Goal: Task Accomplishment & Management: Manage account settings

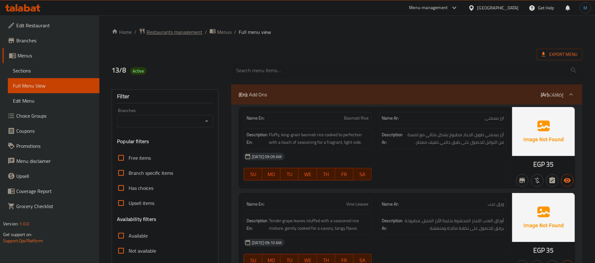
click at [187, 33] on span "Restaurants management" at bounding box center [175, 32] width 56 height 8
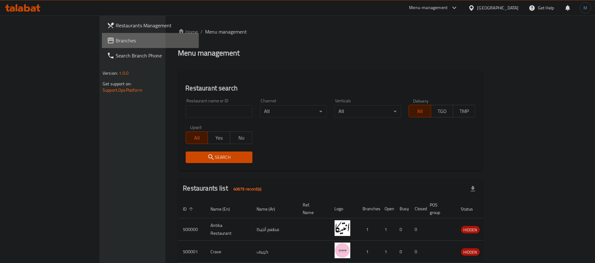
click at [102, 45] on link "Branches" at bounding box center [150, 40] width 97 height 15
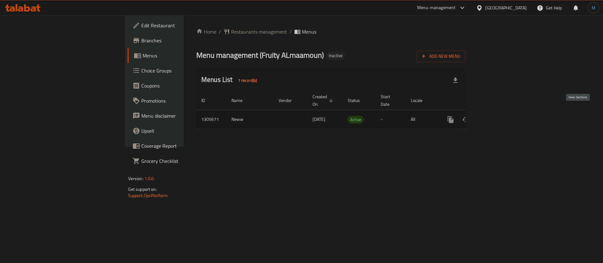
click at [499, 116] on icon "enhanced table" at bounding box center [496, 120] width 8 height 8
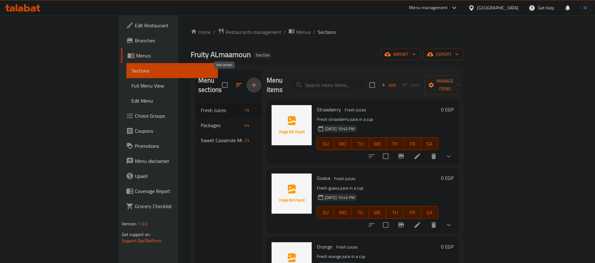
click at [247, 78] on button "button" at bounding box center [254, 85] width 15 height 15
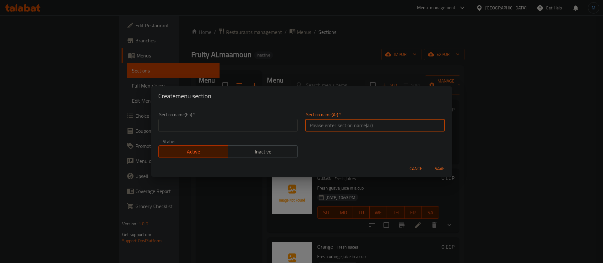
click at [346, 127] on input "text" at bounding box center [374, 125] width 139 height 13
type input "الارز بلبن"
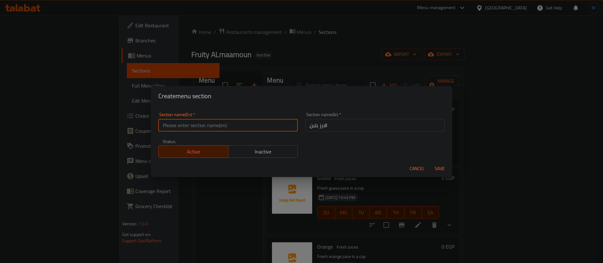
click at [260, 125] on input "text" at bounding box center [227, 125] width 139 height 13
paste input "Rice pudding"
type input "Rice Pudding"
click at [429, 163] on button "Save" at bounding box center [439, 169] width 20 height 12
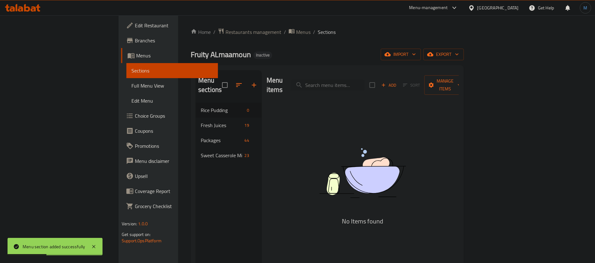
click at [398, 84] on span "Add" at bounding box center [389, 85] width 17 height 7
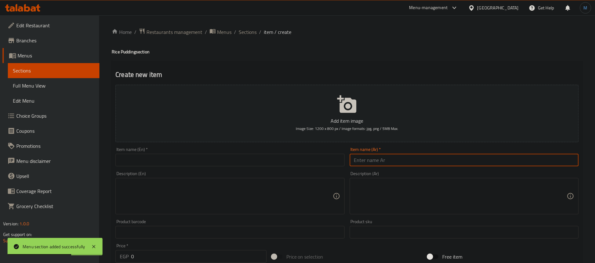
paste input "ارز باللبن"
click at [442, 154] on input "ارز باللبن" at bounding box center [464, 160] width 229 height 13
type input "ارز باللبن"
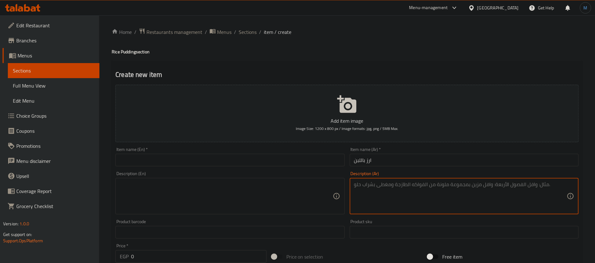
click at [408, 200] on textarea at bounding box center [460, 196] width 213 height 30
paste textarea "ارز باللبن سادة"
type textarea "ارز باللبن سادة"
click at [206, 170] on div "Description (En) Description (En)" at bounding box center [230, 193] width 234 height 48
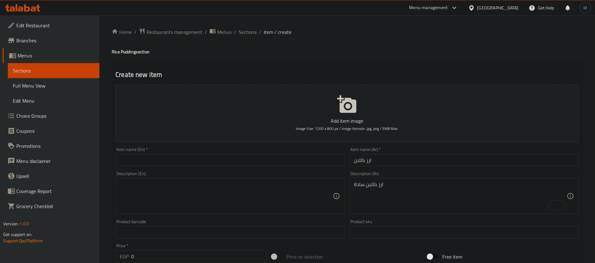
click at [204, 167] on div "Item name (En)   * Item name (En) *" at bounding box center [230, 157] width 234 height 24
click at [202, 164] on input "text" at bounding box center [230, 160] width 229 height 13
paste input "Plain rice pudding"
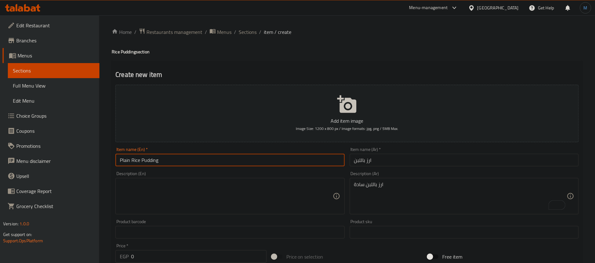
type input "Plain Rice Pudding"
click at [206, 206] on textarea at bounding box center [226, 196] width 213 height 30
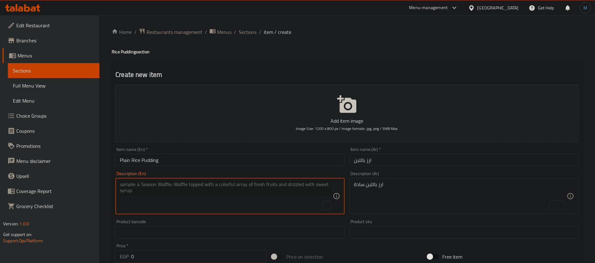
paste textarea "Plain rice pudding"
type textarea "Plain rice pudding"
click at [198, 161] on input "Plain Rice Pudding" at bounding box center [230, 160] width 229 height 13
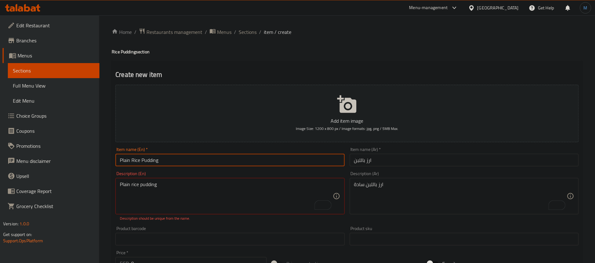
click at [119, 164] on input "Plain Rice Pudding" at bounding box center [230, 160] width 229 height 13
click at [249, 162] on input "Rice Pudding" at bounding box center [230, 160] width 229 height 13
type input "Rice Pudding"
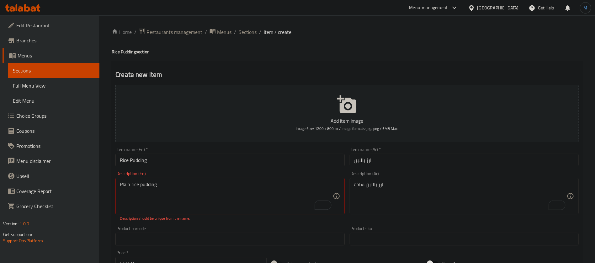
click at [282, 147] on div "Item name (En)   * Rice Pudding Item name (En) *" at bounding box center [230, 157] width 234 height 24
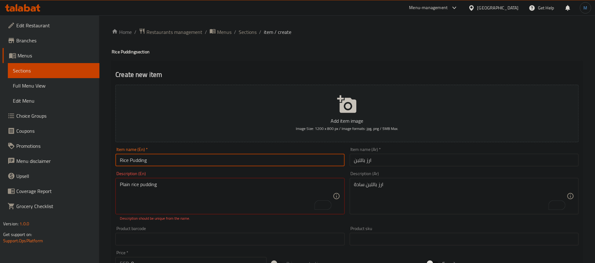
click at [309, 164] on input "Rice Pudding" at bounding box center [230, 160] width 229 height 13
click at [317, 176] on div "Description (En) Plain rice pudding Description (En) Description should be uniq…" at bounding box center [230, 196] width 229 height 50
click at [226, 159] on input "Rice Pudding" at bounding box center [230, 160] width 229 height 13
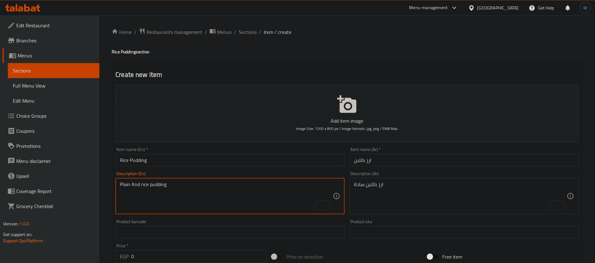
drag, startPoint x: 133, startPoint y: 185, endPoint x: 161, endPoint y: 186, distance: 27.6
click at [133, 185] on textarea "Plain And rice pudding" at bounding box center [226, 196] width 213 height 30
type textarea "Plain rice pudding"
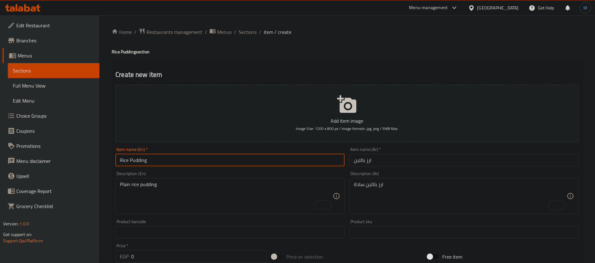
click at [304, 157] on input "Rice Pudding" at bounding box center [230, 160] width 229 height 13
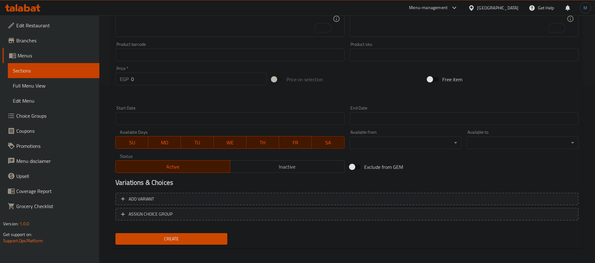
scroll to position [180, 0]
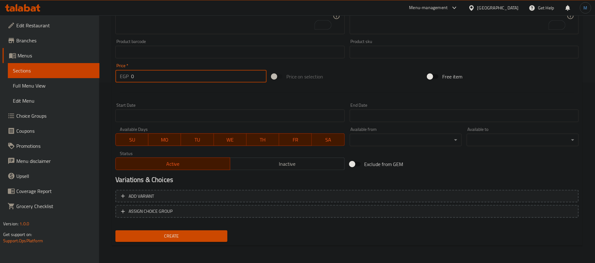
click at [174, 74] on input "0" at bounding box center [199, 76] width 136 height 13
type input "30"
click at [116, 230] on button "Create" at bounding box center [172, 236] width 112 height 12
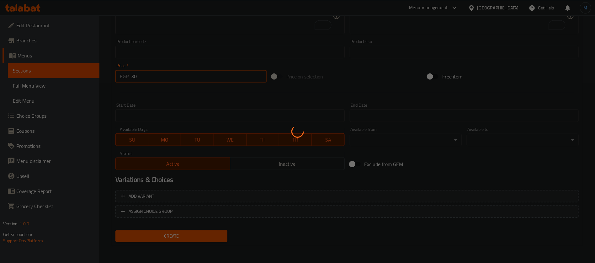
type input "0"
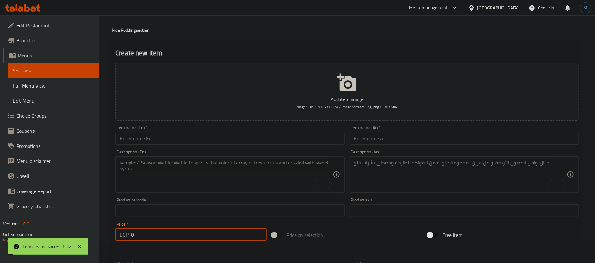
scroll to position [0, 0]
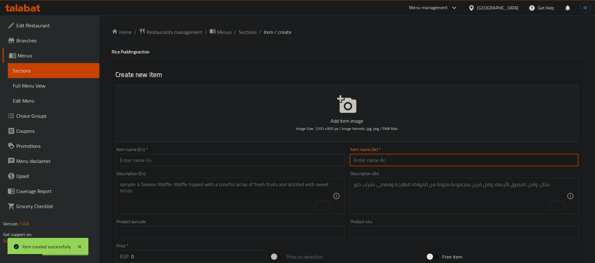
click at [416, 155] on input "text" at bounding box center [464, 160] width 229 height 13
paste input "ارز باللبن بالحرنكش"
type input "ارز باللبن بالحرنكش"
click at [250, 145] on div "Item name (En)   * Item name (En) *" at bounding box center [230, 157] width 234 height 24
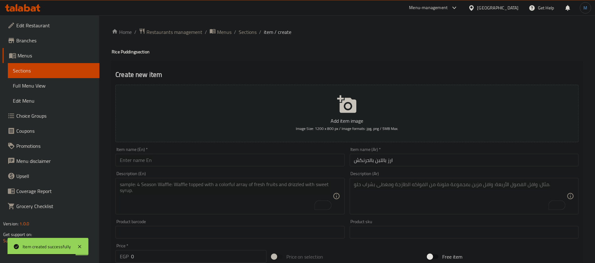
click at [261, 155] on input "text" at bounding box center [230, 160] width 229 height 13
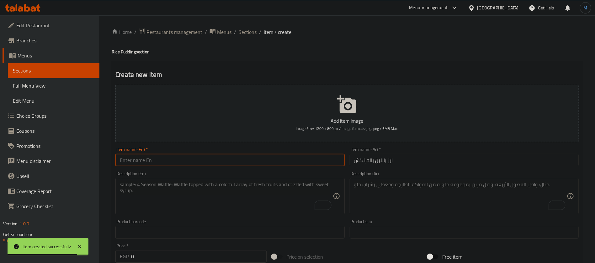
paste input "Rice pudding with hanakish"
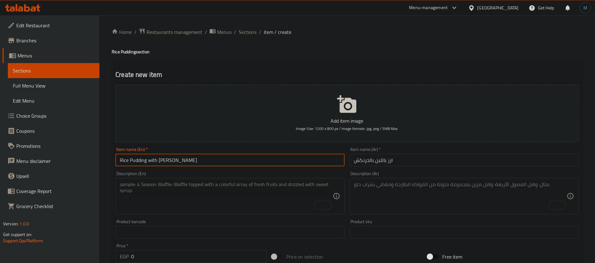
click at [170, 157] on input "Rice Pudding with Hanakish" at bounding box center [230, 160] width 229 height 13
paste input "Ground Cherry"
type input "Rice Pudding with Ground Cherry"
click at [183, 253] on input "0" at bounding box center [199, 256] width 136 height 13
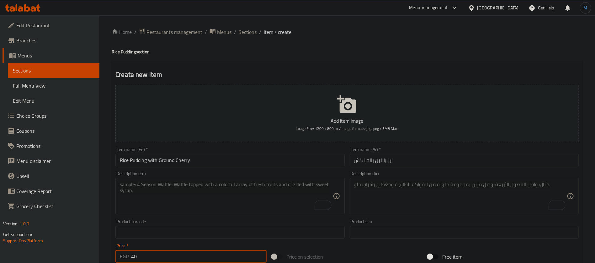
type input "40"
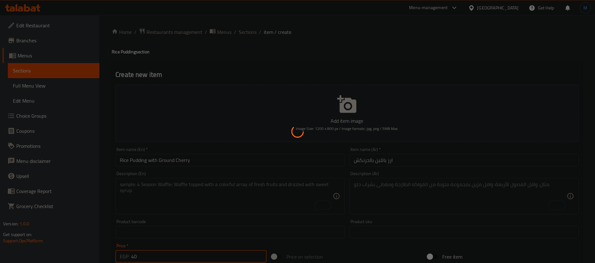
type input "0"
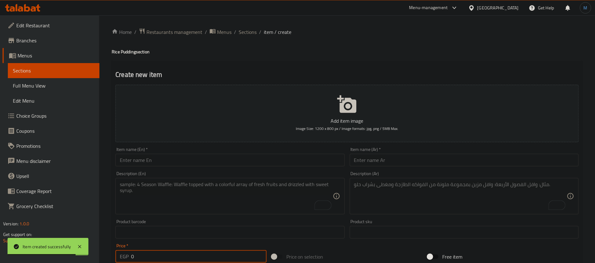
click at [412, 157] on input "text" at bounding box center [464, 160] width 229 height 13
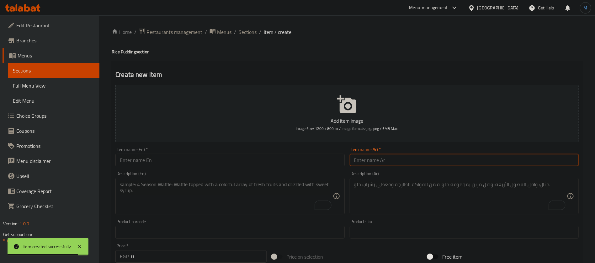
paste input "ارز باللبن مانجو قطع"
type input "ارز باللبن مانجو قطع"
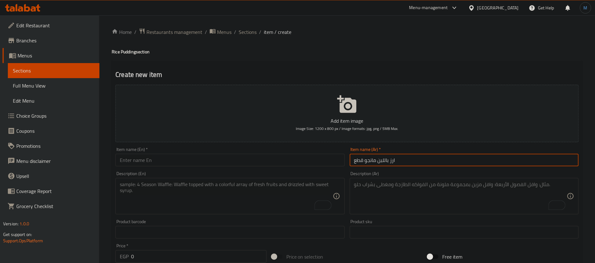
click at [203, 165] on input "text" at bounding box center [230, 160] width 229 height 13
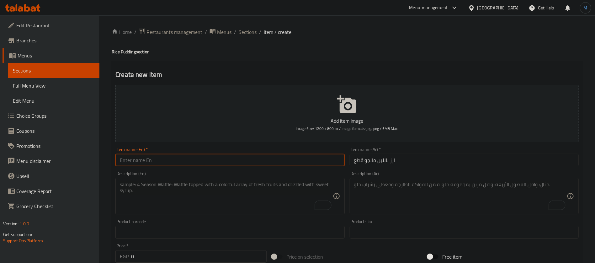
paste input "Rice pudding mango pieces"
type input "Rice Pudding Mango Pieces"
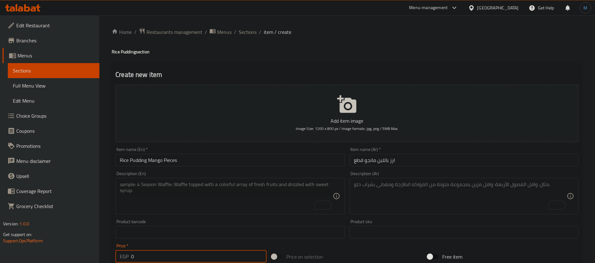
click at [228, 258] on input "0" at bounding box center [199, 256] width 136 height 13
type input "50"
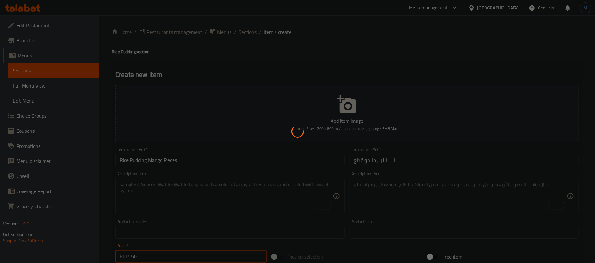
type input "0"
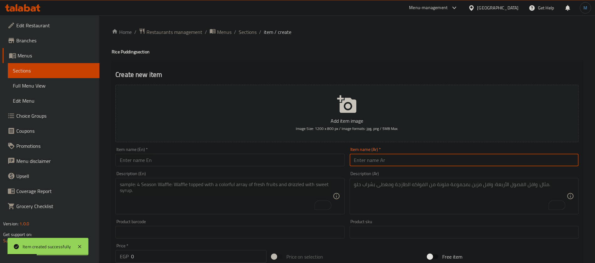
click at [416, 156] on input "text" at bounding box center [464, 160] width 229 height 13
paste input "رز باللبن فراولة قطع"
type input "رز باللبن فراولة قطع"
click at [252, 165] on input "text" at bounding box center [230, 160] width 229 height 13
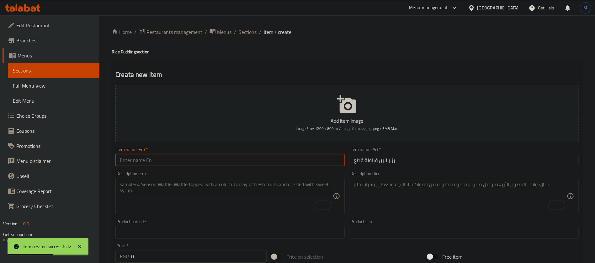
paste input "Rice pudding with strawberry pieces"
type input "Rice Pudding with Strawberry Pieces"
click at [409, 155] on input "رز باللبن فراولة قطع" at bounding box center [464, 160] width 229 height 13
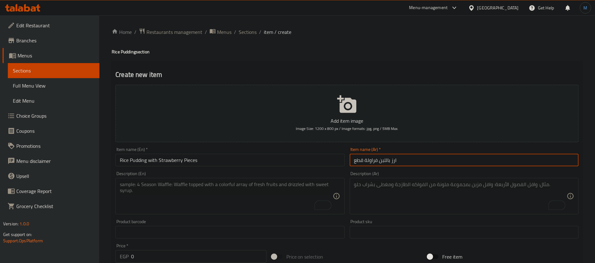
type input "ارز باللبن فراولة قطع"
click at [207, 256] on input "0" at bounding box center [199, 256] width 136 height 13
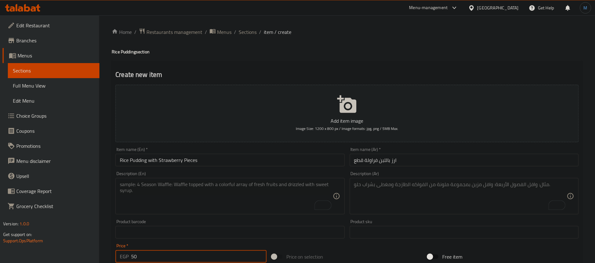
type input "50"
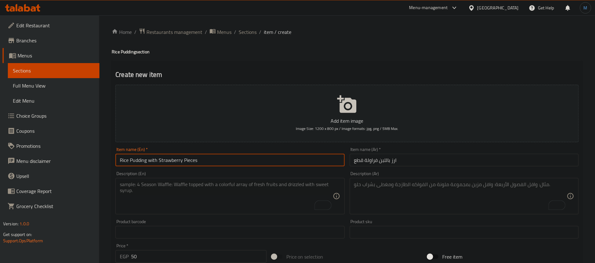
click at [228, 161] on input "Rice Pudding with Strawberry Pieces" at bounding box center [230, 160] width 229 height 13
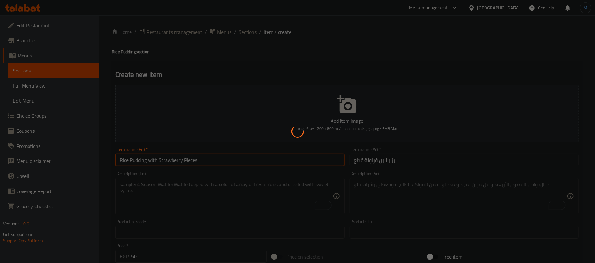
type input "0"
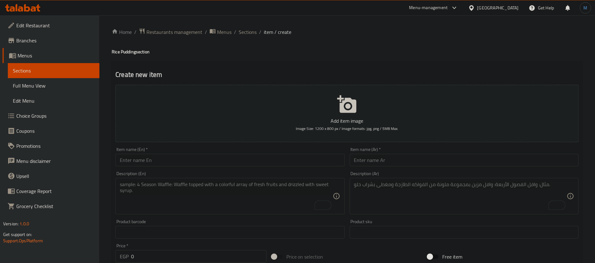
drag, startPoint x: 439, startPoint y: 150, endPoint x: 437, endPoint y: 159, distance: 10.0
click at [439, 150] on div "Item name (Ar)   * Item name (Ar) *" at bounding box center [464, 156] width 229 height 19
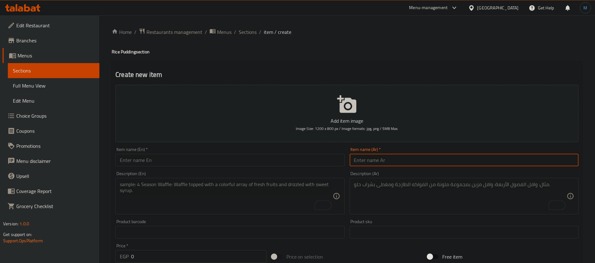
paste input "رز باللبن كیوى"
click at [437, 159] on input "رز باللبن كیوى" at bounding box center [464, 160] width 229 height 13
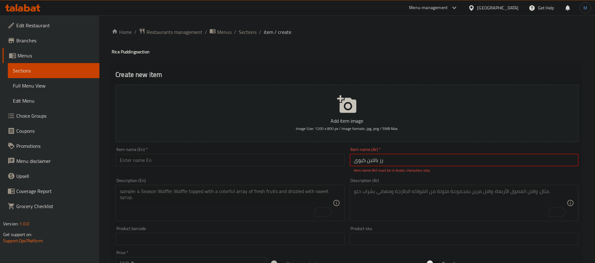
paste input "يوي"
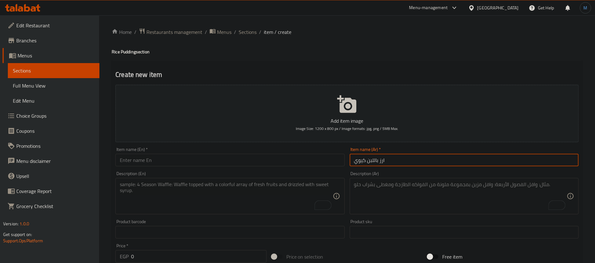
type input "ارز باللبن كيوي"
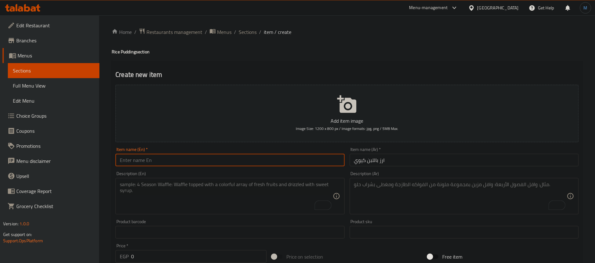
click at [249, 160] on input "text" at bounding box center [230, 160] width 229 height 13
paste input "Kiwi rice pudding"
type input "Kiwi Rice Pudding"
click at [184, 253] on input "0" at bounding box center [199, 256] width 136 height 13
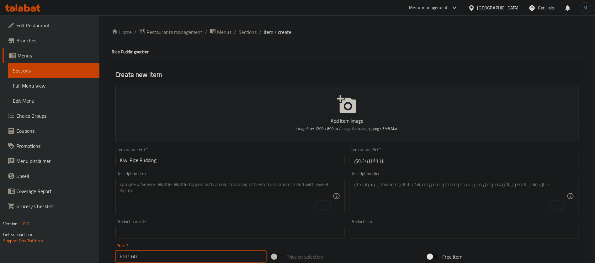
type input "60"
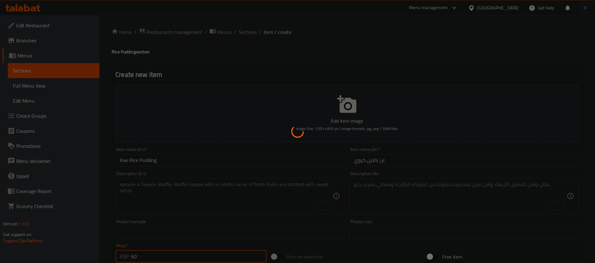
type input "0"
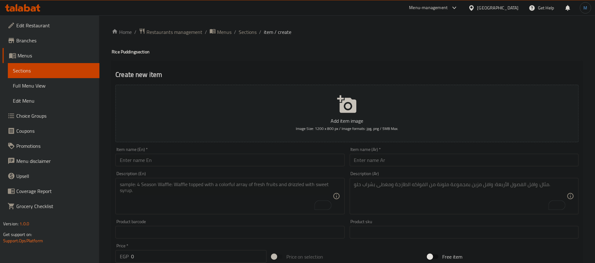
click at [217, 164] on input "text" at bounding box center [230, 160] width 229 height 13
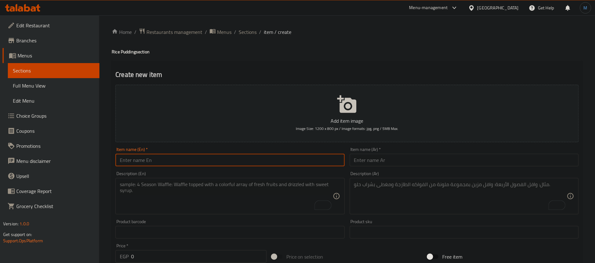
click at [228, 154] on input "text" at bounding box center [230, 160] width 229 height 13
paste input "Rice pudding with dates"
type input "Rice Pudding with Dates"
click at [394, 166] on div "Item name (Ar)   * Item name (Ar) *" at bounding box center [464, 157] width 234 height 24
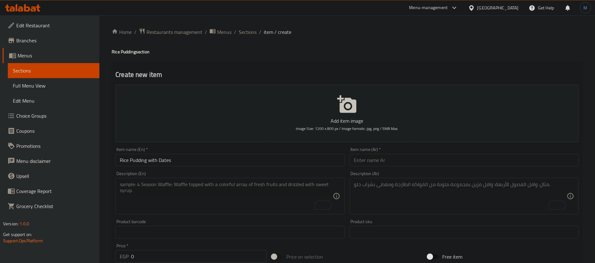
click at [393, 157] on input "text" at bounding box center [464, 160] width 229 height 13
paste input "ارز باللبن باللبلح"
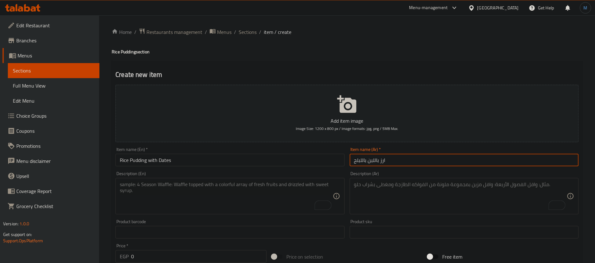
type input "ارز باللبن باللبلح"
click at [178, 253] on input "0" at bounding box center [199, 256] width 136 height 13
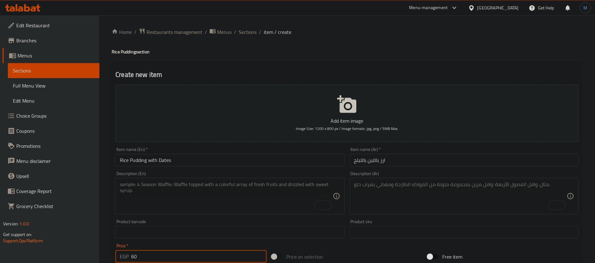
type input "60"
click at [201, 169] on div "Description (En) Description (En)" at bounding box center [230, 193] width 234 height 48
click at [201, 162] on input "Rice Pudding with Dates" at bounding box center [230, 160] width 229 height 13
click at [185, 260] on input "60" at bounding box center [199, 256] width 136 height 13
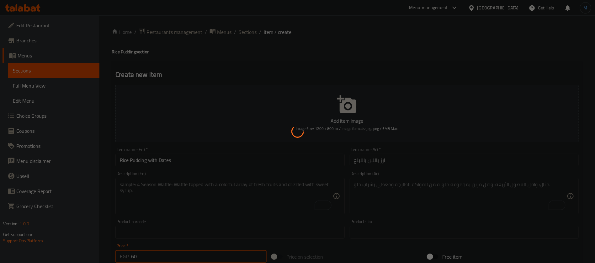
type input "0"
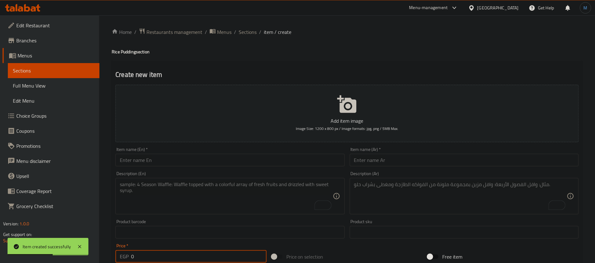
click at [430, 150] on div "Item name (Ar)   * Item name (Ar) *" at bounding box center [464, 156] width 229 height 19
click at [434, 158] on input "text" at bounding box center [464, 160] width 229 height 13
paste input "ارز باللبن بالكاجو والمكسرات"
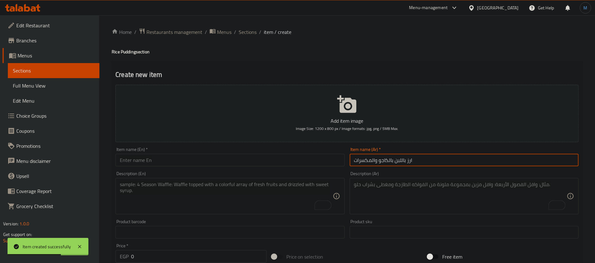
type input "ارز باللبن بالكاجو والمكسرات"
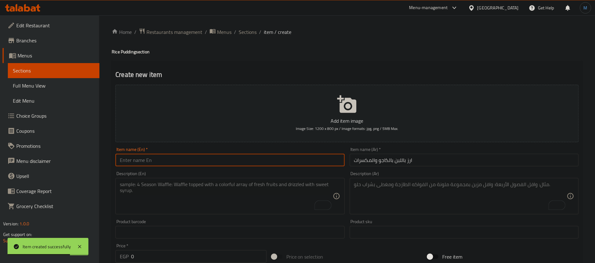
click at [240, 162] on input "text" at bounding box center [230, 160] width 229 height 13
paste input "Rice pudding with cashews and nuts"
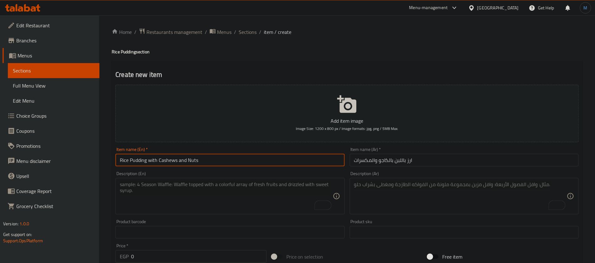
type input "Rice Pudding with Cashews and Nuts"
click at [242, 256] on input "0" at bounding box center [199, 256] width 136 height 13
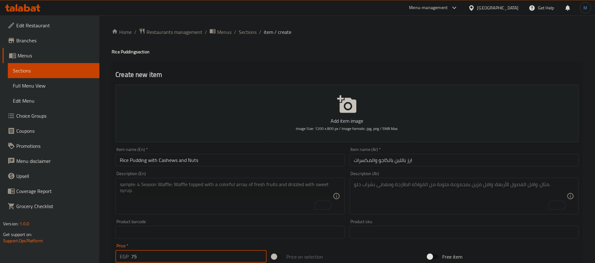
type input "75"
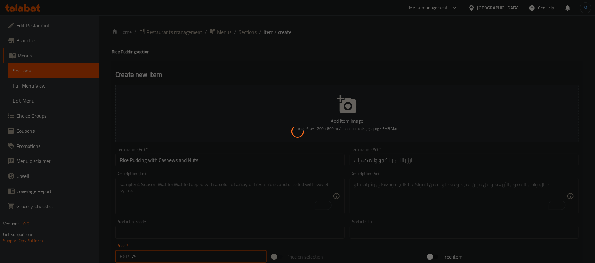
type input "0"
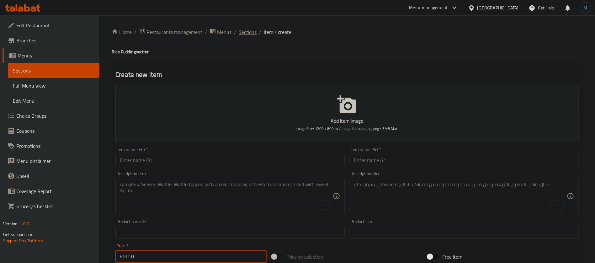
click at [243, 30] on span "Sections" at bounding box center [248, 32] width 18 height 8
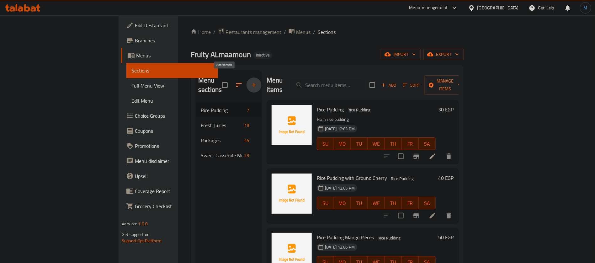
click at [250, 82] on icon "button" at bounding box center [254, 85] width 8 height 8
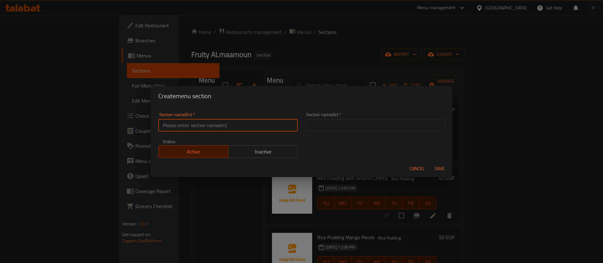
click at [232, 126] on input "text" at bounding box center [227, 125] width 139 height 13
paste input "Ice cream world"
type input "Ice Cream World"
click at [362, 126] on input "text" at bounding box center [374, 125] width 139 height 13
paste input "عالم الایس كریم"
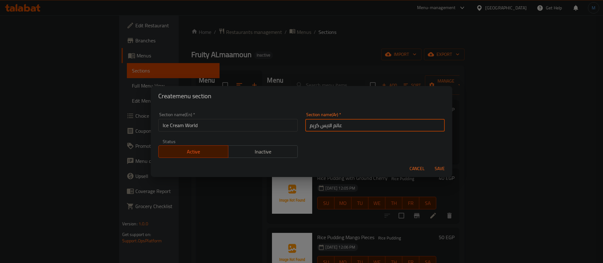
click at [443, 168] on span "Save" at bounding box center [439, 169] width 15 height 8
type input "عالم الايس كريم"
click at [429, 163] on button "Save" at bounding box center [439, 169] width 20 height 12
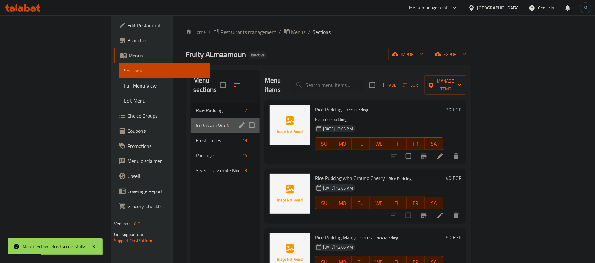
click at [191, 118] on div "Ice Cream World 0" at bounding box center [225, 125] width 69 height 15
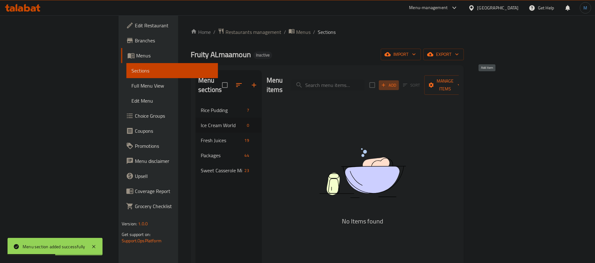
click at [398, 82] on span "Add" at bounding box center [389, 85] width 17 height 7
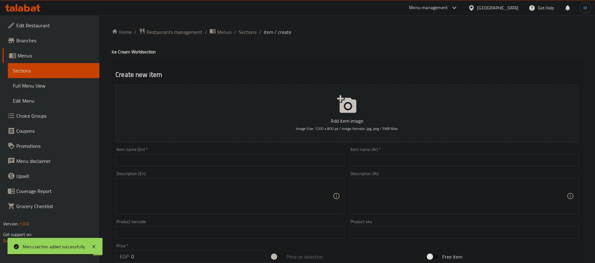
drag, startPoint x: 420, startPoint y: 150, endPoint x: 418, endPoint y: 163, distance: 13.1
click at [420, 152] on div "Item name (Ar)   * Item name (Ar) *" at bounding box center [464, 156] width 229 height 19
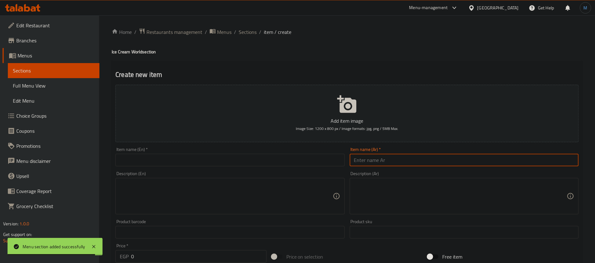
paste input "بولة ایس كریم فانیلیا"
click at [418, 164] on input "بولة ایس كریم فانیلیا" at bounding box center [464, 160] width 229 height 13
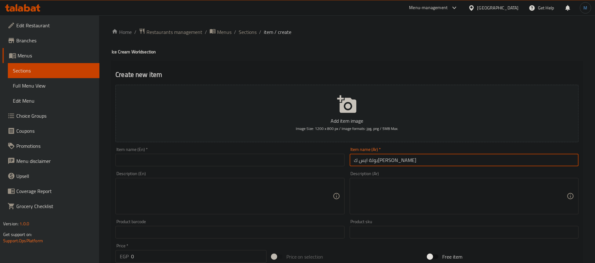
type input "بولة ایس كریم فانیلیا"
click at [235, 154] on input "text" at bounding box center [230, 160] width 229 height 13
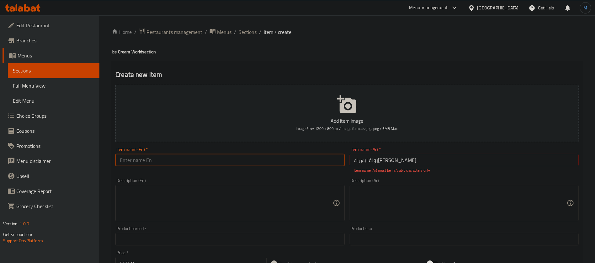
paste input "scoop of vanilla ice cream"
type input "Scoop of Vanilla Ice Cream"
click at [459, 159] on input "بولة ایس كریم فانیلیا" at bounding box center [464, 160] width 229 height 13
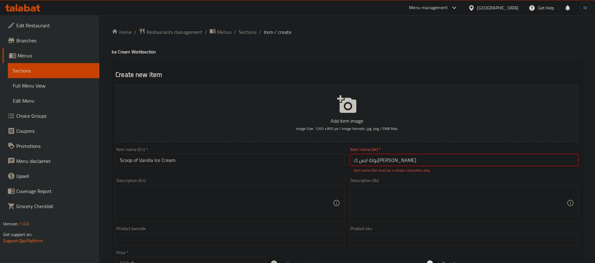
click at [362, 158] on input "بولة ایس كریم فانیلیا" at bounding box center [464, 160] width 229 height 13
click at [453, 203] on textarea at bounding box center [460, 203] width 213 height 30
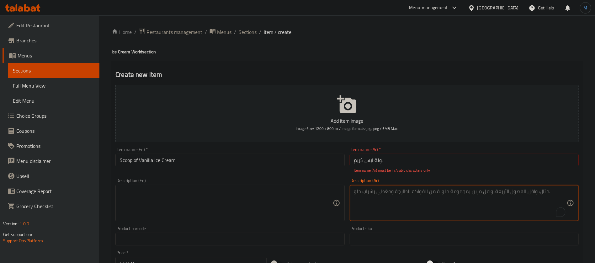
click at [435, 164] on input "بولة ایس كریم" at bounding box center [464, 160] width 229 height 13
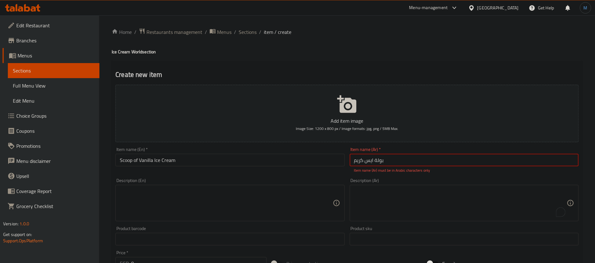
paste input "فانیلیا"
click at [374, 160] on input "بولة ایس كریم فانیلیا" at bounding box center [464, 160] width 229 height 13
click at [454, 176] on div "Description (Ar) Description (Ar)" at bounding box center [464, 200] width 234 height 48
click at [373, 165] on input "بولة ایس كريم فانیلیا" at bounding box center [464, 160] width 229 height 13
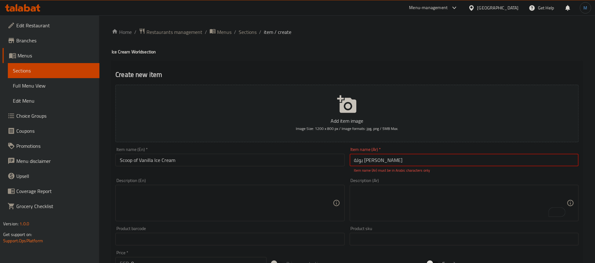
click at [373, 165] on input "بولة ایس كريم فانیلیا" at bounding box center [464, 160] width 229 height 13
click at [386, 161] on input "بولة ایس كريم فانیلیا" at bounding box center [464, 160] width 229 height 13
click at [427, 176] on div "Description (Ar) Description (Ar)" at bounding box center [464, 200] width 234 height 48
click at [401, 160] on input "بولة ايس كريم فانیلیا" at bounding box center [464, 160] width 229 height 13
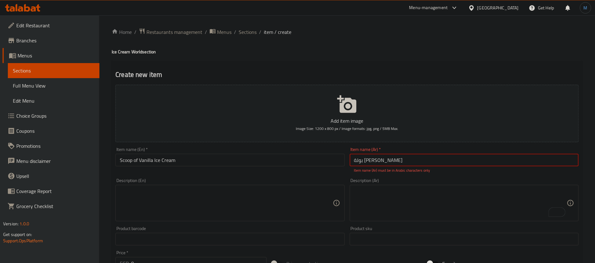
click at [394, 159] on input "بولة ايس كريم فانیلیا" at bounding box center [464, 160] width 229 height 13
click at [490, 222] on div "Description (Ar) Description (Ar)" at bounding box center [464, 200] width 234 height 48
click at [440, 187] on div "Description (Ar)" at bounding box center [464, 203] width 229 height 36
click at [433, 157] on input "بولية ايس كريم فانیلیا" at bounding box center [464, 160] width 229 height 13
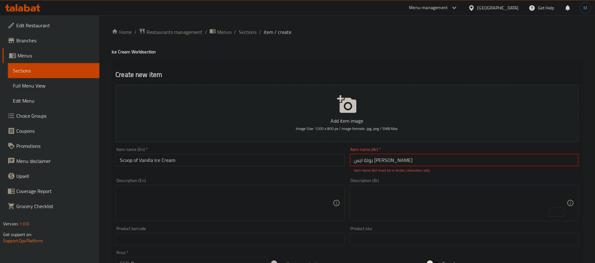
click at [431, 166] on input "بولة ايس كريم فانيليا" at bounding box center [464, 160] width 229 height 13
type input "بولة ايس كريم فانيليا"
click at [435, 179] on div "Description (Ar) Description (Ar)" at bounding box center [464, 199] width 229 height 43
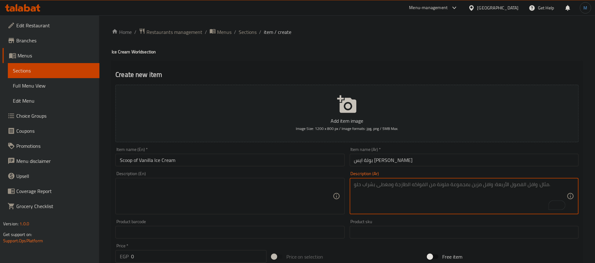
click at [423, 190] on textarea "To enrich screen reader interactions, please activate Accessibility in Grammarl…" at bounding box center [460, 196] width 213 height 30
paste textarea "ایس كریم مثلج وعلیه فانيليا صوص"
type textarea "ایس كریم مثلج وعلیه فانيليا صوص"
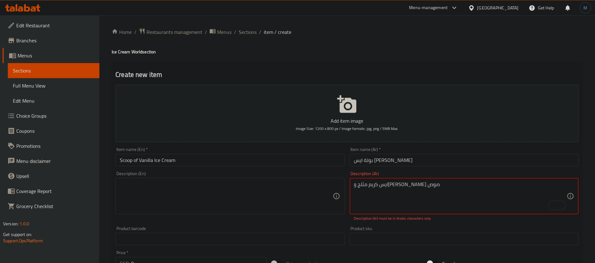
click at [244, 206] on textarea at bounding box center [226, 196] width 213 height 30
type textarea "ايس كريم مثلج عليه فانيليا صوص"
click at [204, 257] on input "0" at bounding box center [199, 256] width 136 height 13
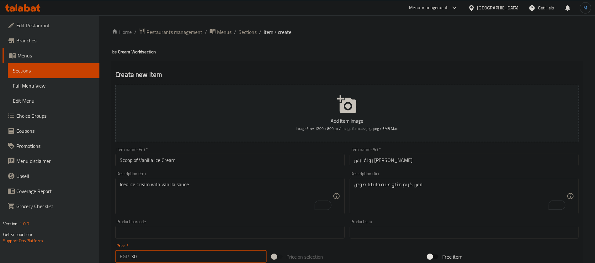
type input "30"
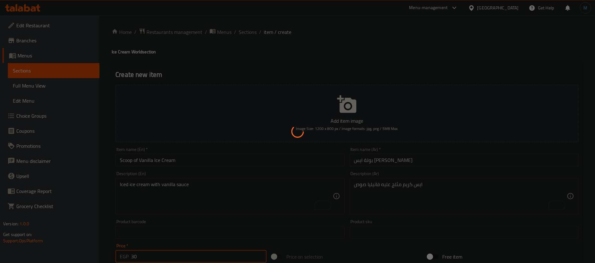
click at [470, 163] on div at bounding box center [297, 131] width 595 height 263
click at [413, 157] on div at bounding box center [297, 131] width 595 height 263
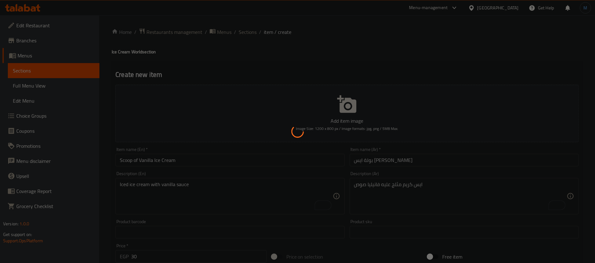
click at [413, 157] on div at bounding box center [297, 131] width 595 height 263
type input "0"
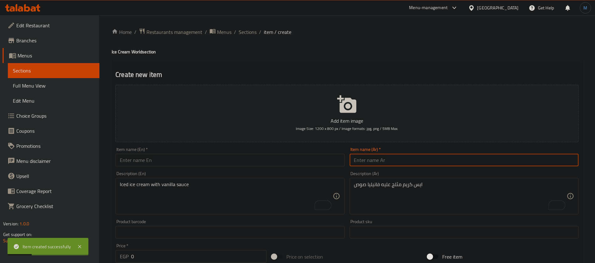
click at [350, 164] on input "text" at bounding box center [464, 160] width 229 height 13
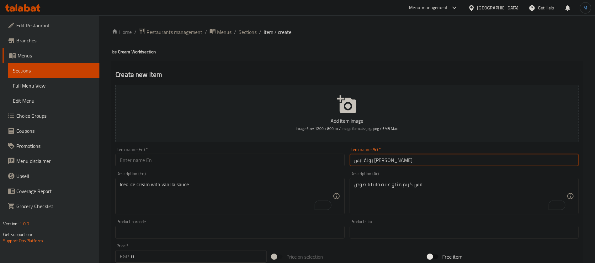
type input "بولة ايس كريم شوكولاتة"
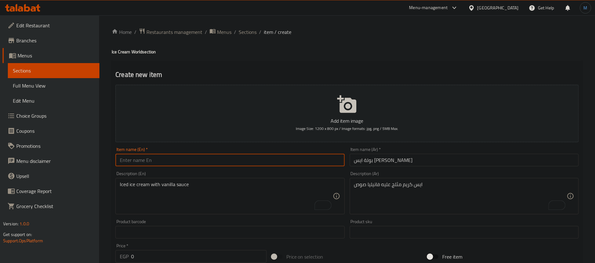
click at [218, 159] on input "text" at bounding box center [230, 160] width 229 height 13
paste input "Chocolate ice cream scoop"
type input "Chocolate Ice Cream Scoop"
click at [390, 163] on input "بولة ايس كريم شوكولاتة" at bounding box center [464, 160] width 229 height 13
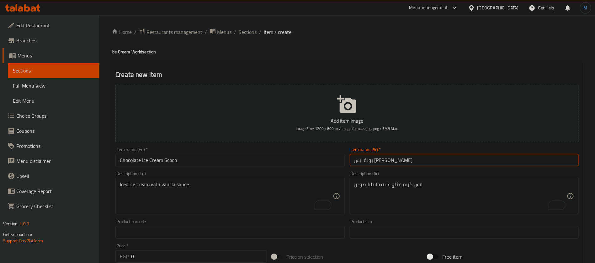
click at [390, 163] on input "بولة ايس كريم شوكولاتة" at bounding box center [464, 160] width 229 height 13
click at [385, 162] on input "بولة ايس كريم شوكولاتة" at bounding box center [464, 160] width 229 height 13
click at [398, 196] on textarea "To enrich screen reader interactions, please activate Accessibility in Grammarl…" at bounding box center [460, 196] width 213 height 30
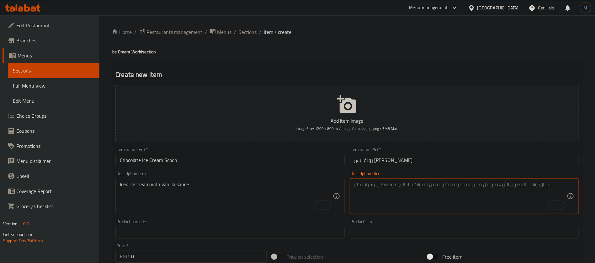
paste textarea "ايس كريم"
click at [370, 164] on input "بولة ايس كريم شوكولاتة" at bounding box center [464, 160] width 229 height 13
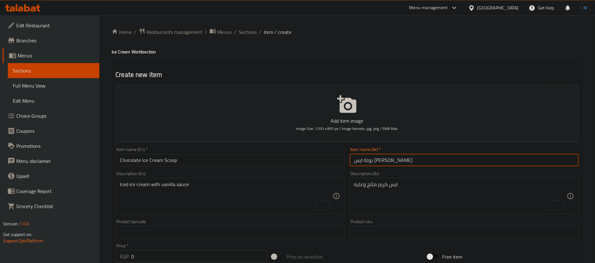
click at [370, 164] on input "بولة ايس كريم شوكولاتة" at bounding box center [464, 160] width 229 height 13
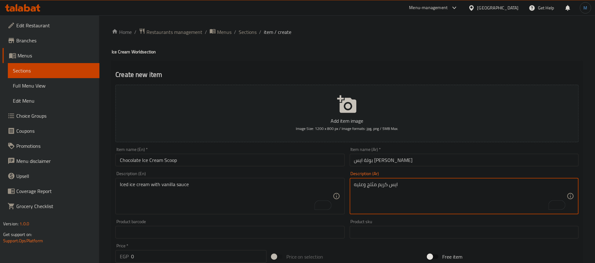
paste textarea "شوكولاتة"
type textarea "ايس كريم مثلج وعليه شوكولاتة صوص"
click at [235, 189] on textarea "To enrich screen reader interactions, please activate Accessibility in Grammarl…" at bounding box center [226, 196] width 213 height 30
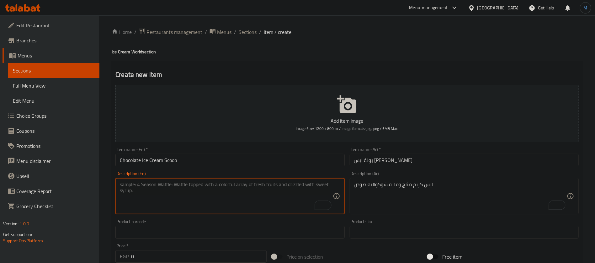
paste textarea "Frozen ice cream with chocolate sauce"
click at [125, 184] on textarea "Frozen ice cream with chocolate sauce" at bounding box center [226, 196] width 213 height 30
type textarea "Iced ice cream with chocolate sauce"
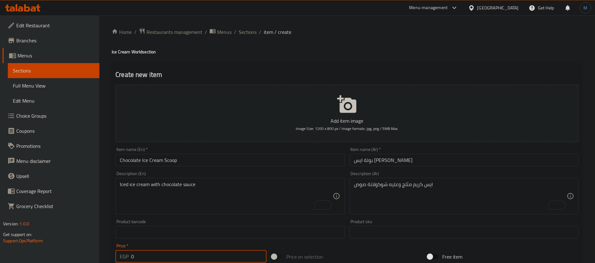
click at [200, 255] on input "0" at bounding box center [199, 256] width 136 height 13
type input "30"
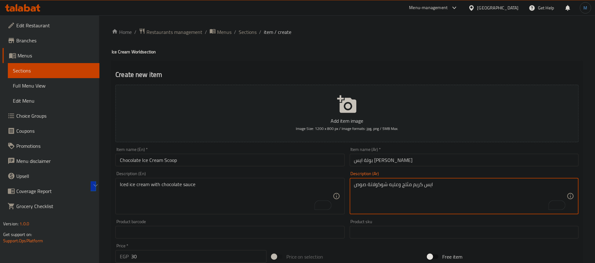
click at [434, 162] on input "بولة ايس كريم شوكولاتة" at bounding box center [464, 160] width 229 height 13
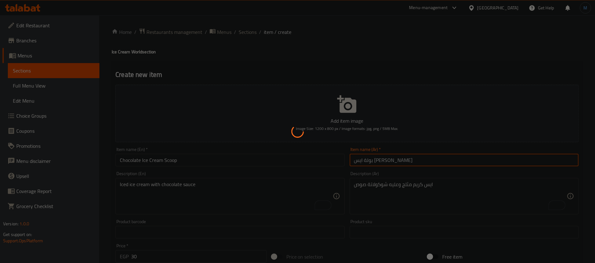
type input "0"
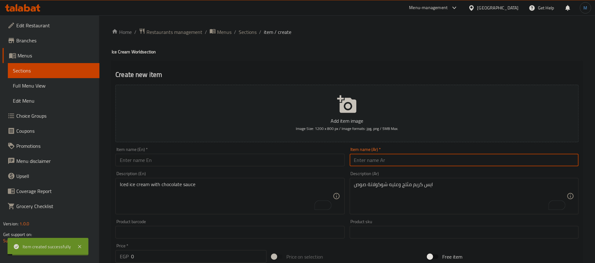
paste input "ايس كريم مثلج وعليه شوكولاتة صوص"
type input "ايس كريم مثلج وعليه شوكولاتة صوص"
click at [438, 188] on textarea "ايس كريم مثلج وعليه شوكولاتة صوص" at bounding box center [460, 196] width 213 height 30
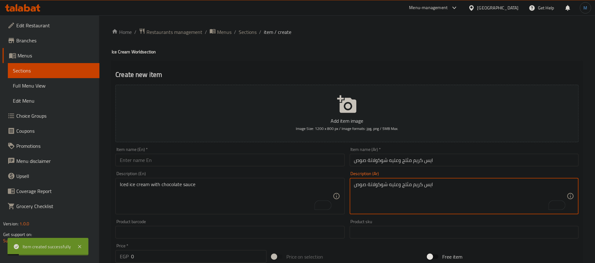
paste textarea "ايس كريم مثلج وعليه شوكولاتة صوص"
click at [374, 185] on textarea "ايس كريم مثلج وعليه شوكولاتة صوص" at bounding box center [460, 196] width 213 height 30
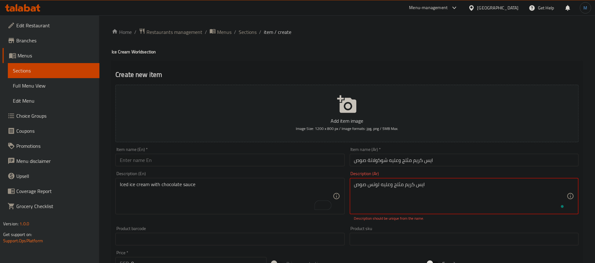
type textarea "ايس كريم مثلج وعليه لوتس صوص"
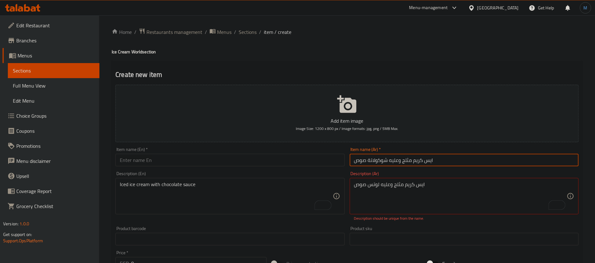
click at [422, 164] on input "ايس كريم مثلج وعليه شوكولاتة صوص" at bounding box center [464, 160] width 229 height 13
click at [479, 165] on input "بولة ايس كريم لوتس" at bounding box center [464, 160] width 229 height 13
type input "بولة ايس كريم لوتس"
click at [215, 173] on div "Description (En) Iced ice cream with chocolate sauce Description (En)" at bounding box center [230, 192] width 229 height 43
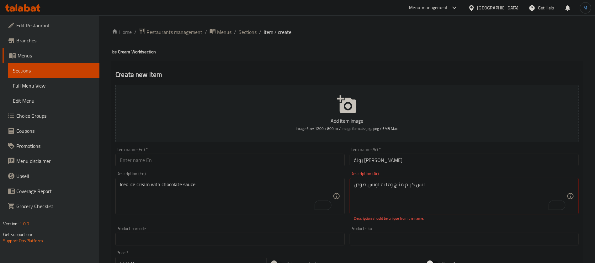
click at [244, 184] on textarea "Iced ice cream with chocolate sauce" at bounding box center [226, 196] width 213 height 30
click at [262, 148] on div "Item name (En)   * Item name (En) *" at bounding box center [230, 156] width 229 height 19
click at [406, 171] on div "Description (Ar) ايس كريم مثلج وعليه لوتس صوص Description (Ar) Description shou…" at bounding box center [464, 196] width 234 height 55
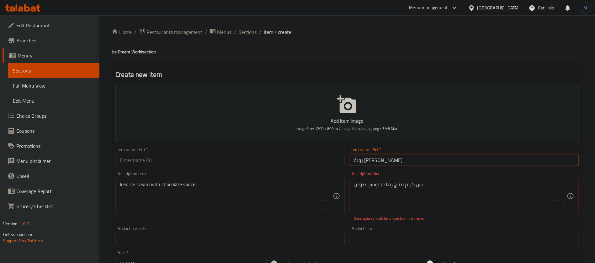
click at [417, 165] on input "بولة ايس كريم لوتس" at bounding box center [464, 160] width 229 height 13
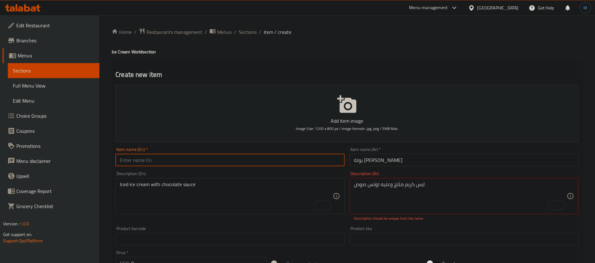
click at [291, 158] on input "text" at bounding box center [230, 160] width 229 height 13
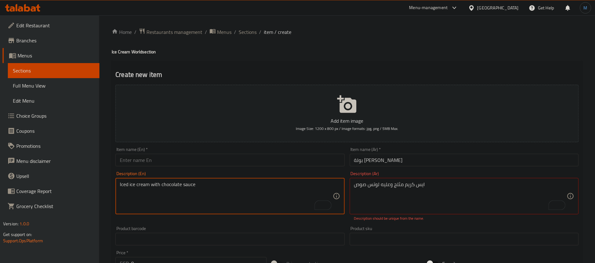
click at [281, 183] on textarea "Iced ice cream with chocolate sauce" at bounding box center [226, 196] width 213 height 30
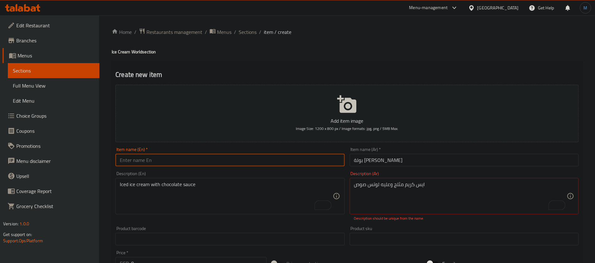
click at [288, 157] on input "text" at bounding box center [230, 160] width 229 height 13
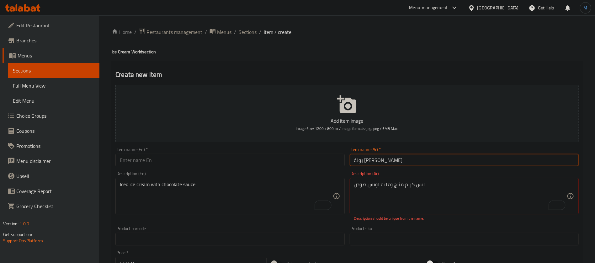
click at [423, 161] on input "بولة ايس كريم لوتس" at bounding box center [464, 160] width 229 height 13
click at [165, 163] on input "text" at bounding box center [230, 160] width 229 height 13
paste input "Lotus ice cream scoop"
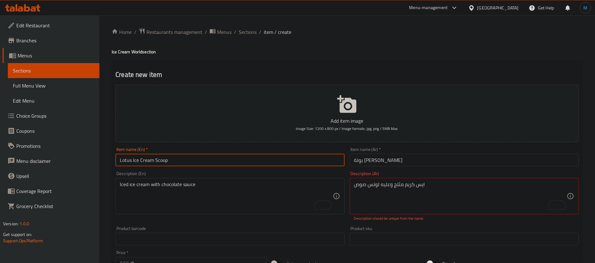
type input "Lotus Ice Cream Scoop"
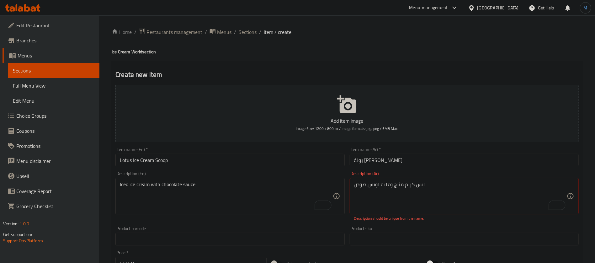
click at [411, 178] on div "Description (Ar) ايس كريم مثلج وعليه لوتس صوص Description (Ar) Description shou…" at bounding box center [464, 196] width 229 height 50
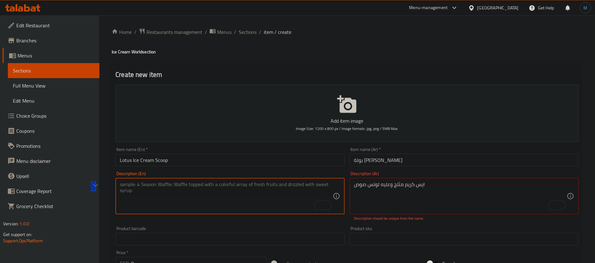
click at [175, 202] on textarea "To enrich screen reader interactions, please activate Accessibility in Grammarl…" at bounding box center [226, 196] width 213 height 30
paste textarea "Frozen ice cream with lotus sauce"
click at [126, 187] on textarea "Frozen ice cream with lotus sauce" at bounding box center [226, 196] width 213 height 30
click at [123, 189] on textarea "Frozen ice cream with lotus sauce" at bounding box center [226, 196] width 213 height 30
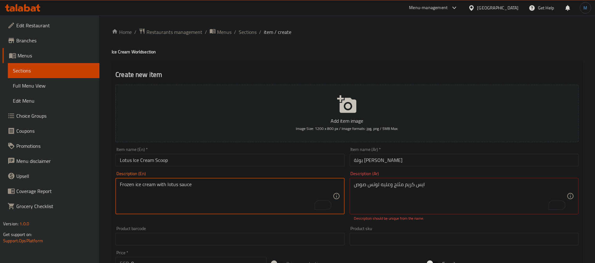
click at [123, 189] on textarea "Frozen ice cream with lotus sauce" at bounding box center [226, 196] width 213 height 30
click at [124, 188] on textarea "Frozen ice cream with lotus sauce" at bounding box center [226, 196] width 213 height 30
type textarea "Iced ice cream with lotus sauce"
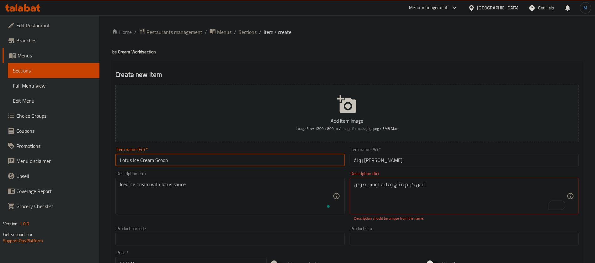
click at [226, 157] on input "Lotus Ice Cream Scoop" at bounding box center [230, 160] width 229 height 13
click at [385, 160] on input "بولة ايس كريم لوتس" at bounding box center [464, 160] width 229 height 13
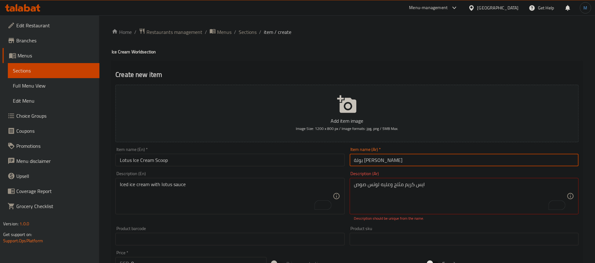
click at [385, 160] on input "بولة ايس كريم لوتس" at bounding box center [464, 160] width 229 height 13
click at [371, 163] on input "بولة ايس كريم لوتس" at bounding box center [464, 160] width 229 height 13
click at [231, 167] on div "Item name (En)   * Lotus Ice Cream Scoop Item name (En) *" at bounding box center [230, 157] width 234 height 24
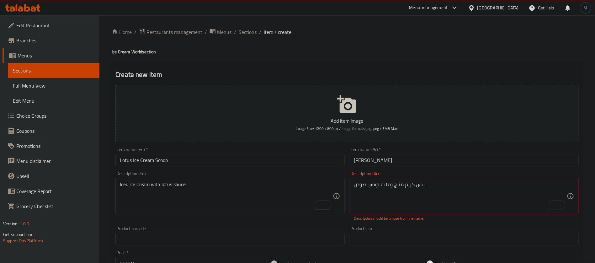
click at [277, 146] on div "Item name (En)   * Lotus Ice Cream Scoop Item name (En) *" at bounding box center [230, 157] width 234 height 24
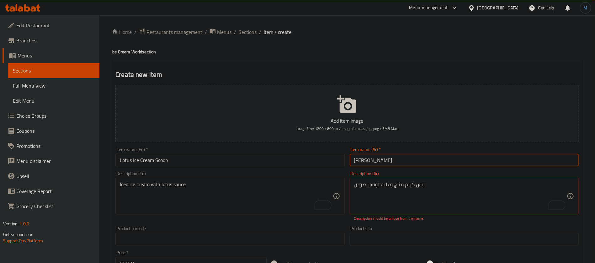
click at [366, 160] on input "بولة لوتس" at bounding box center [464, 160] width 229 height 13
type input "بولة لوتس"
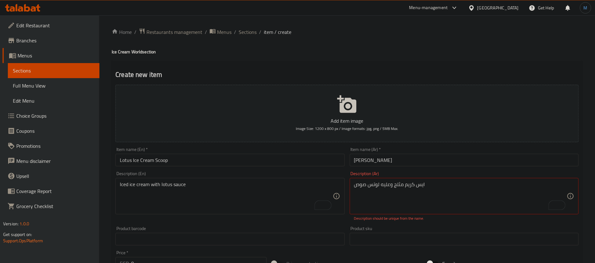
click at [383, 167] on div "Item name (Ar)   * بولة لوتس Item name (Ar) *" at bounding box center [464, 157] width 234 height 24
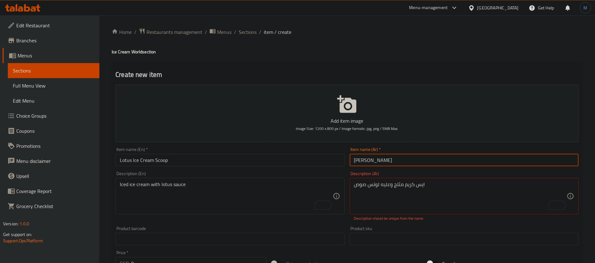
click at [385, 159] on input "بولة لوتس" at bounding box center [464, 160] width 229 height 13
type input "بولة لوتس"
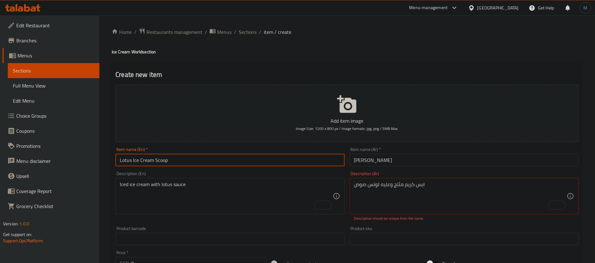
click at [291, 163] on input "Lotus Ice Cream Scoop" at bounding box center [230, 160] width 229 height 13
click at [206, 163] on input "Lotus Ice Cream Scoop" at bounding box center [230, 160] width 229 height 13
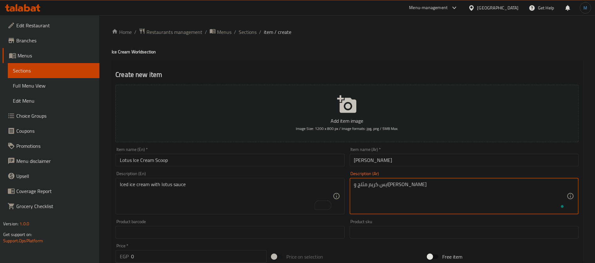
type textarea "ايس كريم مثلج وعليه لوتس صوص"
click at [413, 164] on input "بولة لوتس" at bounding box center [464, 160] width 229 height 13
click at [293, 169] on div "Item name (En)   * Lotus Ice Cream Scoop Item name (En) *" at bounding box center [230, 157] width 234 height 24
click at [204, 252] on input "0" at bounding box center [199, 256] width 136 height 13
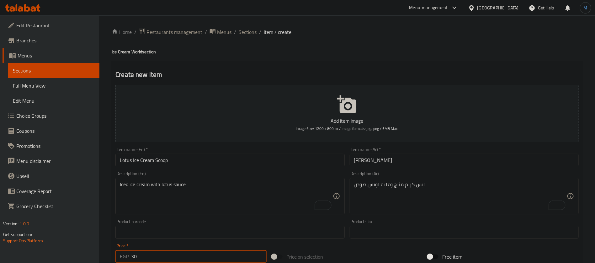
type input "30"
click at [381, 154] on input "بولة لوتس" at bounding box center [464, 160] width 229 height 13
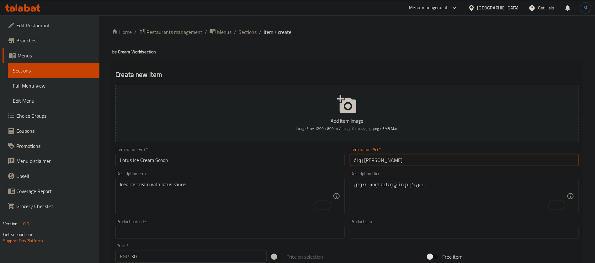
type input "بولة ايس كريم لوتس"
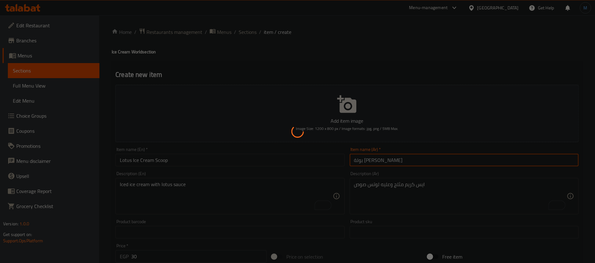
type input "0"
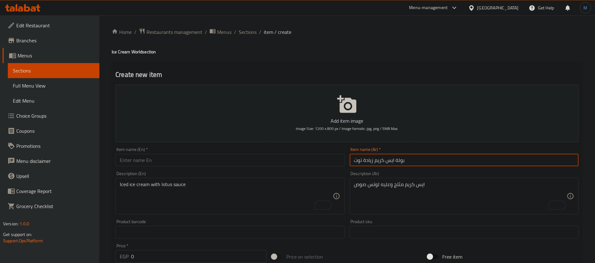
type input "بولة ايس كريم زيادة توت"
click at [194, 158] on input "text" at bounding box center [230, 160] width 229 height 13
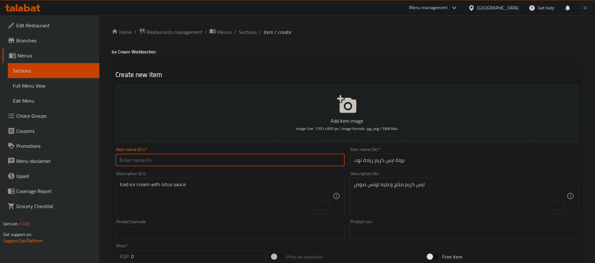
paste input "Extra berry ice cream scoop"
type input "Extra Berry Ice Cream Scoop"
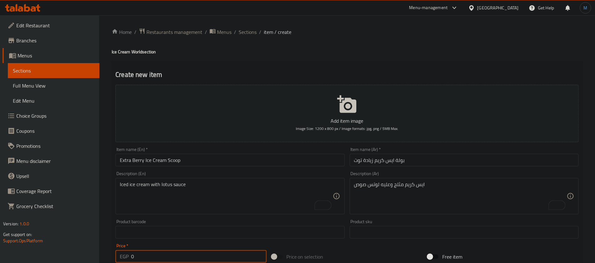
click at [193, 255] on input "0" at bounding box center [199, 256] width 136 height 13
type input "30"
paste textarea "ايس كريم مثلج وعليه لوتس صوص"
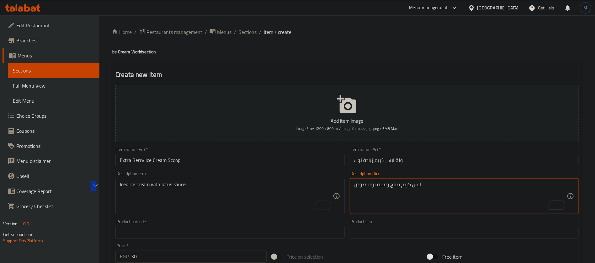
type textarea "ايس كريم مثلج وعليه توت صوص"
click at [182, 182] on textarea "Iced ice cream with lotus sauce" at bounding box center [226, 196] width 213 height 30
paste textarea "Frozen ice cream with berry sauce"
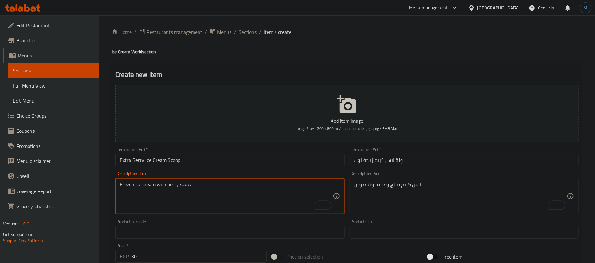
click at [126, 187] on textarea "Frozen ice cream with berry sauce" at bounding box center [226, 196] width 213 height 30
type textarea "Iced ice cream with berry sauce"
click at [173, 257] on input "30" at bounding box center [199, 256] width 136 height 13
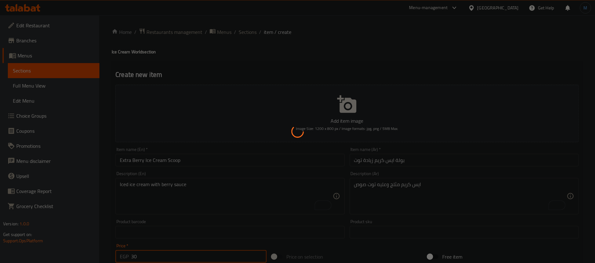
type input "0"
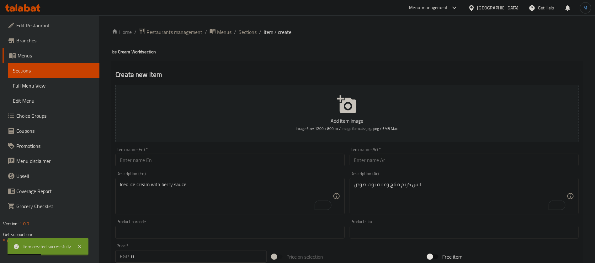
click at [437, 217] on div "Product sku Product sku" at bounding box center [464, 229] width 234 height 24
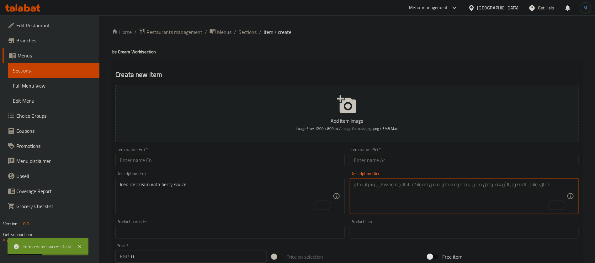
paste textarea "ايس كريم مثلج"
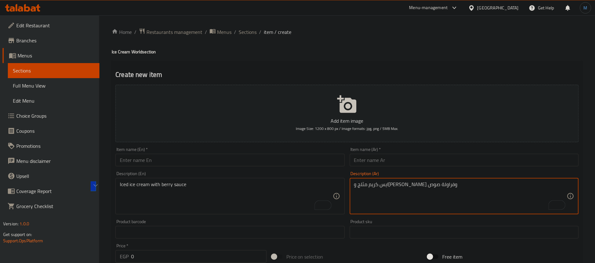
type textarea "ايس كريم مثلج وعليه فانيليا وفراولة صوص"
click at [174, 182] on textarea "Iced ice cream with berry sauce" at bounding box center [226, 196] width 213 height 30
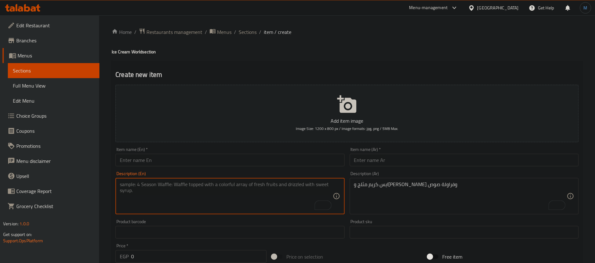
paste textarea "Frozen ice cream topped with vanilla and strawberry sauce"
click at [120, 185] on textarea "Frozen ice cream topped with vanilla and strawberry sauce" at bounding box center [226, 196] width 213 height 30
type textarea "Iced ice cream topped with vanilla and strawberry sauce"
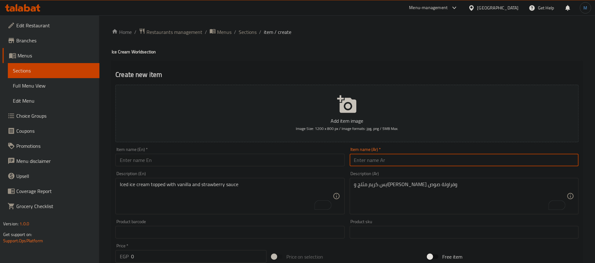
click at [446, 165] on input "text" at bounding box center [464, 160] width 229 height 13
type input "بولة فانيليا فراولة"
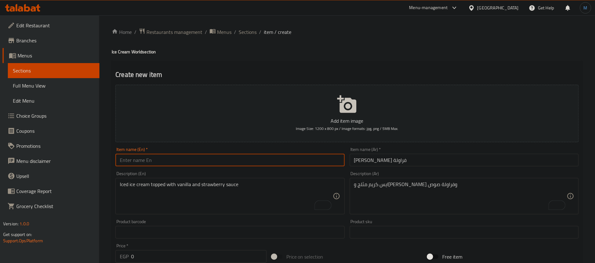
click at [244, 156] on input "text" at bounding box center [230, 160] width 229 height 13
paste input "Strawberry vanilla bowl"
type input "Strawberry Vanilla Bowl"
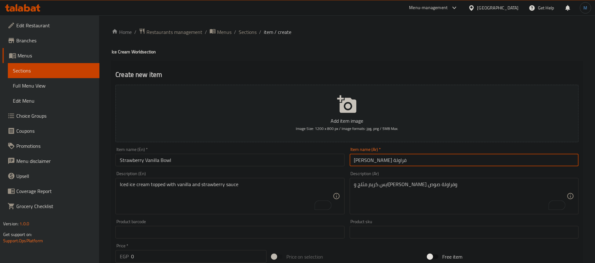
click at [388, 161] on input "بولة فانيليا فراولة" at bounding box center [464, 160] width 229 height 13
paste input "ايس كريم"
type input "بولة ايس كريم فانيليا فراولة"
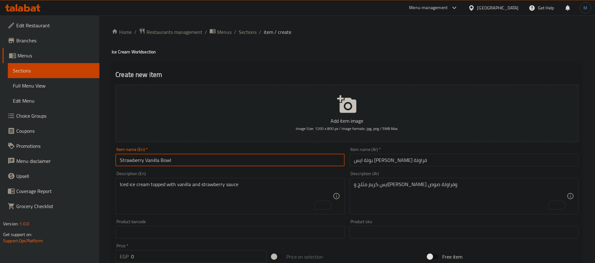
click at [194, 159] on input "Strawberry Vanilla Bowl" at bounding box center [230, 160] width 229 height 13
click at [155, 159] on input "Strawberry Vanilla Bowl" at bounding box center [230, 160] width 229 height 13
click at [172, 159] on input "Strawberry Vanilla Bowl" at bounding box center [230, 160] width 229 height 13
paste input "scoop of ice cream"
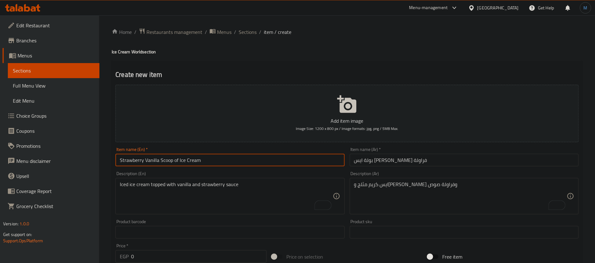
click at [242, 164] on input "Strawberry Vanilla Scoop of Ice Cream" at bounding box center [230, 160] width 229 height 13
type input "Strawberry Vanilla Scoop of Ice Cream"
click at [195, 251] on input "0" at bounding box center [199, 256] width 136 height 13
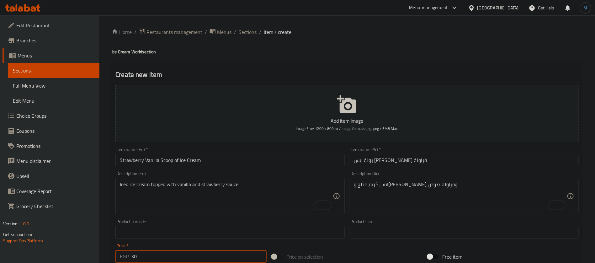
type input "30"
click at [250, 180] on div "Iced ice cream topped with vanilla and strawberry sauce Description (En)" at bounding box center [230, 196] width 229 height 36
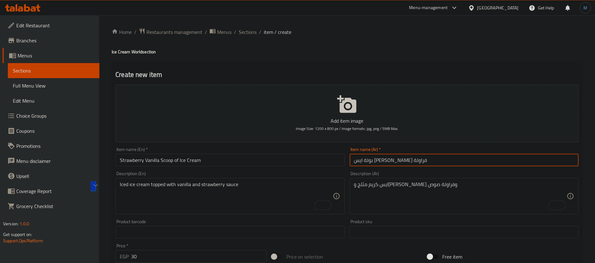
click at [379, 161] on input "بولة ايس كريم فانيليا فراولة" at bounding box center [464, 160] width 229 height 13
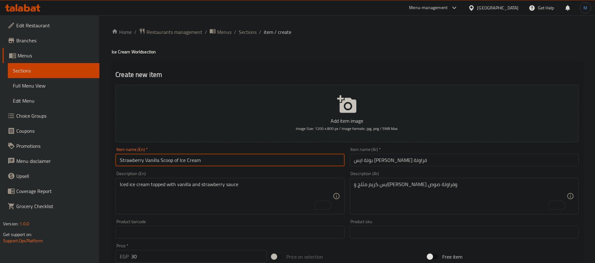
click at [262, 155] on input "Strawberry Vanilla Scoop of Ice Cream" at bounding box center [230, 160] width 229 height 13
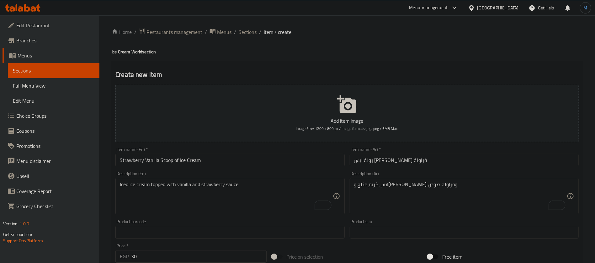
click at [271, 166] on input "Strawberry Vanilla Scoop of Ice Cream" at bounding box center [230, 160] width 229 height 13
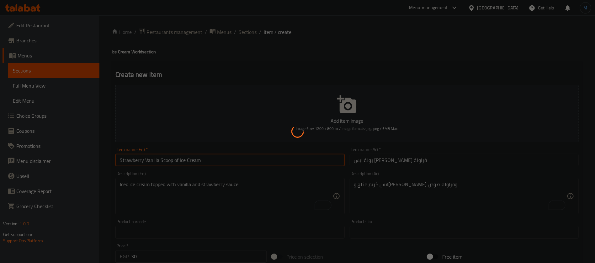
type input "0"
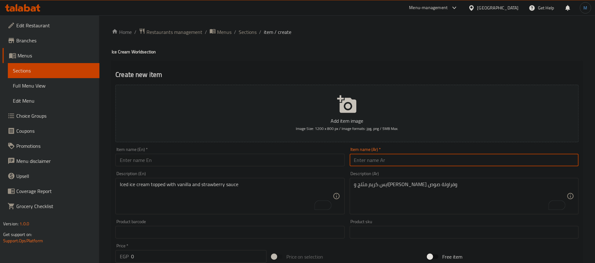
click at [454, 154] on input "text" at bounding box center [464, 160] width 229 height 13
paste input "بولة ايس كريم فانيليا فراولة"
type input "بولة ايس كريم فانيليا مانجو"
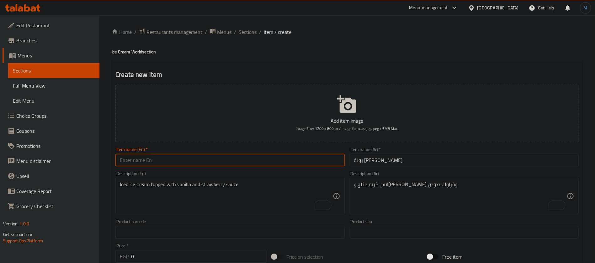
click at [233, 164] on input "text" at bounding box center [230, 160] width 229 height 13
paste input "Strawberry Vanilla Scoop of Ice Cream"
click at [121, 160] on input "Strawberry Vanilla Scoop of Ice Cream" at bounding box center [230, 160] width 229 height 13
type input "Mango Vanilla Scoop of Ice Cream"
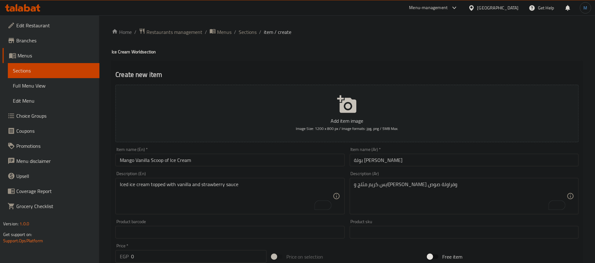
click at [202, 193] on textarea "Iced ice cream topped with vanilla and strawberry sauce" at bounding box center [226, 196] width 213 height 30
paste textarea "Iced ice cream topped with vanilla and strawberry sauce"
click at [126, 161] on input "Mango Vanilla Scoop of Ice Cream" at bounding box center [230, 160] width 229 height 13
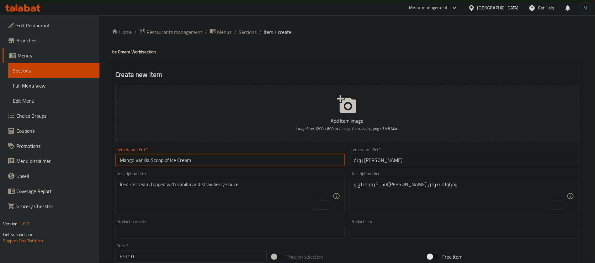
click at [126, 161] on input "Mango Vanilla Scoop of Ice Cream" at bounding box center [230, 160] width 229 height 13
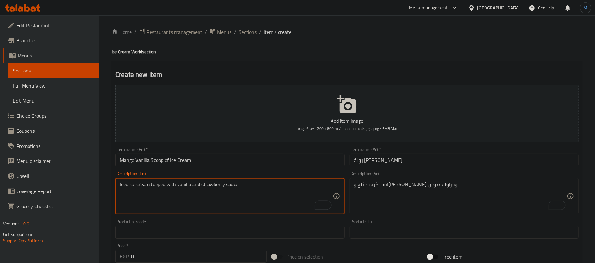
click at [216, 181] on textarea "Iced ice cream topped with vanilla and strawberry sauce" at bounding box center [226, 196] width 213 height 30
paste textarea "Mango"
type textarea "Iced ice cream topped with vanilla and Mango sauce"
click at [394, 189] on textarea "ايس كريم مثلج وعليه فانيليا وفراولة صوص" at bounding box center [460, 196] width 213 height 30
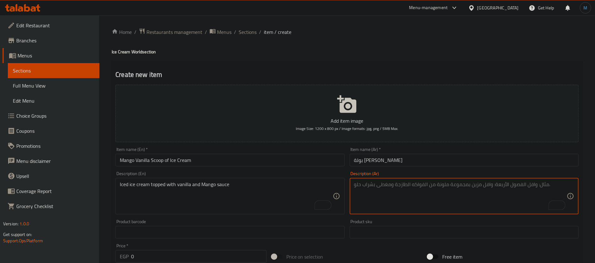
paste textarea "ايس كريم مثلج وعليه فانيليا وفراولة صوص"
click at [362, 159] on input "بولة ايس كريم فانيليا مانجو" at bounding box center [464, 160] width 229 height 13
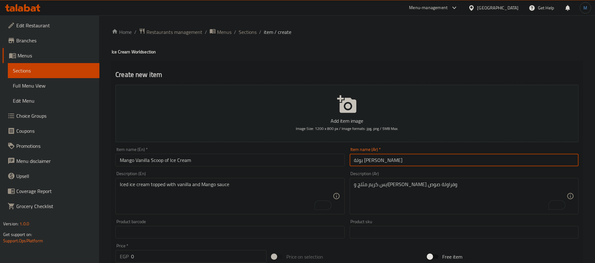
click at [362, 159] on input "بولة ايس كريم فانيليا مانجو" at bounding box center [464, 160] width 229 height 13
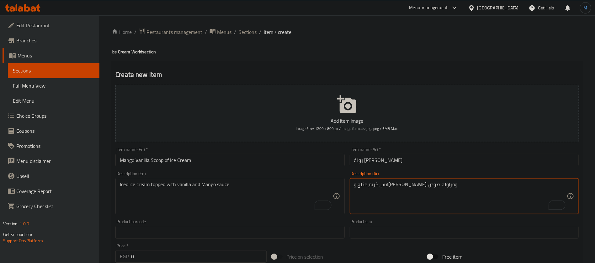
click at [361, 184] on textarea "ايس كريم مثلج وعليه فانيليا وفراولة صوص" at bounding box center [460, 196] width 213 height 30
click at [369, 184] on textarea "ايس كريم مثلج وعليه فانيليا وفراولة صوص" at bounding box center [460, 196] width 213 height 30
paste textarea "مانجو"
type textarea "ايس كريم مثلج وعليه فانيليا ومانجو صوص"
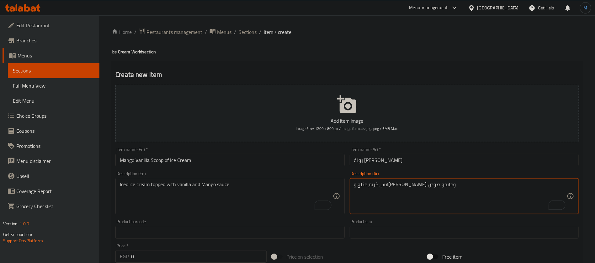
click at [172, 260] on input "0" at bounding box center [199, 256] width 136 height 13
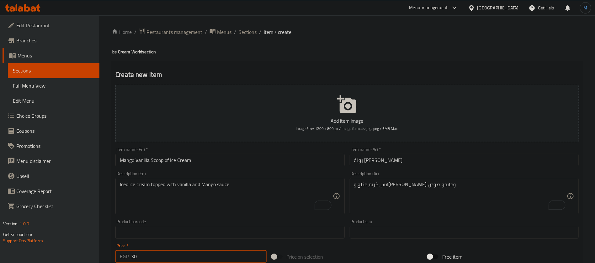
type input "30"
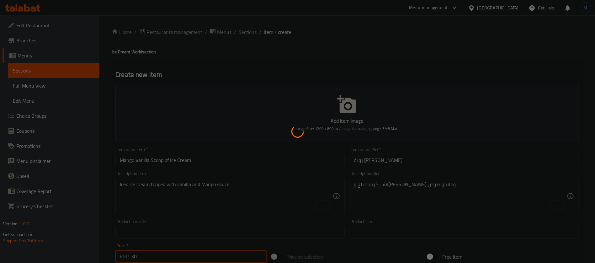
type input "0"
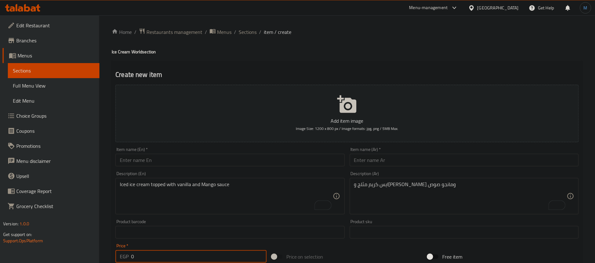
click at [481, 163] on input "text" at bounding box center [464, 160] width 229 height 13
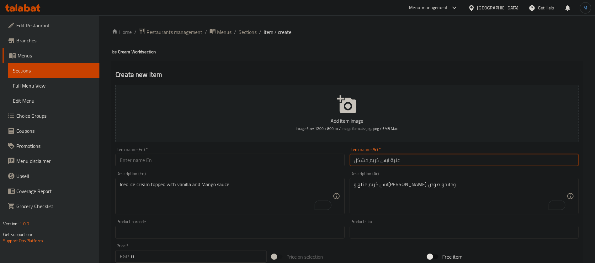
type input "علبة ايس كريم مشكل"
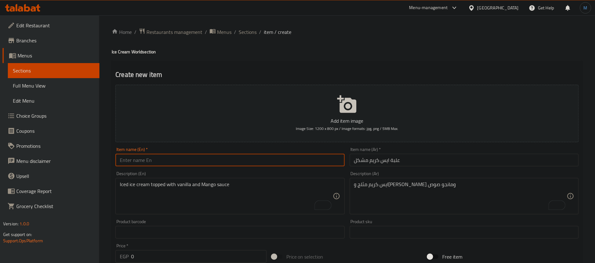
click at [225, 162] on input "text" at bounding box center [230, 160] width 229 height 13
paste input "Mixed ice cream box"
type input "Mixed Ice Cream Box"
click at [172, 249] on div "Price   * EGP 0 Price *" at bounding box center [191, 253] width 151 height 19
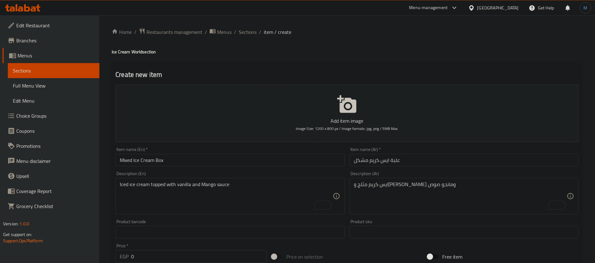
click at [169, 261] on input "0" at bounding box center [199, 256] width 136 height 13
type input "70"
click at [382, 186] on textarea "ايس كريم مثلج وعليه فانيليا ومانجو صوص" at bounding box center [460, 196] width 213 height 30
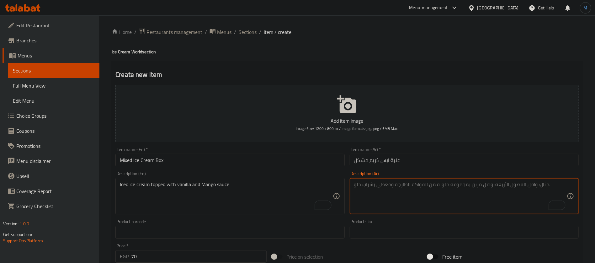
paste textarea "ايس كريم مثلج وعليه فانيليا وفراولة صوص"
click at [372, 186] on textarea "ايس كريم مثلج وعليه فانيليا وفراولة صوص" at bounding box center [460, 196] width 213 height 30
type textarea "ايس كريم مثلج وعليه فانيليا وشوكولاتة صوص"
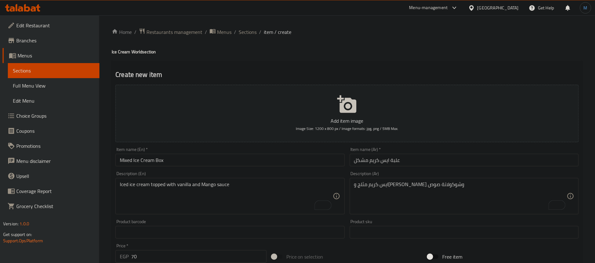
click at [216, 190] on textarea "Iced ice cream topped with vanilla and Mango sauce" at bounding box center [226, 196] width 213 height 30
paste textarea "Iced ice cream topped with vanilla and strawberry sauce"
click at [217, 185] on textarea "Iced ice cream topped with vanilla and strawberry sauce" at bounding box center [226, 196] width 213 height 30
click at [214, 183] on textarea "Iced ice cream topped with vanilla and Choclote sauce" at bounding box center [226, 196] width 213 height 30
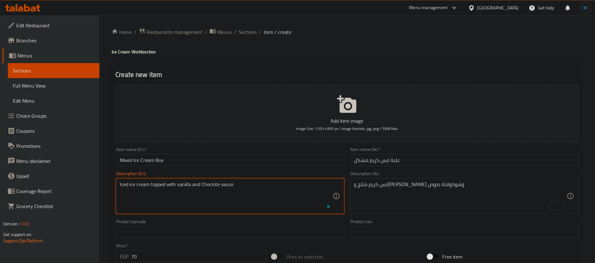
click at [214, 183] on textarea "Iced ice cream topped with vanilla and Choclote sauce" at bounding box center [226, 196] width 213 height 30
paste textarea "olate"
type textarea "Iced ice cream topped with vanilla and Chocolate sauce"
click at [241, 159] on input "Mixed Ice Cream Box" at bounding box center [230, 160] width 229 height 13
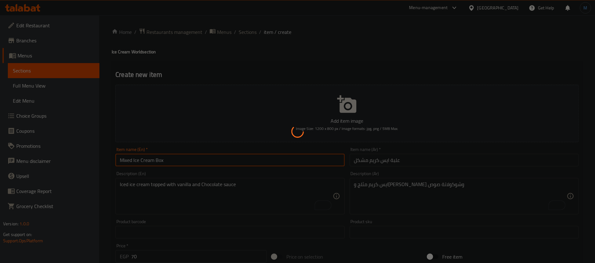
type input "0"
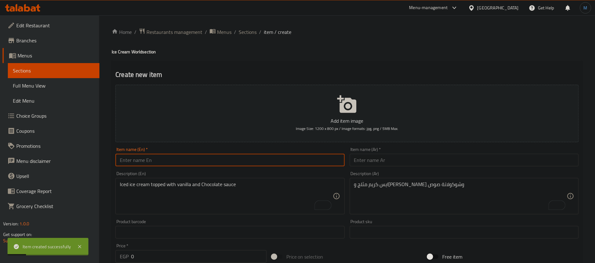
paste input "علبة میكس 4 بولة"
click at [458, 158] on input "علبة میكس 4 بولة" at bounding box center [464, 160] width 229 height 13
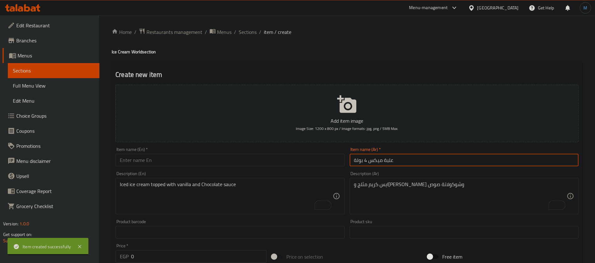
type input "علبة ميكس 4 بولة"
click at [265, 157] on input "text" at bounding box center [230, 160] width 229 height 13
paste input "علبة ايس كريم ميكس 4 بولة"
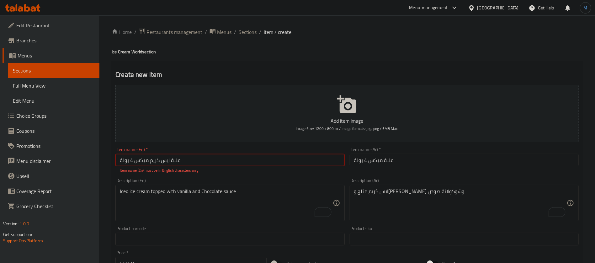
type input "علبة ايس كريم ميكس 4 بولة"
click at [379, 153] on div "Item name (Ar)   * علبة ميكس 4 بولة Item name (Ar) *" at bounding box center [464, 156] width 229 height 19
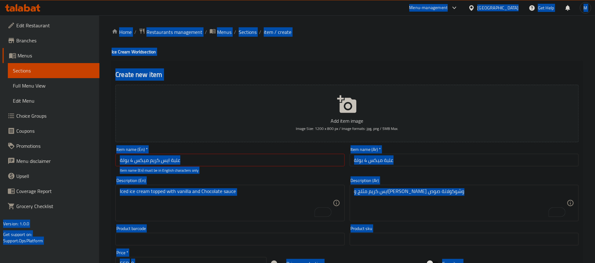
click at [410, 161] on input "علبة ميكس 4 بولة" at bounding box center [464, 160] width 229 height 13
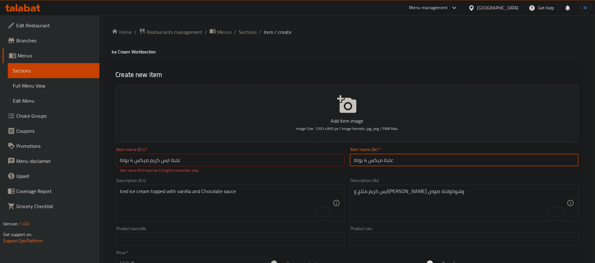
paste input "ايس كريم"
type input "علبة ايس كريم ميكس 4 بولة"
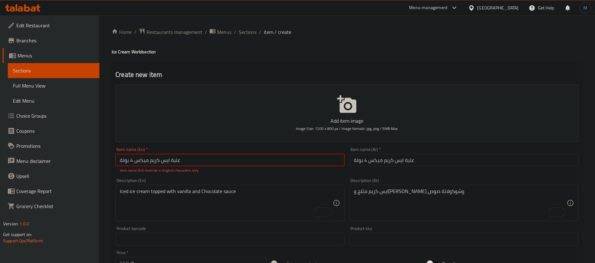
click at [254, 163] on input "علبة ايس كريم ميكس 4 بولة" at bounding box center [230, 160] width 229 height 13
paste input "Mixed Ice Cream Box 4 Scoops"
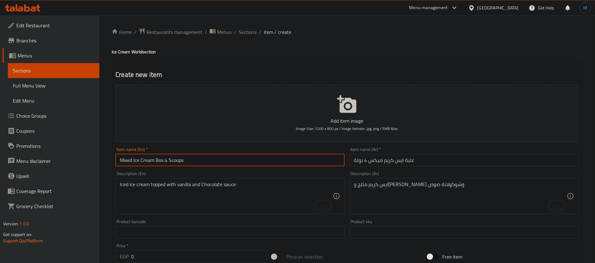
type input "Mixed Ice Cream Box 4 Scoops"
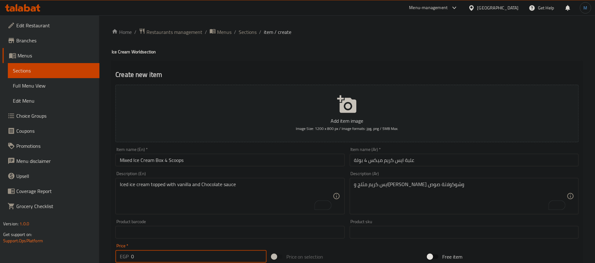
click at [144, 259] on input "0" at bounding box center [199, 256] width 136 height 13
type input "60"
click at [417, 185] on textarea "ايس كريم مثلج وعليه فانيليا وشوكولاتة صوص" at bounding box center [460, 196] width 213 height 30
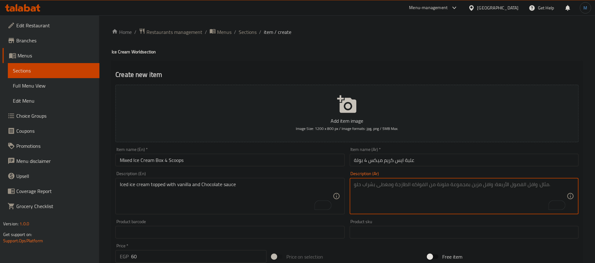
paste textarea "ايس كريم مثلج وعليه فانيليا وفراولة صوص"
type textarea "ايس كريم مثلج وعليه فانيليا وفراولة ومانجو وشوكولاتة صوص"
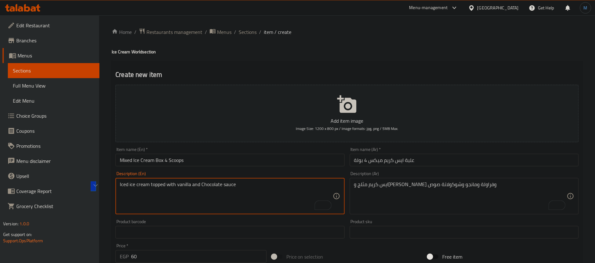
click at [223, 199] on textarea "Iced ice cream topped with vanilla and Chocolate sauce" at bounding box center [226, 196] width 213 height 30
paste textarea "Frozen ice cream topped with vanilla, strawberry, mango and chocolate sauce."
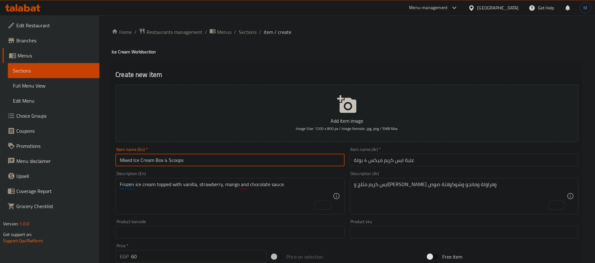
click at [136, 162] on input "Mixed Ice Cream Box 4 Scoops" at bounding box center [230, 160] width 229 height 13
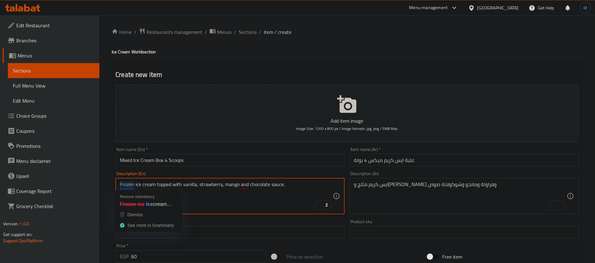
click at [127, 186] on textarea "Frozen ice cream topped with vanilla, strawberry, mango and chocolate sauce." at bounding box center [226, 196] width 213 height 30
paste textarea "Ice"
type textarea "Iced ice cream topped with vanilla, strawberry, mango and chocolate sauce."
click at [314, 157] on input "Mixed Ice Cream Box 4 Scoops" at bounding box center [230, 160] width 229 height 13
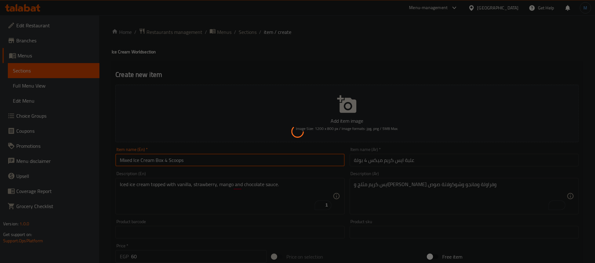
type input "0"
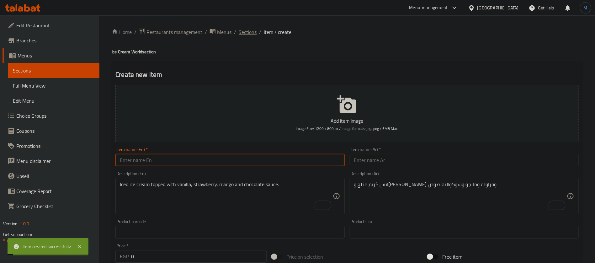
click at [250, 36] on span "Sections" at bounding box center [248, 32] width 18 height 8
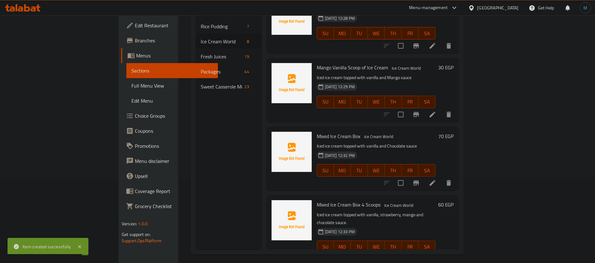
scroll to position [88, 0]
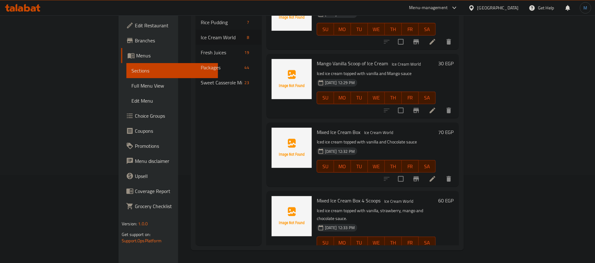
click at [320, 207] on p "Iced ice cream topped with vanilla, strawberry, mango and chocolate sauce." at bounding box center [376, 215] width 119 height 16
drag, startPoint x: 320, startPoint y: 200, endPoint x: 333, endPoint y: 201, distance: 12.9
click at [333, 207] on p "Iced ice cream topped with vanilla, strawberry, mango and chocolate sauce." at bounding box center [376, 215] width 119 height 16
copy p "topped with"
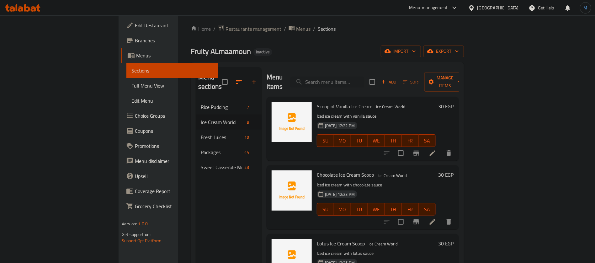
scroll to position [0, 0]
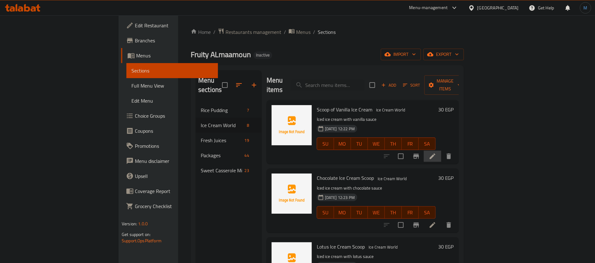
click at [442, 151] on li at bounding box center [433, 156] width 18 height 11
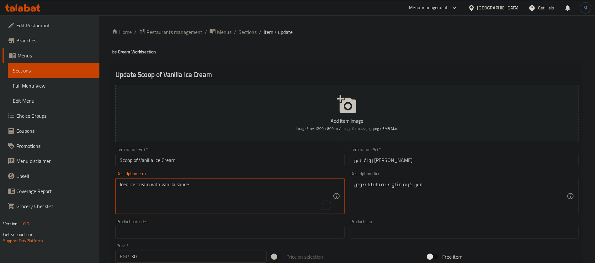
click at [152, 183] on textarea "Iced ice cream with vanilla sauce" at bounding box center [226, 196] width 213 height 30
paste textarea "topped with"
type textarea "Iced ice cream topped with vanilla sauce"
click at [189, 158] on input "Scoop of Vanilla Ice Cream" at bounding box center [230, 160] width 229 height 13
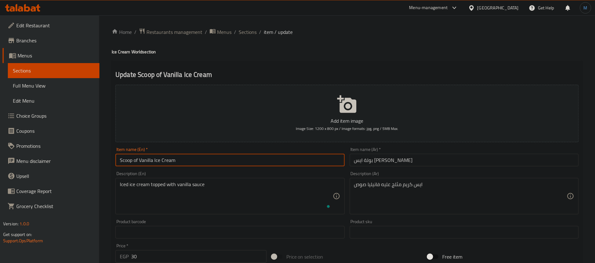
click at [250, 31] on span "Sections" at bounding box center [248, 32] width 18 height 8
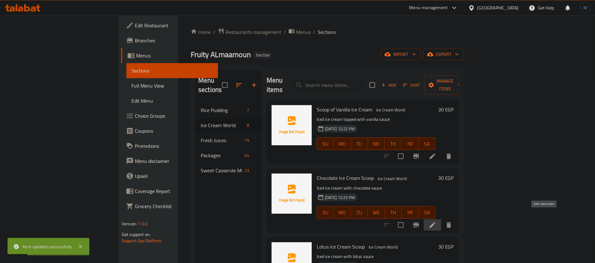
click at [437, 221] on icon at bounding box center [433, 225] width 8 height 8
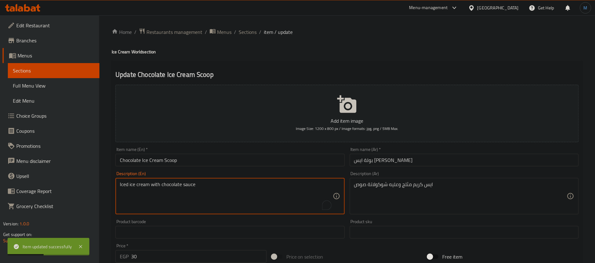
click at [153, 186] on textarea "Iced ice cream with chocolate sauce" at bounding box center [226, 196] width 213 height 30
paste textarea "topped with"
type textarea "Iced ice cream topped with chocolate sauce"
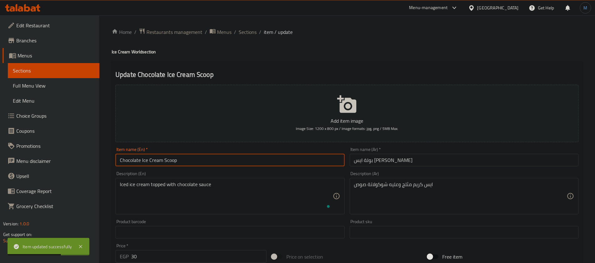
click at [195, 160] on input "Chocolate Ice Cream Scoop" at bounding box center [230, 160] width 229 height 13
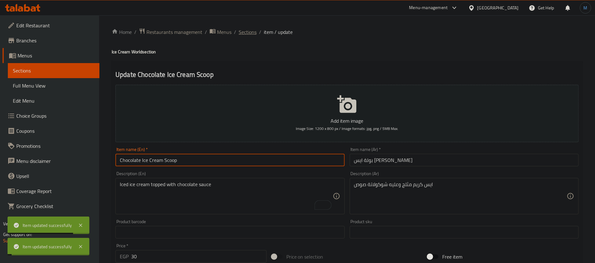
click at [248, 30] on span "Sections" at bounding box center [248, 32] width 18 height 8
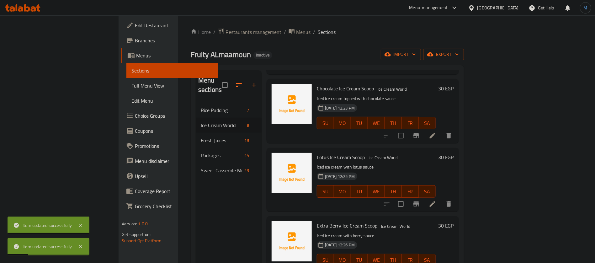
scroll to position [94, 0]
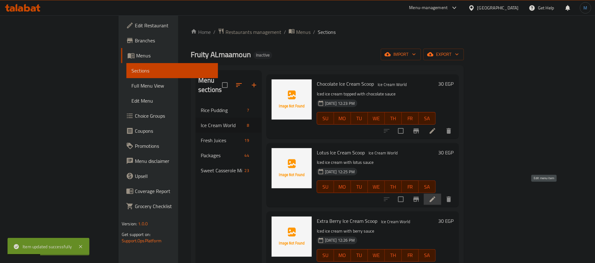
click at [437, 196] on icon at bounding box center [433, 200] width 8 height 8
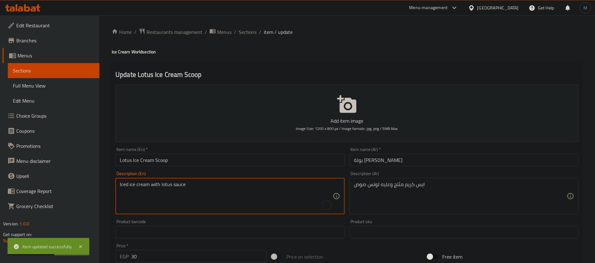
click at [158, 184] on textarea "Iced ice cream with lotus sauce" at bounding box center [226, 196] width 213 height 30
paste textarea "topped with"
type textarea "Iced ice cream topped with lotus sauce"
click at [196, 165] on input "Lotus Ice Cream Scoop" at bounding box center [230, 160] width 229 height 13
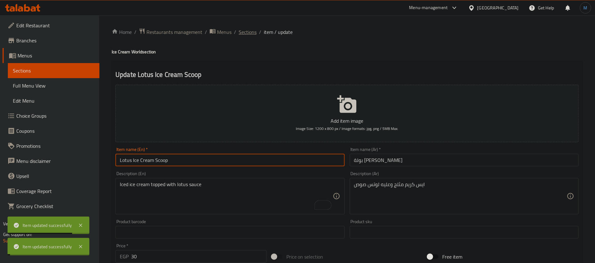
click at [244, 32] on span "Sections" at bounding box center [248, 32] width 18 height 8
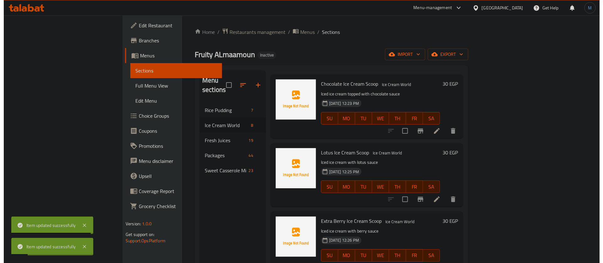
scroll to position [141, 0]
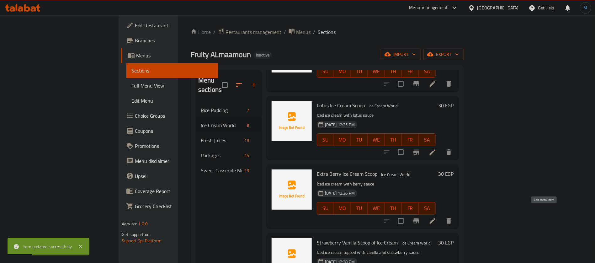
click at [437, 217] on icon at bounding box center [433, 221] width 8 height 8
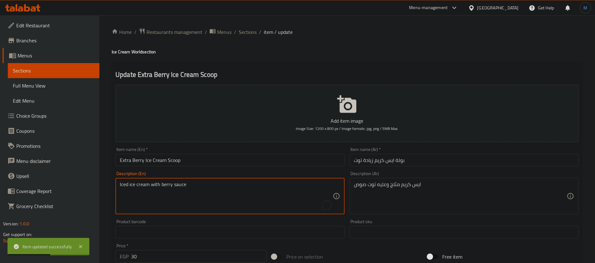
click at [156, 181] on textarea "Iced ice cream with berry sauce" at bounding box center [226, 196] width 213 height 30
paste textarea "topped with"
type textarea "Iced ice cream topped with berry sauce"
click at [166, 168] on div "Item name (En)   * Extra Berry Ice Cream Scoop Item name (En) *" at bounding box center [230, 157] width 234 height 24
click at [172, 152] on div "Item name (En)   * Extra Berry Ice Cream Scoop Item name (En) *" at bounding box center [230, 156] width 229 height 19
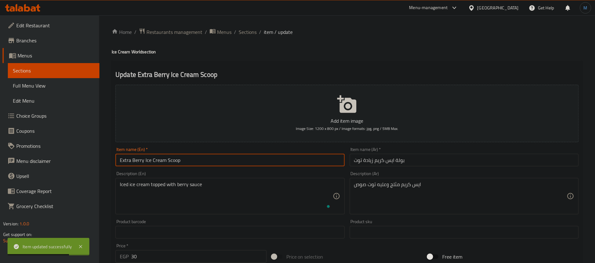
click at [176, 159] on input "Extra Berry Ice Cream Scoop" at bounding box center [230, 160] width 229 height 13
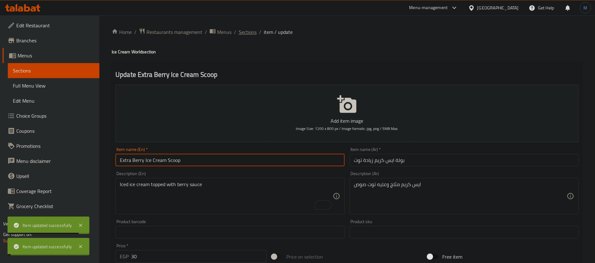
click at [252, 36] on span "Sections" at bounding box center [248, 32] width 18 height 8
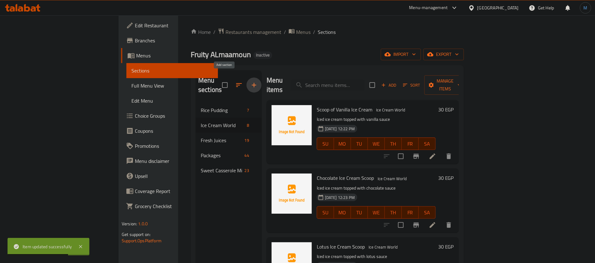
click at [247, 78] on button "button" at bounding box center [254, 85] width 15 height 15
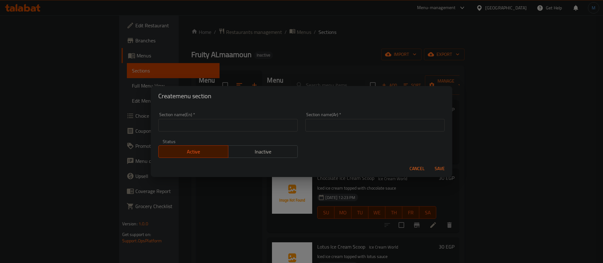
click at [258, 126] on input "text" at bounding box center [227, 125] width 139 height 13
paste input "energy drinks"
type input "Energy Drinks"
click at [377, 130] on input "text" at bounding box center [374, 125] width 139 height 13
paste input "مشروبات الطاقة"
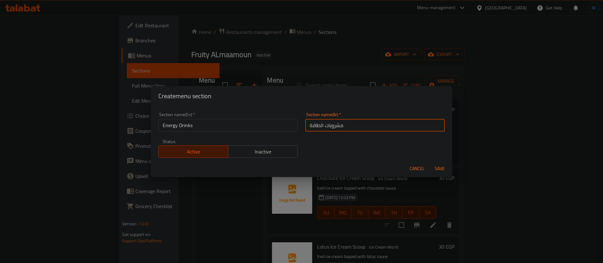
type input "مشروبات الطاقة"
click at [442, 169] on span "Save" at bounding box center [439, 169] width 15 height 8
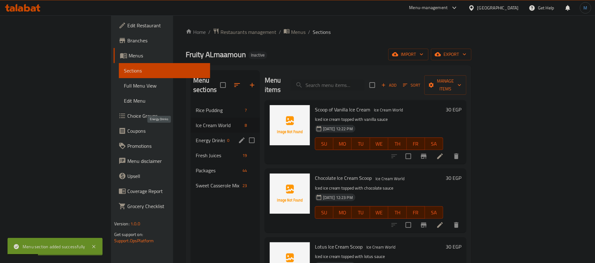
click at [196, 137] on span "Energy Drinks" at bounding box center [210, 141] width 29 height 8
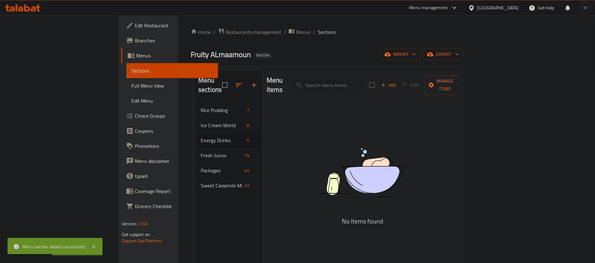
click at [467, 75] on div "Add Sort Manage items" at bounding box center [418, 84] width 97 height 19
click at [398, 82] on span "Add" at bounding box center [389, 85] width 17 height 7
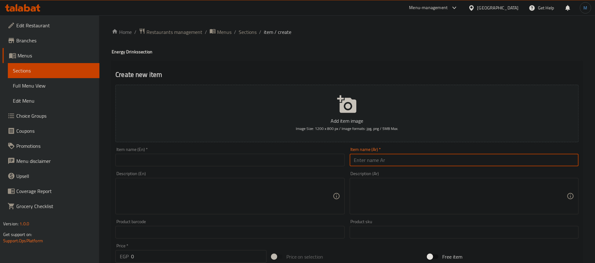
click at [373, 161] on input "text" at bounding box center [464, 160] width 229 height 13
paste input "العائلة العالمیة"
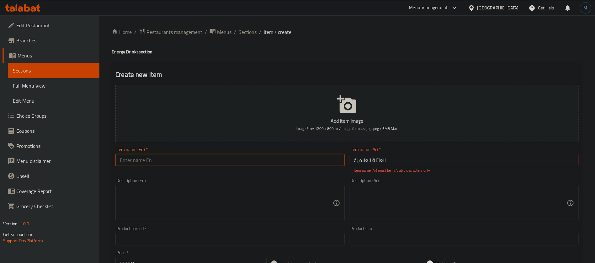
click at [304, 162] on input "text" at bounding box center [230, 160] width 229 height 13
click at [410, 161] on input "العائلة العالمیة" at bounding box center [464, 160] width 229 height 13
type input "العائلة العالمية"
click at [244, 159] on input "text" at bounding box center [230, 160] width 229 height 13
paste input "global family"
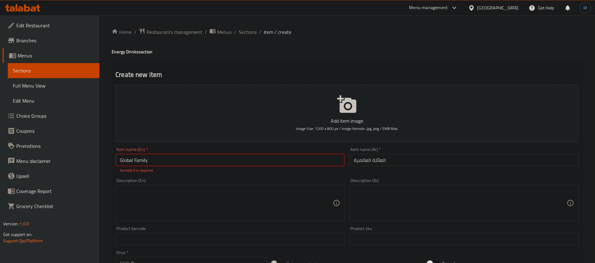
type input "Global Family"
click at [242, 175] on div "Add item image Image Size: 1200 x 800 px / Image formats: jpg, png / 5MB Max. I…" at bounding box center [347, 220] width 469 height 277
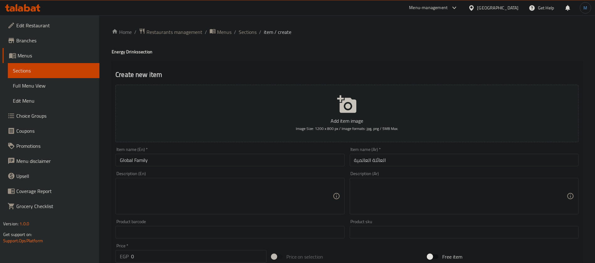
click at [401, 186] on div "Description (Ar)" at bounding box center [464, 196] width 229 height 36
paste textarea "افوكادو بلح كيوي وعسل لبن"
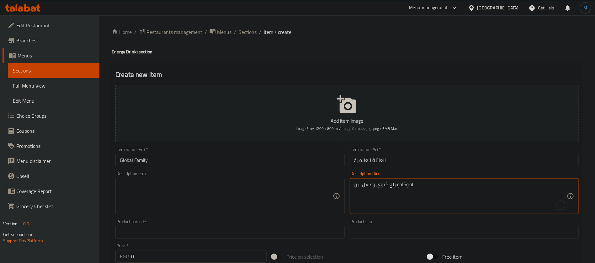
type textarea "افوكادو بلح كيوي وعسل لبن"
click at [252, 187] on textarea at bounding box center [226, 196] width 213 height 30
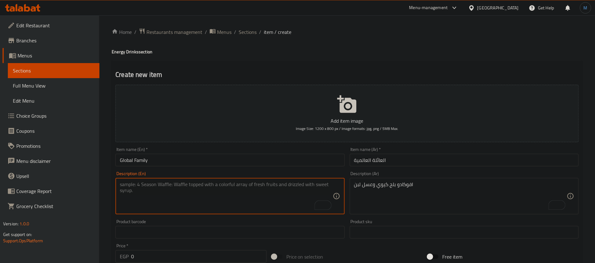
click at [203, 206] on textarea "To enrich screen reader interactions, please activate Accessibility in Grammarl…" at bounding box center [226, 196] width 213 height 30
paste textarea "Avocado, dates, kiwi, honey and milk"
type textarea "Avocado, dates, kiwi, honey and milk"
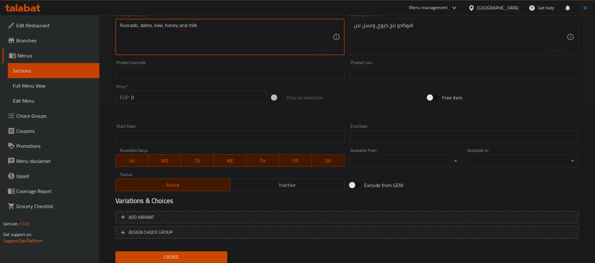
scroll to position [180, 0]
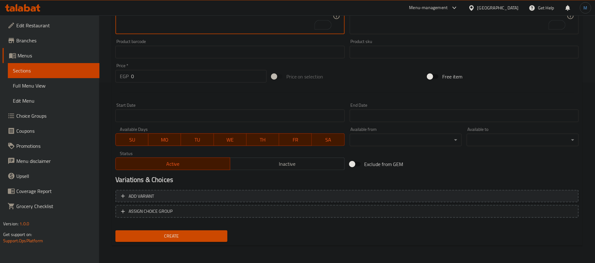
click at [545, 196] on span "Add variant" at bounding box center [347, 196] width 452 height 8
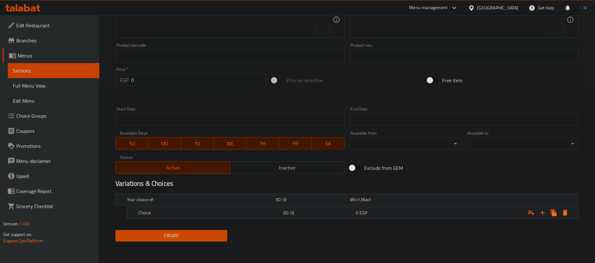
scroll to position [176, 0]
click at [544, 213] on icon "Expand" at bounding box center [543, 214] width 8 height 8
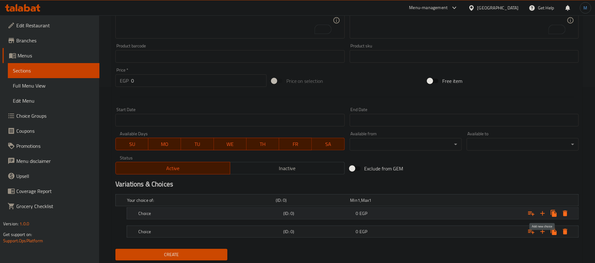
click at [544, 213] on icon "Expand" at bounding box center [543, 214] width 8 height 8
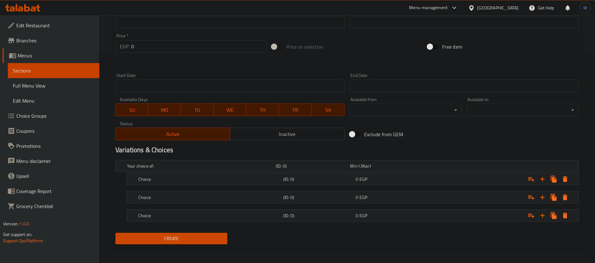
scroll to position [212, 0]
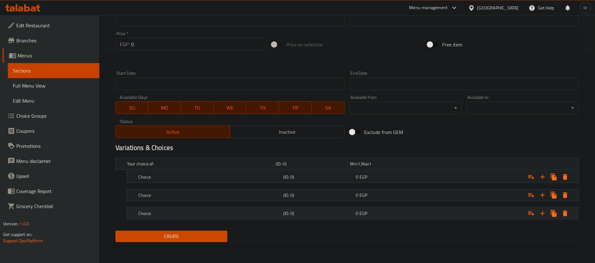
click at [400, 167] on div "0 EGP" at bounding box center [387, 164] width 72 height 6
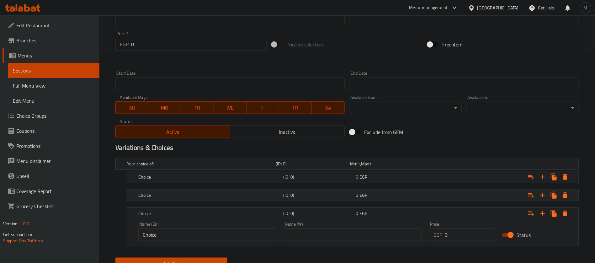
click at [392, 167] on div "0 EGP" at bounding box center [387, 164] width 72 height 6
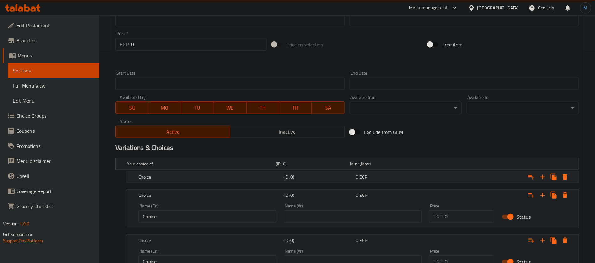
click at [390, 167] on div "0 EGP" at bounding box center [387, 164] width 72 height 6
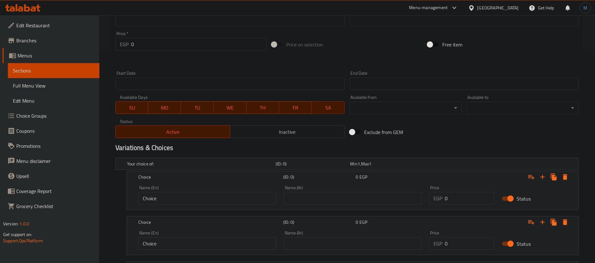
scroll to position [293, 0]
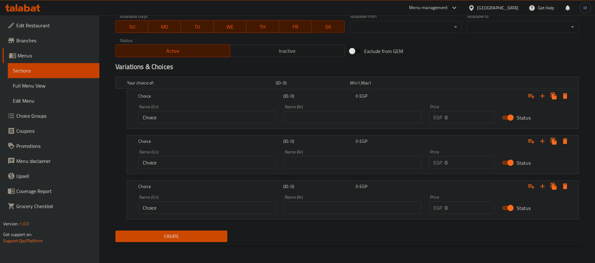
click at [381, 121] on input "text" at bounding box center [353, 117] width 138 height 13
type input "صغير"
click at [344, 162] on input "text" at bounding box center [353, 162] width 138 height 13
type input "وسط"
click at [350, 202] on input "text" at bounding box center [353, 208] width 138 height 13
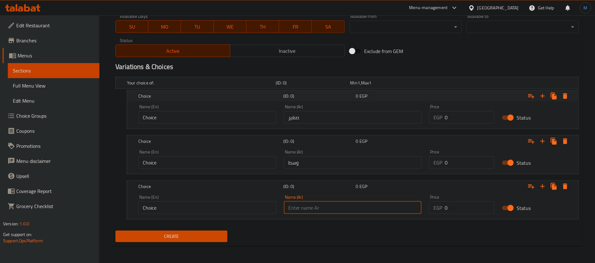
type input "كبير"
click at [228, 120] on input "Choice" at bounding box center [207, 117] width 138 height 13
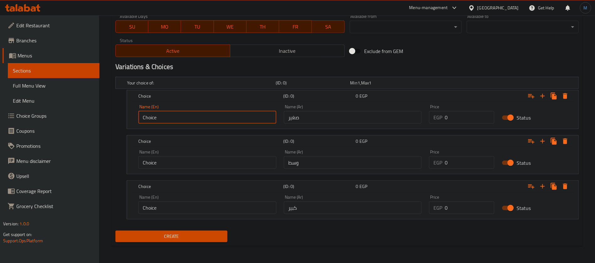
click at [228, 120] on input "Choice" at bounding box center [207, 117] width 138 height 13
click at [220, 117] on input "text" at bounding box center [207, 117] width 138 height 13
type input "Small"
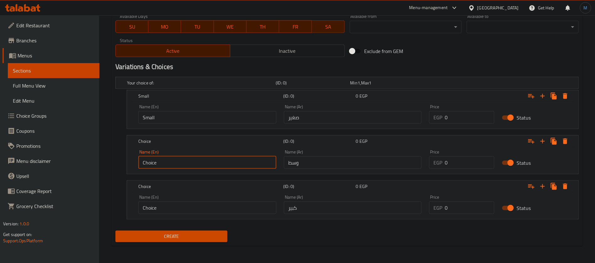
click at [170, 164] on input "Choice" at bounding box center [207, 162] width 138 height 13
click at [172, 165] on input "text" at bounding box center [207, 162] width 138 height 13
type input "Medium"
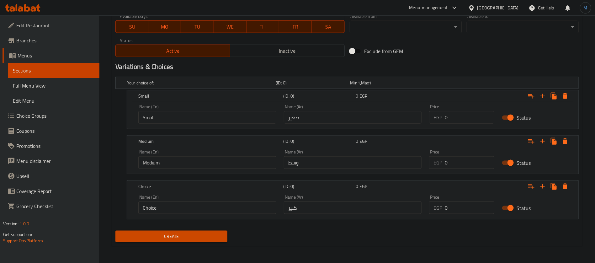
click at [187, 200] on div "Name (En) Choice Name (En)" at bounding box center [207, 204] width 138 height 19
click at [185, 204] on input "Choice" at bounding box center [207, 208] width 138 height 13
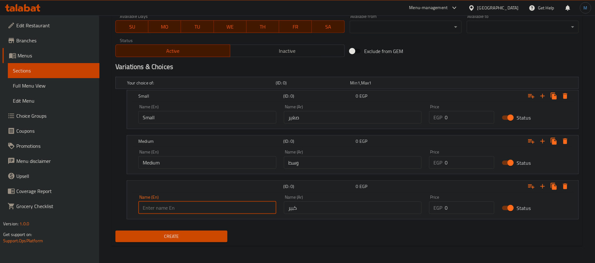
click at [184, 209] on input "text" at bounding box center [207, 208] width 138 height 13
type input "Large"
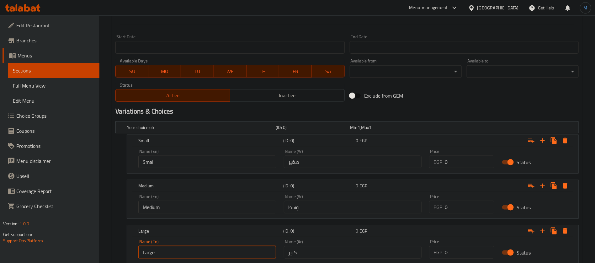
scroll to position [246, 0]
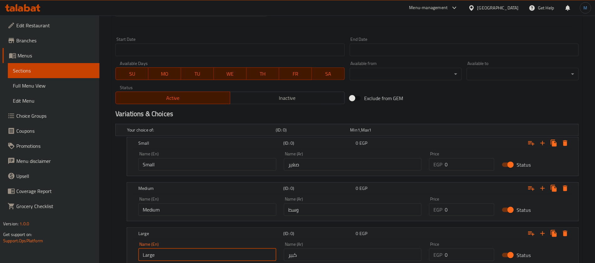
click at [459, 167] on input "0" at bounding box center [470, 164] width 50 height 13
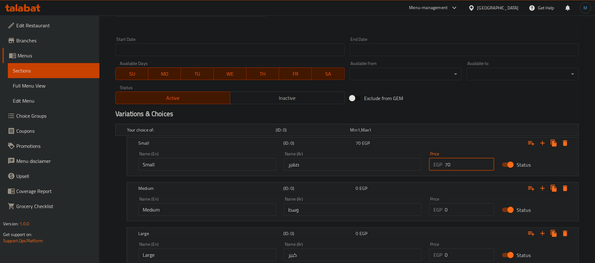
type input "70"
click at [467, 216] on div "Price EGP 0 Price" at bounding box center [462, 206] width 73 height 27
click at [469, 209] on input "0" at bounding box center [470, 209] width 50 height 13
type input "95"
click at [470, 255] on input "0" at bounding box center [470, 255] width 50 height 13
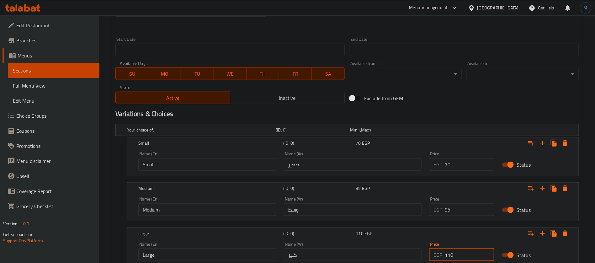
type input "110"
click at [448, 97] on div "Exclude from GEM" at bounding box center [425, 98] width 156 height 17
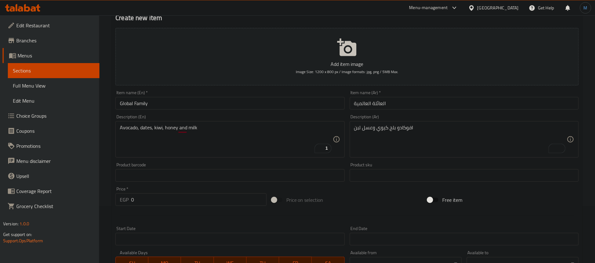
scroll to position [0, 0]
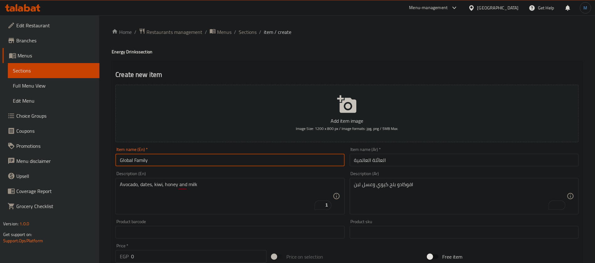
click at [244, 163] on input "Global Family" at bounding box center [230, 160] width 229 height 13
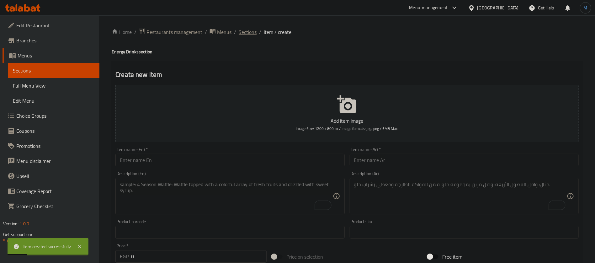
click at [249, 30] on span "Sections" at bounding box center [248, 32] width 18 height 8
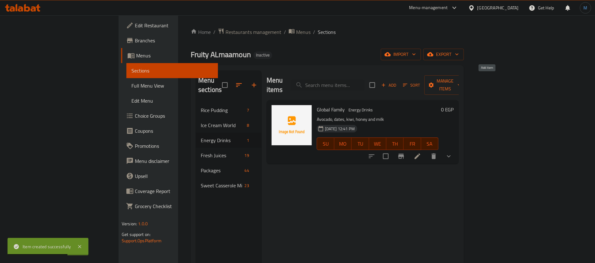
click at [398, 82] on span "Add" at bounding box center [389, 85] width 17 height 7
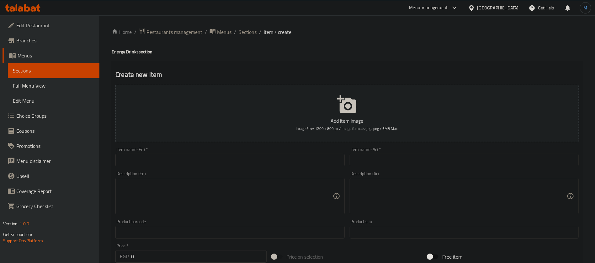
click at [394, 162] on input "text" at bounding box center [464, 160] width 229 height 13
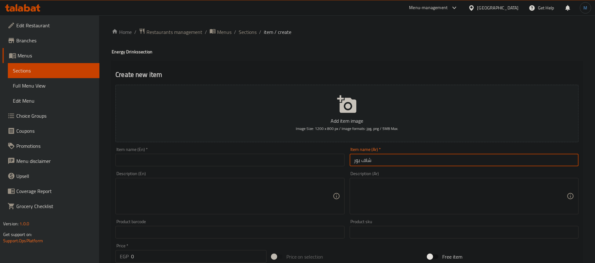
type input "شاف بور"
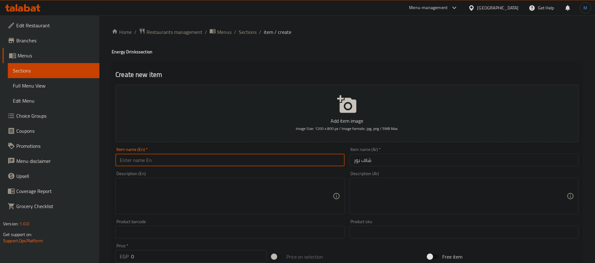
click at [305, 155] on input "text" at bounding box center [230, 160] width 229 height 13
paste input "shaf bur"
type input "Shaf Bur"
click at [199, 184] on div "Description (En) Description (En)" at bounding box center [230, 199] width 229 height 43
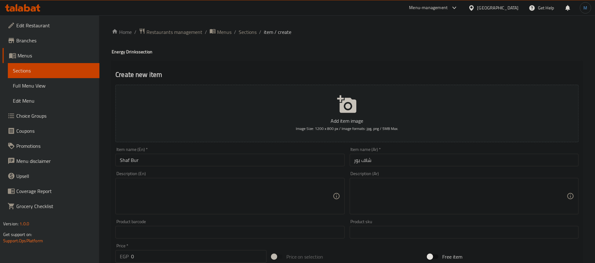
click at [414, 183] on textarea at bounding box center [460, 196] width 213 height 30
paste textarea "بلح وعسل كيوي لبن وایس"
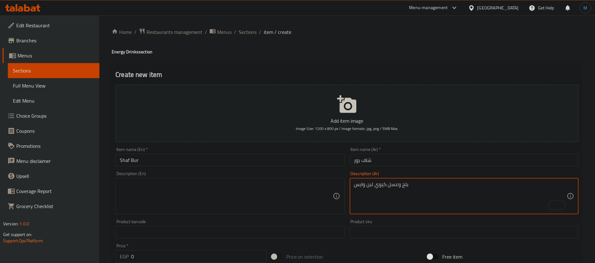
type textarea "بلح وعسل كيوي لبن وایس"
click at [267, 175] on div "Description (En) Description (En)" at bounding box center [230, 192] width 229 height 43
click at [269, 188] on textarea at bounding box center [226, 196] width 213 height 30
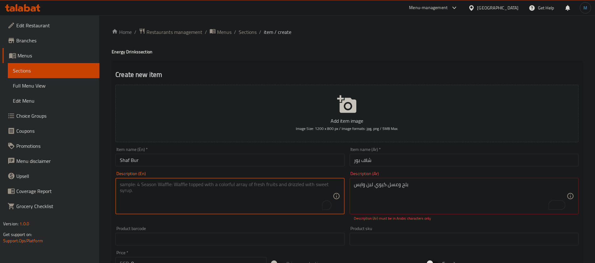
paste textarea "Dates, honey, kiwi, milk and ice cream"
type textarea "Dates, honey, kiwi, milk and ice cream"
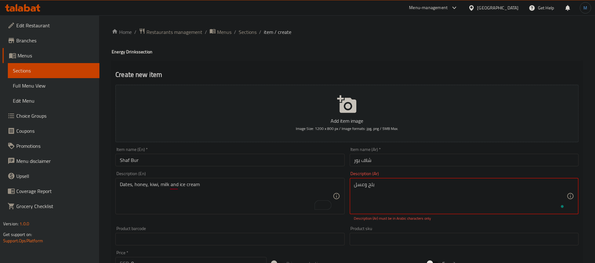
type textarea "بلح وعسل"
type textarea "بلح وعسل وكيوي ولبن وايس"
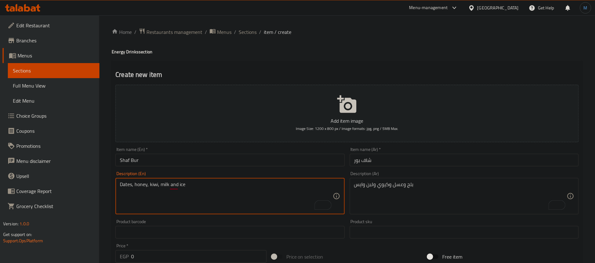
type textarea "Dates, honey, kiwi, milk and ice"
click at [233, 154] on input "Shaf Bur" at bounding box center [230, 160] width 229 height 13
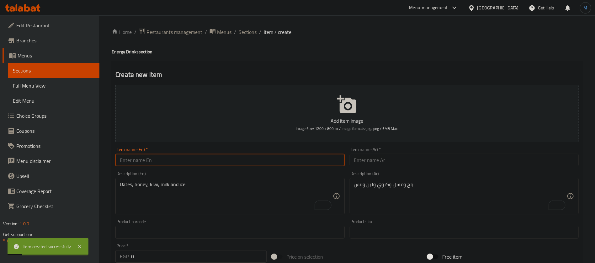
click at [443, 160] on input "text" at bounding box center [464, 160] width 229 height 13
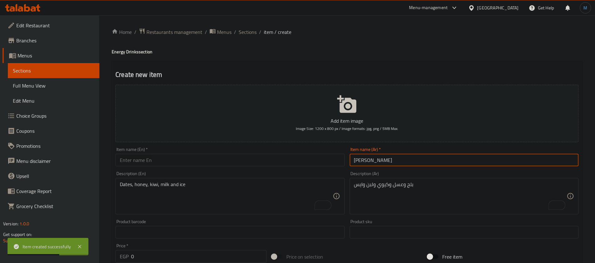
type input "[PERSON_NAME]"
click at [225, 164] on input "text" at bounding box center [230, 160] width 229 height 13
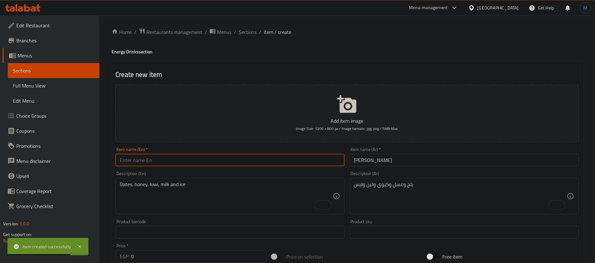
paste input "Africano Super"
type input "Africano Super"
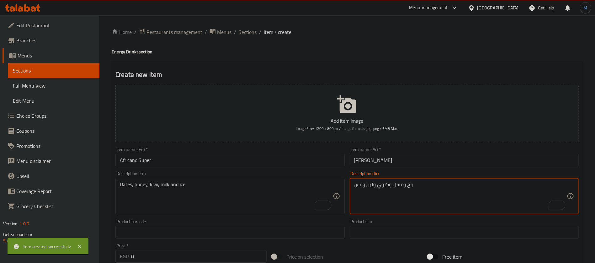
click at [458, 206] on textarea "بلح وعسل وكيوي ولبن وايس" at bounding box center [460, 196] width 213 height 30
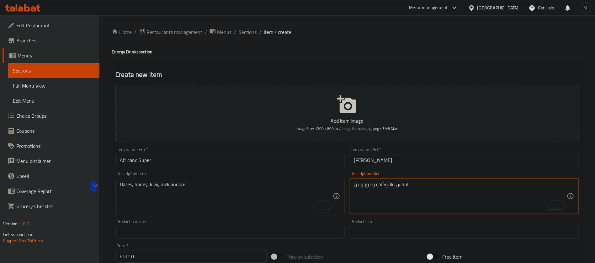
type textarea "اناناس وافوكادو وموز ولبن"
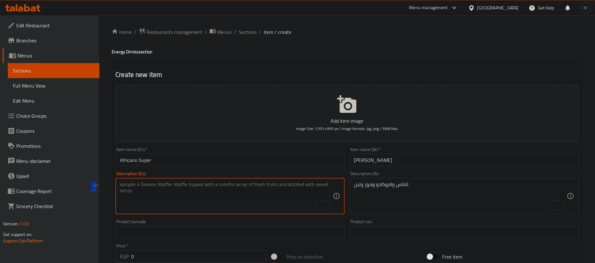
click at [238, 190] on textarea "To enrich screen reader interactions, please activate Accessibility in Grammarl…" at bounding box center [226, 196] width 213 height 30
paste textarea "Pineapple, avocado, banana and milk"
type textarea "Pineapple, avocado, banana and milk"
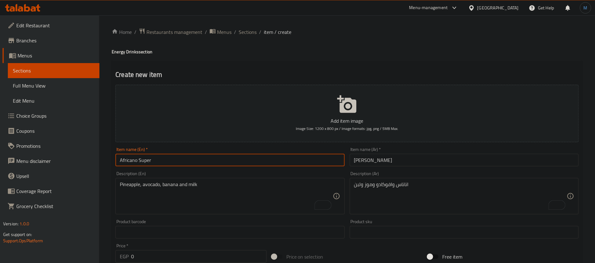
click at [215, 164] on input "Africano Super" at bounding box center [230, 160] width 229 height 13
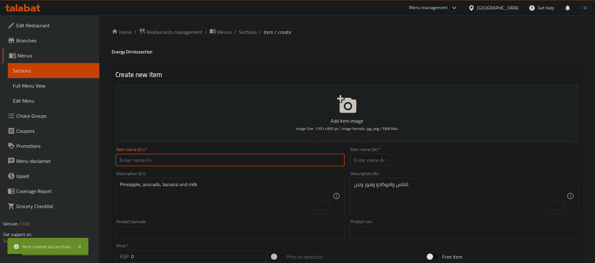
click at [461, 162] on input "text" at bounding box center [464, 160] width 229 height 13
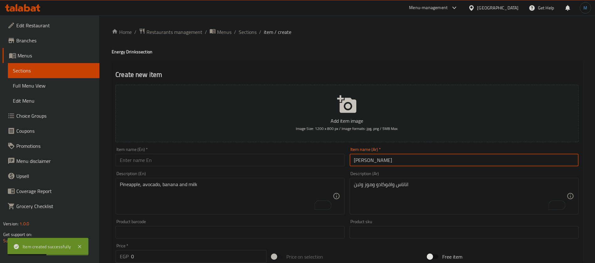
type input "ميجا سوبر"
click at [206, 159] on input "text" at bounding box center [230, 160] width 229 height 13
paste input "Mega Super"
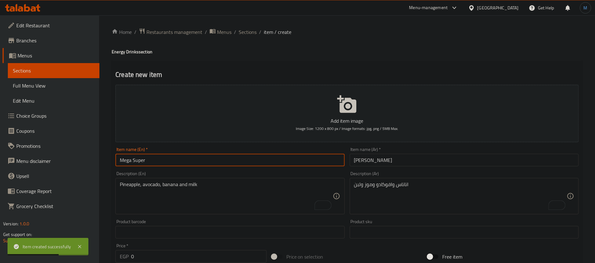
type input "Mega Super"
click at [452, 186] on textarea "اناناس وافوكادو وموز ولبن" at bounding box center [460, 196] width 213 height 30
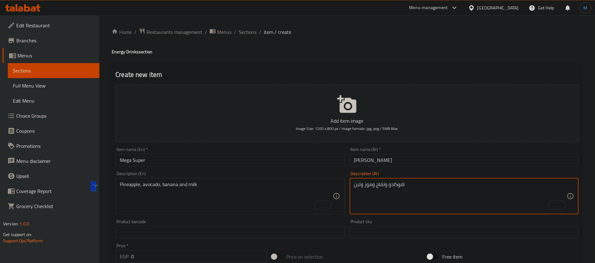
type textarea "افوكادو وتفاح وموز ولبن"
click at [253, 205] on textarea "To enrich screen reader interactions, please activate Accessibility in Grammarl…" at bounding box center [226, 196] width 213 height 30
paste textarea "Avocado, apple, banana and milk"
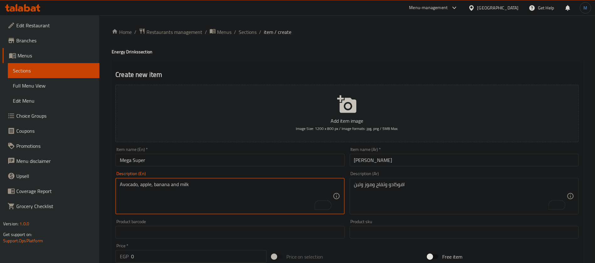
type textarea "Avocado, apple, banana and milk"
click at [218, 168] on div "Item name (En)   * Mega Super Item name (En) *" at bounding box center [230, 157] width 234 height 24
click at [218, 163] on input "Mega Super" at bounding box center [230, 160] width 229 height 13
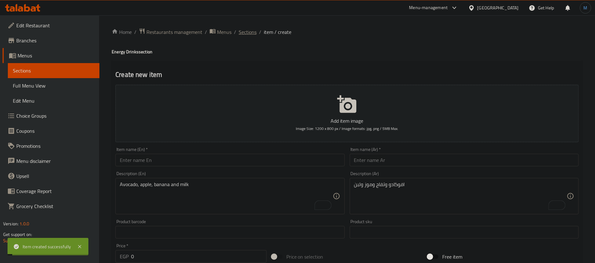
click at [248, 32] on span "Sections" at bounding box center [248, 32] width 18 height 8
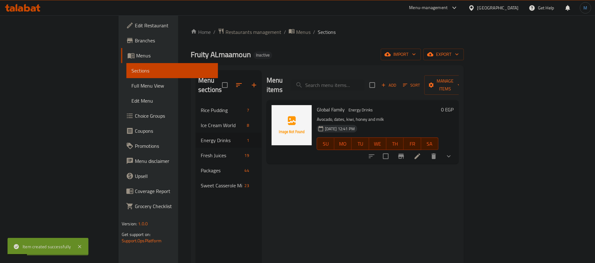
click at [317, 105] on span "Global Family" at bounding box center [331, 109] width 28 height 9
copy h6 "Global Family"
click at [462, 78] on span "Manage items" at bounding box center [446, 85] width 32 height 16
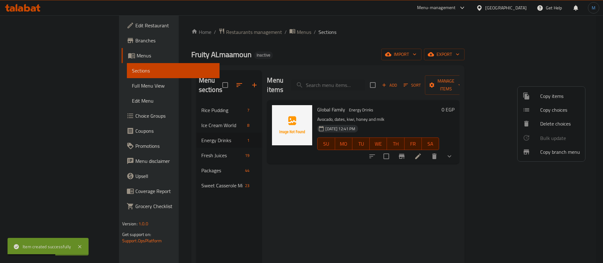
click at [345, 167] on div at bounding box center [301, 131] width 603 height 263
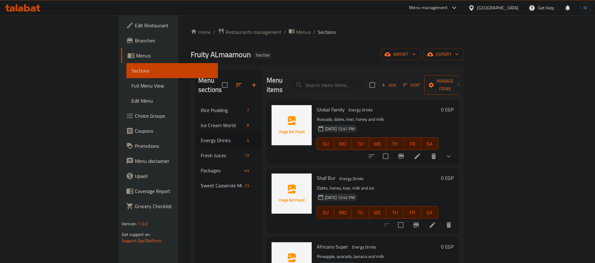
click at [462, 83] on span "Manage items" at bounding box center [446, 85] width 32 height 16
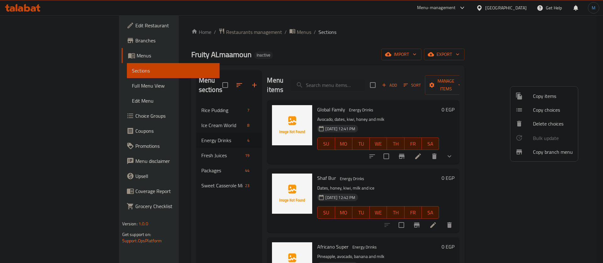
click at [539, 109] on span "Copy choices" at bounding box center [553, 110] width 40 height 8
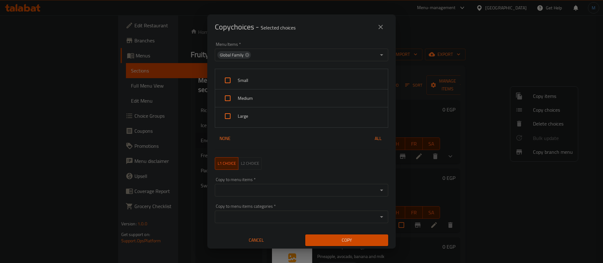
click at [241, 82] on span "Small" at bounding box center [310, 81] width 145 height 8
checkbox input "true"
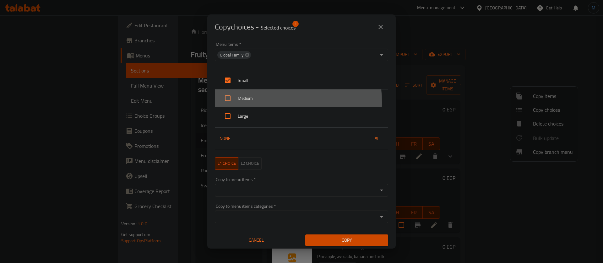
click at [243, 102] on div "Medium" at bounding box center [301, 98] width 173 height 18
checkbox input "true"
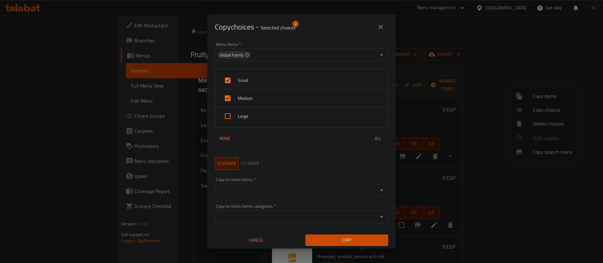
click at [245, 118] on span "Large" at bounding box center [310, 116] width 145 height 8
checkbox input "true"
click at [289, 191] on input "Copy to menu items   *" at bounding box center [296, 190] width 159 height 9
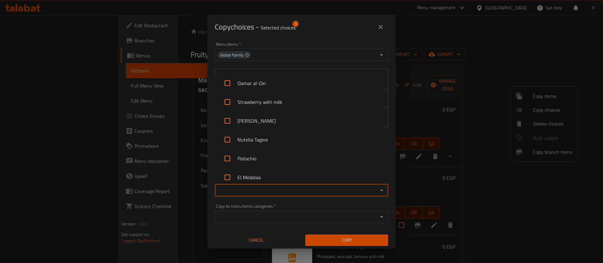
scroll to position [1554, 0]
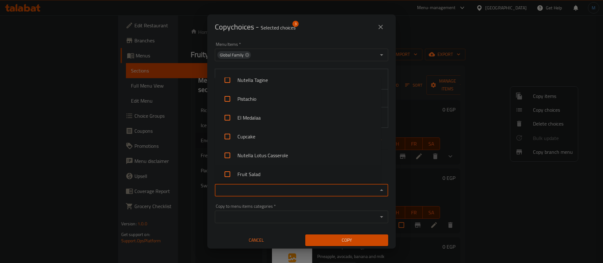
paste input "Global Family"
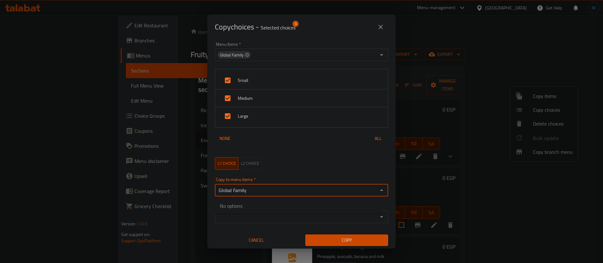
type input "Global Family"
click at [287, 208] on li "Global Family" at bounding box center [298, 209] width 166 height 19
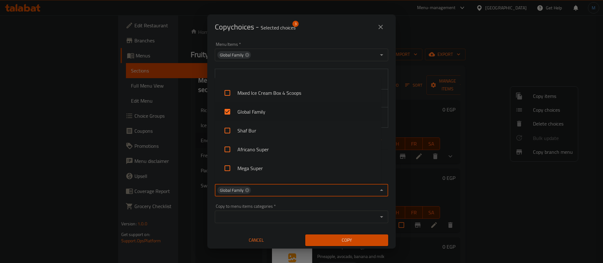
scroll to position [294, 0]
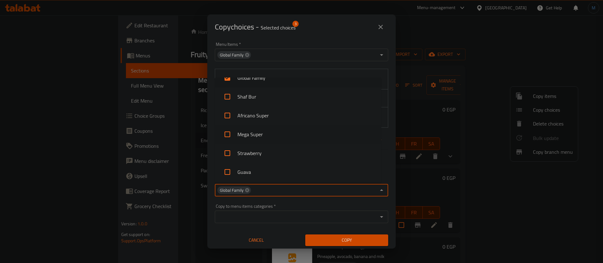
click at [270, 133] on li "Mega Super" at bounding box center [298, 134] width 166 height 19
checkbox input "true"
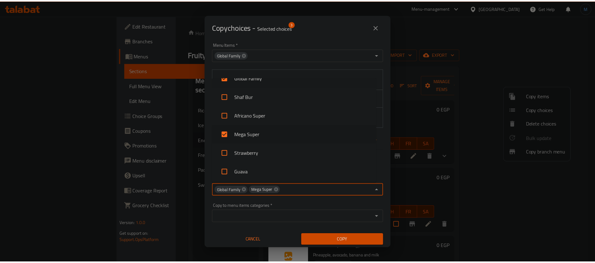
scroll to position [286, 0]
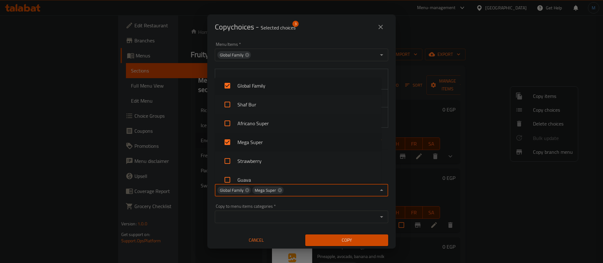
click at [266, 126] on li "Africano Super" at bounding box center [298, 123] width 166 height 19
checkbox input "true"
click at [262, 105] on li "Shaf Bur" at bounding box center [298, 104] width 166 height 19
checkbox input "true"
click at [258, 82] on li "Global Family" at bounding box center [298, 85] width 166 height 19
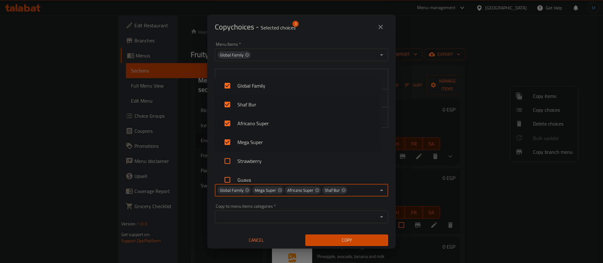
checkbox input "false"
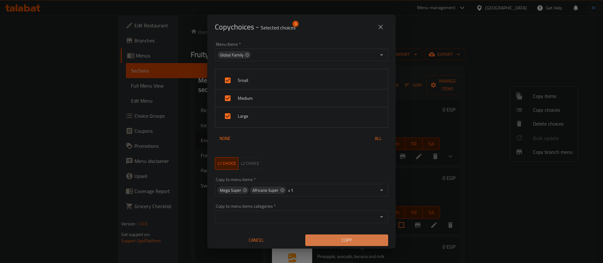
click at [354, 242] on span "Copy" at bounding box center [346, 240] width 73 height 8
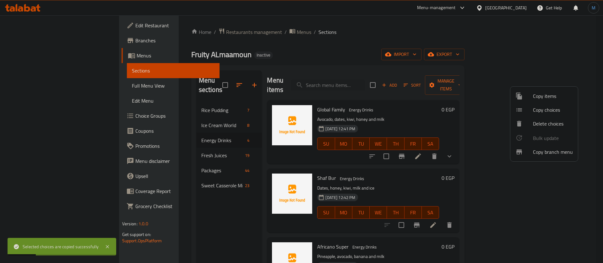
click at [398, 52] on div at bounding box center [301, 131] width 603 height 263
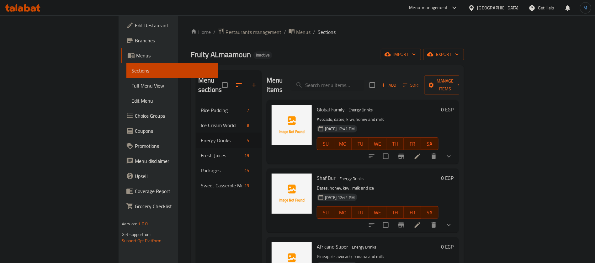
click at [407, 184] on p "Dates, honey, kiwi, milk and ice" at bounding box center [378, 188] width 122 height 8
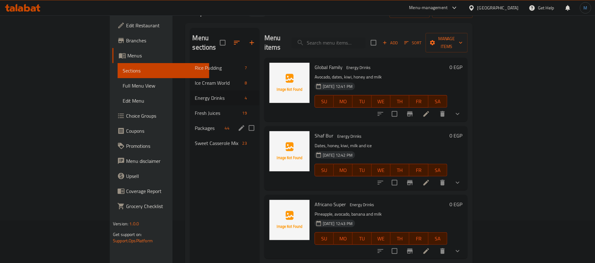
scroll to position [47, 0]
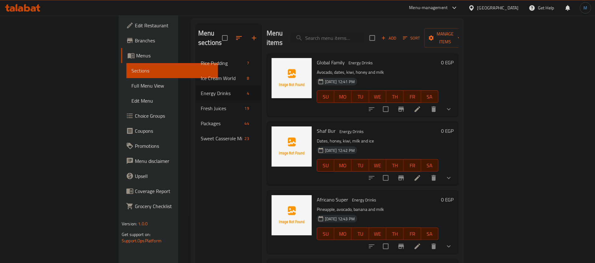
click at [211, 150] on div "Menu sections Rice Pudding 7 Ice Cream World 8 Energy Drinks 4 Fresh Juices 19 …" at bounding box center [229, 154] width 66 height 263
click at [250, 34] on icon "button" at bounding box center [254, 38] width 8 height 8
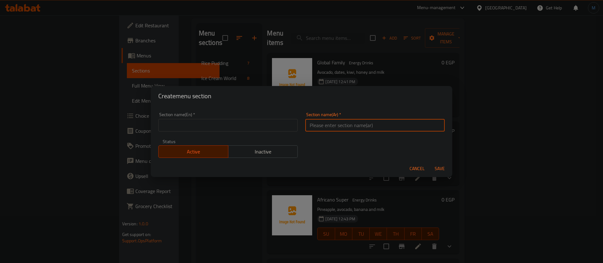
click at [348, 129] on input "text" at bounding box center [374, 125] width 139 height 13
type input "عالم القصب"
click at [235, 120] on input "text" at bounding box center [227, 125] width 139 height 13
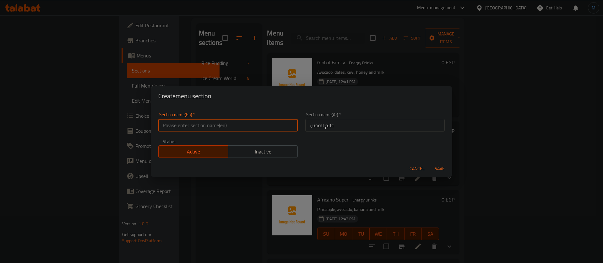
paste input "world"
paste input "Sugarcane"
click at [218, 122] on input "world" at bounding box center [227, 125] width 139 height 13
paste input "Sugarcane"
click at [192, 126] on input "World Sugarcane" at bounding box center [227, 125] width 139 height 13
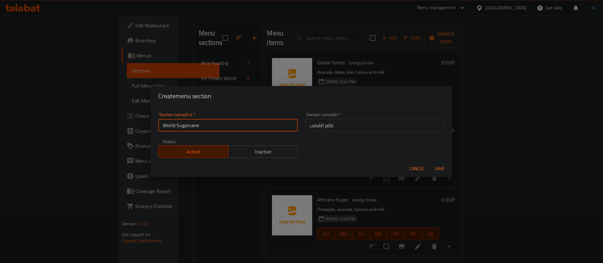
click at [192, 126] on input "World Sugarcane" at bounding box center [227, 125] width 139 height 13
paste input "Sugarcane"
type input "Sugarcane World"
click at [429, 163] on button "Save" at bounding box center [439, 169] width 20 height 12
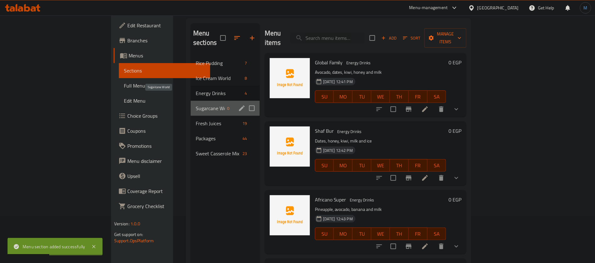
click at [196, 105] on span "Sugarcane World" at bounding box center [210, 109] width 29 height 8
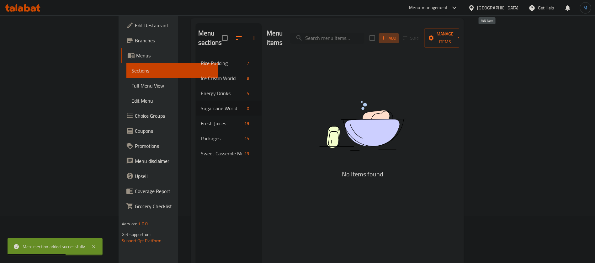
click at [398, 37] on span "Add" at bounding box center [389, 38] width 17 height 7
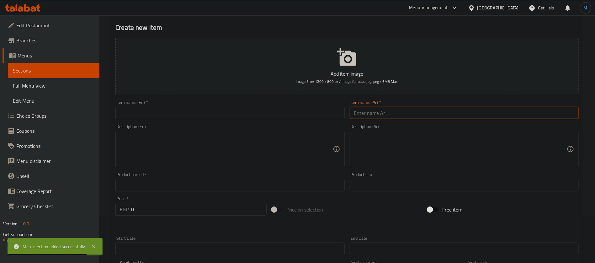
click at [425, 109] on input "text" at bounding box center [464, 113] width 229 height 13
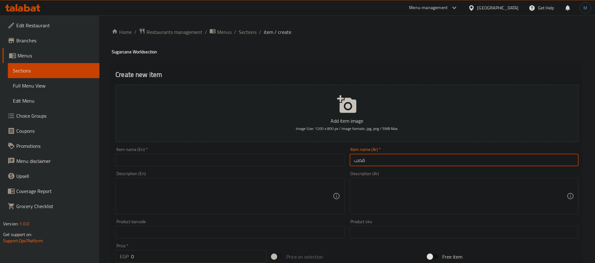
type input "قصب"
click at [120, 51] on h4 "Sugarcane World section" at bounding box center [347, 52] width 471 height 6
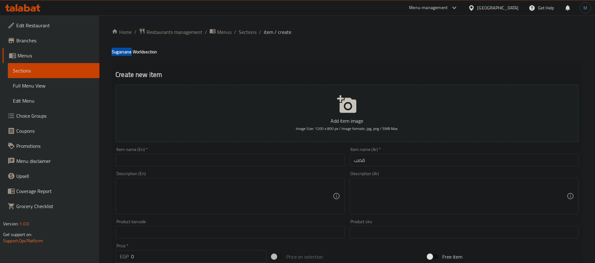
click at [120, 51] on h4 "Sugarcane World section" at bounding box center [347, 52] width 471 height 6
copy h4 "Sugarcane"
click at [169, 158] on input "text" at bounding box center [230, 160] width 229 height 13
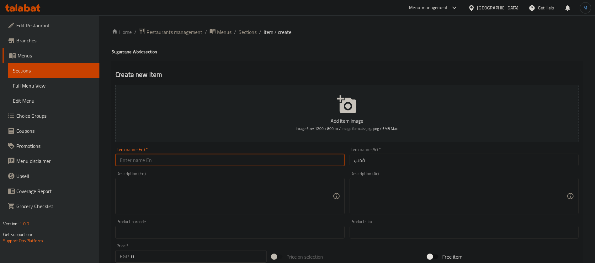
paste input "Sugarcane"
type input "Sugarcane"
click at [437, 201] on textarea at bounding box center [460, 196] width 213 height 30
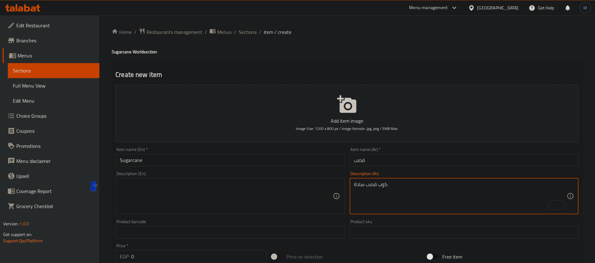
type textarea "كوب قصب سادة"
click at [191, 192] on textarea at bounding box center [226, 196] width 213 height 30
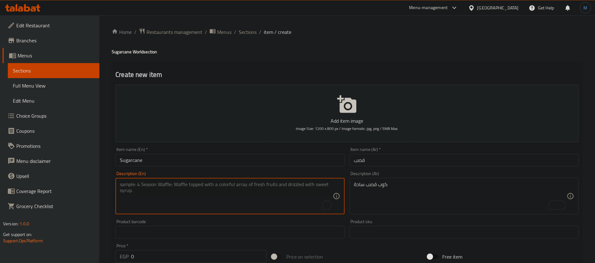
paste textarea "Plain sugarcane cup"
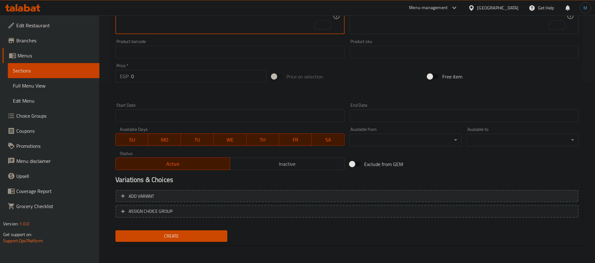
type textarea "Plain sugarcane cup"
click at [503, 198] on span "Add variant" at bounding box center [347, 196] width 452 height 8
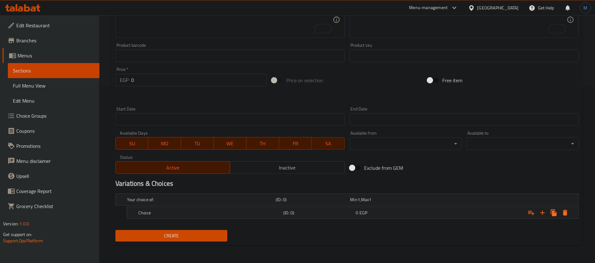
scroll to position [176, 0]
click at [542, 217] on button "Expand" at bounding box center [542, 213] width 11 height 11
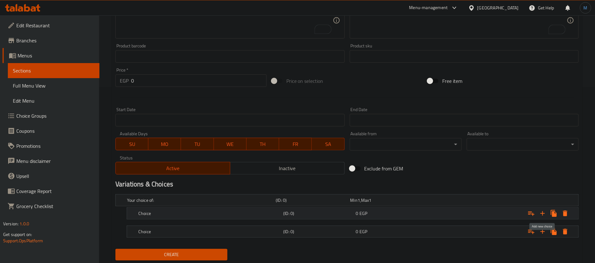
click at [542, 217] on button "Expand" at bounding box center [542, 213] width 11 height 11
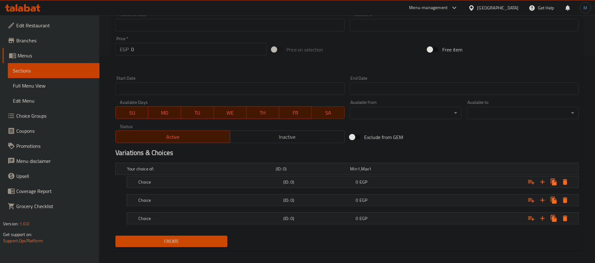
scroll to position [212, 0]
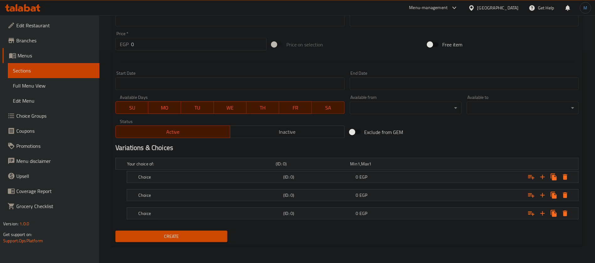
click at [387, 221] on nav at bounding box center [348, 223] width 464 height 5
click at [387, 168] on div "0 EGP" at bounding box center [386, 163] width 74 height 9
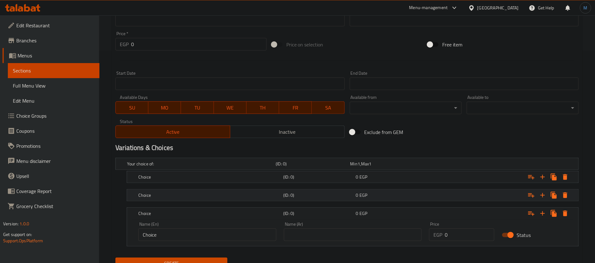
click at [380, 167] on div "0 EGP" at bounding box center [387, 164] width 72 height 6
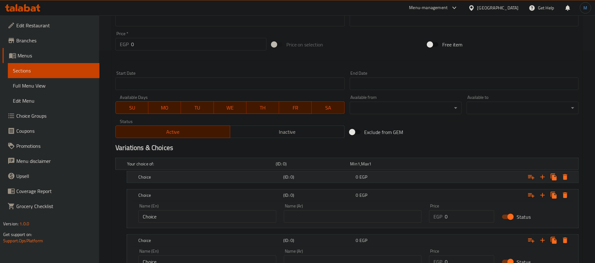
click at [380, 168] on div "0 EGP" at bounding box center [386, 163] width 74 height 9
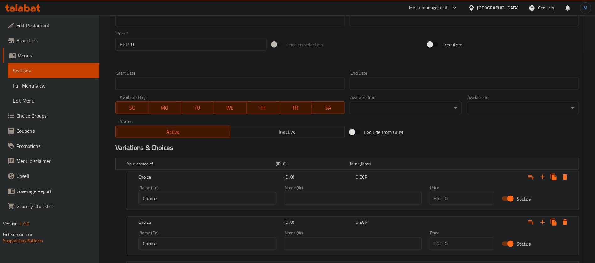
click at [370, 196] on input "text" at bounding box center [353, 198] width 138 height 13
type input "صغير"
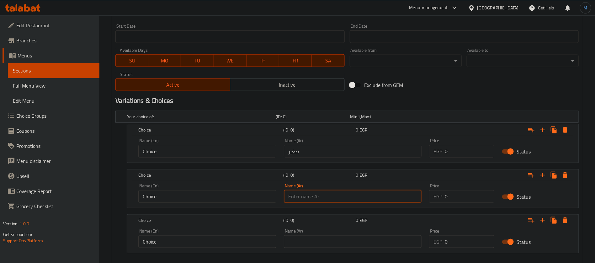
click at [341, 194] on input "text" at bounding box center [353, 196] width 138 height 13
type input "وسط"
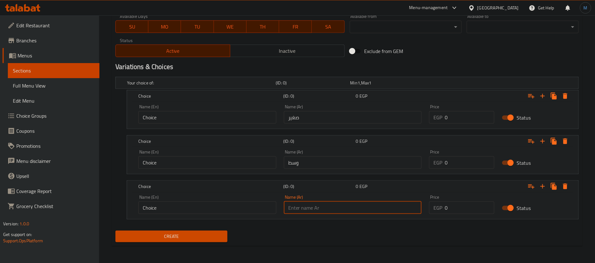
click at [338, 202] on input "text" at bounding box center [353, 208] width 138 height 13
type input "كبير"
click at [210, 121] on input "Choice" at bounding box center [207, 117] width 138 height 13
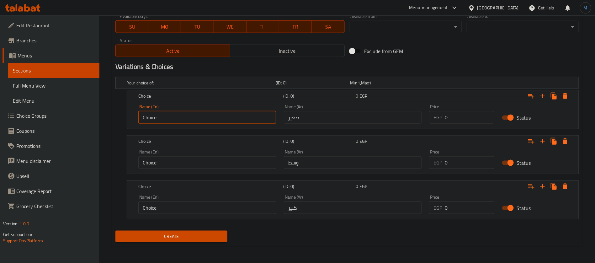
click at [210, 121] on input "Choice" at bounding box center [207, 117] width 138 height 13
click at [210, 121] on input "text" at bounding box center [207, 117] width 138 height 13
type input "Small"
click at [193, 160] on input "Choice" at bounding box center [207, 162] width 138 height 13
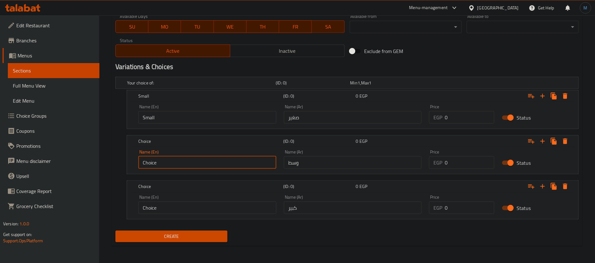
click at [193, 160] on input "Choice" at bounding box center [207, 162] width 138 height 13
click at [193, 161] on input "text" at bounding box center [207, 162] width 138 height 13
type input "Medium"
click at [192, 207] on input "Choice" at bounding box center [207, 208] width 138 height 13
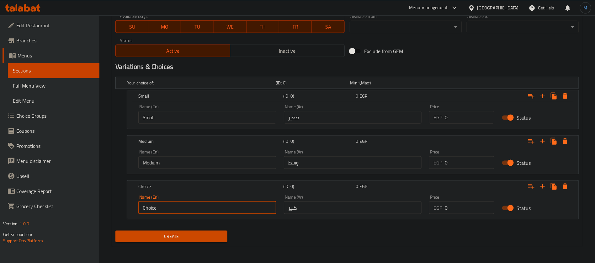
click at [192, 207] on input "Choice" at bounding box center [207, 208] width 138 height 13
click at [193, 207] on input "text" at bounding box center [207, 208] width 138 height 13
type input "Large"
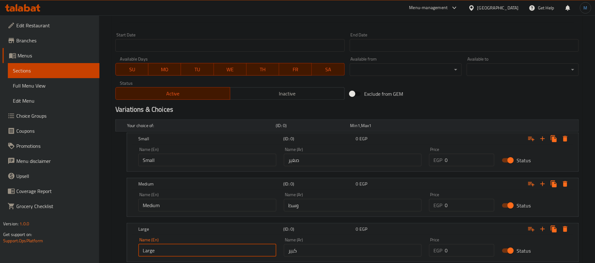
scroll to position [246, 0]
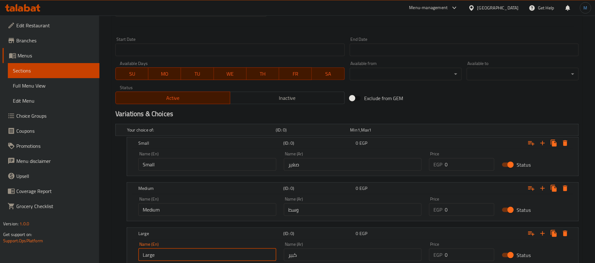
click at [472, 165] on input "0" at bounding box center [470, 164] width 50 height 13
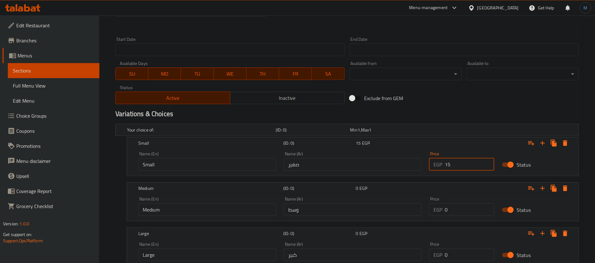
type input "15"
click at [458, 214] on input "0" at bounding box center [470, 209] width 50 height 13
type input "20"
click at [477, 255] on input "0" at bounding box center [470, 255] width 50 height 13
type input "30"
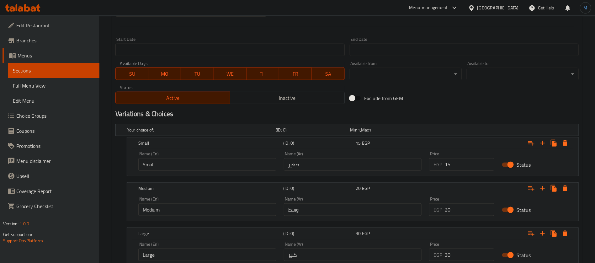
click at [590, 154] on div "Home / Restaurants management / Menus / Sections / item / create Sugarcane Worl…" at bounding box center [347, 39] width 496 height 541
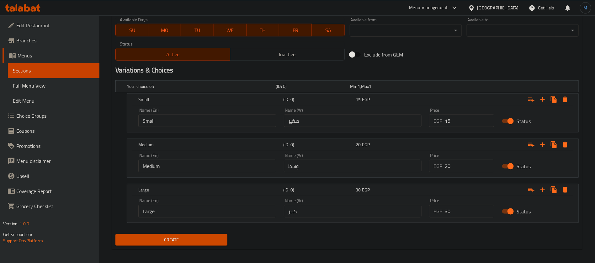
scroll to position [293, 0]
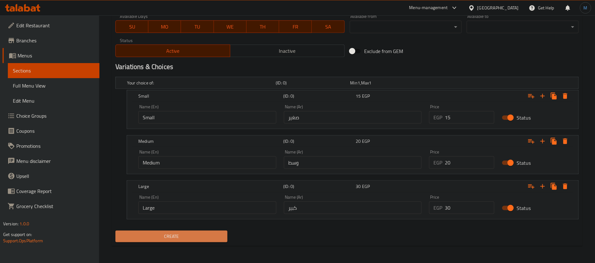
click at [209, 241] on button "Create" at bounding box center [172, 237] width 112 height 12
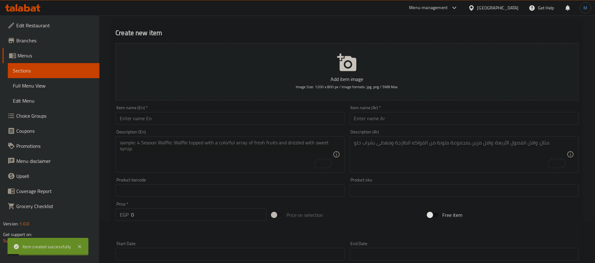
scroll to position [11, 0]
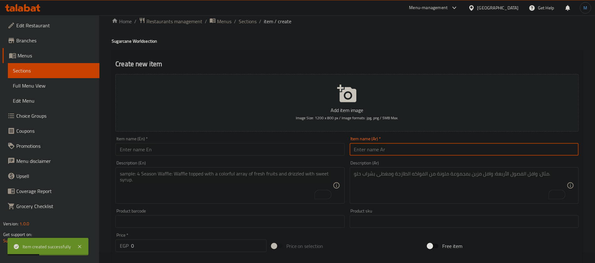
click at [451, 148] on input "text" at bounding box center [464, 149] width 229 height 13
paste input "قصب باللبن"
type input "قصب باللبن"
click at [307, 153] on input "text" at bounding box center [230, 149] width 229 height 13
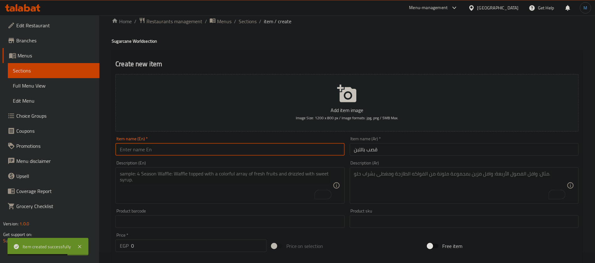
paste input "Sugarcane with milk"
type input "Sugarcane with Milk"
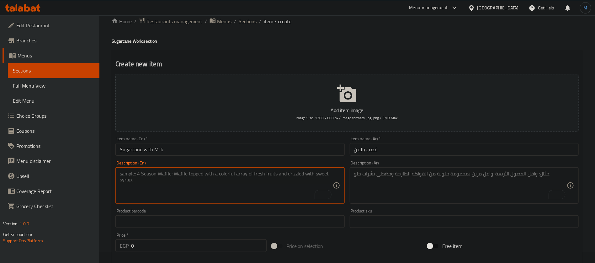
paste textarea "Creamy and sweet juice made from sugarcane and milk."
type textarea "Creamy and sweet juice made from sugarcane and milk."
click at [435, 189] on textarea "To enrich screen reader interactions, please activate Accessibility in Grammarl…" at bounding box center [460, 186] width 213 height 30
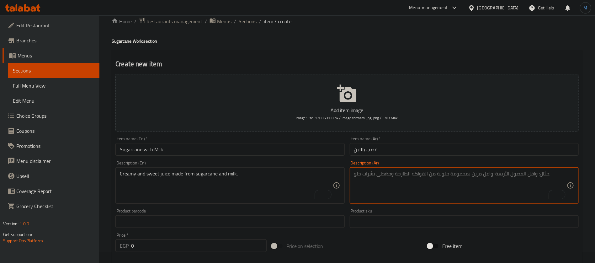
paste textarea "عصير كريمي وحلو مصنوع من قصب السكر والحليب."
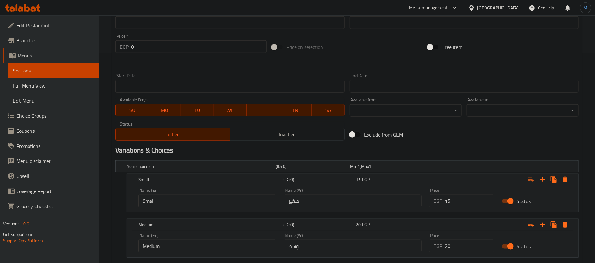
scroll to position [199, 0]
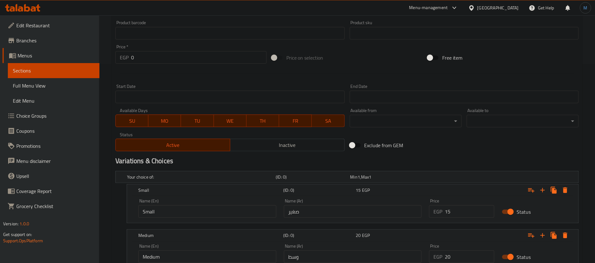
type textarea "عصير كريمي وحلو مصنوع من قصب السكر والحليب."
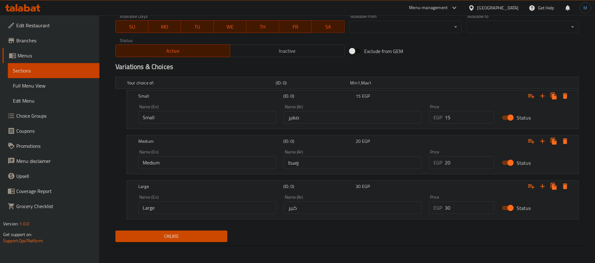
click at [467, 117] on input "15" at bounding box center [470, 117] width 50 height 13
type input "20"
click at [469, 166] on input "20" at bounding box center [470, 162] width 50 height 13
type input "30"
click at [467, 205] on input "0" at bounding box center [470, 208] width 50 height 13
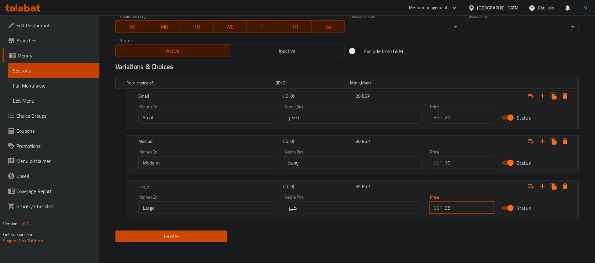
type input "35"
click at [212, 235] on span "Create" at bounding box center [172, 237] width 102 height 8
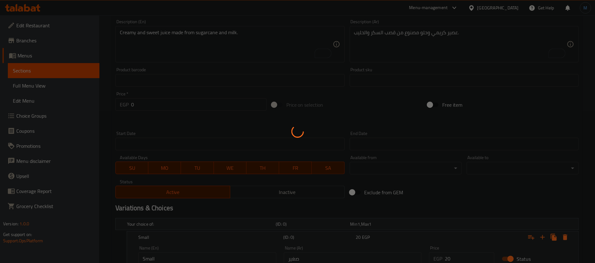
scroll to position [0, 0]
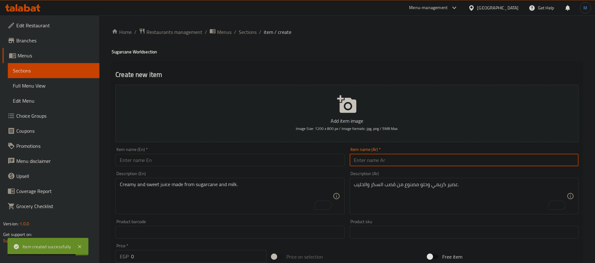
click at [442, 160] on input "text" at bounding box center [464, 160] width 229 height 13
type input "ص"
type input "قصب بالليمون"
click at [178, 167] on div "Item name (En)   * Item name (En) *" at bounding box center [230, 157] width 234 height 24
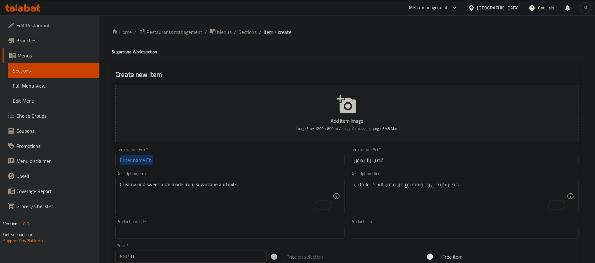
click at [178, 167] on div "Item name (En)   * Item name (En) *" at bounding box center [230, 157] width 234 height 24
click at [175, 162] on input "text" at bounding box center [230, 160] width 229 height 13
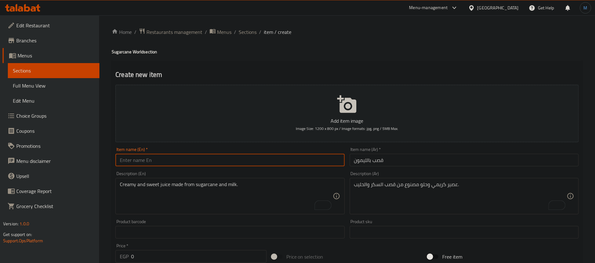
paste input "Lemon cane"
click at [129, 49] on h4 "Sugarcane World section" at bounding box center [347, 52] width 471 height 6
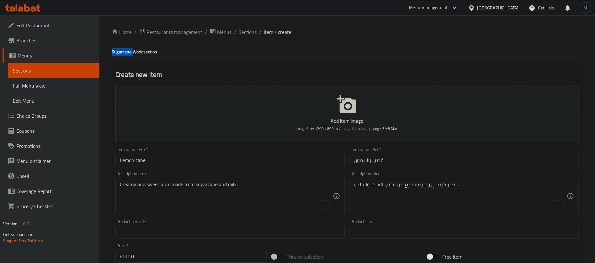
click at [129, 49] on h4 "Sugarcane World section" at bounding box center [347, 52] width 471 height 6
copy h4 "Sugarcane"
click at [144, 158] on input "Lemon cane" at bounding box center [230, 160] width 229 height 13
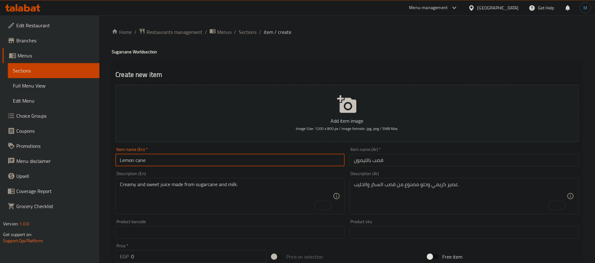
click at [144, 158] on input "Lemon cane" at bounding box center [230, 160] width 229 height 13
paste input "Sugarcane"
type input "Lemon Sugarcane"
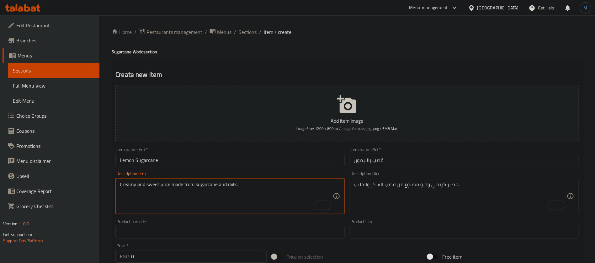
click at [220, 192] on textarea "Creamy and sweet juice made from sugarcane and milk." at bounding box center [226, 196] width 213 height 30
paste textarea "Combination of sugarcane juice and tangy lemon."
type textarea "Combination of sugarcane juice and tangy lemon."
paste textarea "مزيج من عصير قصب السكر والليمون المنعش."
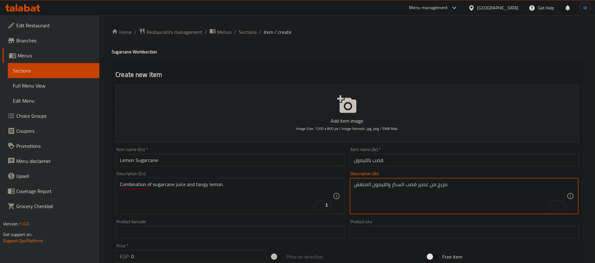
type textarea "مزيج من عصير قصب السكر والليمون المنعش."
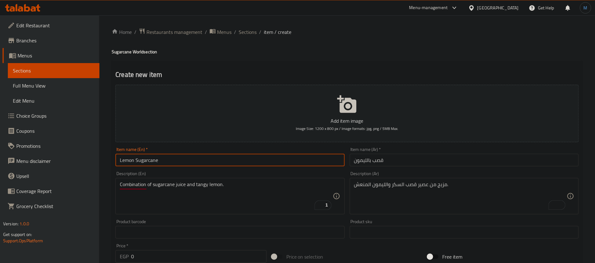
click at [218, 159] on input "Lemon Sugarcane" at bounding box center [230, 160] width 229 height 13
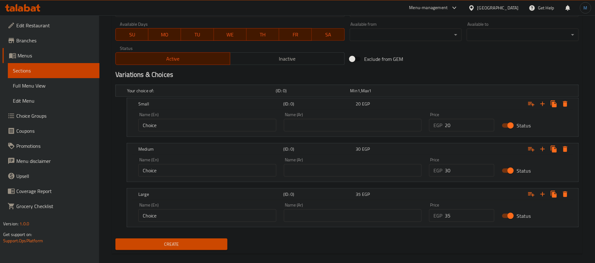
scroll to position [293, 0]
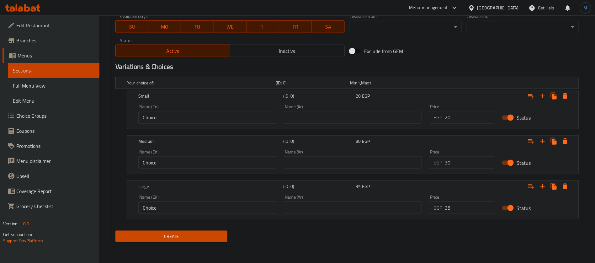
click at [467, 112] on input "20" at bounding box center [470, 117] width 50 height 13
type input "20"
click at [473, 164] on input "0" at bounding box center [470, 162] width 50 height 13
type input "30"
click at [469, 212] on input "0" at bounding box center [470, 208] width 50 height 13
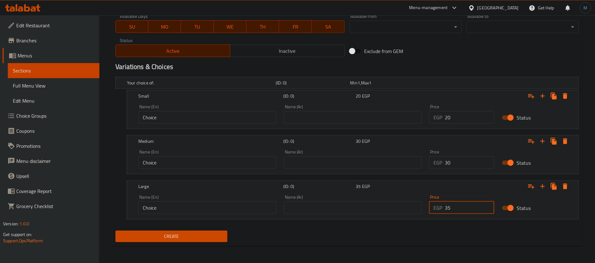
type input "35"
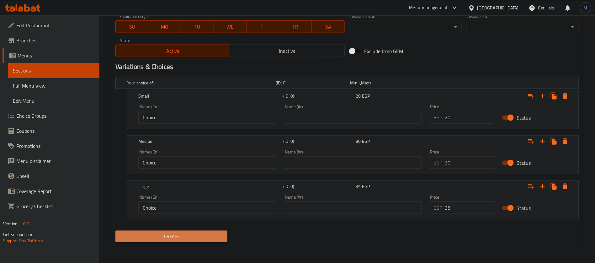
click at [193, 239] on span "Create" at bounding box center [172, 237] width 102 height 8
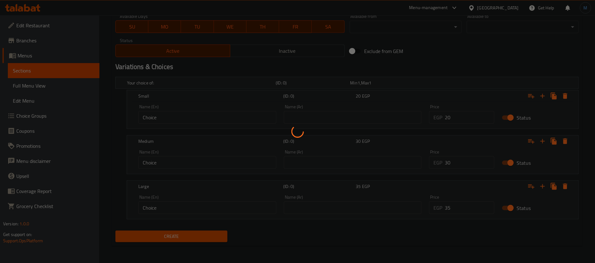
scroll to position [58, 0]
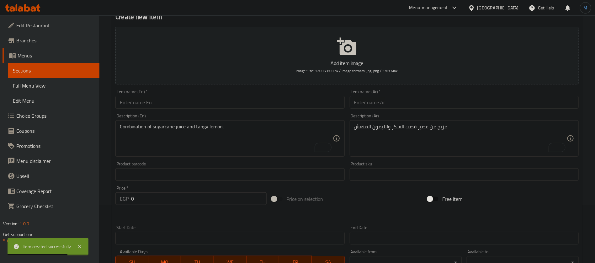
click at [401, 108] on input "text" at bounding box center [464, 102] width 229 height 13
paste input "قصب بالبرتقال"
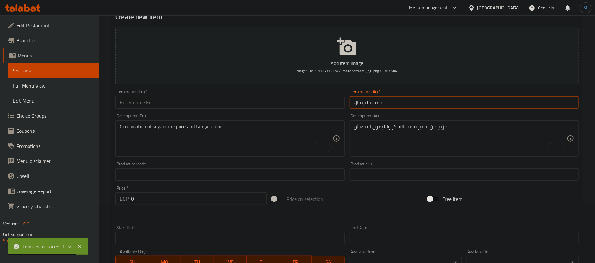
type input "قصب بالبرتقال"
click at [174, 106] on input "text" at bounding box center [230, 102] width 229 height 13
paste input "Orange cane"
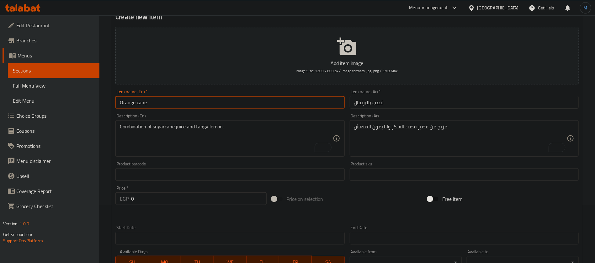
scroll to position [11, 0]
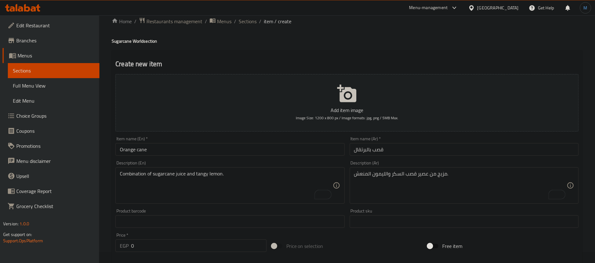
click at [119, 38] on h4 "Sugarcane World section" at bounding box center [347, 41] width 471 height 6
copy h4 "Sugarcane"
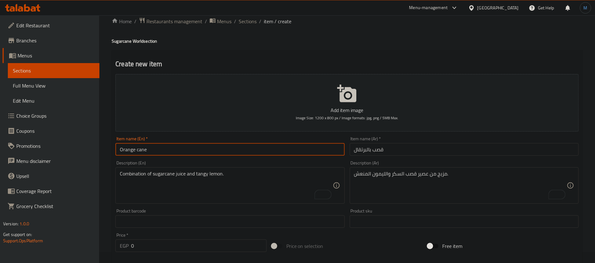
click at [138, 144] on input "Orange cane" at bounding box center [230, 149] width 229 height 13
click at [139, 146] on input "Orange cane" at bounding box center [230, 149] width 229 height 13
paste input "Sugarcane"
click at [224, 148] on input "Orange Sugarcane" at bounding box center [230, 149] width 229 height 13
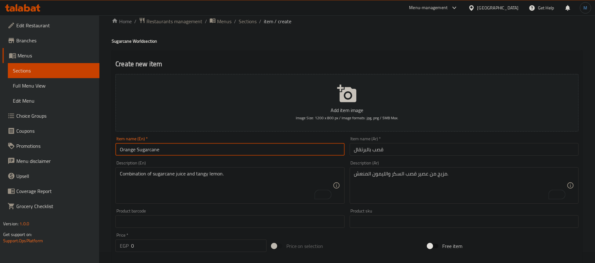
type input "Orange Sugarcane"
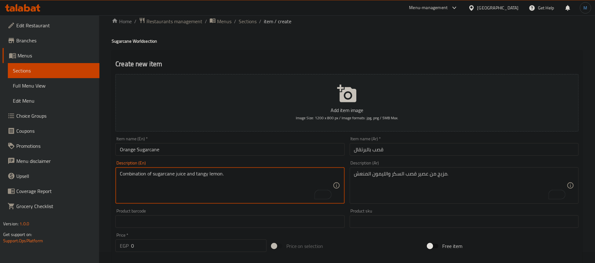
click at [253, 195] on textarea "Combination of sugarcane juice and tangy lemon." at bounding box center [226, 186] width 213 height 30
paste textarea "Blend of sugarcane juice and refreshing orange."
type textarea "Blend of sugarcane juice and refreshing orange."
click at [389, 186] on textarea "To enrich screen reader interactions, please activate Accessibility in Grammarl…" at bounding box center [460, 186] width 213 height 30
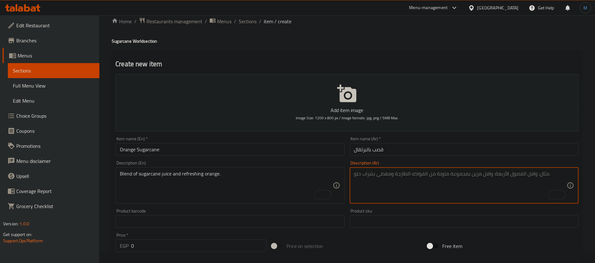
paste textarea "مزيج من عصير قصب السكر والبرتقال المنعش."
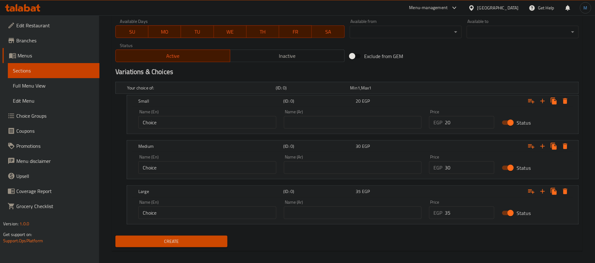
scroll to position [293, 0]
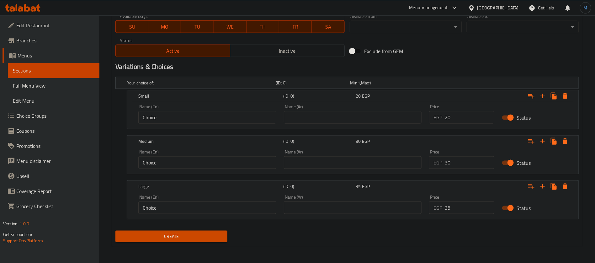
type textarea "مزيج من عصير قصب السكر والبرتقال المنعش."
click at [459, 117] on input "20" at bounding box center [470, 117] width 50 height 13
type input "20"
click at [459, 171] on div "Price EGP 30 Price" at bounding box center [462, 159] width 73 height 27
click at [461, 163] on input "0" at bounding box center [470, 162] width 50 height 13
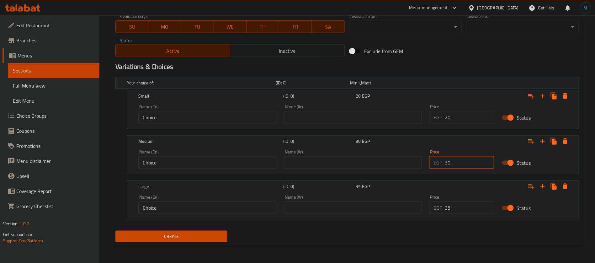
type input "30"
click at [452, 210] on input "0" at bounding box center [470, 208] width 50 height 13
type input "35"
click at [243, 231] on div "Create" at bounding box center [347, 236] width 469 height 17
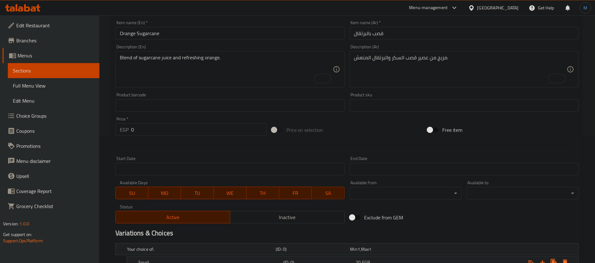
scroll to position [105, 0]
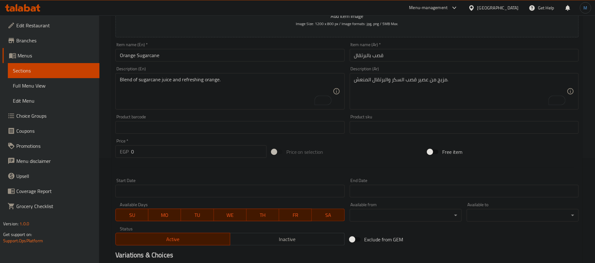
click at [196, 56] on input "Orange Sugarcane" at bounding box center [230, 55] width 229 height 13
click at [245, 51] on input "Orange Sugarcane" at bounding box center [230, 55] width 229 height 13
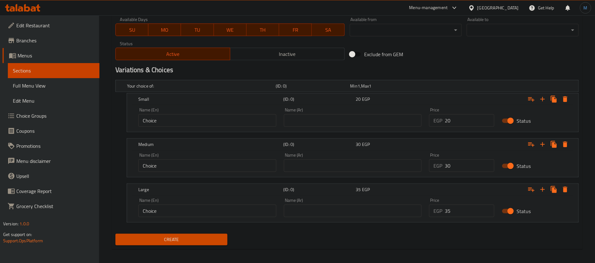
scroll to position [293, 0]
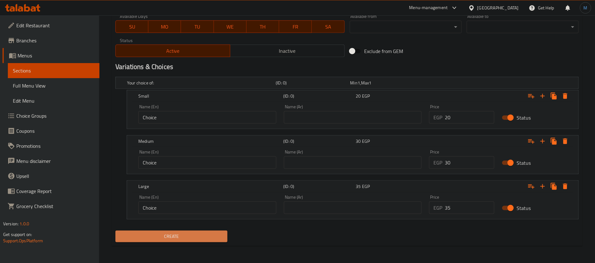
click at [205, 239] on span "Create" at bounding box center [172, 237] width 102 height 8
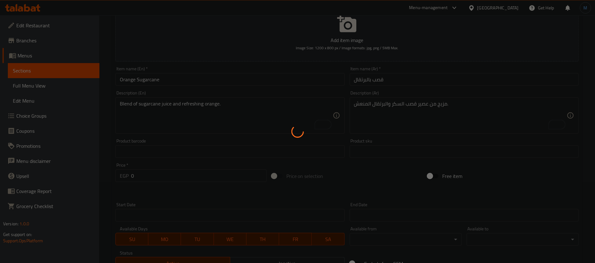
scroll to position [0, 0]
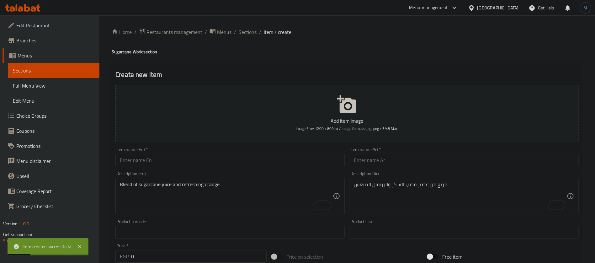
click at [430, 163] on input "text" at bounding box center [464, 160] width 229 height 13
paste input "قصب بالنعناع"
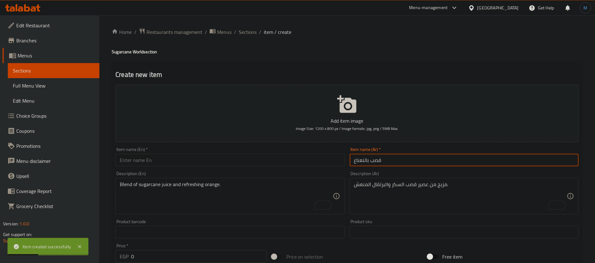
type input "قصب بالنعناع"
click at [159, 164] on input "text" at bounding box center [230, 160] width 229 height 13
paste input "Mint cane"
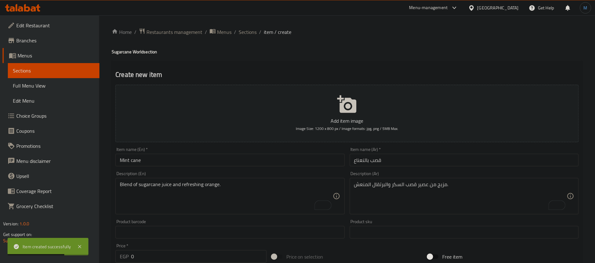
click at [120, 50] on h4 "Sugarcane World section" at bounding box center [347, 52] width 471 height 6
copy h4 "Sugarcane"
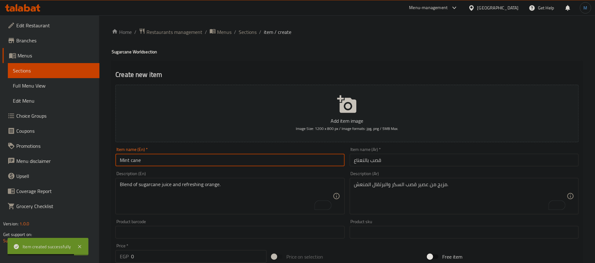
click at [135, 158] on input "Mint cane" at bounding box center [230, 160] width 229 height 13
paste input "Sugarcane"
type input "Mint Sugarcane"
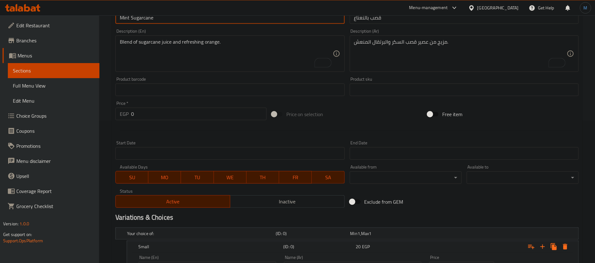
scroll to position [282, 0]
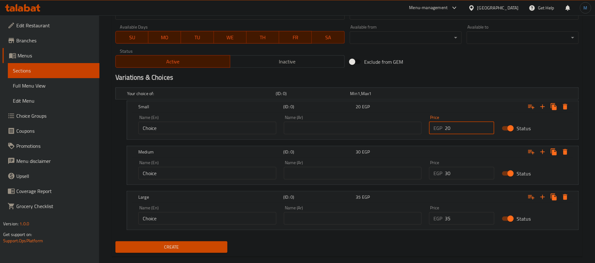
click at [458, 122] on input "20" at bounding box center [470, 128] width 50 height 13
type input "20"
click at [459, 171] on input "0" at bounding box center [470, 173] width 50 height 13
type input "30"
click at [476, 225] on div "Price EGP 35 Price" at bounding box center [462, 215] width 73 height 27
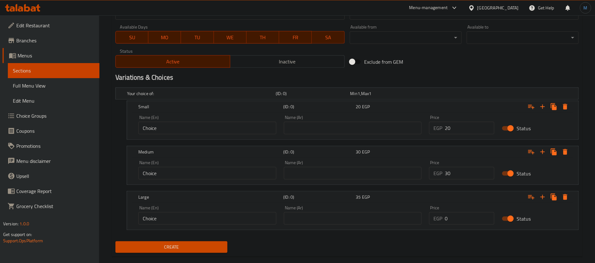
click at [474, 224] on input "0" at bounding box center [470, 218] width 50 height 13
type input "35"
click at [362, 241] on div "Create" at bounding box center [347, 247] width 469 height 17
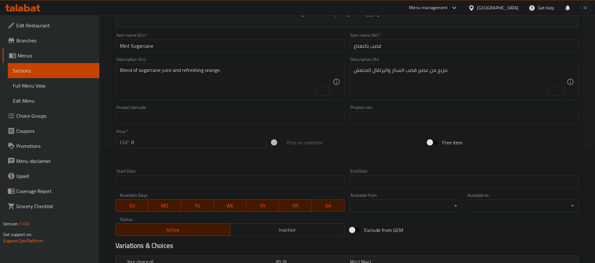
scroll to position [94, 0]
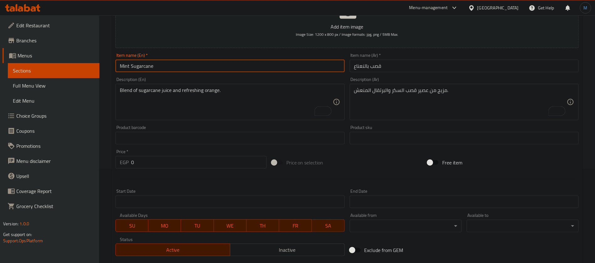
click at [183, 65] on input "Mint Sugarcane" at bounding box center [230, 66] width 229 height 13
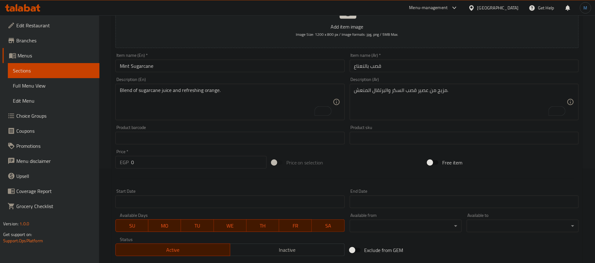
click at [188, 73] on div "Item name (En)   * Mint Sugarcane Item name (En) *" at bounding box center [230, 63] width 234 height 24
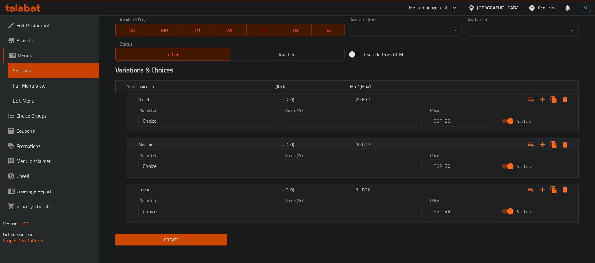
scroll to position [293, 0]
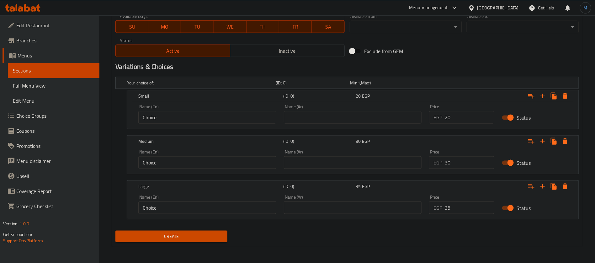
click at [195, 234] on span "Create" at bounding box center [172, 237] width 102 height 8
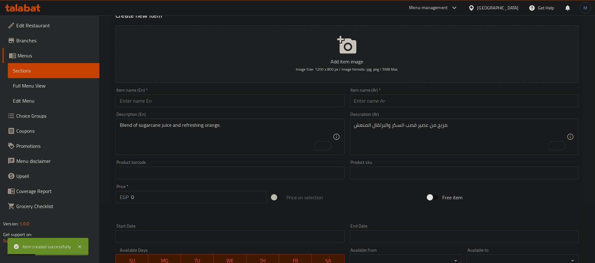
scroll to position [58, 0]
click at [421, 103] on input "text" at bounding box center [464, 102] width 229 height 13
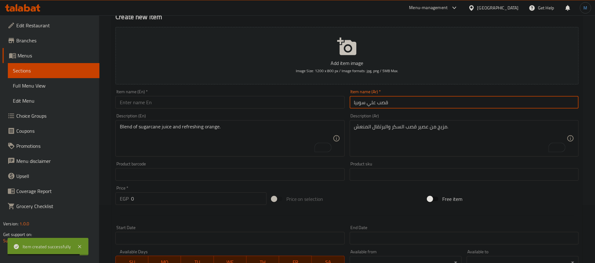
type input "قصب علي سوبيا"
paste input "Cane on Sobia"
click at [184, 101] on input "Cane on Sobia" at bounding box center [230, 102] width 229 height 13
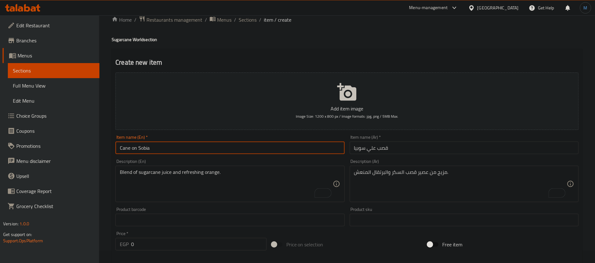
scroll to position [11, 0]
click at [128, 42] on h4 "Sugarcane World section" at bounding box center [347, 41] width 471 height 6
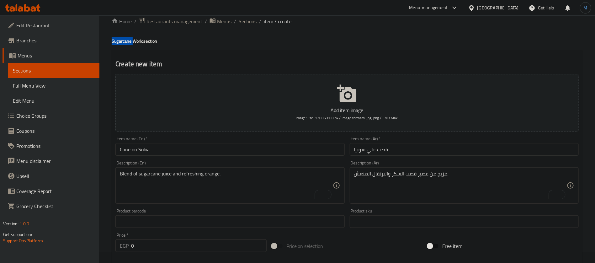
click at [128, 42] on h4 "Sugarcane World section" at bounding box center [347, 41] width 471 height 6
copy h4 "Sugarcane"
click at [127, 158] on div "Item name (En)   * Cane on Sobia Item name (En) *" at bounding box center [230, 146] width 234 height 24
click at [127, 148] on input "Cane on Sobia" at bounding box center [230, 149] width 229 height 13
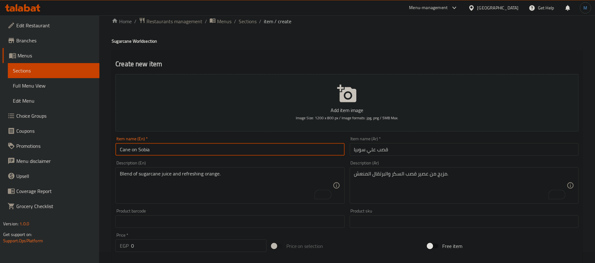
click at [127, 148] on input "Cane on Sobia" at bounding box center [230, 149] width 229 height 13
paste input "Sugarc"
type input "Sugarcane on Sobia"
click at [247, 205] on div "Description (En) Blend of sugarcane juice and refreshing orange. Description (E…" at bounding box center [230, 182] width 234 height 48
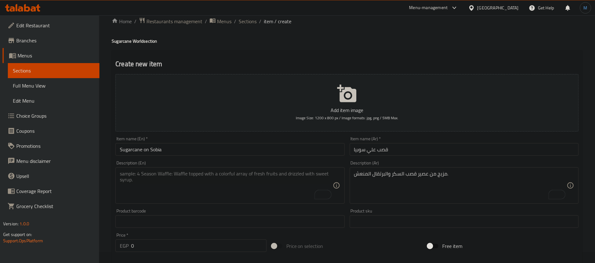
paste textarea "Sugarcane juice, fermented rice milk drink, milk, sugar, and ice."
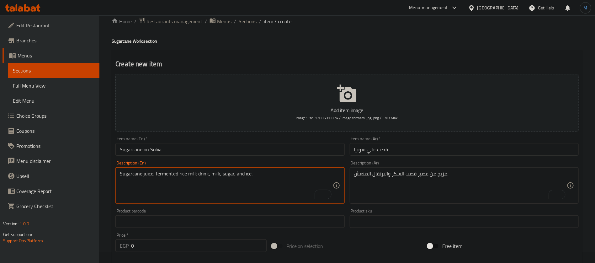
type textarea "Sugarcane juice, fermented rice milk drink, milk, sugar, and ice."
click at [391, 181] on textarea "مزيج من عصير قصب السكر والبرتقال المنعش." at bounding box center [460, 186] width 213 height 30
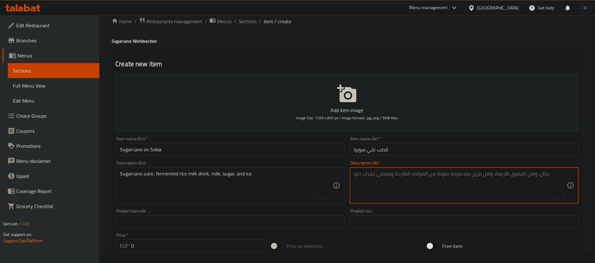
paste textarea "عصير قصب السكر، مشروب حليب الأرز المخمر، الحليب، السكر والثلج"
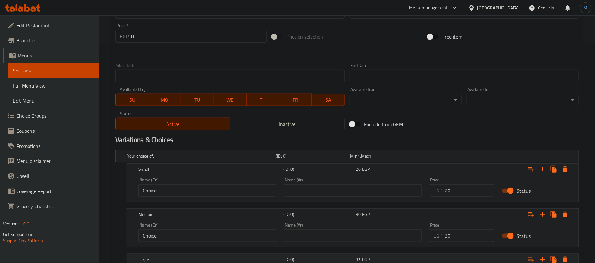
scroll to position [293, 0]
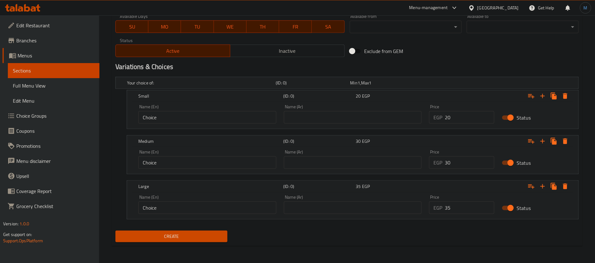
type textarea "عصير قصب السكر، مشروب حليب الأرز المخمر، الحليب، السكر والثلج"
click at [460, 122] on input "20" at bounding box center [470, 117] width 50 height 13
type input "20"
click at [464, 157] on input "30" at bounding box center [470, 162] width 50 height 13
type input "30"
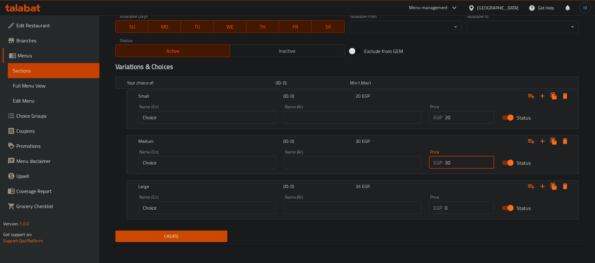
click at [460, 202] on input "0" at bounding box center [470, 208] width 50 height 13
type input "35"
click at [285, 240] on div "Create" at bounding box center [347, 236] width 469 height 17
click at [192, 241] on button "Create" at bounding box center [172, 237] width 112 height 12
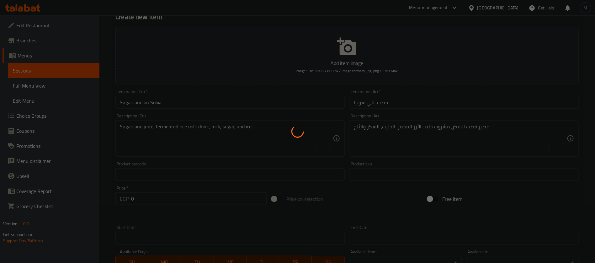
scroll to position [0, 0]
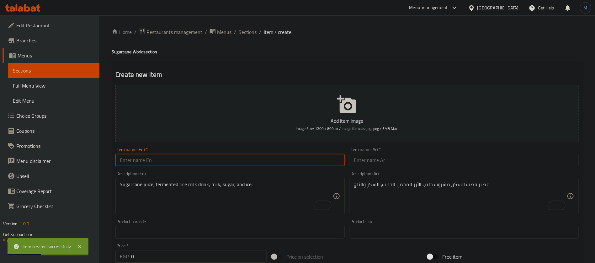
click at [174, 161] on input "text" at bounding box center [230, 160] width 229 height 13
paste input "Cane on Sobia"
click at [122, 50] on h4 "Sugarcane World section" at bounding box center [347, 52] width 471 height 6
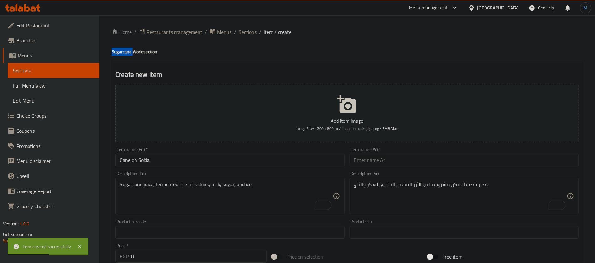
click at [122, 50] on h4 "Sugarcane World section" at bounding box center [347, 52] width 471 height 6
copy h4 "Sugarcane"
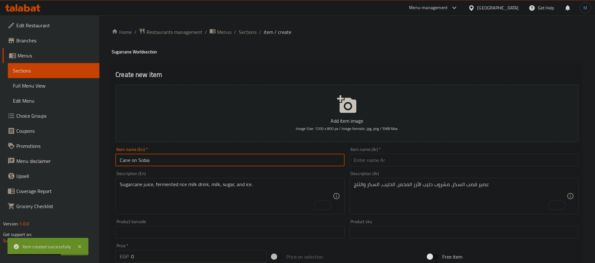
click at [121, 158] on input "Cane on Sobia" at bounding box center [230, 160] width 229 height 13
paste input "Sugarc"
type input "Sugarcane on Sobia"
click at [230, 160] on input "Sugarcane on Sobia" at bounding box center [230, 160] width 229 height 13
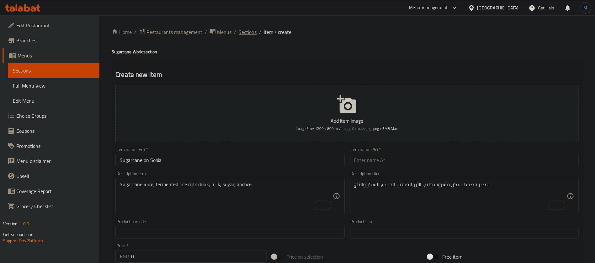
click at [250, 30] on span "Sections" at bounding box center [248, 32] width 18 height 8
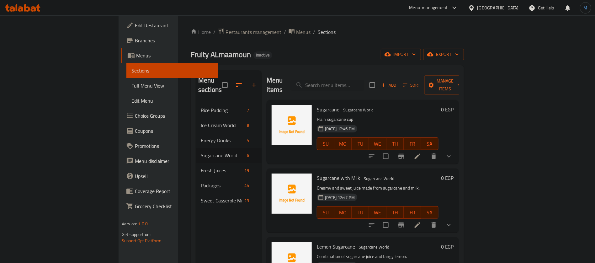
click at [267, 143] on div "Sugarcane Sugarcane World Plain sugarcane cup 14-08-2025 12:46 PM SU MO TU WE T…" at bounding box center [363, 132] width 192 height 64
click at [398, 82] on span "Add" at bounding box center [389, 85] width 17 height 7
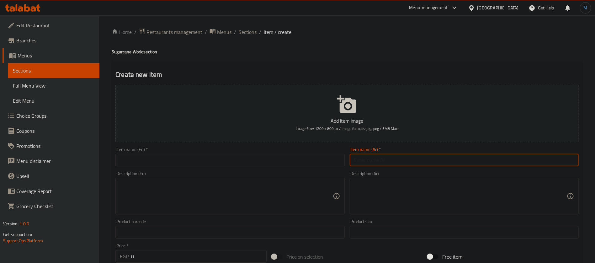
paste input "قصب على تمر"
click at [480, 161] on input "text" at bounding box center [464, 160] width 229 height 13
type input "قصب على تمر"
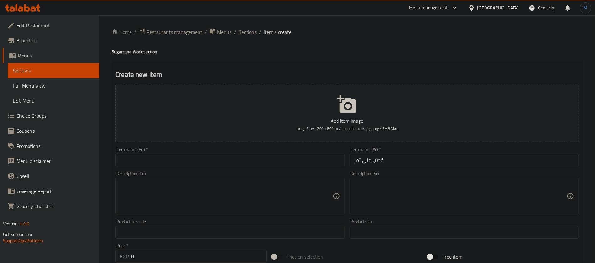
click at [198, 153] on div "Item name (En)   * Item name (En) *" at bounding box center [230, 156] width 229 height 19
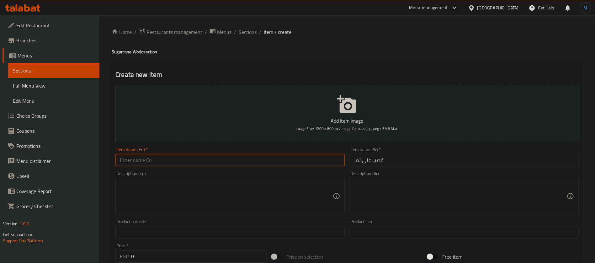
click at [154, 165] on input "text" at bounding box center [230, 160] width 229 height 13
paste input "Cane on dates"
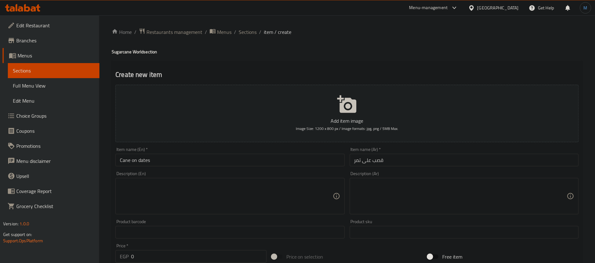
click at [124, 55] on h4 "Sugarcane World section" at bounding box center [347, 52] width 471 height 6
copy h4 "Sugarcane"
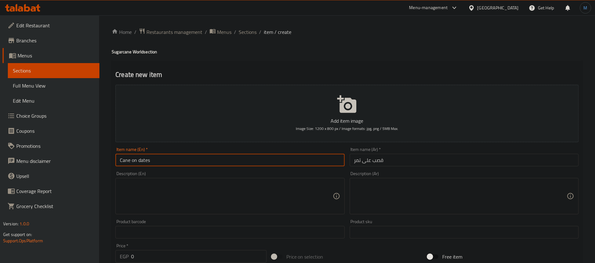
click at [121, 160] on input "Cane on dates" at bounding box center [230, 160] width 229 height 13
paste input "Sugarc"
type input "Sugarcane on Dates"
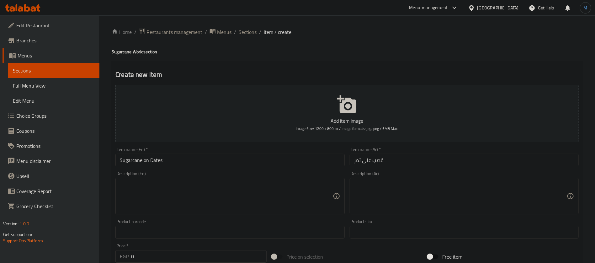
click at [191, 155] on input "Sugarcane on Dates" at bounding box center [230, 160] width 229 height 13
click at [273, 168] on div "Item name (En)   * Sugarcane on Dates Item name (En) *" at bounding box center [230, 157] width 234 height 24
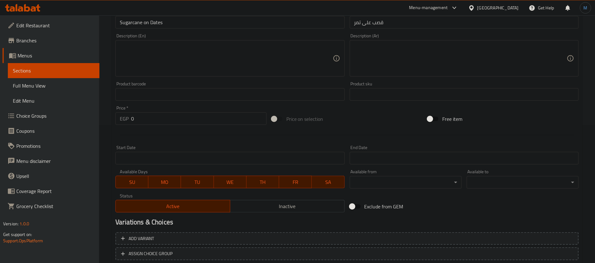
scroll to position [133, 0]
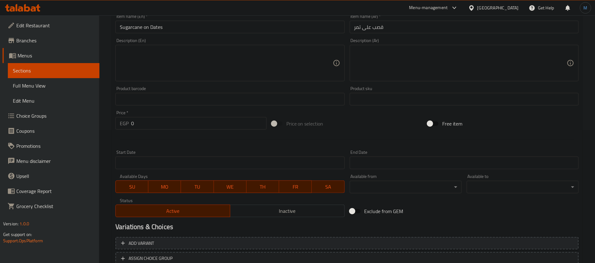
click at [475, 242] on span "Add variant" at bounding box center [347, 243] width 452 height 8
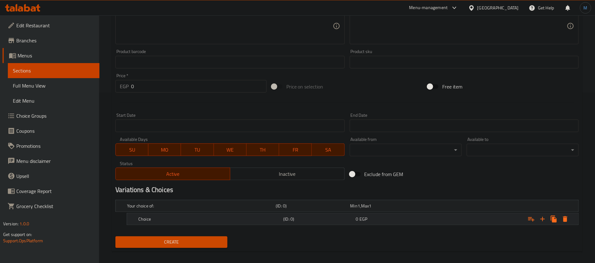
scroll to position [176, 0]
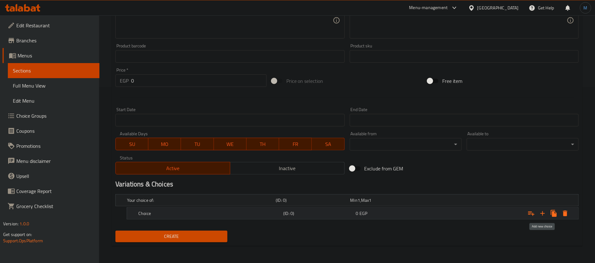
click at [547, 213] on button "Expand" at bounding box center [542, 213] width 11 height 11
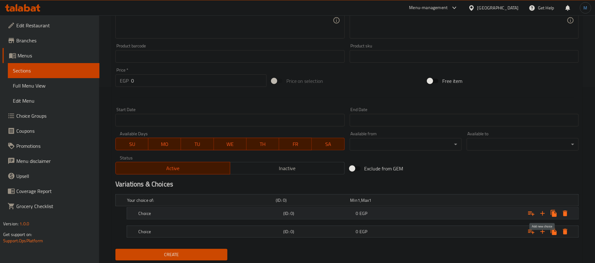
click at [546, 214] on icon "Expand" at bounding box center [543, 214] width 8 height 8
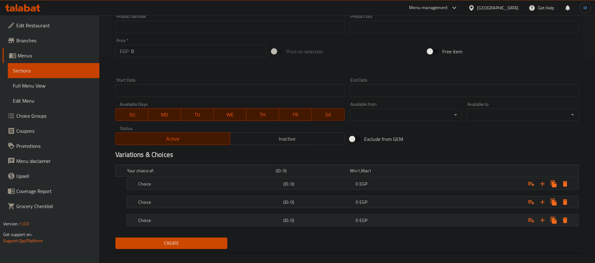
scroll to position [212, 0]
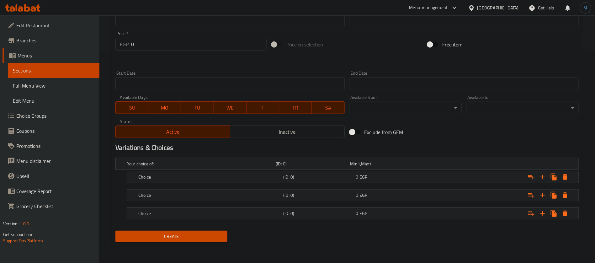
click at [385, 204] on nav at bounding box center [348, 204] width 464 height 5
click at [378, 168] on div "0 EGP" at bounding box center [386, 163] width 74 height 9
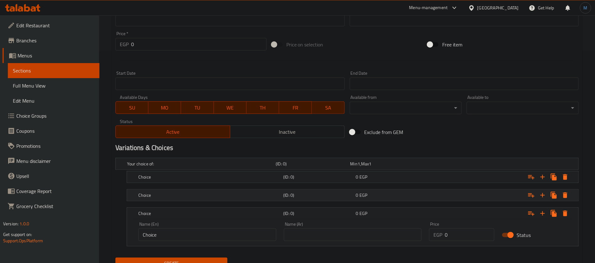
click at [374, 167] on div "0 EGP" at bounding box center [387, 164] width 72 height 6
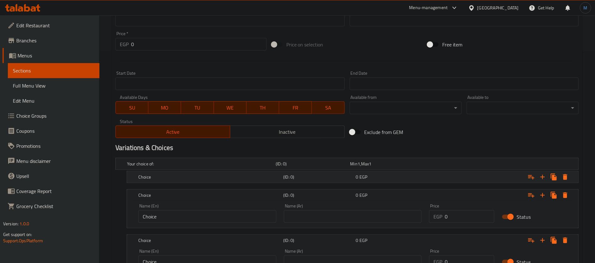
click at [378, 171] on div "Choice (ID: 0) 0 EGP" at bounding box center [349, 164] width 447 height 14
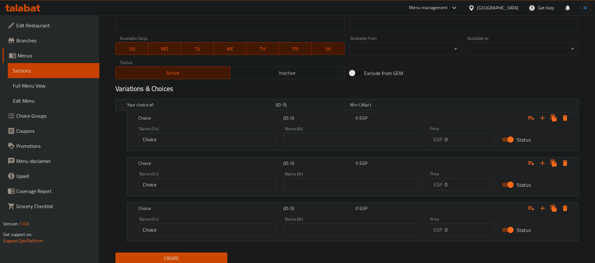
scroll to position [293, 0]
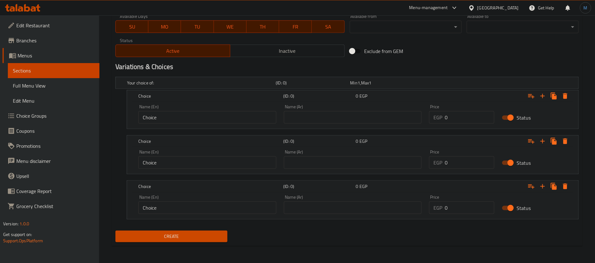
click at [362, 116] on input "text" at bounding box center [353, 117] width 138 height 13
type input "صغير"
click at [340, 162] on input "text" at bounding box center [353, 162] width 138 height 13
type input "وسط"
click at [332, 207] on input "text" at bounding box center [353, 208] width 138 height 13
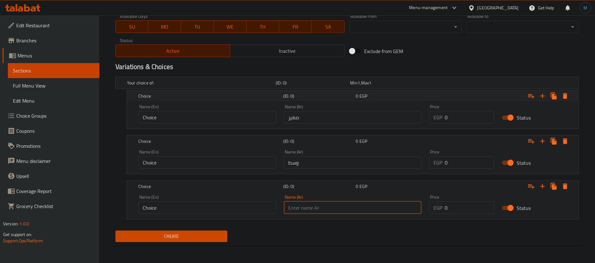
type input "كبير"
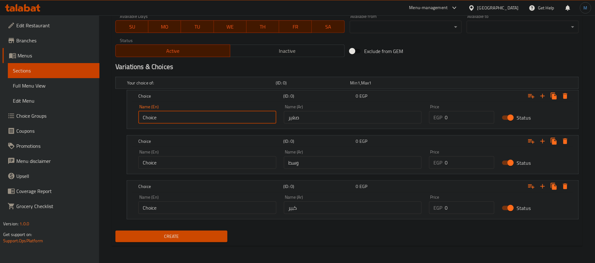
click at [193, 115] on input "Choice" at bounding box center [207, 117] width 138 height 13
click at [194, 116] on input "text" at bounding box center [207, 117] width 138 height 13
type input "Small"
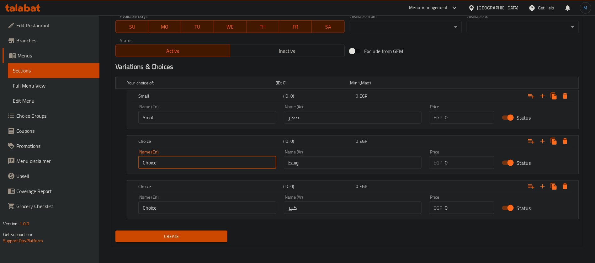
click at [196, 160] on input "Choice" at bounding box center [207, 162] width 138 height 13
click at [191, 165] on input "text" at bounding box center [207, 162] width 138 height 13
type input "Medium"
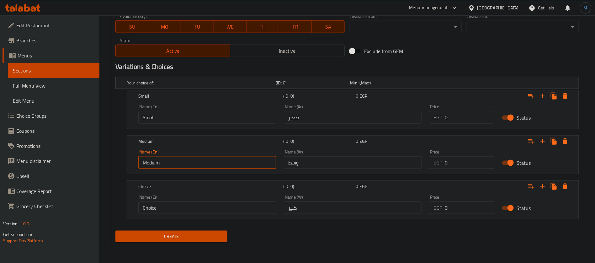
click at [202, 206] on input "Choice" at bounding box center [207, 208] width 138 height 13
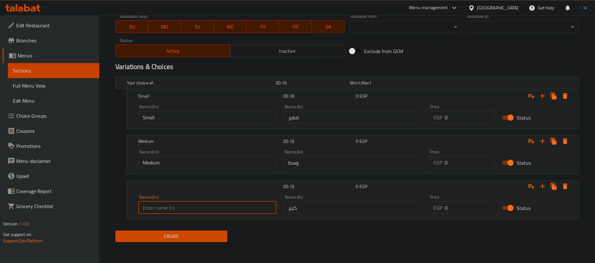
click at [202, 206] on input "text" at bounding box center [207, 208] width 138 height 13
type input "Large"
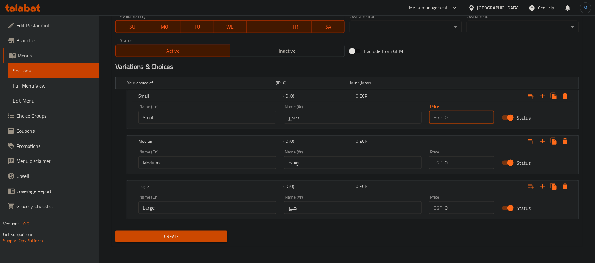
click at [465, 117] on input "0" at bounding box center [470, 117] width 50 height 13
type input "20"
click at [460, 164] on input "0" at bounding box center [470, 162] width 50 height 13
type input "30"
click at [461, 208] on input "0" at bounding box center [470, 208] width 50 height 13
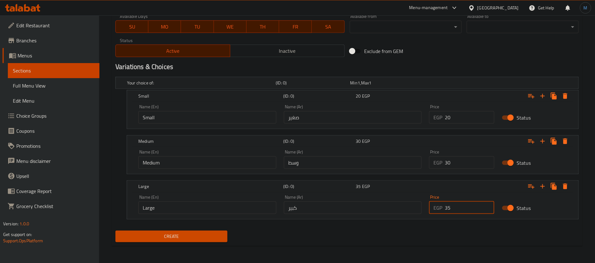
type input "35"
click at [188, 238] on span "Create" at bounding box center [172, 237] width 102 height 8
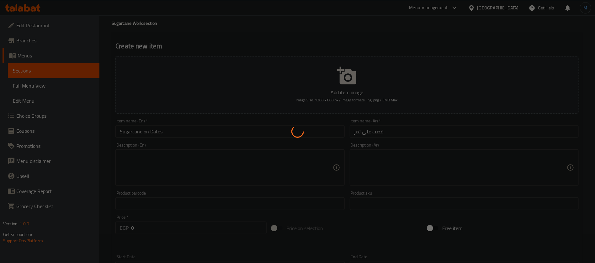
scroll to position [0, 0]
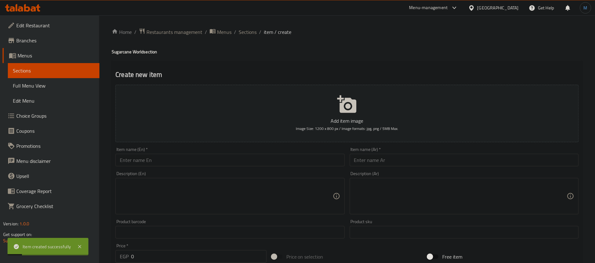
click at [432, 160] on input "text" at bounding box center [464, 160] width 229 height 13
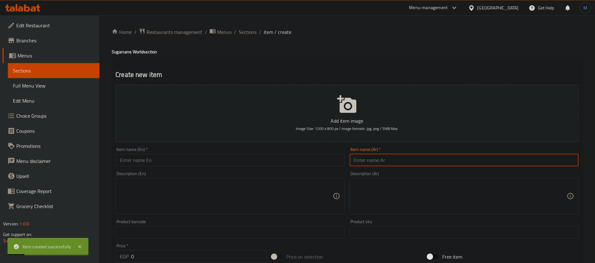
paste input "قصب على فانیلیا"
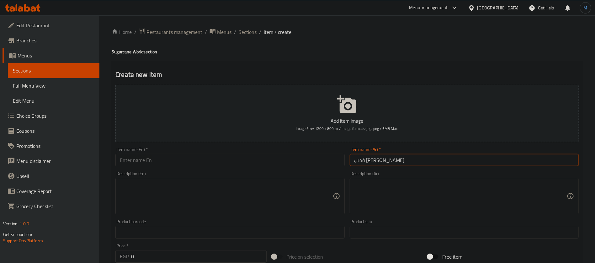
type input "قصب علي فانيليا"
click at [186, 160] on input "text" at bounding box center [230, 160] width 229 height 13
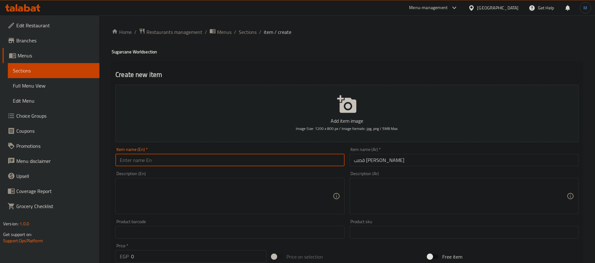
paste input "Cane on vanilla"
click at [127, 51] on h4 "Sugarcane World section" at bounding box center [347, 52] width 471 height 6
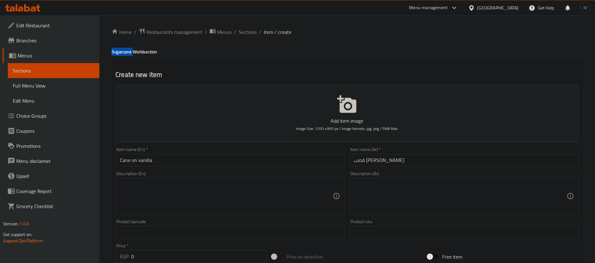
click at [127, 51] on h4 "Sugarcane World section" at bounding box center [347, 52] width 471 height 6
copy h4 "Sugarcane"
click at [123, 159] on input "Cane on vanilla" at bounding box center [230, 160] width 229 height 13
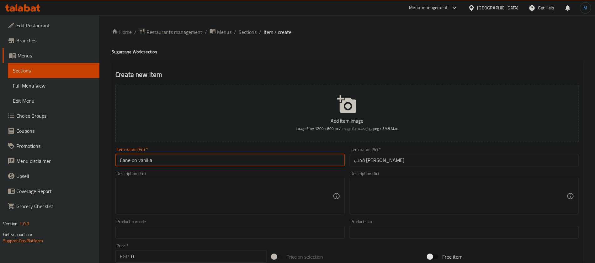
click at [123, 159] on input "Cane on vanilla" at bounding box center [230, 160] width 229 height 13
paste input "Sugarc"
type input "Sugarcane on Vanilla"
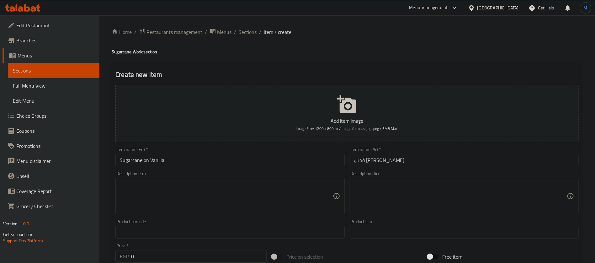
click at [317, 172] on div "Description (En) Description (En)" at bounding box center [230, 192] width 229 height 43
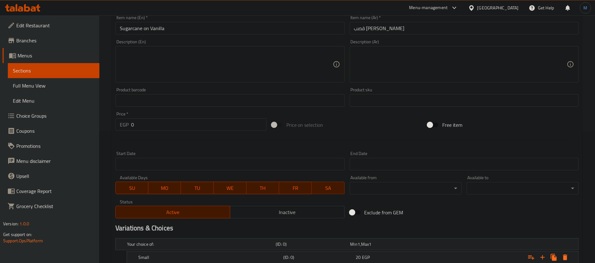
scroll to position [235, 0]
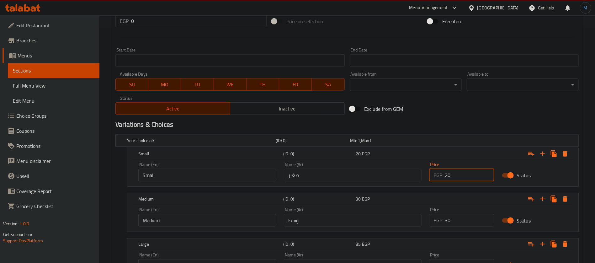
click at [456, 173] on input "20" at bounding box center [470, 175] width 50 height 13
type input "30"
click at [462, 219] on input "30" at bounding box center [470, 220] width 50 height 13
click at [462, 219] on input "40" at bounding box center [470, 220] width 50 height 13
type input "40"
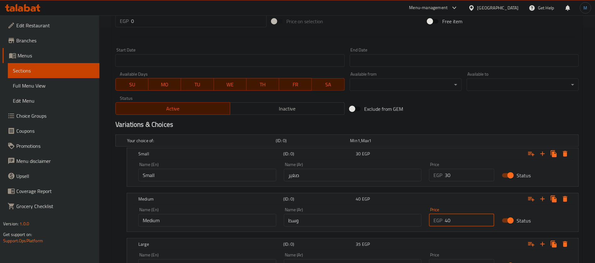
click at [587, 206] on div "Home / Restaurants management / Menus / Sections / item / create Sugarcane Worl…" at bounding box center [347, 50] width 496 height 541
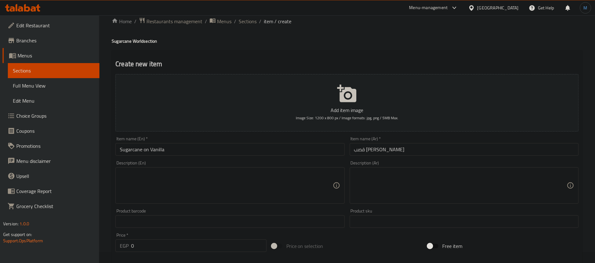
scroll to position [0, 0]
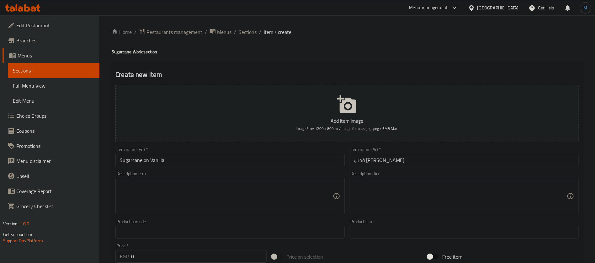
click at [438, 161] on input "قصب علي فانيليا" at bounding box center [464, 160] width 229 height 13
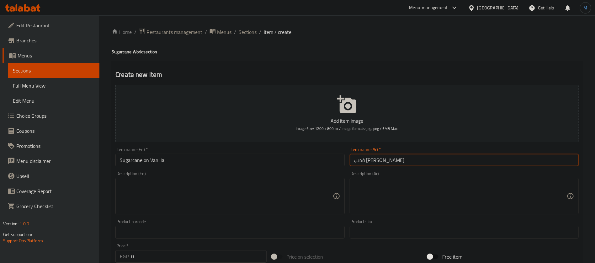
paste input "میكس"
type input "r"
type input "قصب ميكس"
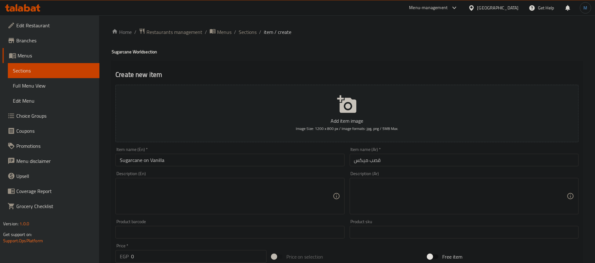
click at [155, 170] on div "Description (En) Description (En)" at bounding box center [230, 193] width 234 height 48
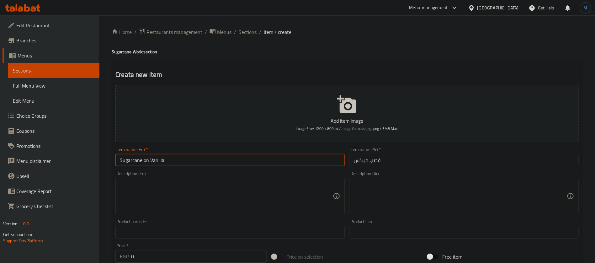
click at [145, 161] on input "Sugarcane on Vanilla" at bounding box center [230, 160] width 229 height 13
paste input "Mixed cane"
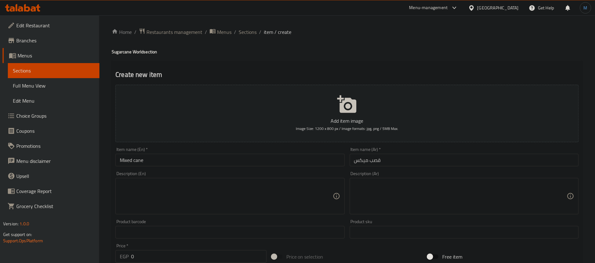
click at [126, 54] on h4 "Sugarcane World section" at bounding box center [347, 52] width 471 height 6
copy h4 "Sugarcane"
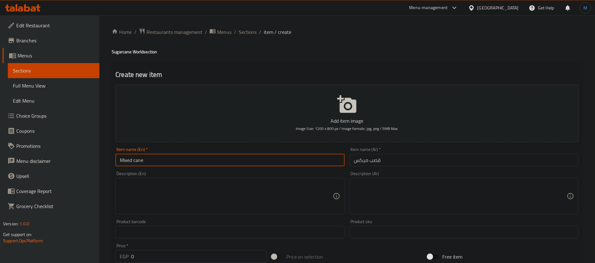
click at [123, 159] on input "Mixed cane" at bounding box center [230, 160] width 229 height 13
click at [137, 159] on input "Mixed cane" at bounding box center [230, 160] width 229 height 13
paste input "Sugarcane"
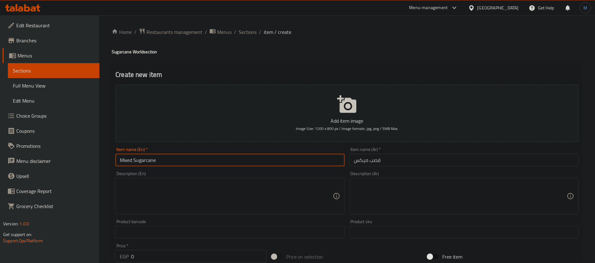
type input "Mixed Sugarcane"
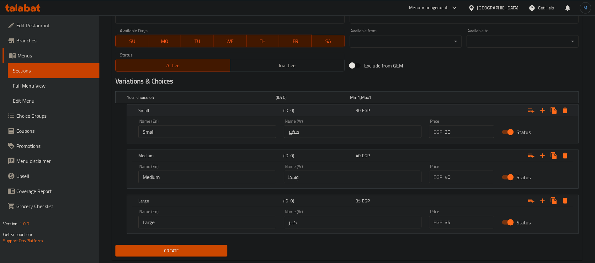
scroll to position [293, 0]
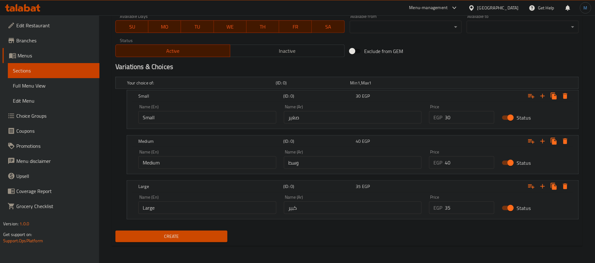
click at [464, 117] on input "30" at bounding box center [470, 117] width 50 height 13
type input "30"
click at [464, 208] on input "0" at bounding box center [470, 208] width 50 height 13
type input "45"
click at [325, 228] on div "Create" at bounding box center [347, 236] width 469 height 17
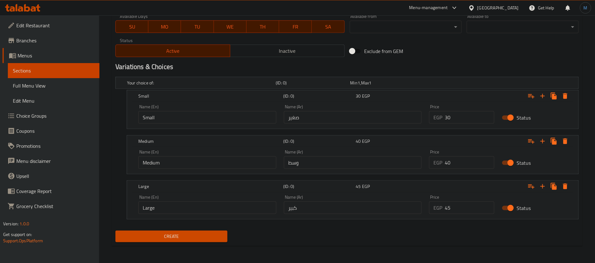
click at [207, 236] on span "Create" at bounding box center [172, 237] width 102 height 8
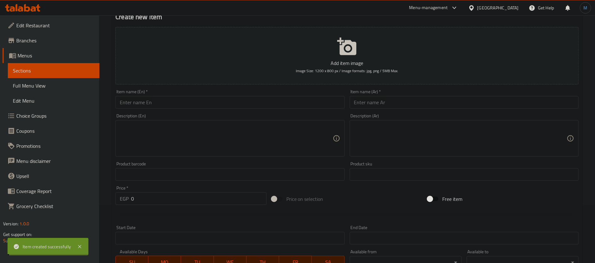
scroll to position [0, 0]
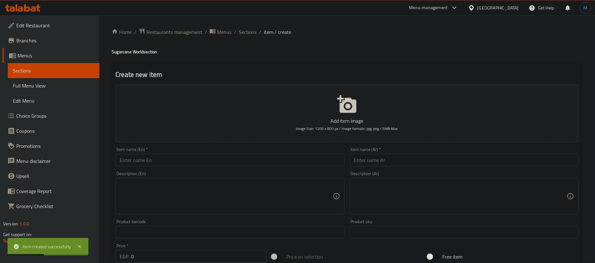
click at [378, 166] on div "Item name (Ar)   * Item name (Ar) *" at bounding box center [464, 157] width 234 height 24
click at [378, 164] on input "text" at bounding box center [464, 160] width 229 height 13
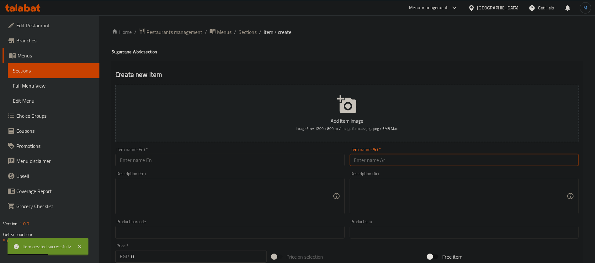
paste input "قصب بالفانيليا"
type input "قصب بالفانيليا"
click at [182, 157] on input "text" at bounding box center [230, 160] width 229 height 13
paste input "Vanilla cane"
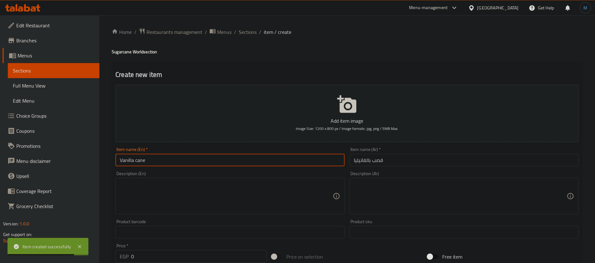
click at [122, 49] on h4 "Sugarcane World section" at bounding box center [347, 52] width 471 height 6
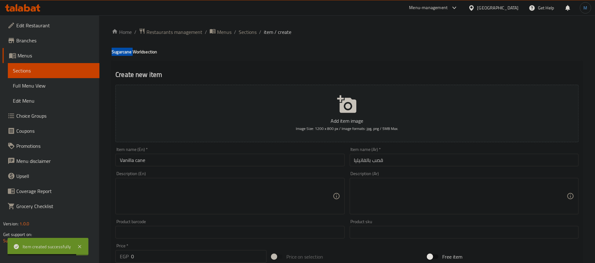
click at [122, 49] on h4 "Sugarcane World section" at bounding box center [347, 52] width 471 height 6
copy h4 "Sugarcane"
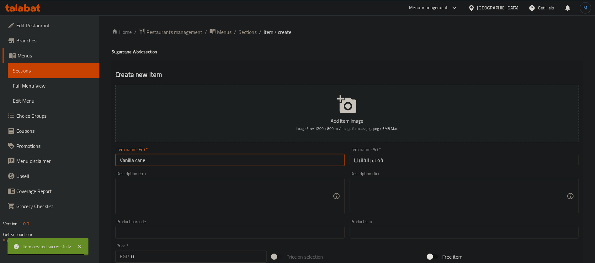
click at [141, 162] on input "Vanilla cane" at bounding box center [230, 160] width 229 height 13
paste input "Sugarcane"
click at [244, 163] on input "Vanilla Sugarcane" at bounding box center [230, 160] width 229 height 13
type input "Vanilla Sugarcane"
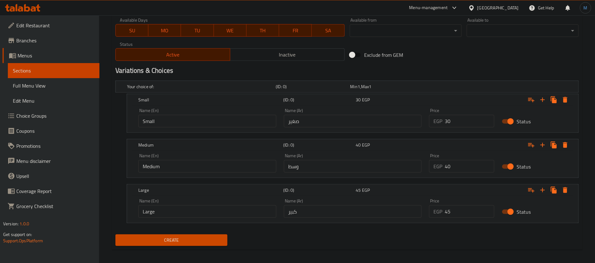
scroll to position [293, 0]
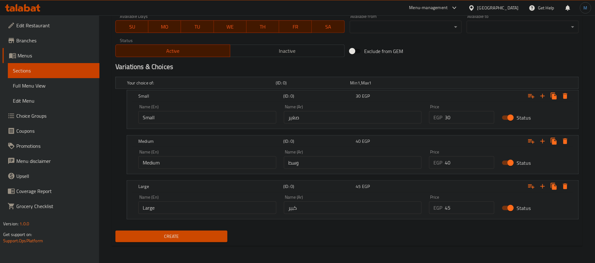
click at [335, 230] on div "Create" at bounding box center [347, 236] width 469 height 17
click at [199, 232] on button "Create" at bounding box center [172, 237] width 112 height 12
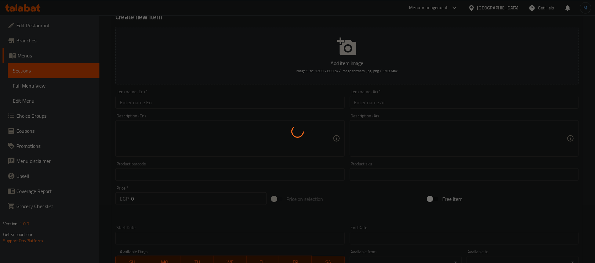
scroll to position [0, 0]
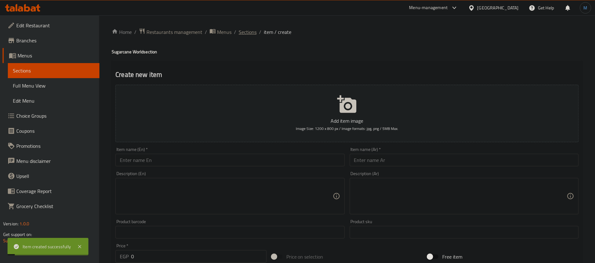
click at [246, 29] on span "Sections" at bounding box center [248, 32] width 18 height 8
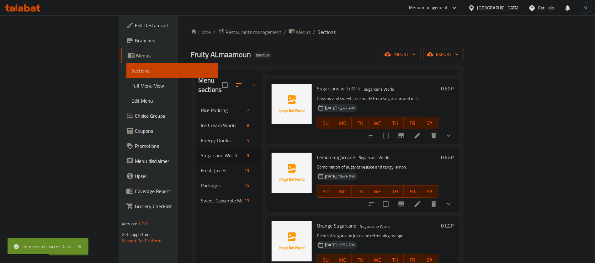
scroll to position [94, 0]
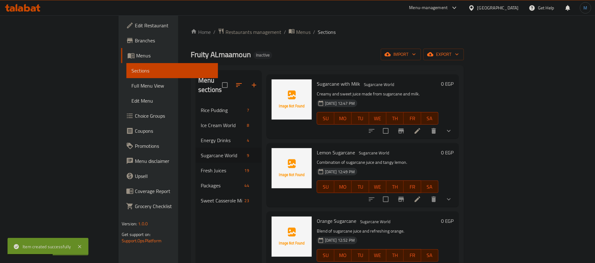
click at [457, 124] on button "show more" at bounding box center [449, 130] width 15 height 15
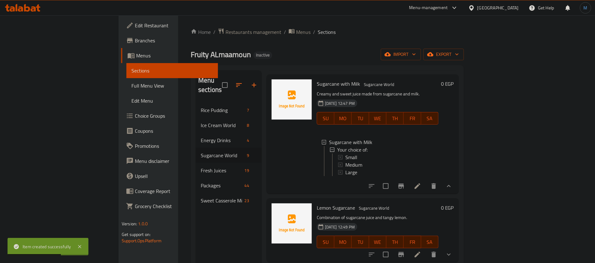
scroll to position [188, 0]
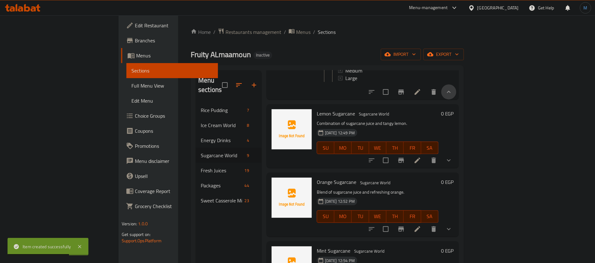
click at [457, 95] on button "show more" at bounding box center [449, 91] width 15 height 15
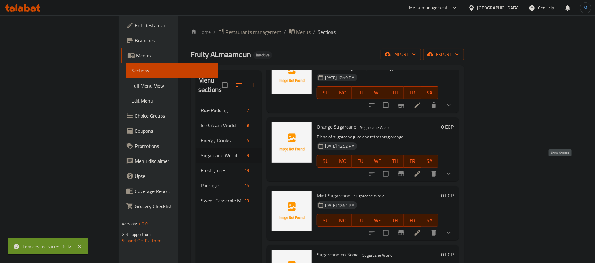
click at [453, 170] on icon "show more" at bounding box center [449, 174] width 8 height 8
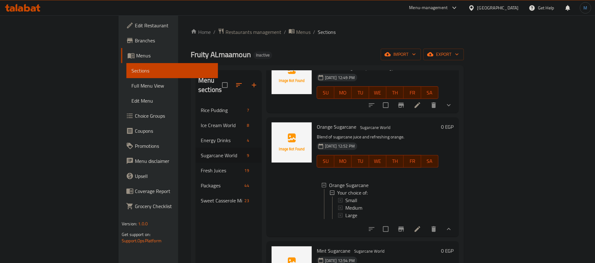
scroll to position [330, 0]
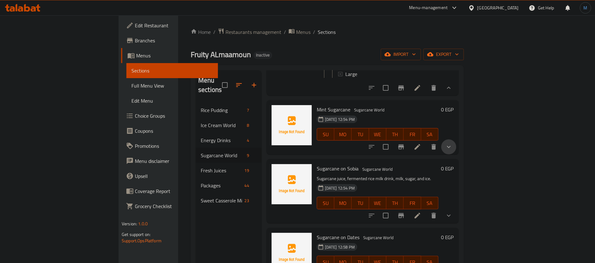
click at [457, 144] on button "show more" at bounding box center [449, 146] width 15 height 15
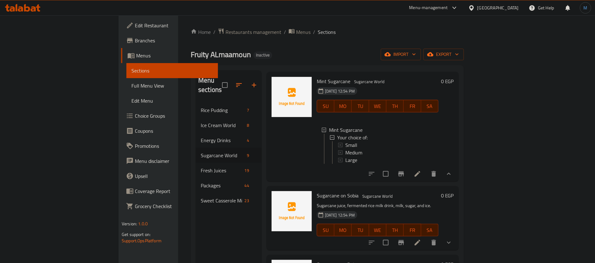
scroll to position [377, 0]
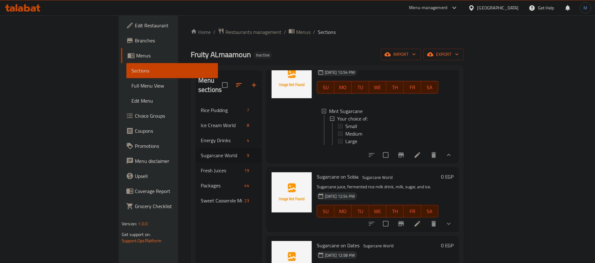
click at [453, 228] on icon "show more" at bounding box center [449, 224] width 8 height 8
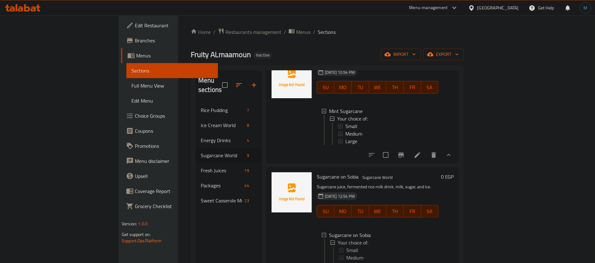
scroll to position [471, 0]
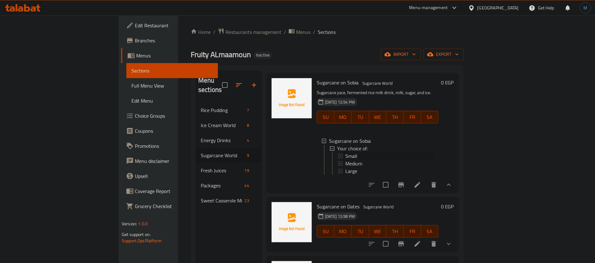
click at [388, 160] on div "Small" at bounding box center [390, 156] width 88 height 8
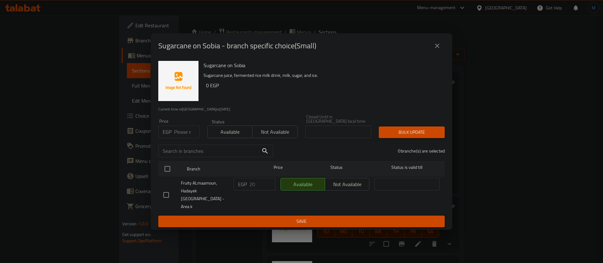
click at [463, 167] on div "Sugarcane on Sobia - branch specific choice(Small) Sugarcane on Sobia Sugarcane…" at bounding box center [301, 131] width 603 height 263
click at [481, 172] on div "Sugarcane on Sobia - branch specific choice(Small) Sugarcane on Sobia Sugarcane…" at bounding box center [301, 131] width 603 height 263
click at [435, 50] on icon "close" at bounding box center [437, 46] width 8 height 8
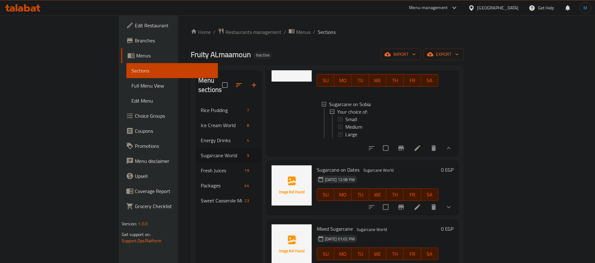
scroll to position [88, 0]
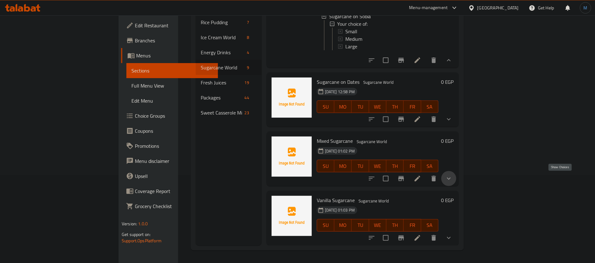
click at [453, 176] on icon "show more" at bounding box center [449, 179] width 8 height 8
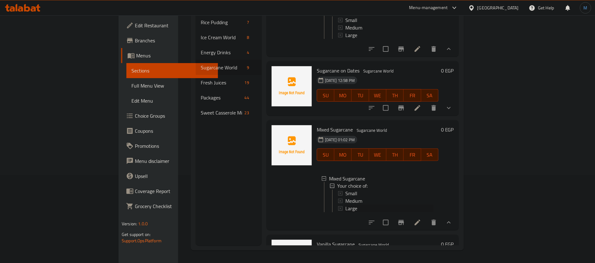
click at [354, 212] on div "Large" at bounding box center [390, 209] width 88 height 8
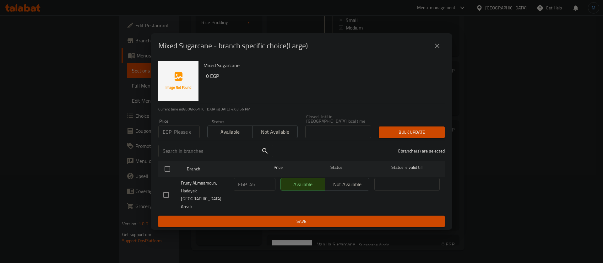
click at [472, 185] on div "Mixed Sugarcane - branch specific choice(Large) Mixed Sugarcane 0 EGP Current t…" at bounding box center [301, 131] width 603 height 263
click at [440, 50] on icon "close" at bounding box center [437, 46] width 8 height 8
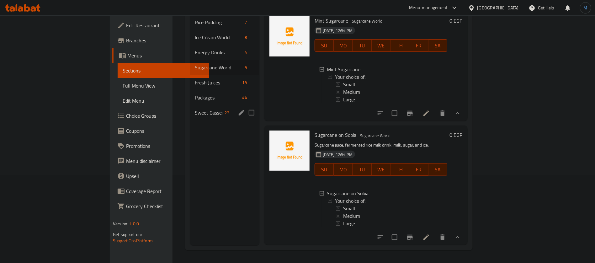
scroll to position [0, 0]
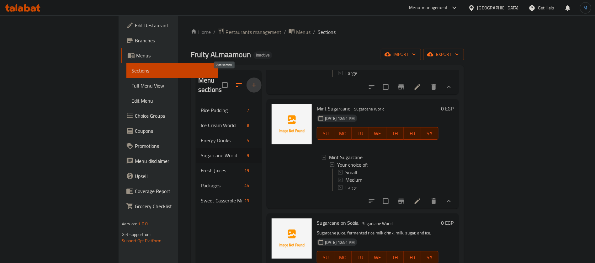
click at [250, 81] on icon "button" at bounding box center [254, 85] width 8 height 8
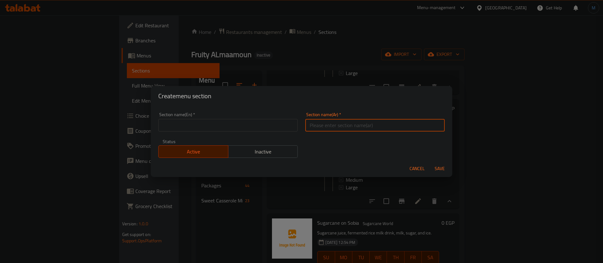
click at [317, 126] on input "text" at bounding box center [374, 125] width 139 height 13
paste input "عصائر شرقى"
type input "عصائر شرقى"
click at [209, 133] on div "Section name(En)   * Section name(En) *" at bounding box center [227, 122] width 147 height 27
click at [219, 123] on input "text" at bounding box center [227, 125] width 139 height 13
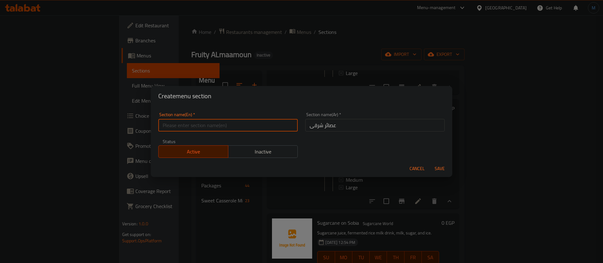
paste input "Oriental juices"
type input "Oriental Juices"
click at [442, 168] on span "Save" at bounding box center [439, 169] width 15 height 8
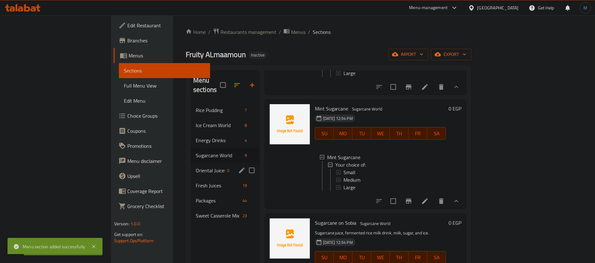
click at [196, 167] on span "Oriental Juices" at bounding box center [210, 171] width 29 height 8
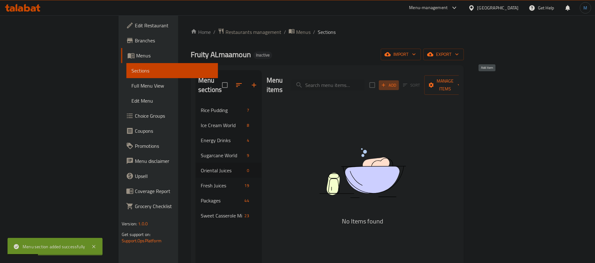
click at [387, 82] on icon "button" at bounding box center [384, 85] width 6 height 6
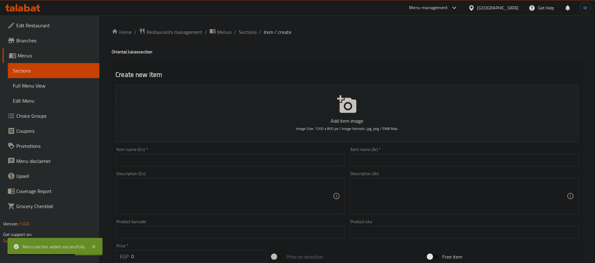
click at [498, 166] on div "Item name (Ar)   * Item name (Ar) *" at bounding box center [464, 157] width 234 height 24
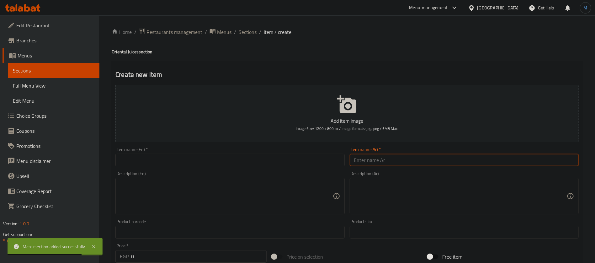
click at [496, 164] on input "text" at bounding box center [464, 160] width 229 height 13
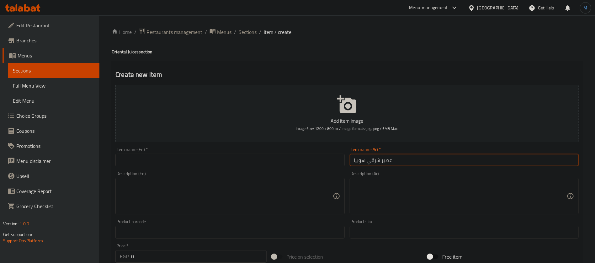
type input "عصير شرقي سوبيا"
click at [196, 161] on input "text" at bounding box center [230, 160] width 229 height 13
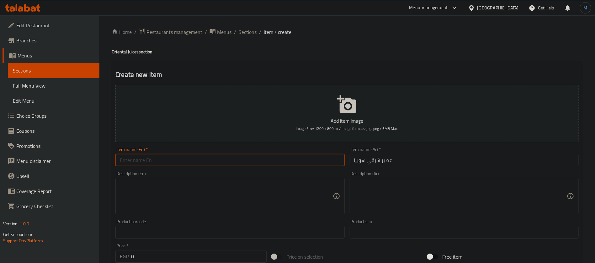
paste input "Oriental Sobia Juice"
type input "Oriental Sobia Juice"
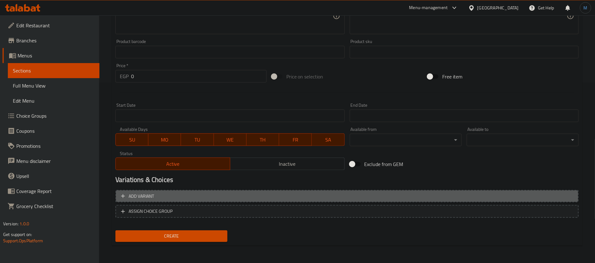
click at [532, 193] on span "Add variant" at bounding box center [347, 196] width 452 height 8
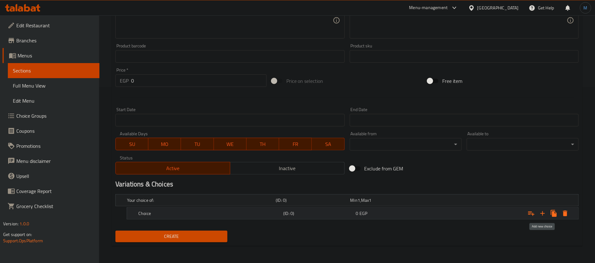
click at [546, 212] on icon "Expand" at bounding box center [543, 214] width 8 height 8
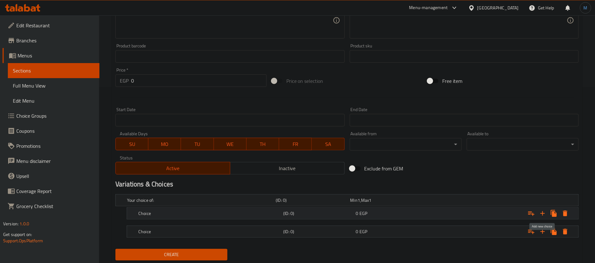
click at [546, 212] on icon "Expand" at bounding box center [543, 214] width 8 height 8
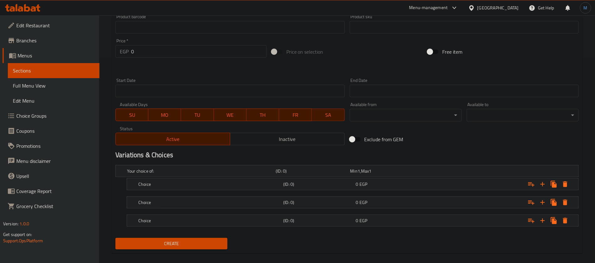
scroll to position [212, 0]
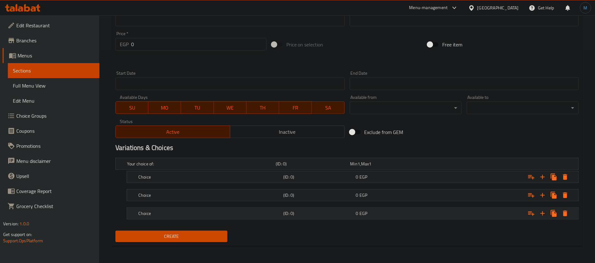
click at [348, 167] on h5 "(ID: 0)" at bounding box center [312, 164] width 72 height 6
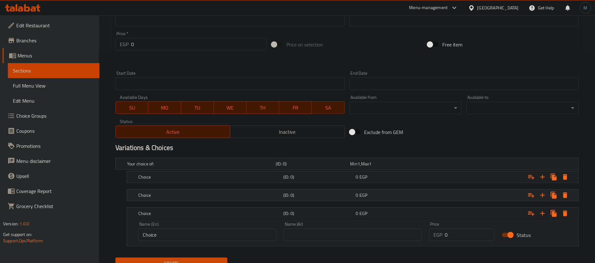
click at [348, 167] on h5 "(ID: 0)" at bounding box center [312, 164] width 72 height 6
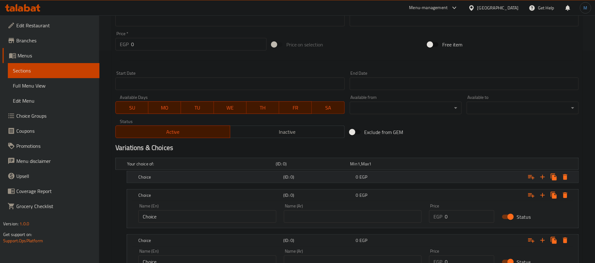
click at [348, 167] on h5 "(ID: 0)" at bounding box center [312, 164] width 72 height 6
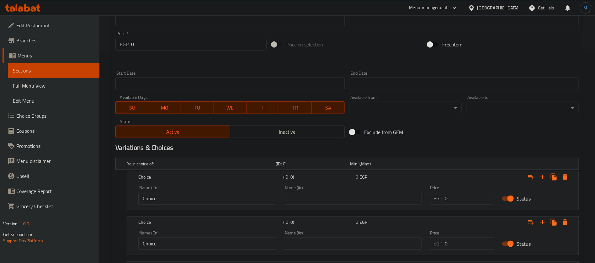
click at [338, 197] on input "text" at bounding box center [353, 198] width 138 height 13
type input "صغير"
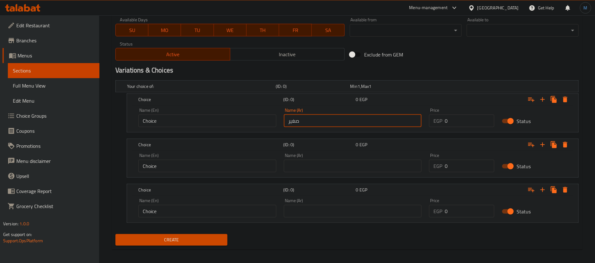
scroll to position [293, 0]
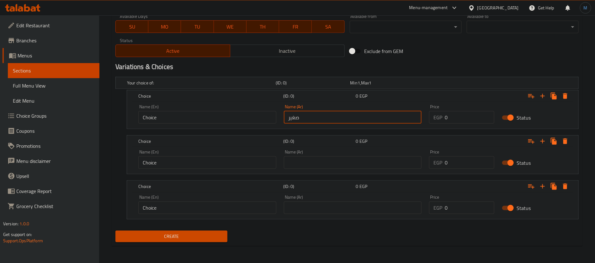
click at [349, 169] on div "Name (Ar) Name (Ar)" at bounding box center [353, 159] width 146 height 27
click at [351, 158] on input "text" at bounding box center [353, 162] width 138 height 13
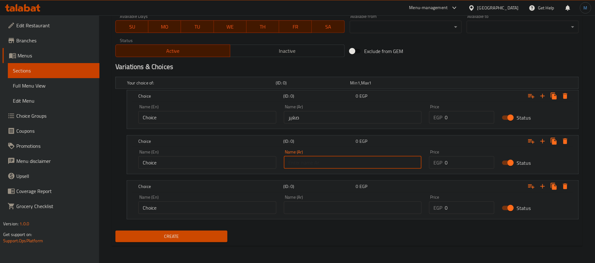
type input "وسط"
click at [345, 206] on input "text" at bounding box center [353, 208] width 138 height 13
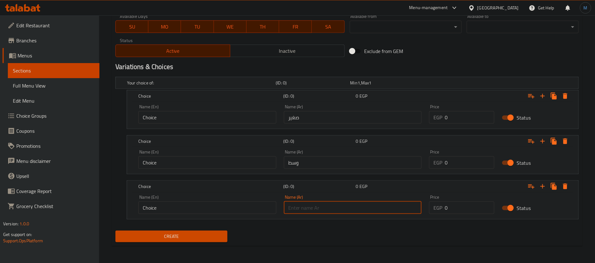
type input "كبير"
click at [237, 113] on input "Choice" at bounding box center [207, 117] width 138 height 13
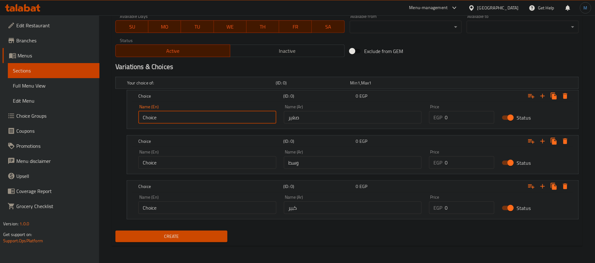
click at [237, 113] on input "Choice" at bounding box center [207, 117] width 138 height 13
click at [224, 112] on input "text" at bounding box center [207, 117] width 138 height 13
type input "Small"
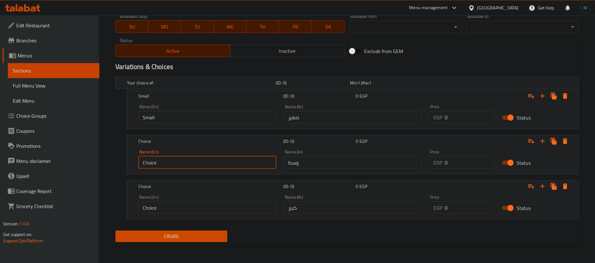
click at [202, 165] on input "Choice" at bounding box center [207, 162] width 138 height 13
click at [202, 163] on input "text" at bounding box center [207, 162] width 138 height 13
type input "Medium"
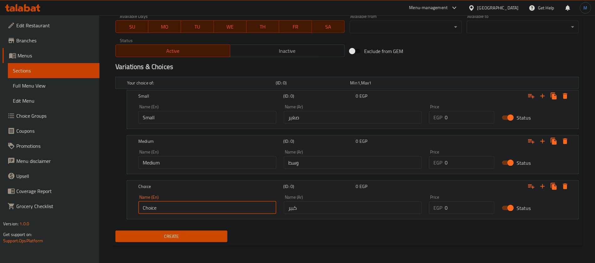
click at [192, 209] on input "Choice" at bounding box center [207, 208] width 138 height 13
click at [192, 209] on input "text" at bounding box center [207, 208] width 138 height 13
type input "Large"
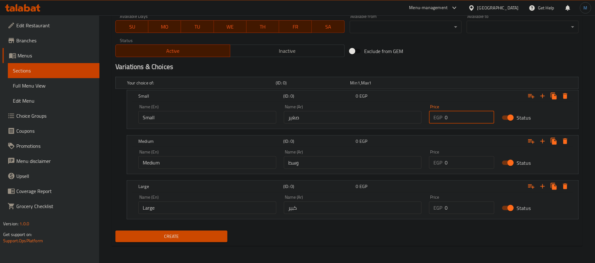
click at [467, 116] on input "0" at bounding box center [470, 117] width 50 height 13
type input "20"
click at [456, 165] on input "0" at bounding box center [470, 162] width 50 height 13
type input "30"
click at [479, 207] on input "0" at bounding box center [470, 208] width 50 height 13
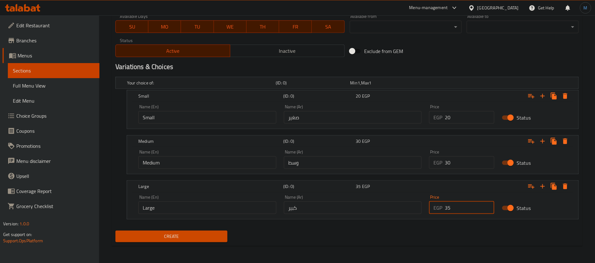
type input "35"
click at [378, 226] on div "Your choice of: (ID: 0) Min 1 , Max 1 Name (En) Your choice of: Name (En) Name …" at bounding box center [347, 151] width 469 height 154
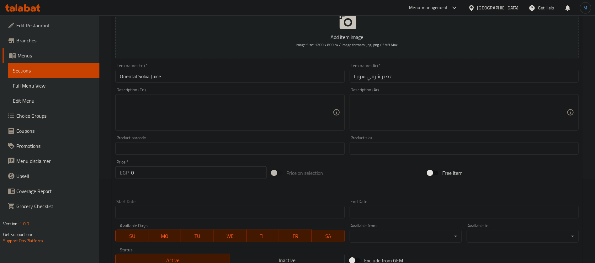
scroll to position [58, 0]
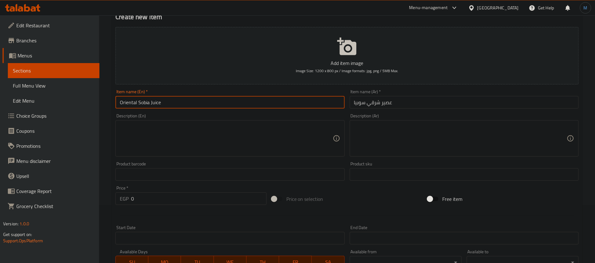
click at [219, 106] on input "Oriental Sobia Juice" at bounding box center [230, 102] width 229 height 13
click at [237, 142] on textarea at bounding box center [226, 139] width 213 height 30
paste textarea "Sobia syrup, Water, Sugar and Ice"
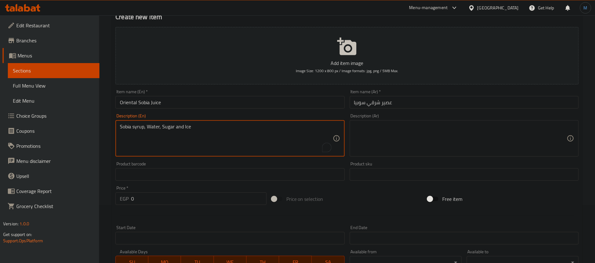
type textarea "Sobia syrup, Water, Sugar and Ice"
click at [427, 135] on textarea at bounding box center [460, 139] width 213 height 30
paste textarea "شراب سوبيا، ماء، سكر وثلج"
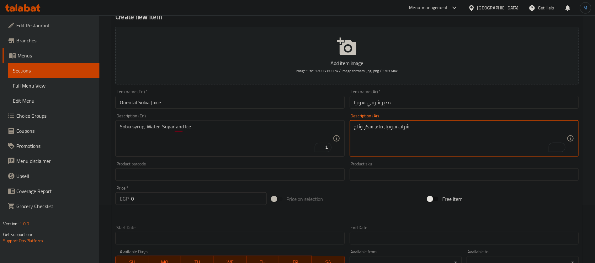
type textarea "شراب سوبيا، ماء، سكر وثلج"
click at [385, 103] on input "عصير شرقي سوبيا" at bounding box center [464, 102] width 229 height 13
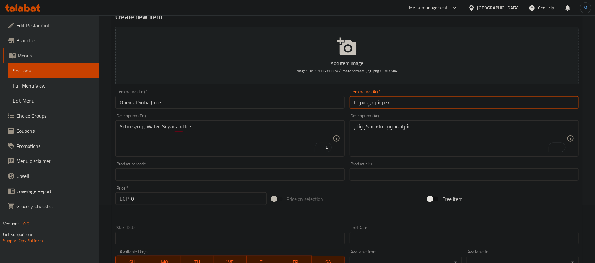
click at [385, 103] on input "عصير شرقي سوبيا" at bounding box center [464, 102] width 229 height 13
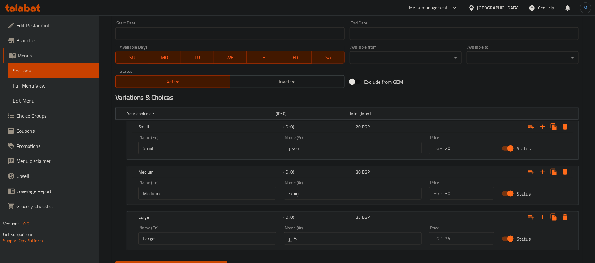
scroll to position [293, 0]
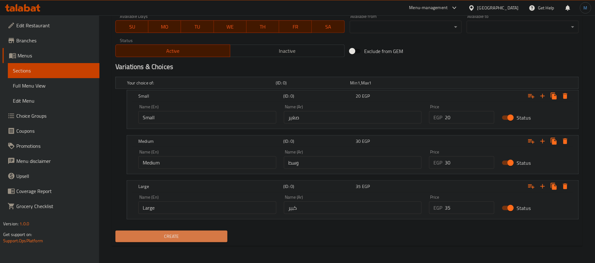
click at [220, 236] on span "Create" at bounding box center [172, 237] width 102 height 8
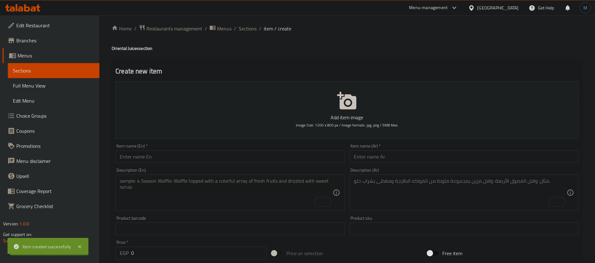
scroll to position [0, 0]
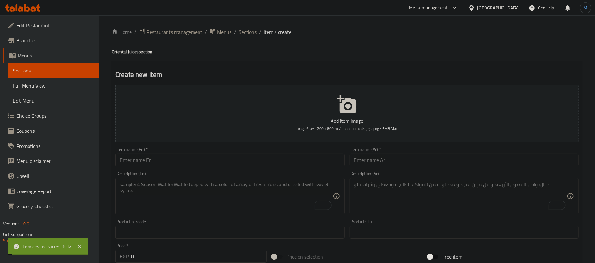
click at [384, 152] on div "Item name (Ar)   * Item name (Ar) *" at bounding box center [464, 156] width 229 height 19
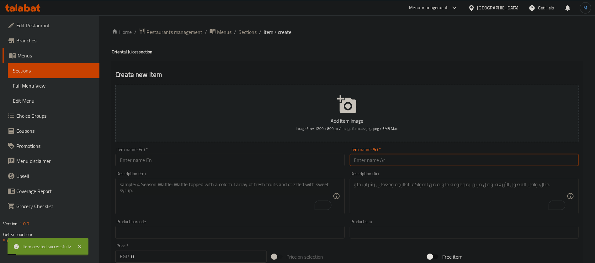
click at [386, 158] on input "text" at bounding box center [464, 160] width 229 height 13
paste input "عصير شرقي سوبيا"
type input "عصير شرقي سوبيا"
paste input "text"
type input "عصير شرقي تمر هندي"
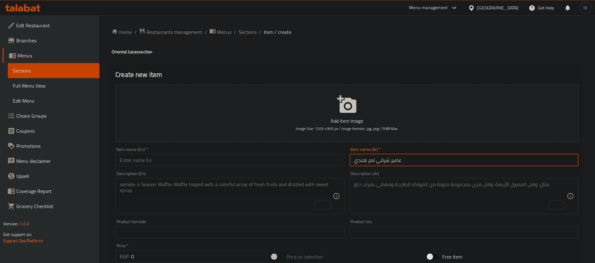
click at [191, 164] on input "text" at bounding box center [230, 160] width 229 height 13
paste input "Eastern tamarind juice"
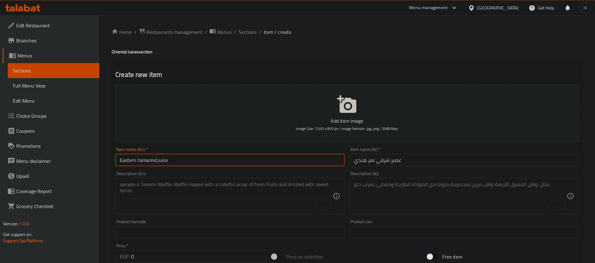
click at [122, 53] on h4 "Oriental Juices section" at bounding box center [347, 52] width 471 height 6
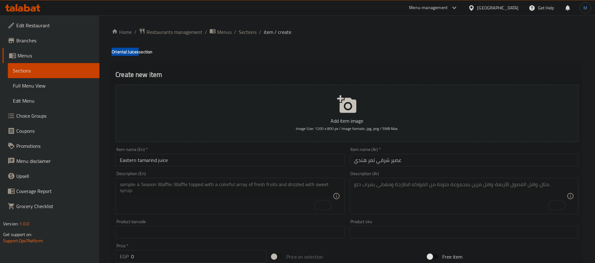
drag, startPoint x: 122, startPoint y: 53, endPoint x: 129, endPoint y: 53, distance: 6.9
click at [129, 53] on h4 "Oriental Juices section" at bounding box center [347, 52] width 471 height 6
copy h4 "Oriental Juices"
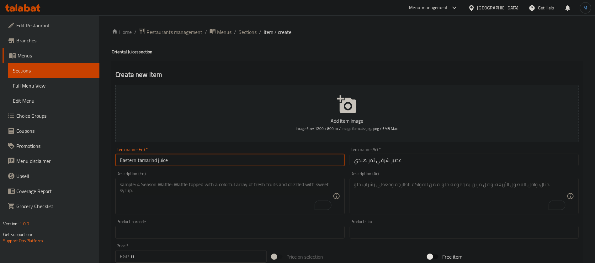
click at [128, 155] on input "Eastern tamarind juice" at bounding box center [230, 160] width 229 height 13
click at [130, 158] on input "Eastern tamarind juice" at bounding box center [230, 160] width 229 height 13
paste input "Oriental Juices"
click at [173, 160] on input "Oriental Juice tamarind juice" at bounding box center [230, 160] width 229 height 13
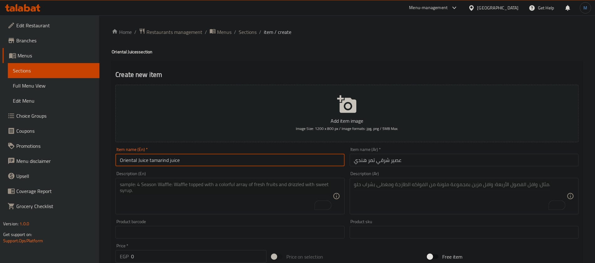
click at [173, 160] on input "Oriental Juice tamarind juice" at bounding box center [230, 160] width 229 height 13
type input "Oriental Juice tamarind"
click at [154, 161] on input "Oriental Juice tamarind" at bounding box center [230, 160] width 229 height 13
click at [282, 186] on textarea "To enrich screen reader interactions, please activate Accessibility in Grammarl…" at bounding box center [226, 196] width 213 height 30
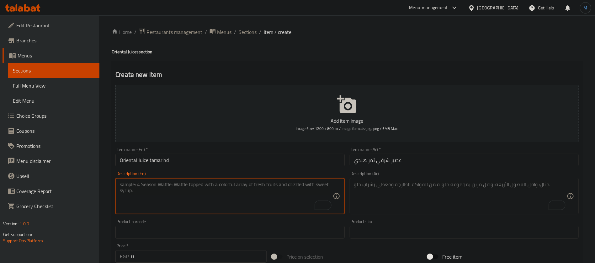
paste textarea "Blend of tropical sweetness and zesty tanginess"
type textarea "Blend of tropical sweetness and zesty tanginess"
drag, startPoint x: 125, startPoint y: 47, endPoint x: 121, endPoint y: 51, distance: 5.8
click at [125, 49] on h4 "Oriental Juices section" at bounding box center [347, 52] width 471 height 6
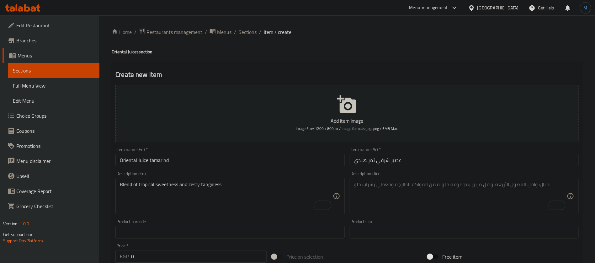
click at [119, 53] on h4 "Oriental Juices section" at bounding box center [347, 52] width 471 height 6
drag, startPoint x: 119, startPoint y: 53, endPoint x: 129, endPoint y: 53, distance: 10.7
click at [129, 53] on h4 "Oriental Juices section" at bounding box center [347, 52] width 471 height 6
copy h4 "Oriental Juices"
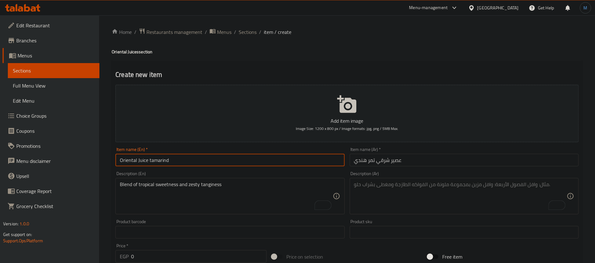
click at [270, 158] on input "Oriental Juice tamarind" at bounding box center [230, 160] width 229 height 13
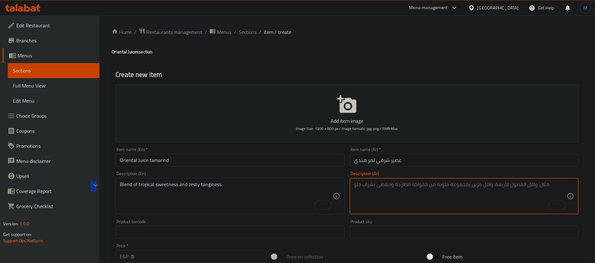
click at [411, 191] on textarea "To enrich screen reader interactions, please activate Accessibility in Grammarl…" at bounding box center [460, 196] width 213 height 30
paste textarea "مزيج من الحلاوة الاستوائية والرائحة المنعشة"
type textarea "مزيج من الحلاوة الاستوائية والرائحة المنعشة"
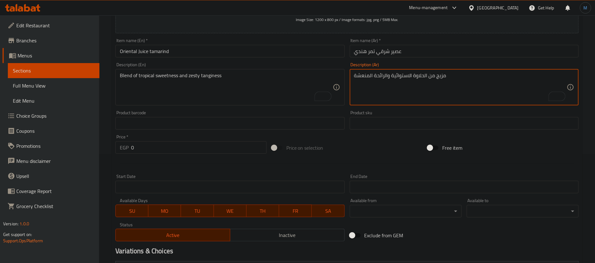
scroll to position [94, 0]
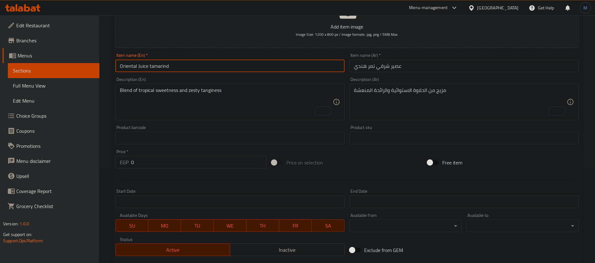
click at [232, 70] on input "Oriental Juice tamarind" at bounding box center [230, 66] width 229 height 13
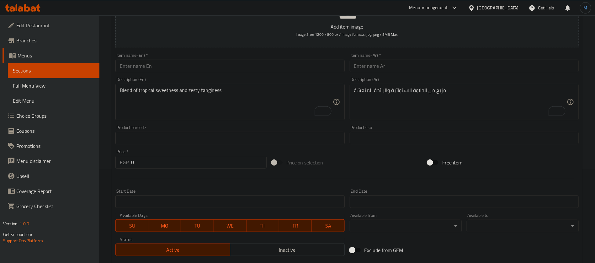
click at [225, 181] on div at bounding box center [347, 178] width 469 height 15
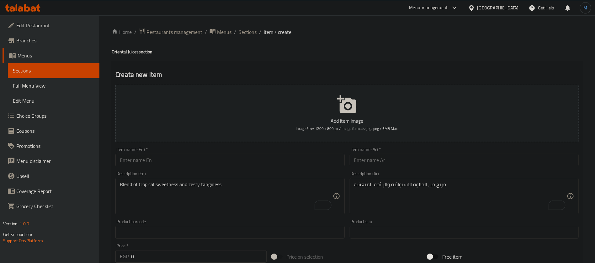
click at [421, 159] on input "text" at bounding box center [464, 160] width 229 height 13
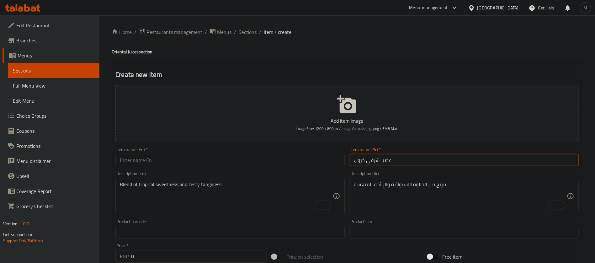
type input "عصير شرقي خروب"
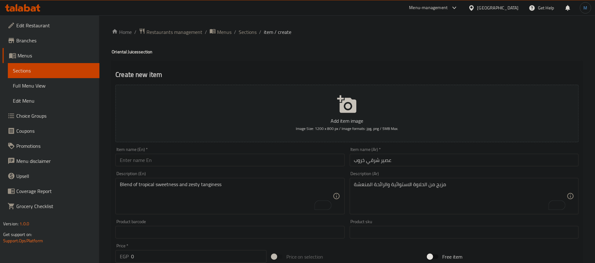
click at [192, 167] on div "Item name (En)   * Item name (En) *" at bounding box center [230, 157] width 234 height 24
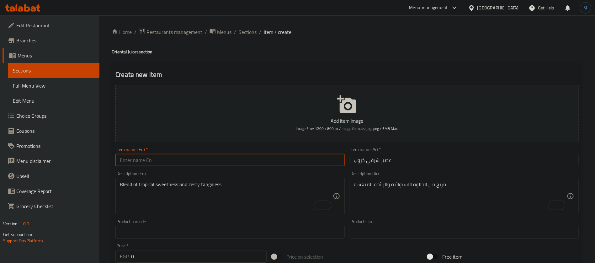
paste input "Oriental carob juice"
click at [192, 160] on input "text" at bounding box center [230, 160] width 229 height 13
click at [144, 161] on input "Oriental Carob Juice" at bounding box center [230, 160] width 229 height 13
drag, startPoint x: 144, startPoint y: 161, endPoint x: 166, endPoint y: 162, distance: 22.6
click at [166, 162] on input "Oriental Carob Juice" at bounding box center [230, 160] width 229 height 13
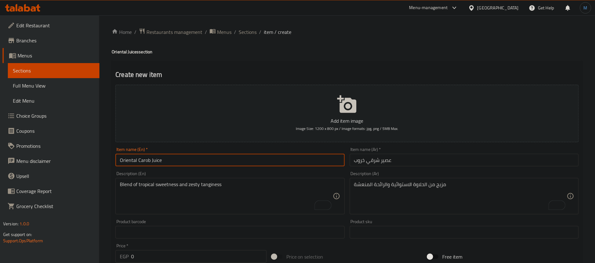
type input "Oriental Carob Juice"
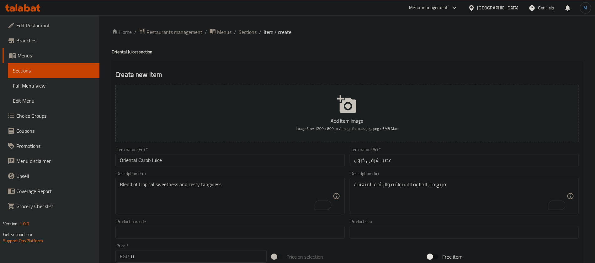
click at [261, 212] on div "Blend of tropical sweetness and zesty tanginess Description (En)" at bounding box center [230, 196] width 229 height 36
paste textarea "Carob pods ground , Water, Sweetener"
type textarea "Carob pods ground , Water, Sweetener"
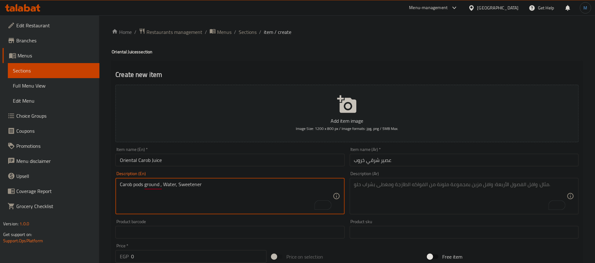
click at [388, 184] on textarea "To enrich screen reader interactions, please activate Accessibility in Grammarl…" at bounding box center [460, 196] width 213 height 30
paste textarea "قرن الخروب مطحون، ماء، مُحلي"
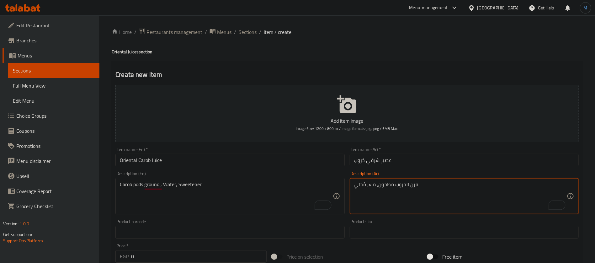
type textarea "قرن الخروب مطحون، ماء، مُحلي"
click at [282, 161] on input "Oriental Carob Juice" at bounding box center [230, 160] width 229 height 13
click at [286, 176] on div "Description (En) Carob pods ground , Water, Sweetener Description (En)" at bounding box center [230, 192] width 229 height 43
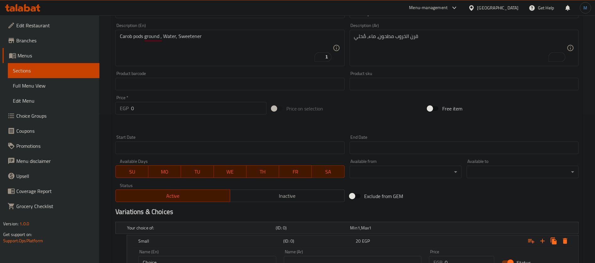
scroll to position [105, 0]
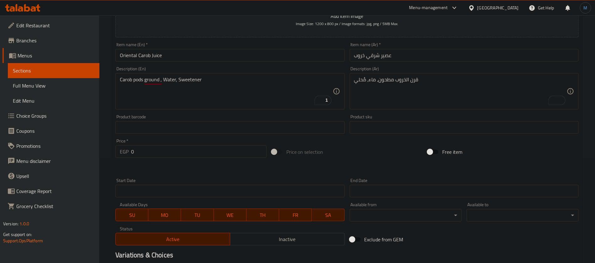
click at [256, 59] on input "Oriental Carob Juice" at bounding box center [230, 55] width 229 height 13
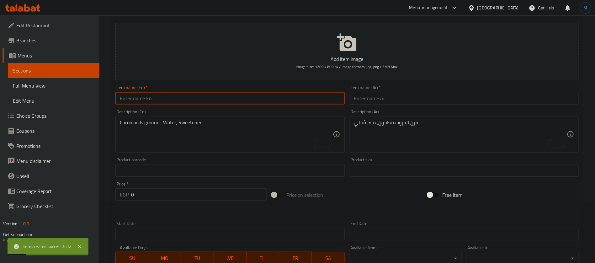
scroll to position [58, 0]
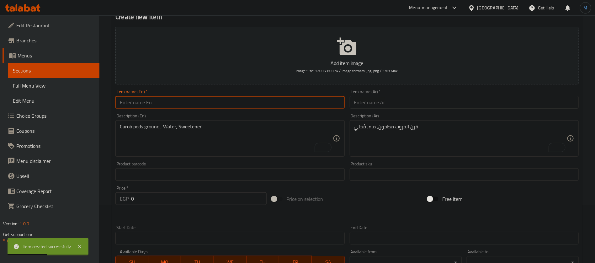
click at [389, 101] on input "text" at bounding box center [464, 102] width 229 height 13
paste input "عصير شرقي خروب"
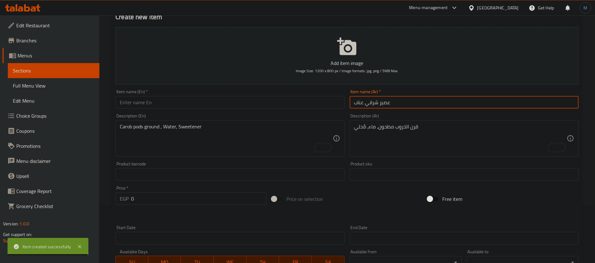
type input "عصير شرقي عناب"
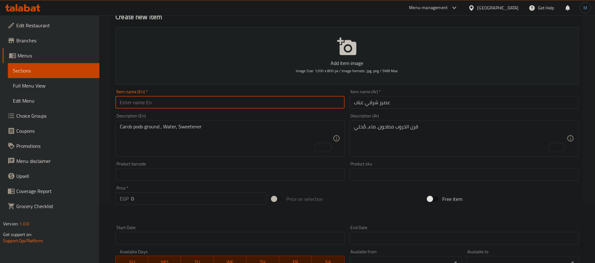
click at [195, 104] on input "text" at bounding box center [230, 102] width 229 height 13
paste input "Oriental jujube juice"
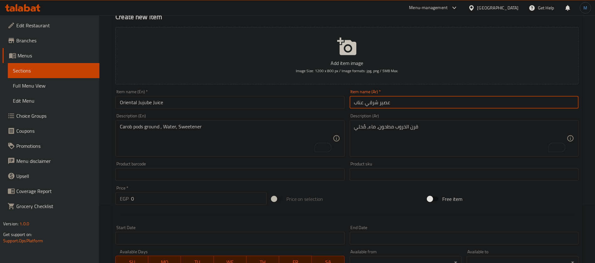
click at [359, 101] on input "عصير شرقي عناب" at bounding box center [464, 102] width 229 height 13
click at [146, 100] on input "Oriental Jujube Juice" at bounding box center [230, 102] width 229 height 13
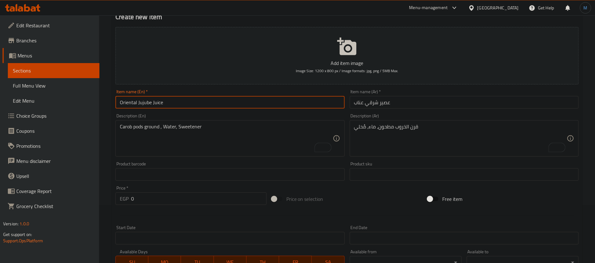
click at [146, 100] on input "Oriental Jujube Juice" at bounding box center [230, 102] width 229 height 13
paste input "Enab"
click at [146, 103] on input "Oriental Enab Juice" at bounding box center [230, 102] width 229 height 13
drag, startPoint x: 146, startPoint y: 103, endPoint x: 170, endPoint y: 103, distance: 24.8
click at [170, 103] on input "Oriental Enab Juice" at bounding box center [230, 102] width 229 height 13
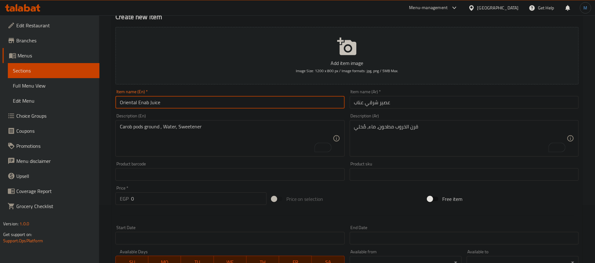
type input "Oriental Enab Juice"
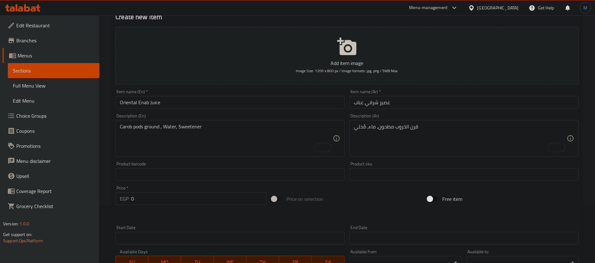
click at [204, 102] on input "Oriental Enab Juice" at bounding box center [230, 102] width 229 height 13
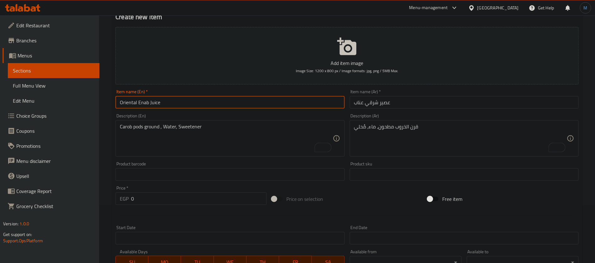
click at [263, 104] on input "Oriental Enab Juice" at bounding box center [230, 102] width 229 height 13
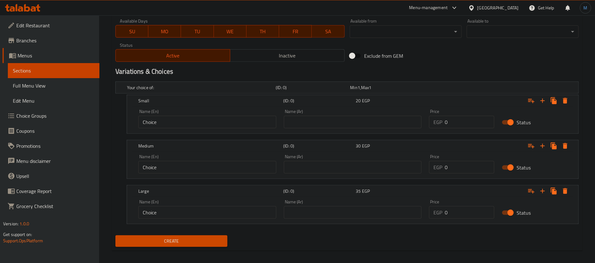
scroll to position [293, 0]
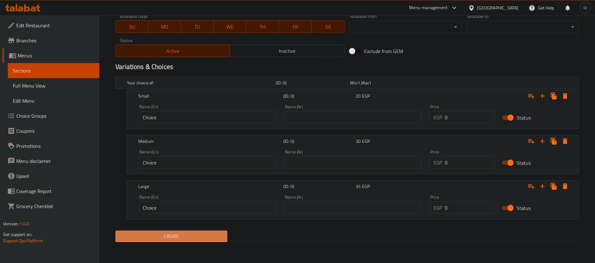
click at [222, 238] on span "Create" at bounding box center [172, 237] width 102 height 8
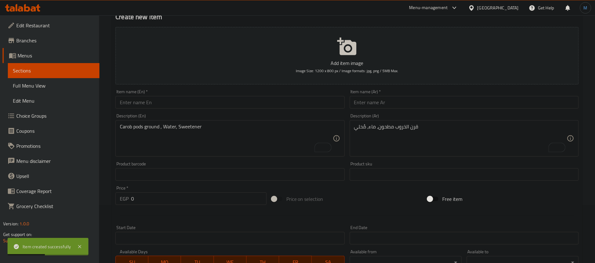
scroll to position [0, 0]
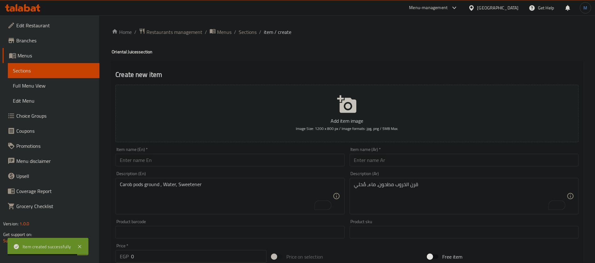
paste input "عصير شرقي عناب"
click at [384, 165] on input "عصير شرقي عناب" at bounding box center [464, 160] width 229 height 13
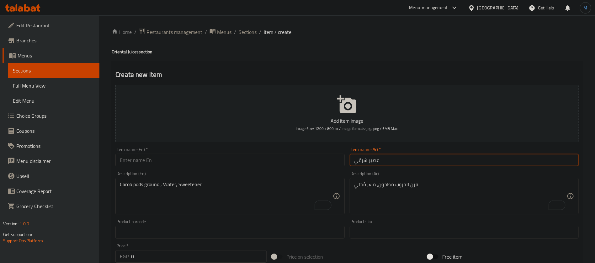
paste input "دوم سادة"
type input "عصير شرقي دوم سادة"
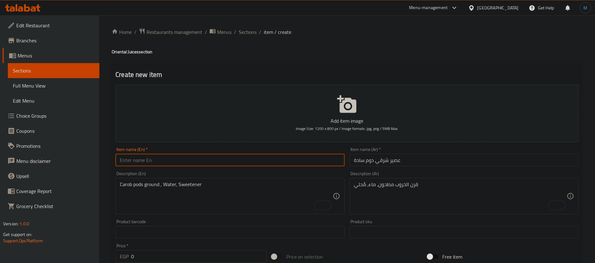
click at [193, 160] on input "text" at bounding box center [230, 160] width 229 height 13
paste input "Plain oriental juice"
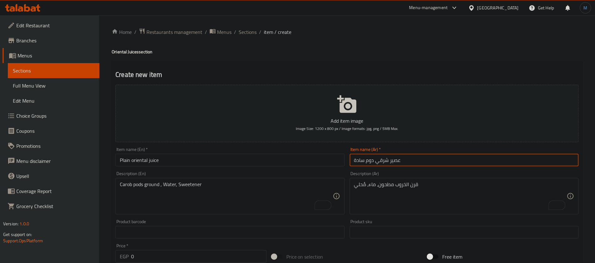
click at [360, 160] on input "عصير شرقي دوم سادة" at bounding box center [464, 160] width 229 height 13
drag, startPoint x: 368, startPoint y: 156, endPoint x: 369, endPoint y: 159, distance: 3.5
click at [368, 156] on input "عصير شرقي دوم سادة" at bounding box center [464, 160] width 229 height 13
click at [370, 163] on input "عصير شرقي دوم سادة" at bounding box center [464, 160] width 229 height 13
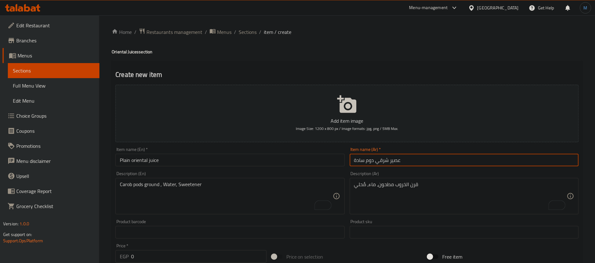
click at [370, 163] on input "عصير شرقي دوم سادة" at bounding box center [464, 160] width 229 height 13
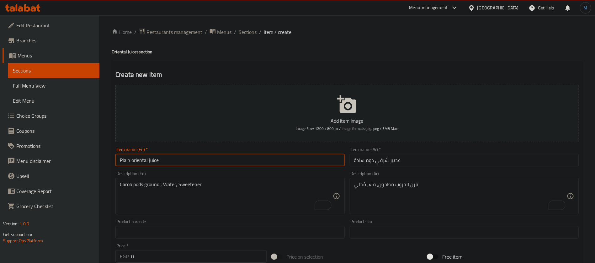
click at [132, 158] on input "Plain oriental juice" at bounding box center [230, 160] width 229 height 13
click at [128, 160] on input "Plain oriental juice" at bounding box center [230, 160] width 229 height 13
click at [132, 160] on input "Plain oriental juice" at bounding box center [230, 160] width 229 height 13
paste input "Doum"
click at [206, 164] on input "Plain Doum Oriental Juice" at bounding box center [230, 160] width 229 height 13
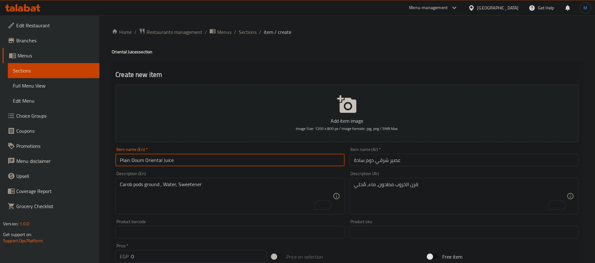
type input "Plain Doum Oriental Juice"
click at [133, 159] on input "Plain Doum Oriental Juice" at bounding box center [230, 160] width 229 height 13
click at [225, 192] on textarea "Carob pods ground , Water, Sweetener" at bounding box center [226, 196] width 213 height 30
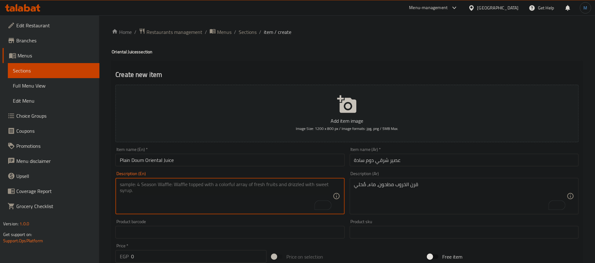
paste textarea "Traditional Middle Eastern juice - Doum."
type textarea "Traditional Middle Eastern juice - Doum."
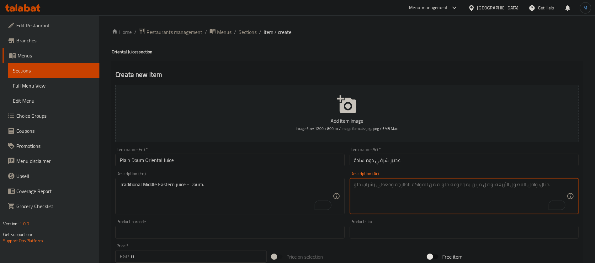
click at [400, 192] on textarea "To enrich screen reader interactions, please activate Accessibility in Grammarl…" at bounding box center [460, 196] width 213 height 30
paste textarea "عصير شرق أوسطي تقليدي - دوم."
type textarea "عصير شرق أوسطي تقليدي - دوم."
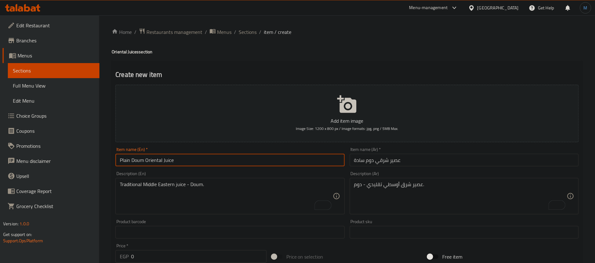
click at [125, 158] on input "Plain Doum Oriental Juice" at bounding box center [230, 160] width 229 height 13
drag, startPoint x: 125, startPoint y: 158, endPoint x: 132, endPoint y: 160, distance: 7.5
click at [132, 160] on input "Plain Doum Oriental Juice" at bounding box center [230, 160] width 229 height 13
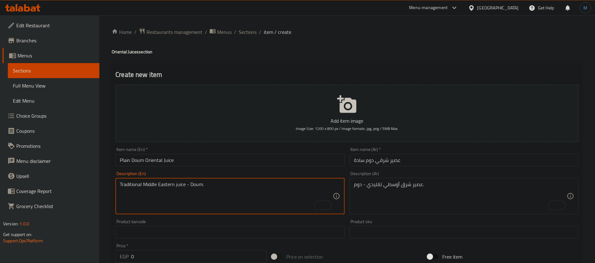
paste textarea "A juice made from doum mixed with water and sugar"
type textarea "A juice made from doum mixed with water and sugar"
paste textarea "مصنوع من دوم ممزوج بمياه وسكر"
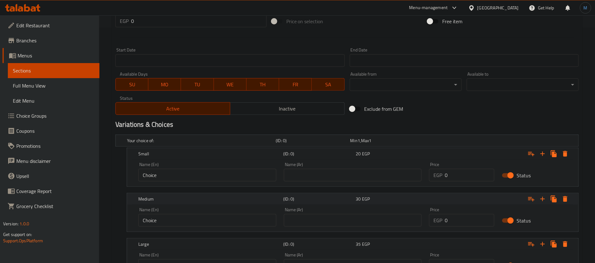
scroll to position [293, 0]
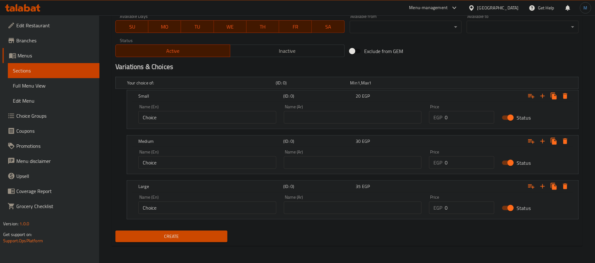
type textarea "عصير مصنوع من دوم ممزوج بمياه وسكر"
click at [224, 238] on button "Create" at bounding box center [172, 237] width 112 height 12
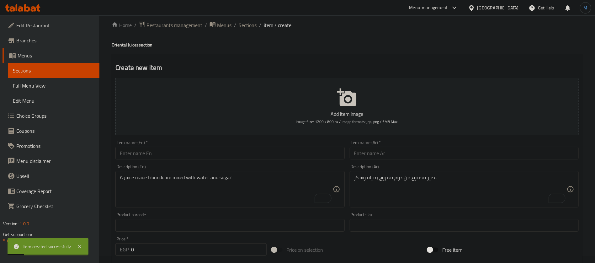
scroll to position [0, 0]
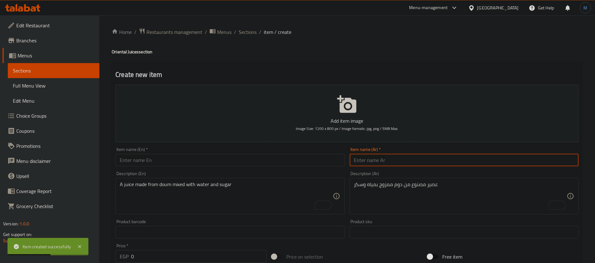
click at [410, 156] on input "text" at bounding box center [464, 160] width 229 height 13
paste input "عصير شرقي دوم سادة"
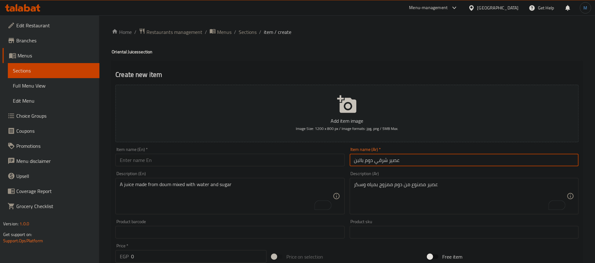
paste input "ل"
type input "عصير شرقي دوم باللبن"
click at [217, 157] on input "text" at bounding box center [230, 160] width 229 height 13
paste input "Oriental Dom juice with milk"
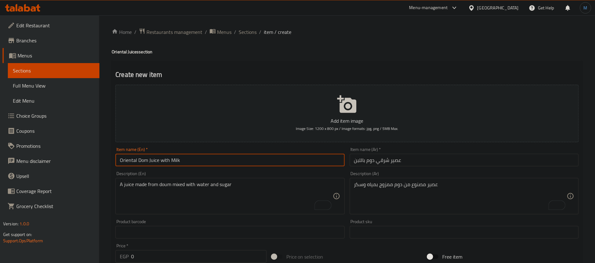
click at [143, 162] on input "Oriental Dom Juice with Milk" at bounding box center [230, 160] width 229 height 13
paste input "Dom"
click at [156, 162] on input "Oriental Juice Dom with Milk" at bounding box center [230, 160] width 229 height 13
drag, startPoint x: 157, startPoint y: 162, endPoint x: 173, endPoint y: 162, distance: 16.6
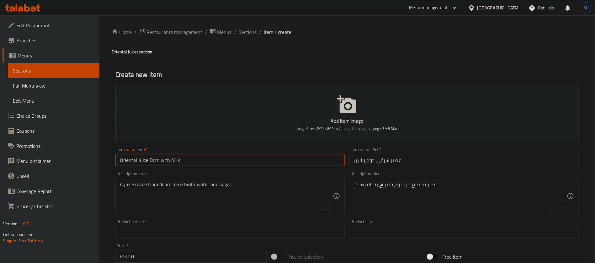
click at [173, 162] on input "Oriental Juice Dom with Milk" at bounding box center [230, 160] width 229 height 13
paste input "um W"
type input "Oriental Juice Doum With Milk"
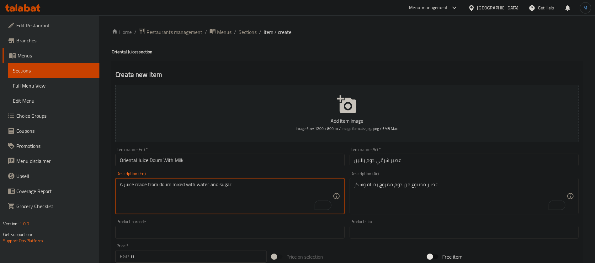
click at [210, 201] on textarea "A juice made from doum mixed with water and sugar" at bounding box center [226, 196] width 213 height 30
paste textarea "Peeled diced doum and milk."
type textarea "Peeled diced doum and milk."
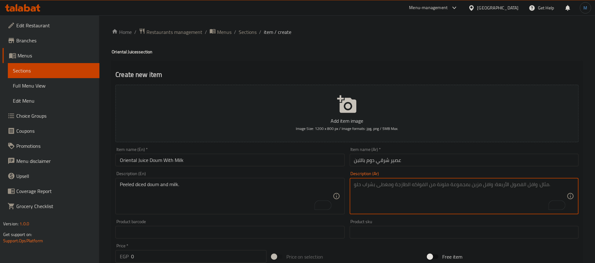
click at [434, 196] on textarea "To enrich screen reader interactions, please activate Accessibility in Grammarl…" at bounding box center [460, 196] width 213 height 30
paste textarea "دوم مقشر ومفروم وحليب"
type textarea "دوم مقشر ومفروم وحليب"
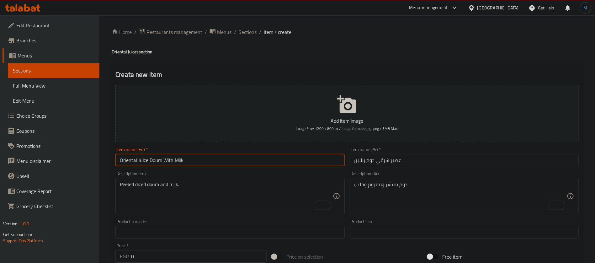
click at [253, 164] on input "Oriental Juice Doum With Milk" at bounding box center [230, 160] width 229 height 13
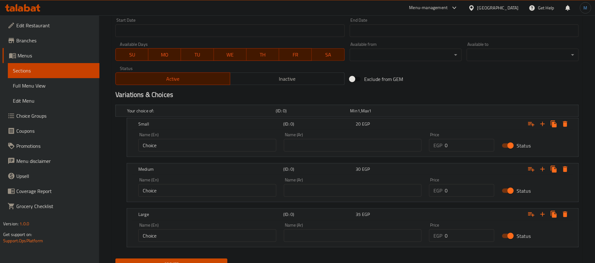
scroll to position [282, 0]
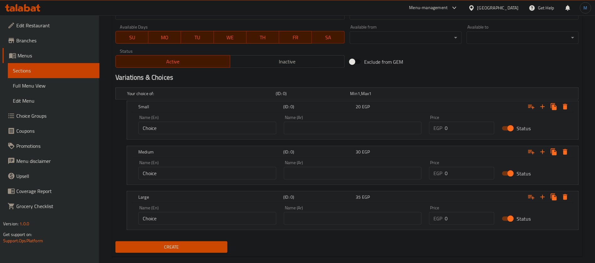
click at [463, 171] on input "0" at bounding box center [470, 173] width 50 height 13
type input "35"
click at [460, 219] on input "0" at bounding box center [470, 218] width 50 height 13
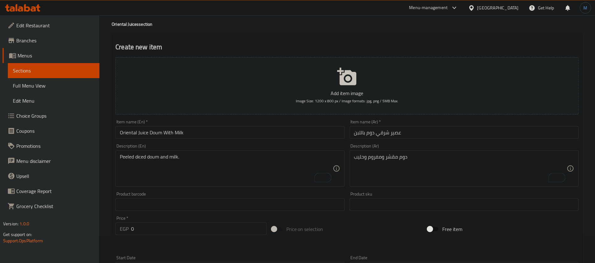
scroll to position [0, 0]
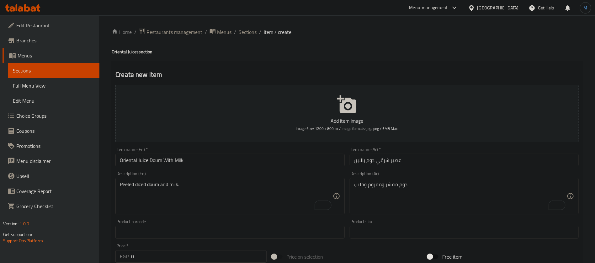
type input "45"
click at [233, 174] on div "Description (En) Peeled diced doum and milk. Description (En)" at bounding box center [230, 192] width 229 height 43
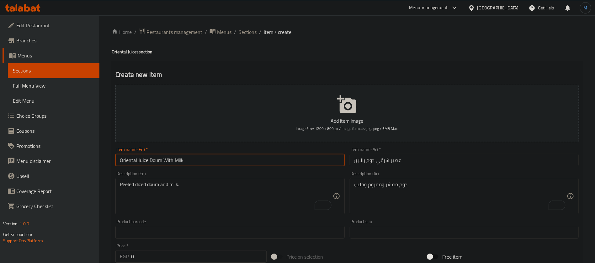
click at [234, 164] on input "Oriental Juice Doum With Milk" at bounding box center [230, 160] width 229 height 13
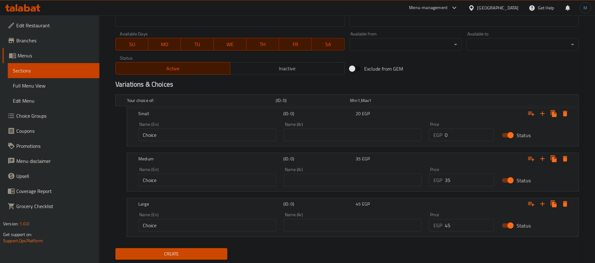
scroll to position [293, 0]
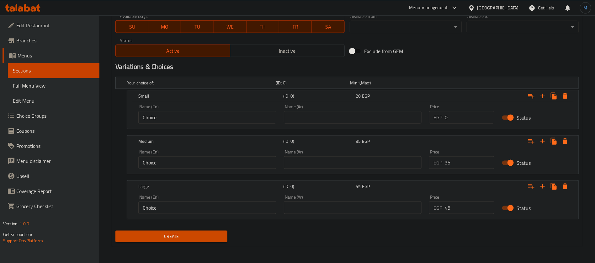
click at [465, 206] on input "45" at bounding box center [470, 208] width 50 height 13
click at [219, 231] on button "Create" at bounding box center [172, 237] width 112 height 12
click at [320, 224] on nav at bounding box center [348, 223] width 464 height 5
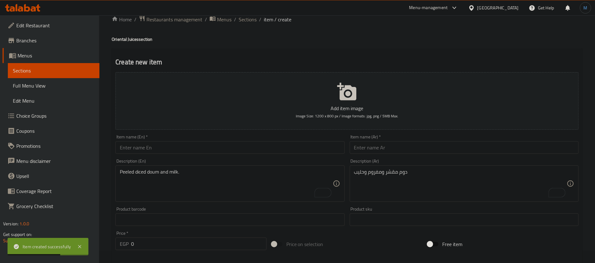
scroll to position [0, 0]
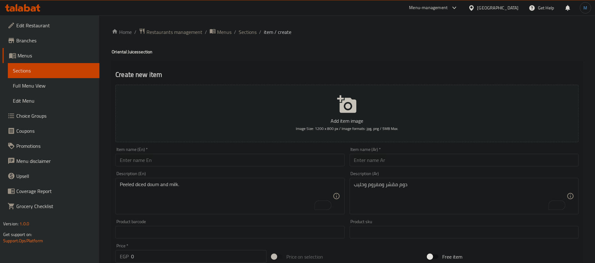
paste input "عصير شرقي تمر على سوبیا"
click at [408, 164] on input "text" at bounding box center [464, 160] width 229 height 13
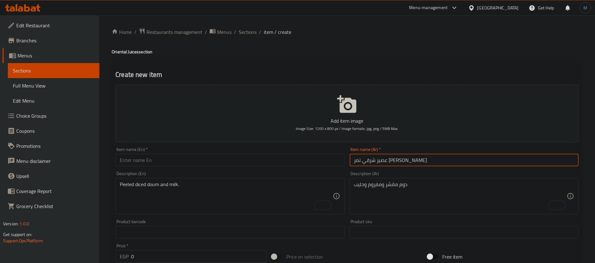
type input "عصير شرقي تمر علي سوبيا"
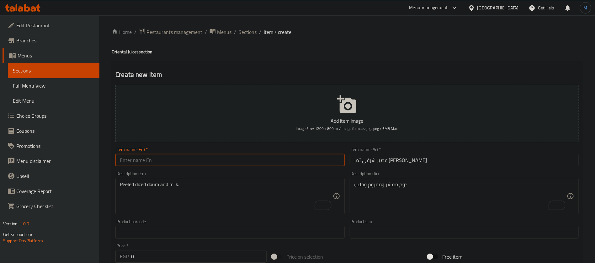
click at [206, 159] on input "text" at bounding box center [230, 160] width 229 height 13
paste input "Oriental juice with dates on Sobia"
paste input "with"
click at [157, 158] on input "Oriental Juice Dates with Sobia" at bounding box center [230, 160] width 229 height 13
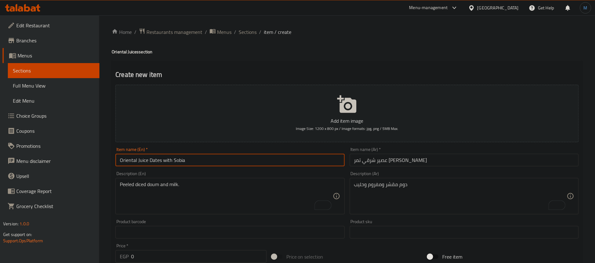
type input "Oriental Juice Dates with Sobia"
click at [181, 160] on input "Oriental Juice Dates with Sobia" at bounding box center [230, 160] width 229 height 13
click at [262, 157] on input "Oriental Juice Dates with Sobia" at bounding box center [230, 160] width 229 height 13
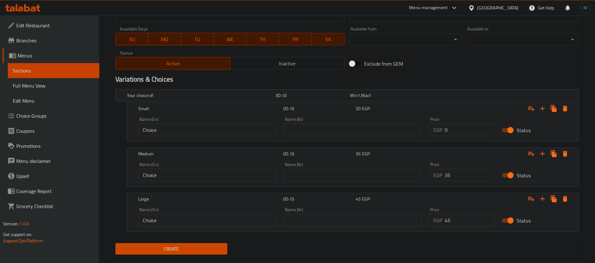
scroll to position [282, 0]
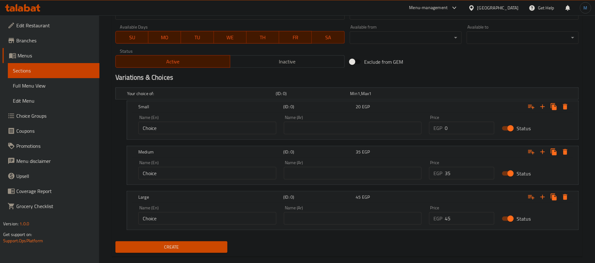
click at [464, 140] on div "Your choice of: (ID: 0) Min 1 , Max 1 Name (En) Your choice of: Name (En) Name …" at bounding box center [347, 162] width 469 height 154
click at [464, 169] on input "35" at bounding box center [470, 173] width 50 height 13
type input "30"
click at [458, 125] on input "0" at bounding box center [470, 128] width 50 height 13
type input "20"
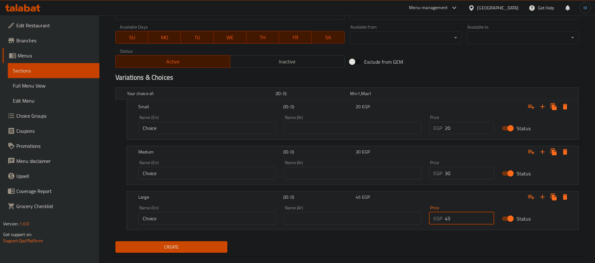
click at [469, 221] on input "45" at bounding box center [470, 218] width 50 height 13
type input "35"
click at [288, 238] on div "Your choice of: (ID: 0) Min 1 , Max 1 Name (En) Your choice of: Name (En) Name …" at bounding box center [347, 162] width 469 height 154
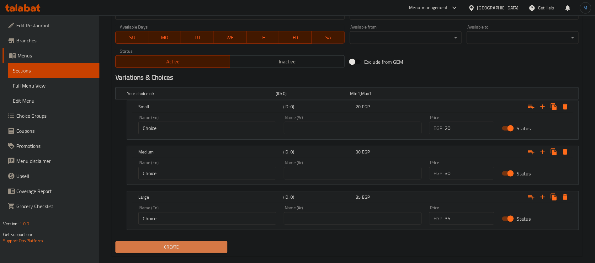
click at [221, 243] on span "Create" at bounding box center [172, 247] width 102 height 8
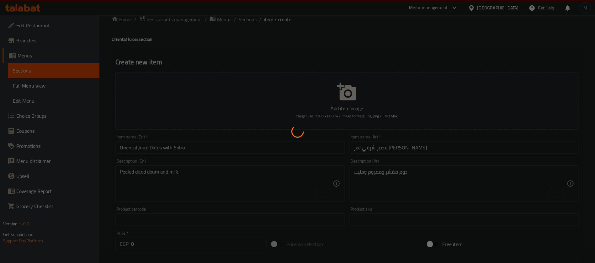
scroll to position [0, 0]
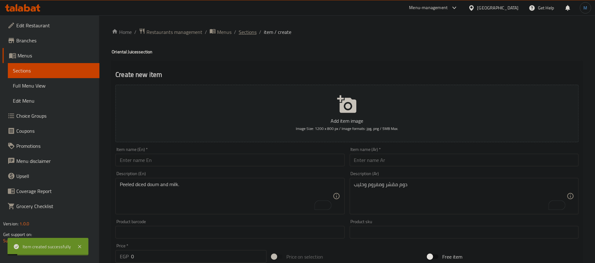
click at [247, 33] on span "Sections" at bounding box center [248, 32] width 18 height 8
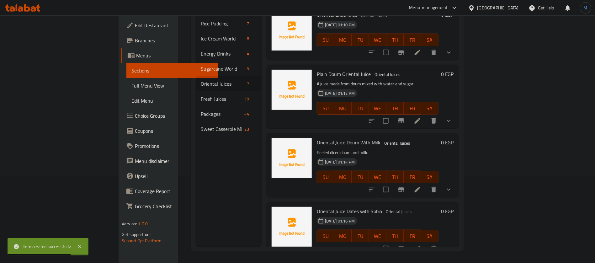
scroll to position [88, 0]
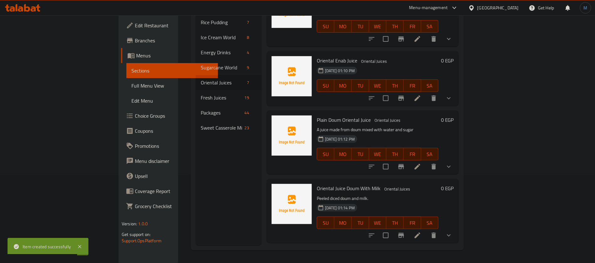
click at [332, 205] on span "14-08-2025 01:14 PM" at bounding box center [340, 208] width 35 height 6
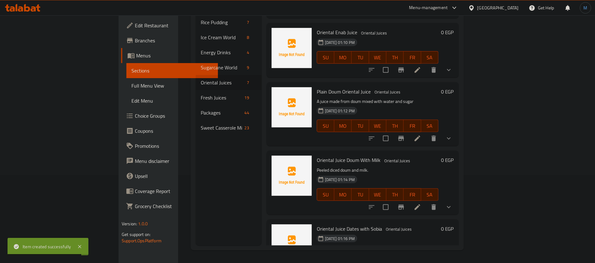
scroll to position [214, 0]
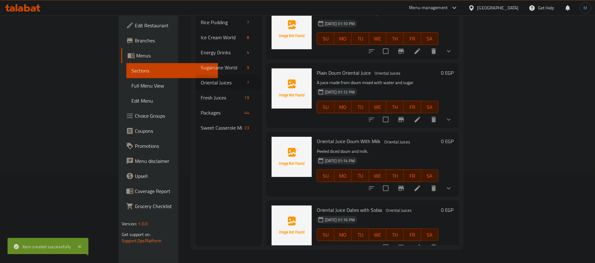
click at [337, 205] on span "Oriental Juice Dates with Sobia" at bounding box center [349, 209] width 65 height 9
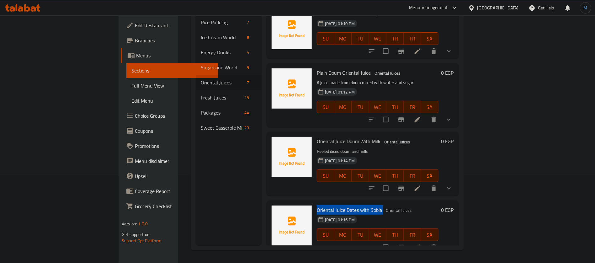
copy h6 "Oriental Juice Dates with Sobia"
click at [273, 175] on html "​ Menu-management Egypt Get Help M Edit Restaurant Branches Menus Sections Full…" at bounding box center [297, 43] width 595 height 263
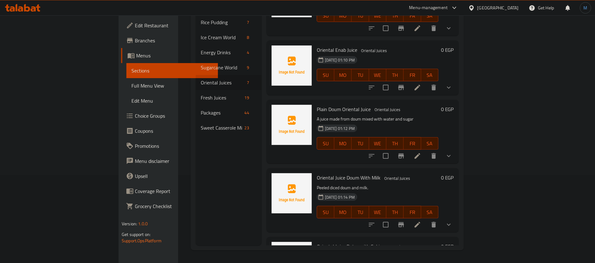
scroll to position [167, 0]
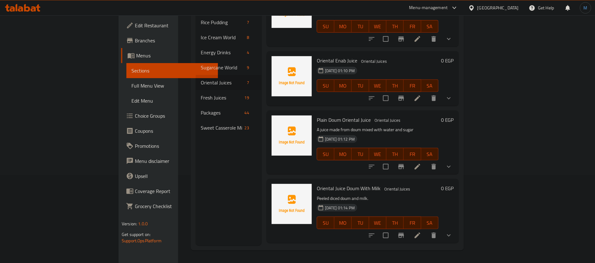
click at [317, 115] on span "Plain Doum Oriental Juice" at bounding box center [344, 119] width 54 height 9
copy h6 "Plain Doum Oriental Juice"
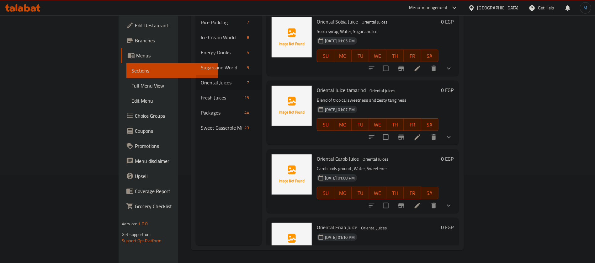
scroll to position [41, 0]
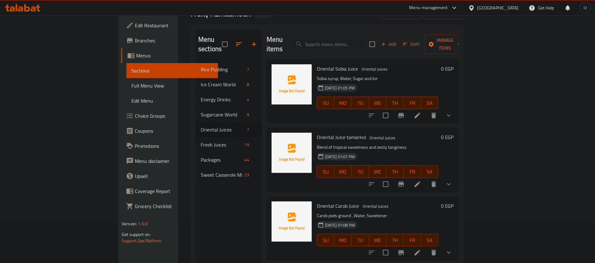
click at [317, 64] on span "Oriental Sobia Juice" at bounding box center [337, 68] width 41 height 9
copy h6 "Oriental Sobia Juice"
click at [314, 105] on div "14-08-2025 01:05 PM SU MO TU WE TH FR SA" at bounding box center [377, 99] width 127 height 34
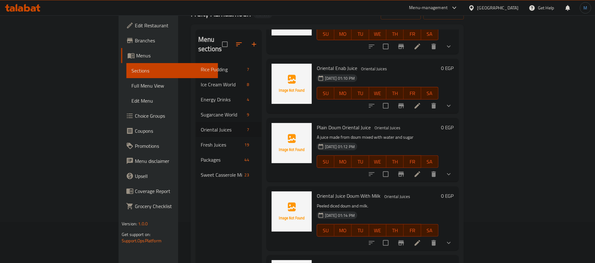
scroll to position [214, 0]
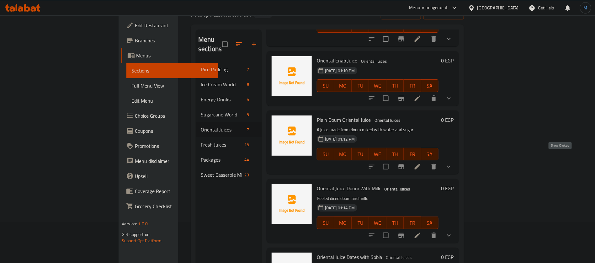
click at [453, 163] on icon "show more" at bounding box center [449, 167] width 8 height 8
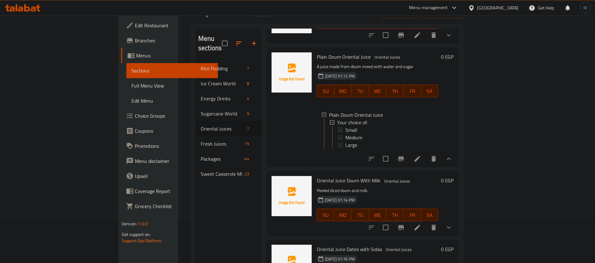
scroll to position [88, 0]
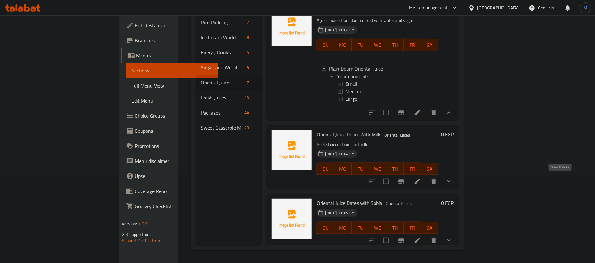
click at [453, 178] on icon "show more" at bounding box center [449, 182] width 8 height 8
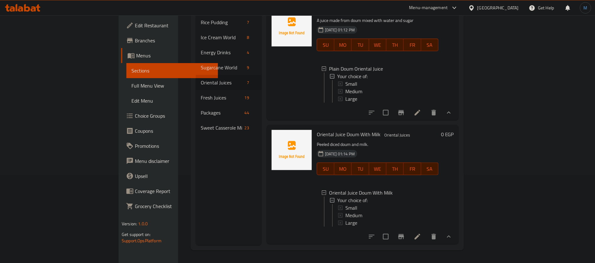
scroll to position [338, 0]
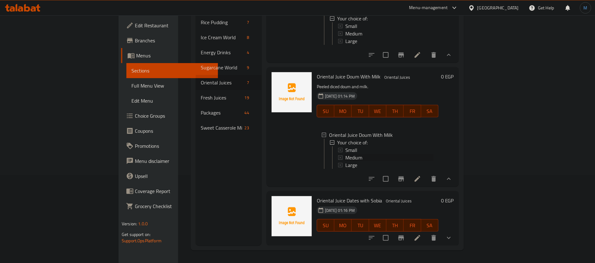
click at [346, 154] on span "Medium" at bounding box center [354, 158] width 17 height 8
click at [346, 161] on div "Large" at bounding box center [390, 165] width 88 height 8
click at [453, 237] on icon "show more" at bounding box center [449, 238] width 8 height 8
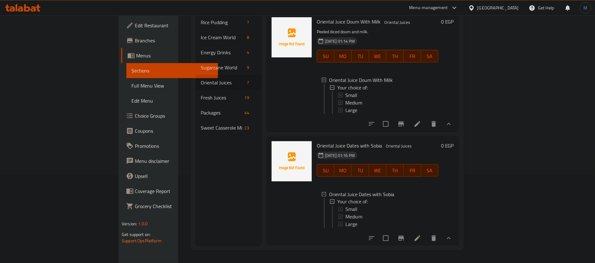
scroll to position [400, 0]
click at [387, 213] on div "Medium" at bounding box center [390, 217] width 88 height 8
click at [346, 220] on div "Large" at bounding box center [390, 224] width 88 height 8
click at [206, 157] on div "Menu sections Rice Pudding 7 Ice Cream World 8 Energy Drinks 4 Sugarcane World …" at bounding box center [229, 113] width 66 height 263
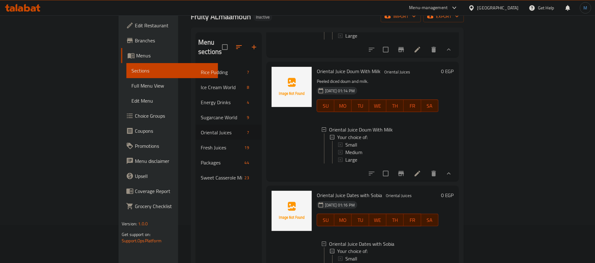
scroll to position [0, 0]
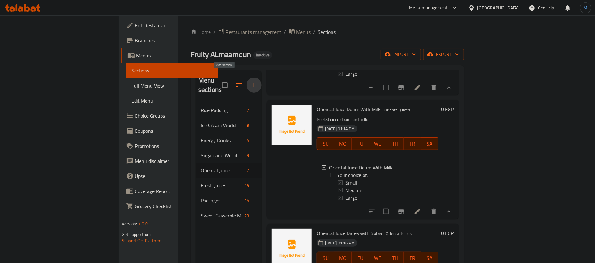
click at [250, 81] on icon "button" at bounding box center [254, 85] width 8 height 8
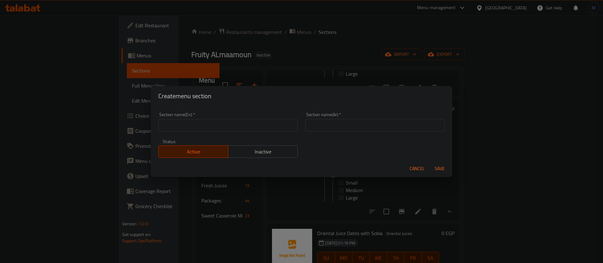
paste input "الدایت"
click at [363, 124] on input "الدایت" at bounding box center [374, 125] width 139 height 13
type input "الدایت"
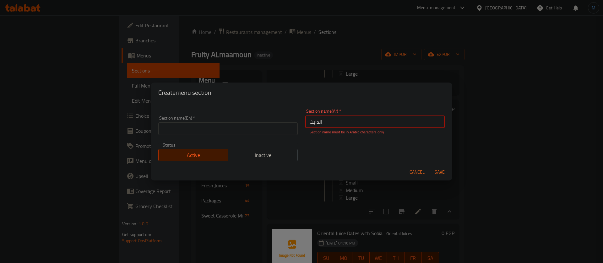
click at [252, 122] on div "Section name(En)   * Section name(En) *" at bounding box center [227, 125] width 139 height 19
click at [256, 127] on input "text" at bounding box center [227, 128] width 139 height 13
paste input "Diet"
type input "Diet"
click at [337, 123] on input "الدایت" at bounding box center [374, 122] width 139 height 13
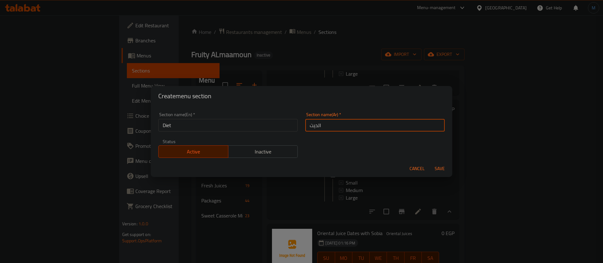
paste input "ا"
type input "الدايت"
click at [429, 163] on button "Save" at bounding box center [439, 169] width 20 height 12
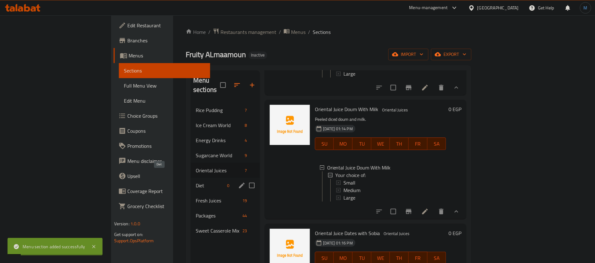
click at [196, 182] on span "Diet" at bounding box center [210, 186] width 29 height 8
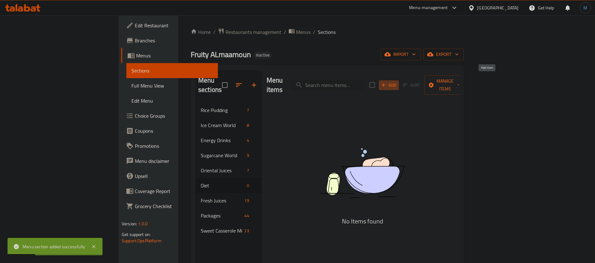
click at [399, 80] on button "Add" at bounding box center [389, 85] width 20 height 10
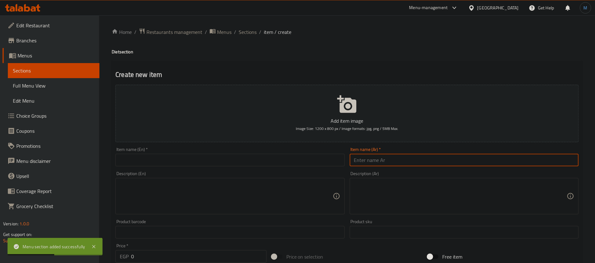
paste input "رانى"
click at [431, 161] on input "text" at bounding box center [464, 160] width 229 height 13
type input "رانى"
paste input "Rani"
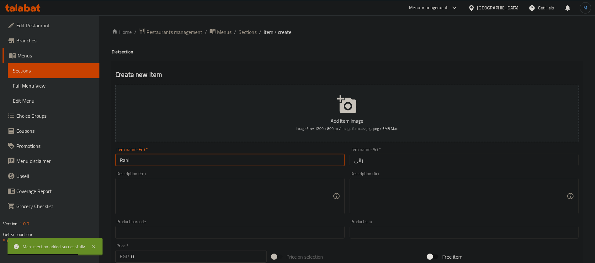
click at [263, 162] on input "Rani" at bounding box center [230, 160] width 229 height 13
type input "Rani"
click at [418, 202] on textarea at bounding box center [460, 196] width 213 height 30
paste textarea "تفاح بطیخ موز"
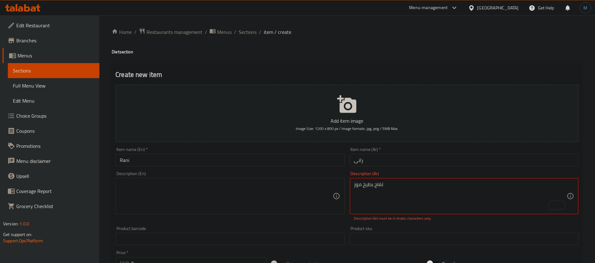
paste textarea "ي"
type textarea "تفاح بطيخ موز"
click at [289, 188] on textarea at bounding box center [226, 196] width 213 height 30
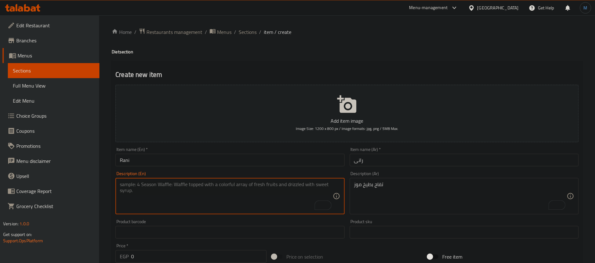
click at [270, 202] on textarea "To enrich screen reader interactions, please activate Accessibility in Grammarl…" at bounding box center [226, 196] width 213 height 30
paste textarea "Apple, watermelon, banana"
type textarea "Apple, watermelon, banana"
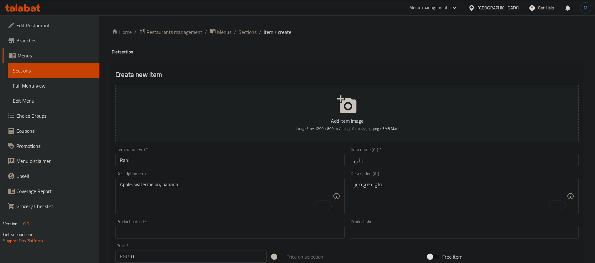
scroll to position [259, 0]
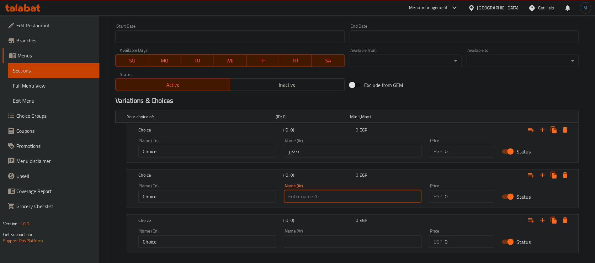
type input "وسط"
click at [322, 236] on input "text" at bounding box center [353, 241] width 138 height 13
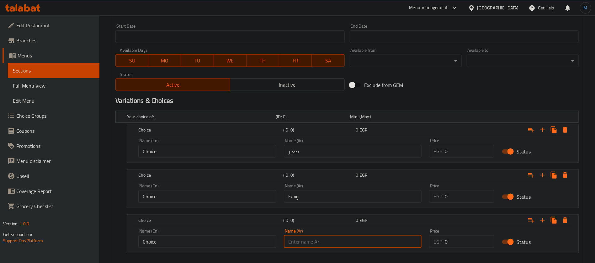
type input "كبير"
click at [234, 161] on div "Name (En) Choice Name (En) Name (Ar) صغير Name (Ar) Price EGP 0 Price Status" at bounding box center [353, 149] width 452 height 27
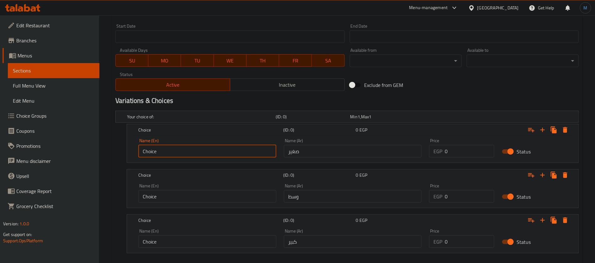
click at [232, 151] on input "Choice" at bounding box center [207, 151] width 138 height 13
click at [207, 155] on input "text" at bounding box center [207, 151] width 138 height 13
type input "Small"
click at [197, 204] on div "Name (En) Choice Name (En)" at bounding box center [208, 193] width 146 height 27
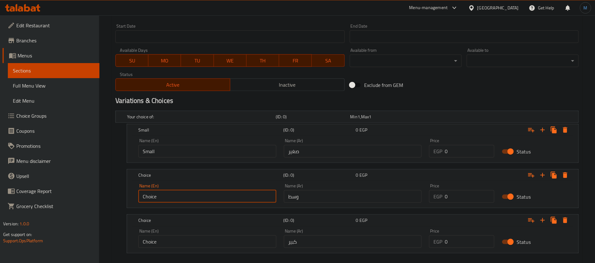
click at [198, 199] on input "Choice" at bounding box center [207, 196] width 138 height 13
click at [198, 199] on input "text" at bounding box center [207, 196] width 138 height 13
type input "Medium"
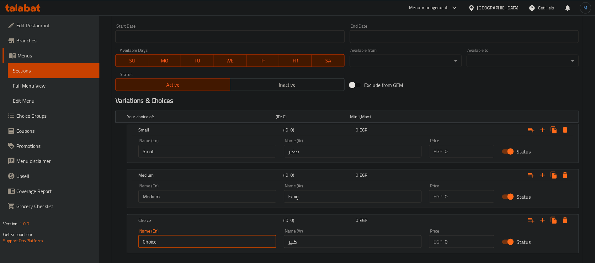
click at [196, 243] on input "Choice" at bounding box center [207, 241] width 138 height 13
click at [202, 243] on input "text" at bounding box center [207, 241] width 138 height 13
type input "Large"
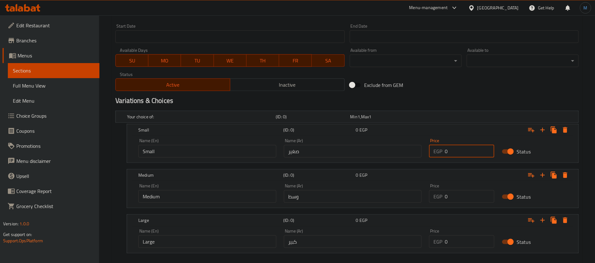
click at [454, 149] on input "0" at bounding box center [470, 151] width 50 height 13
type input "70"
click at [458, 194] on input "0" at bounding box center [470, 196] width 50 height 13
type input "85"
click at [460, 239] on input "0" at bounding box center [470, 241] width 50 height 13
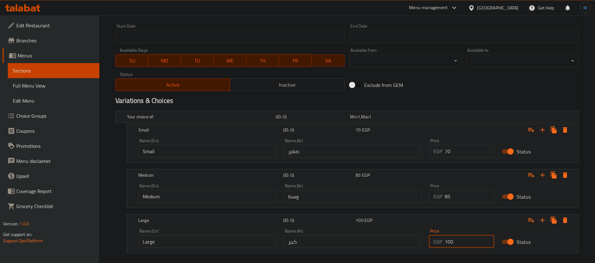
type input "100"
click at [435, 87] on div "Exclude from GEM" at bounding box center [425, 85] width 156 height 17
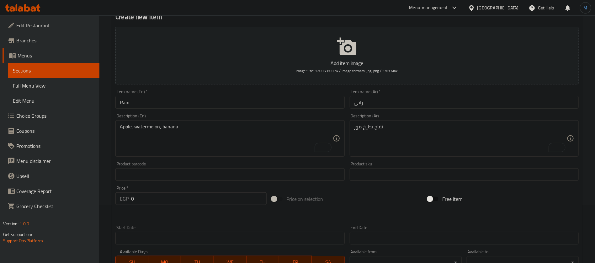
scroll to position [293, 0]
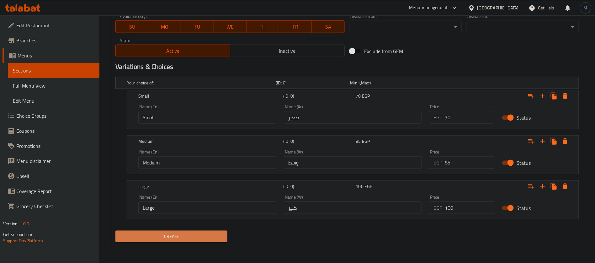
click at [212, 238] on span "Create" at bounding box center [172, 237] width 102 height 8
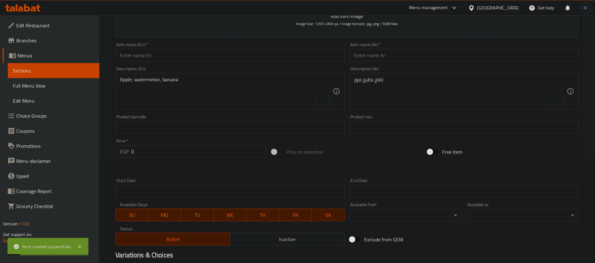
scroll to position [58, 0]
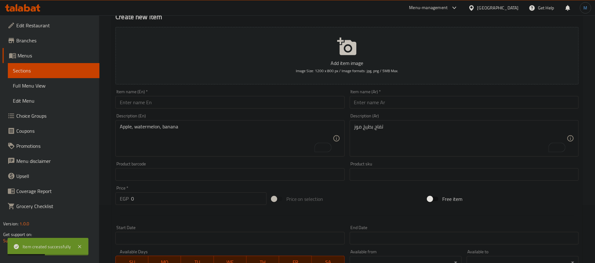
click at [422, 105] on input "text" at bounding box center [464, 102] width 229 height 13
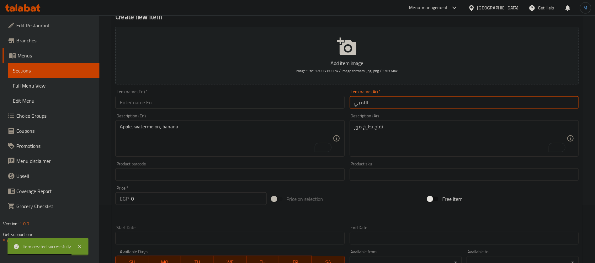
type input "اللمبي"
click at [250, 103] on input "text" at bounding box center [230, 102] width 229 height 13
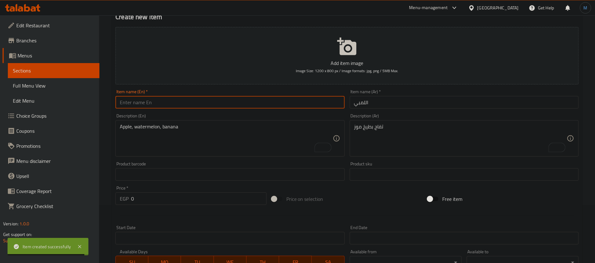
paste input "Al-Lamby"
type input "Al-Lamby"
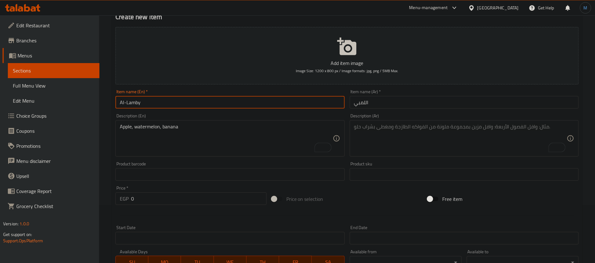
paste textarea "كيوي تفاح موز"
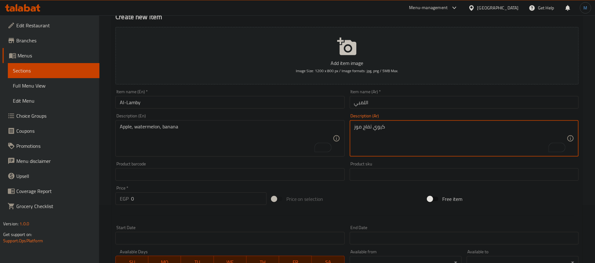
paste textarea "، تفاح،"
type textarea "كيوي، تفاح، موز"
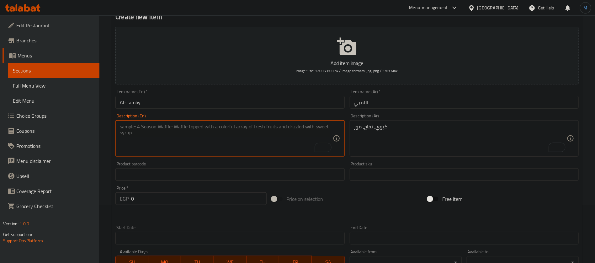
click at [233, 136] on textarea "To enrich screen reader interactions, please activate Accessibility in Grammarl…" at bounding box center [226, 139] width 213 height 30
paste textarea "Kiwi, apple, banana"
type textarea "Kiwi, apple, banana"
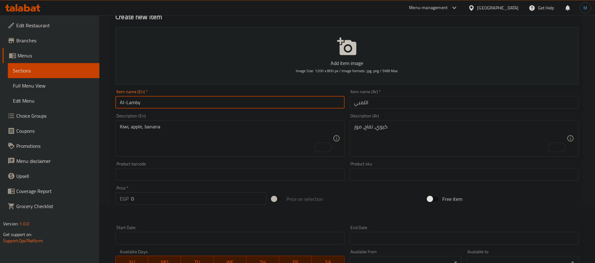
click at [271, 105] on input "Al-Lamby" at bounding box center [230, 102] width 229 height 13
click at [402, 99] on input "text" at bounding box center [464, 102] width 229 height 13
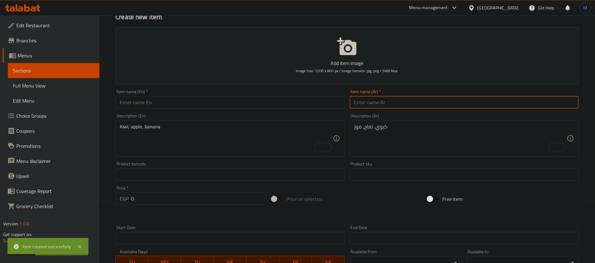
paste input "فقد وزن"
type input "فقد وزن"
paste input "lose weight"
click at [212, 106] on input "text" at bounding box center [230, 102] width 229 height 13
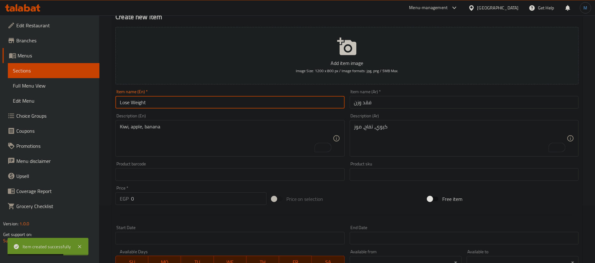
type input "Lose Weight"
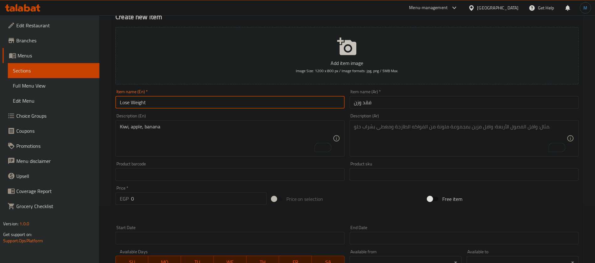
click at [406, 134] on textarea "To enrich screen reader interactions, please activate Accessibility in Grammarl…" at bounding box center [460, 139] width 213 height 30
paste textarea "[PERSON_NAME]، [PERSON_NAME]، [PERSON_NAME]، جريب فروت"
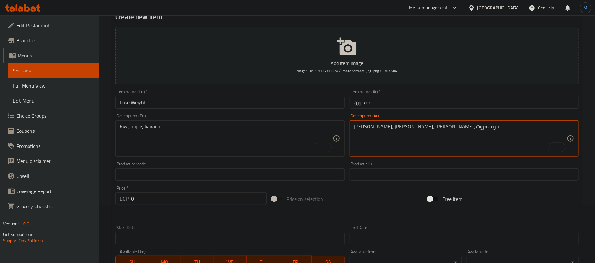
type textarea "[PERSON_NAME]، [PERSON_NAME]، [PERSON_NAME]، جريب فروت"
click at [217, 154] on div "Kiwi, apple, banana Description (En)" at bounding box center [230, 138] width 229 height 36
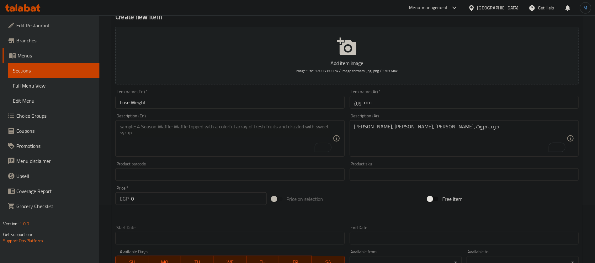
paste textarea "Kiwi, pineapple, orange, grapefruit"
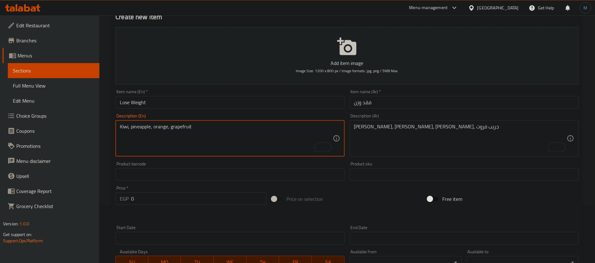
click at [182, 127] on textarea "Kiwi, pineapple, orange, grapefruit" at bounding box center [226, 139] width 213 height 30
type textarea "Kiwi, pineapple, orange, grapefruit"
click at [254, 103] on input "Lose Weight" at bounding box center [230, 102] width 229 height 13
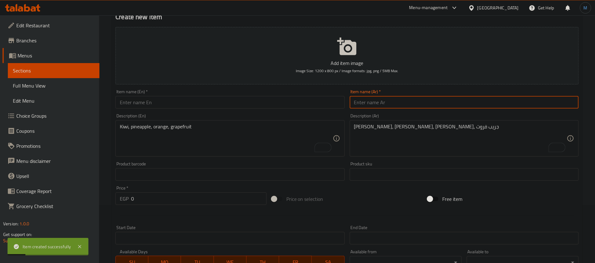
click at [440, 98] on input "text" at bounding box center [464, 102] width 229 height 13
paste input "وداعا للسمنة"
type input "وداعا للسمنة"
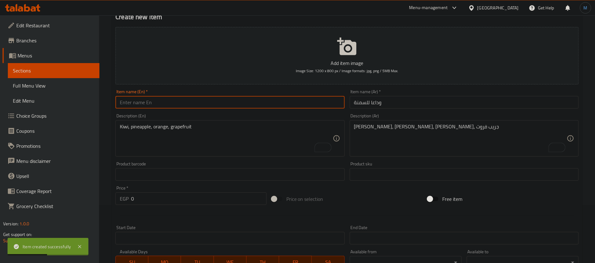
click at [179, 100] on input "text" at bounding box center [230, 102] width 229 height 13
paste input "Goodbye obesity"
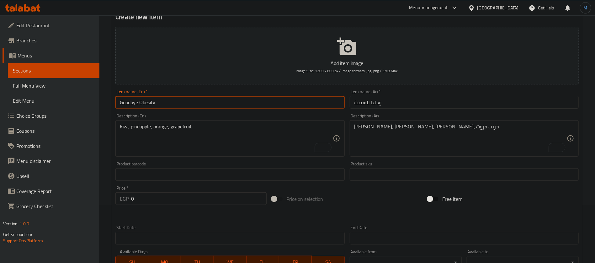
type input "Goodbye Obesity"
click at [419, 139] on textarea "To enrich screen reader interactions, please activate Accessibility in Grammarl…" at bounding box center [460, 139] width 213 height 30
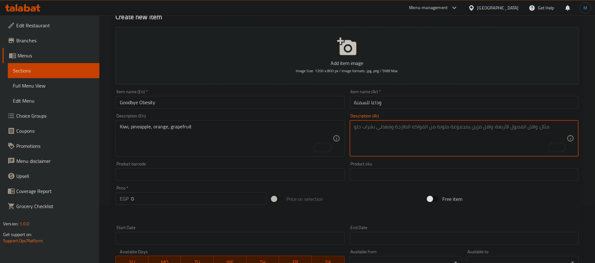
paste textarea "[PERSON_NAME]، [PERSON_NAME]، [PERSON_NAME]، ليمون، تفاح"
type textarea "[PERSON_NAME]، [PERSON_NAME]، [PERSON_NAME]، ليمون، تفاح"
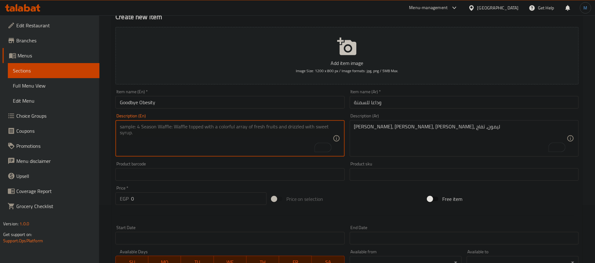
paste textarea "Mo kiwi, pineapple, grape, lemon, apple"
type textarea "Mo kiwi, pineapple, grape, lemon, apple"
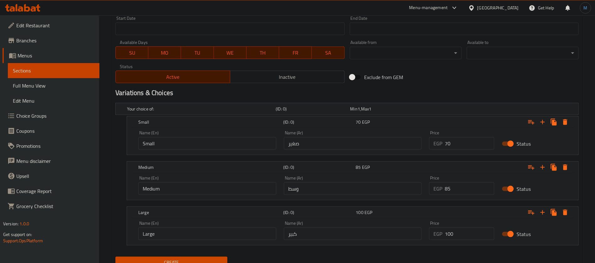
scroll to position [293, 0]
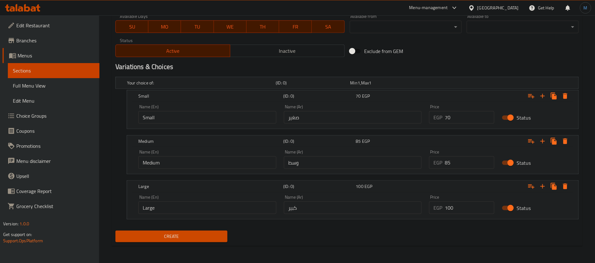
click at [218, 231] on button "Create" at bounding box center [172, 237] width 112 height 12
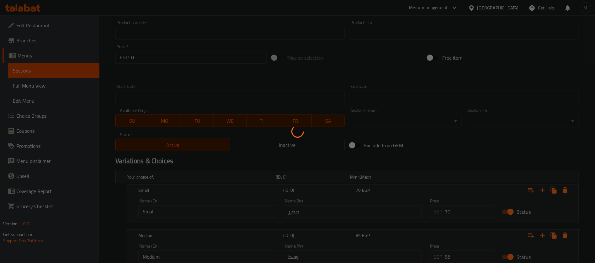
scroll to position [11, 0]
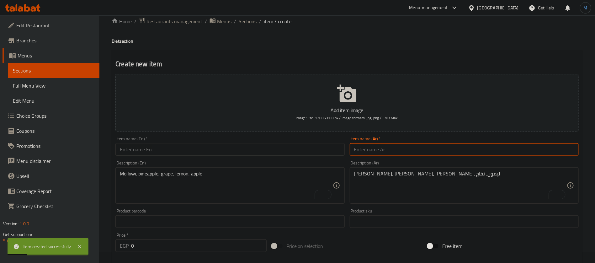
click at [428, 151] on input "text" at bounding box center [464, 149] width 229 height 13
paste input "افریكانو"
type input "افريكانو"
click at [226, 150] on input "text" at bounding box center [230, 149] width 229 height 13
paste input "Africano"
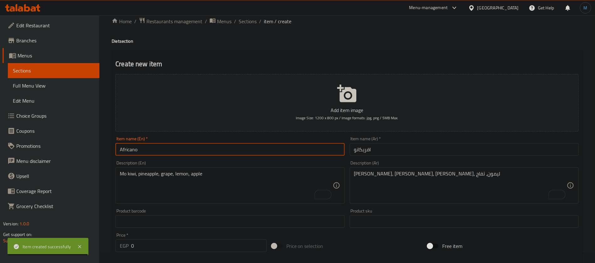
type input "Africano"
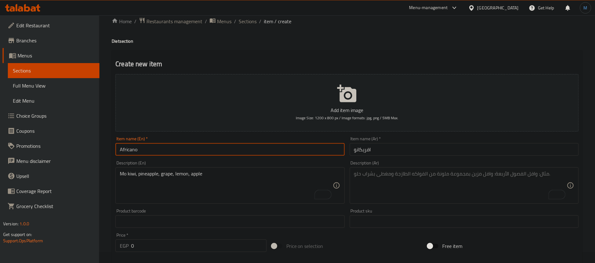
click at [410, 185] on textarea "To enrich screen reader interactions, please activate Accessibility in Grammarl…" at bounding box center [460, 186] width 213 height 30
paste textarea "اناناس، [PERSON_NAME]، موز"
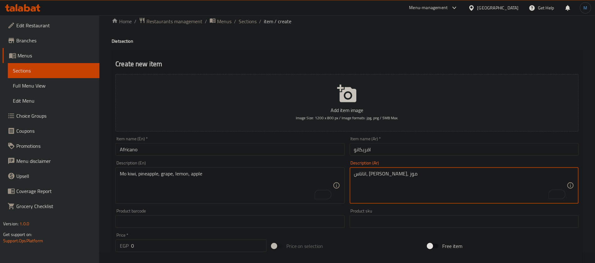
type textarea "اناناس، [PERSON_NAME]، موز"
click at [230, 202] on div "Mo kiwi, pineapple, grape, lemon, apple Description (En)" at bounding box center [230, 185] width 229 height 36
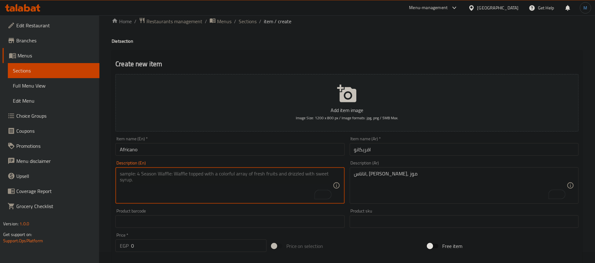
paste textarea "Pineapple, avocado, banana"
type textarea "Pineapple, avocado, banana"
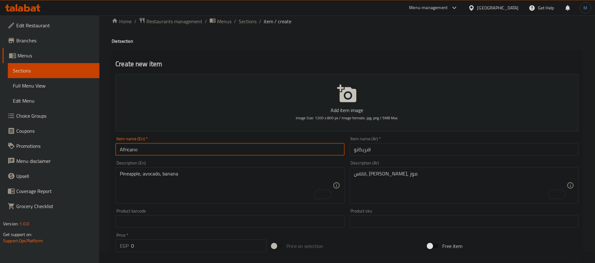
click at [226, 155] on input "Africano" at bounding box center [230, 149] width 229 height 13
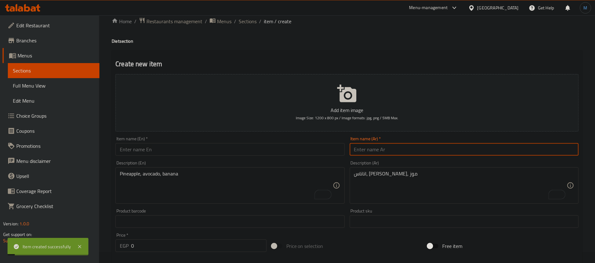
click at [385, 149] on input "text" at bounding box center [464, 149] width 229 height 13
type input "ميجا"
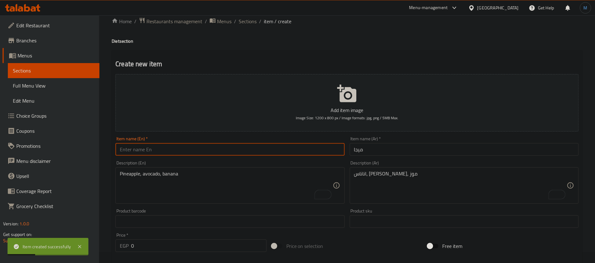
click at [323, 153] on input "text" at bounding box center [230, 149] width 229 height 13
type input "Mega"
click at [448, 173] on textarea "اناناس، [PERSON_NAME]، موز" at bounding box center [460, 186] width 213 height 30
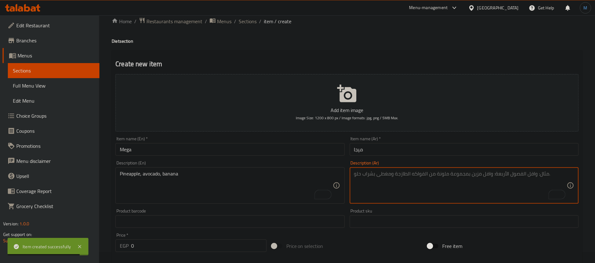
paste textarea "افوكادو، تفاح، موز"
type textarea "افوكادو، تفاح، موز"
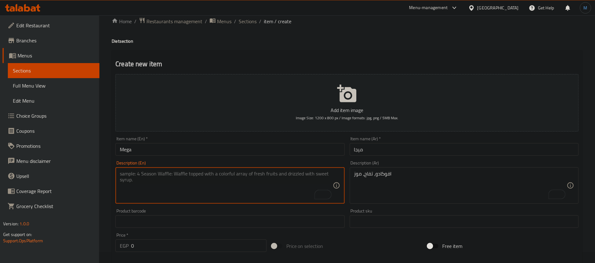
click at [240, 192] on textarea "To enrich screen reader interactions, please activate Accessibility in Grammarl…" at bounding box center [226, 186] width 213 height 30
paste textarea "Avocado, apple, banana"
type textarea "Avocado, apple, banana"
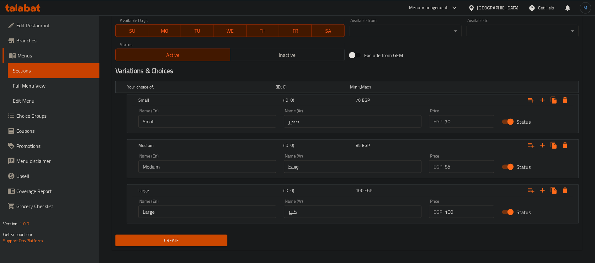
scroll to position [293, 0]
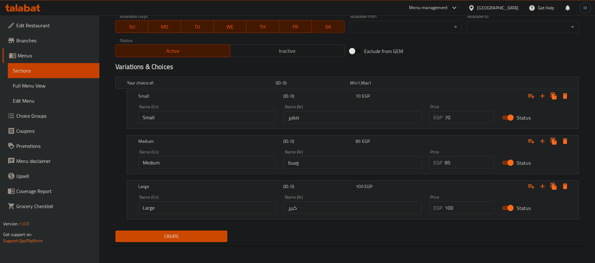
click at [200, 228] on div "Create" at bounding box center [171, 236] width 117 height 17
click at [209, 235] on span "Create" at bounding box center [172, 237] width 102 height 8
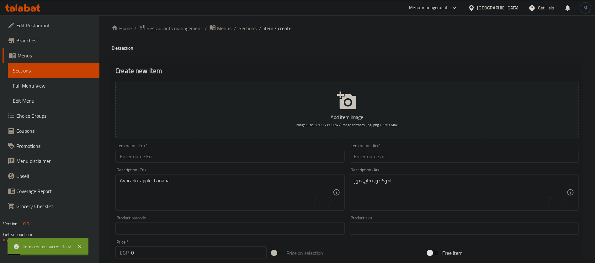
scroll to position [0, 0]
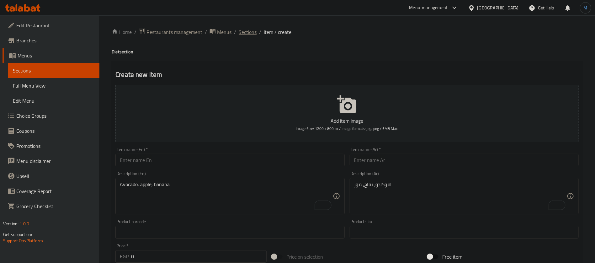
click at [245, 30] on span "Sections" at bounding box center [248, 32] width 18 height 8
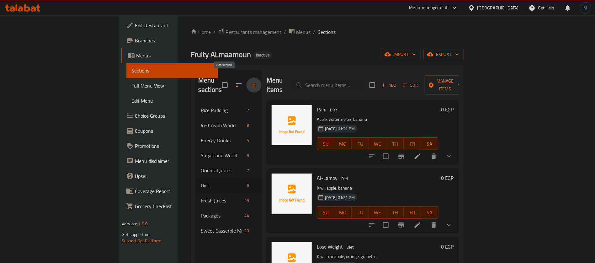
click at [250, 81] on icon "button" at bounding box center [254, 85] width 8 height 8
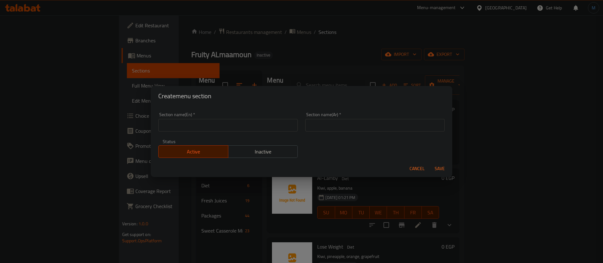
click at [315, 132] on div "Section name(Ar)   * Section name(Ar) *" at bounding box center [374, 122] width 147 height 27
click at [321, 127] on input "text" at bounding box center [374, 125] width 139 height 13
paste input "عالم الافوكادو"
type input "عالم الافوكادو"
click at [229, 125] on input "text" at bounding box center [227, 125] width 139 height 13
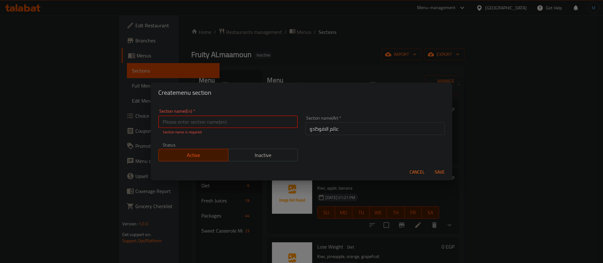
paste input "Avocado World"
type input "Avocado World"
click at [429, 166] on button "Save" at bounding box center [439, 172] width 20 height 12
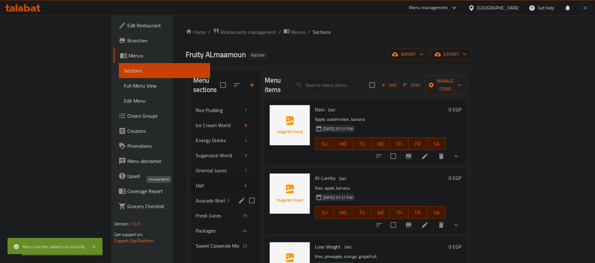
click at [196, 197] on span "Avocado World" at bounding box center [210, 201] width 29 height 8
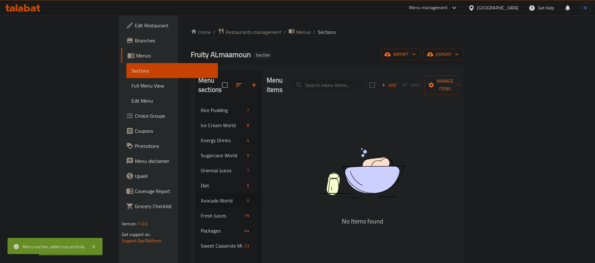
click at [387, 82] on icon "button" at bounding box center [384, 85] width 6 height 6
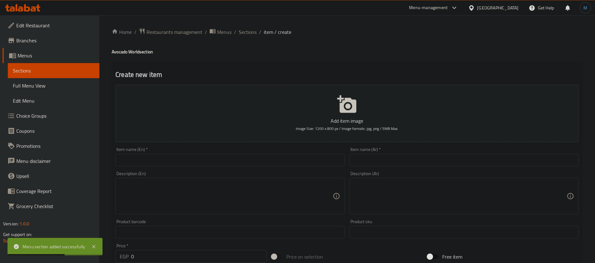
click at [414, 156] on input "text" at bounding box center [464, 160] width 229 height 13
paste input "[PERSON_NAME]"
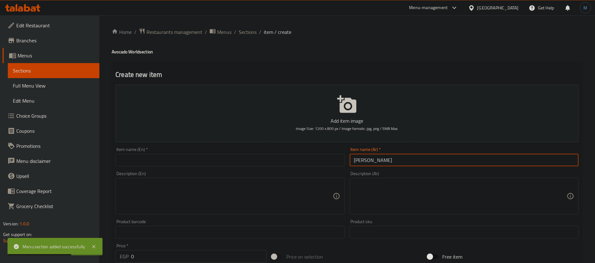
type input "[PERSON_NAME]"
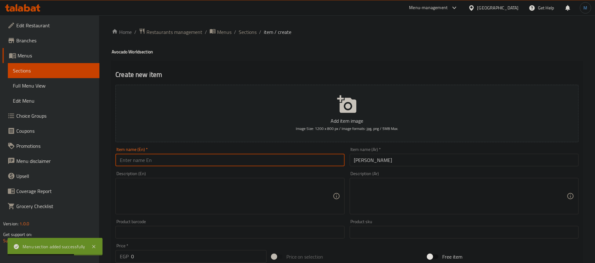
click at [288, 159] on input "text" at bounding box center [230, 160] width 229 height 13
paste input "Avocado mango"
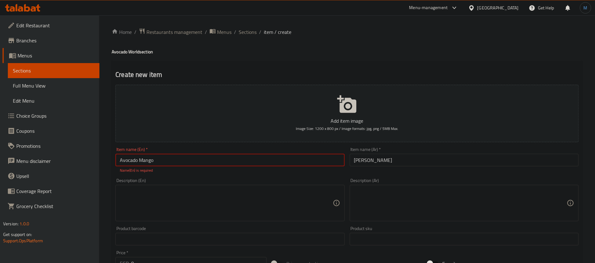
click at [269, 166] on input "Avocado Mango" at bounding box center [230, 160] width 229 height 13
type input "Avocado Mango"
click at [237, 198] on textarea at bounding box center [226, 196] width 213 height 30
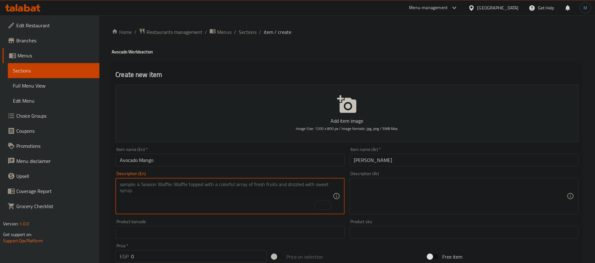
click at [188, 159] on input "Avocado Mango" at bounding box center [230, 160] width 229 height 13
click at [239, 184] on textarea "To enrich screen reader interactions, please activate Accessibility in Grammarl…" at bounding box center [226, 196] width 213 height 30
paste textarea "Mix of avocado and mango."
type textarea "Mix of avocado and mango."
click at [384, 195] on textarea at bounding box center [460, 196] width 213 height 30
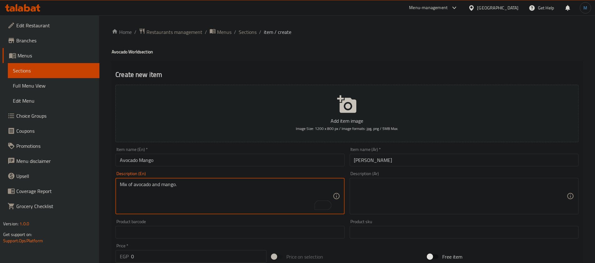
paste textarea "مزيج من الأفوكادو والمانجو."
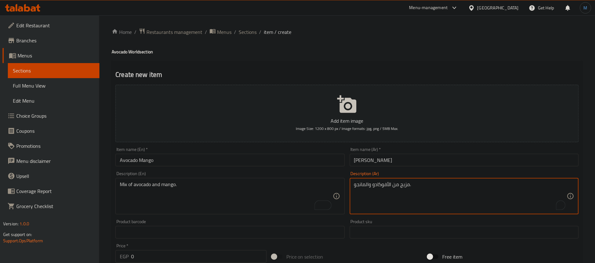
type textarea "مزيج من الأفوكادو والمانجو."
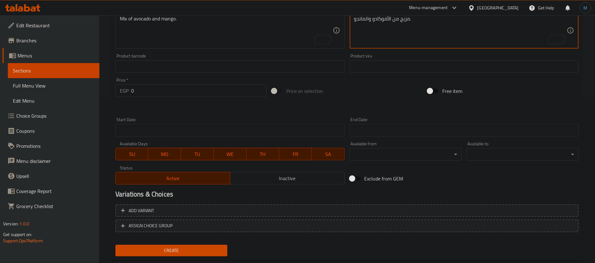
scroll to position [180, 0]
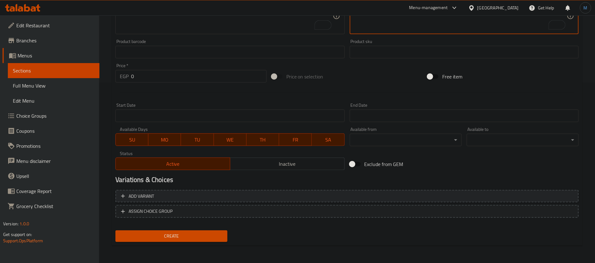
click at [415, 194] on span "Add variant" at bounding box center [347, 196] width 452 height 8
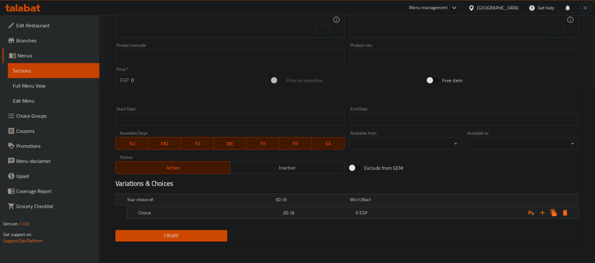
scroll to position [176, 0]
click at [547, 214] on button "Expand" at bounding box center [542, 213] width 11 height 11
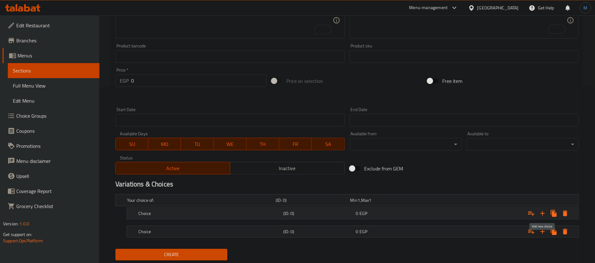
click at [547, 214] on button "Expand" at bounding box center [542, 213] width 11 height 11
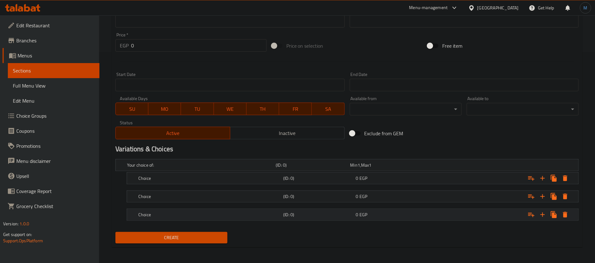
scroll to position [212, 0]
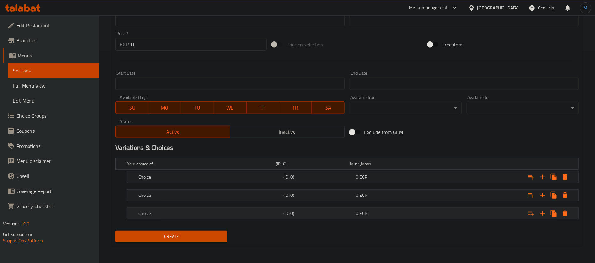
click at [410, 167] on div "0 EGP" at bounding box center [387, 164] width 72 height 6
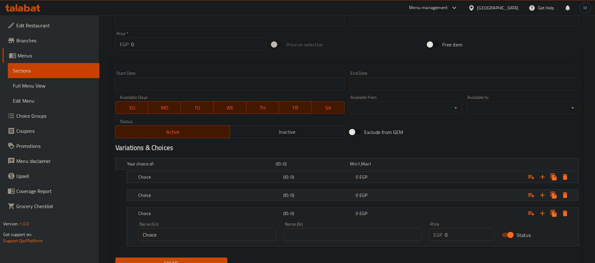
click at [402, 167] on div "0 EGP" at bounding box center [387, 164] width 72 height 6
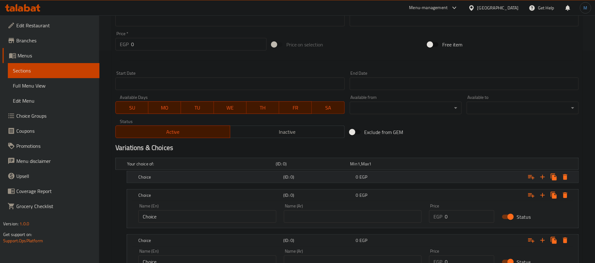
click at [393, 167] on div "0 EGP" at bounding box center [387, 164] width 72 height 6
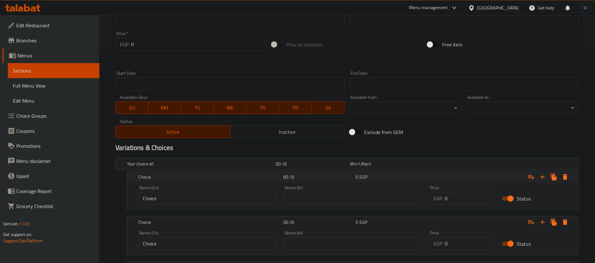
scroll to position [71, 0]
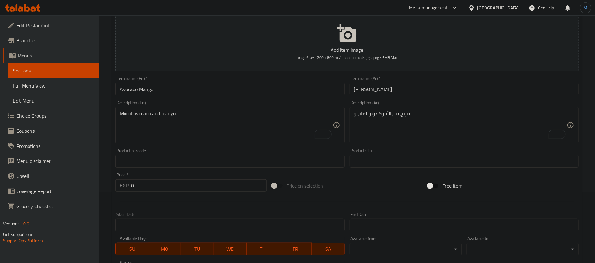
click at [422, 91] on input "افوكادو مانجو" at bounding box center [464, 89] width 229 height 13
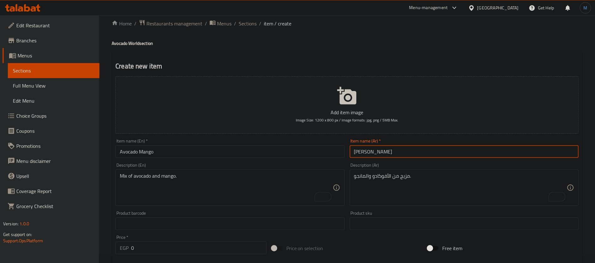
scroll to position [0, 0]
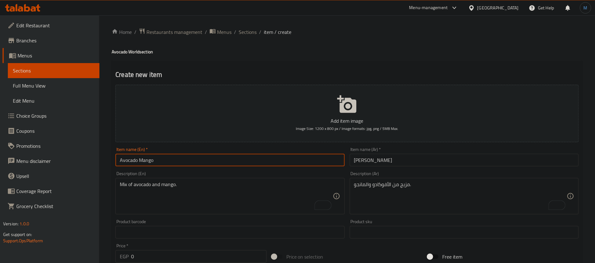
click at [218, 157] on input "Avocado Mango" at bounding box center [230, 160] width 229 height 13
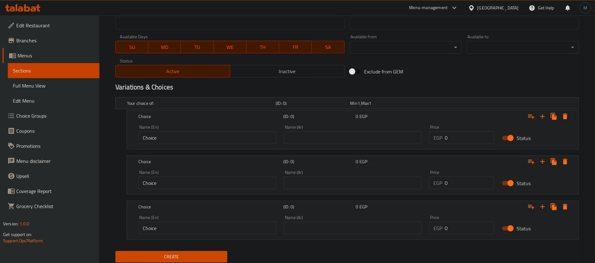
scroll to position [293, 0]
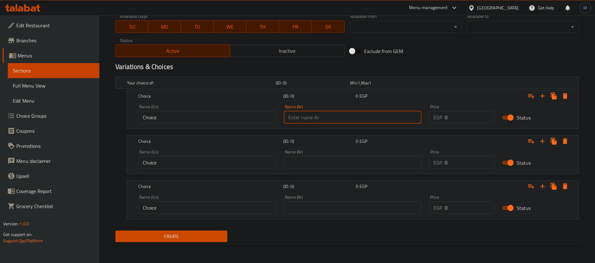
click at [350, 119] on input "text" at bounding box center [353, 117] width 138 height 13
type input "صغير"
click at [341, 162] on input "text" at bounding box center [353, 162] width 138 height 13
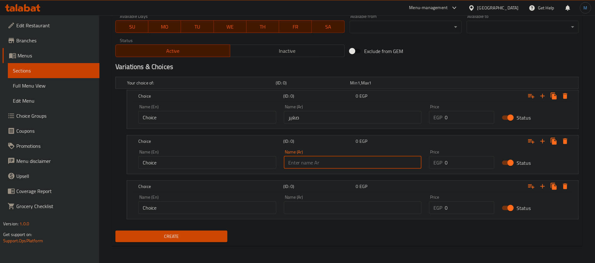
type input "وسط"
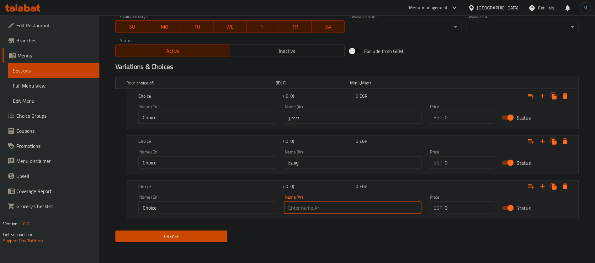
click at [325, 207] on input "text" at bounding box center [353, 208] width 138 height 13
type input "كبير"
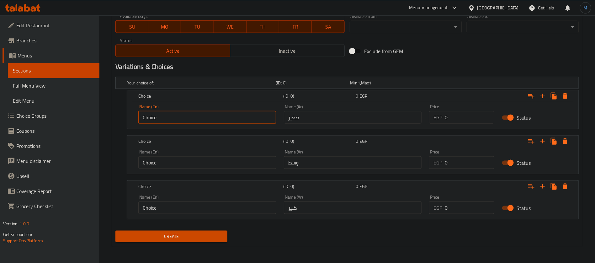
click at [248, 117] on input "Choice" at bounding box center [207, 117] width 138 height 13
drag, startPoint x: 248, startPoint y: 117, endPoint x: 245, endPoint y: 118, distance: 3.3
click at [248, 117] on input "text" at bounding box center [207, 117] width 138 height 13
type input "Small"
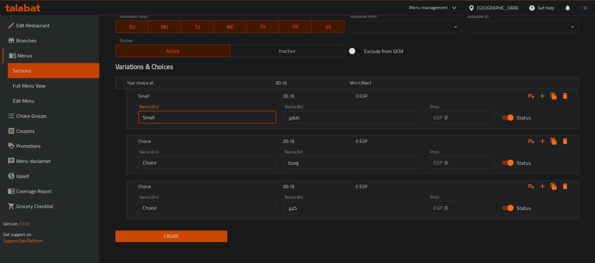
click at [215, 159] on input "Choice" at bounding box center [207, 162] width 138 height 13
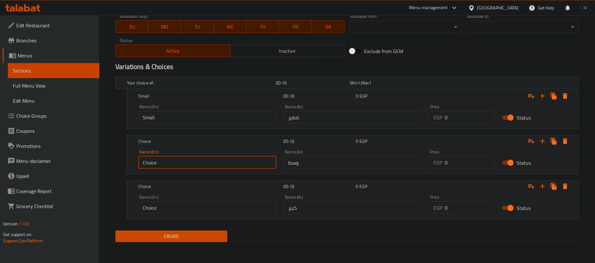
click at [215, 159] on input "Choice" at bounding box center [207, 162] width 138 height 13
click at [213, 161] on input "text" at bounding box center [207, 162] width 138 height 13
type input "Medium"
click at [215, 206] on input "Choice" at bounding box center [207, 208] width 138 height 13
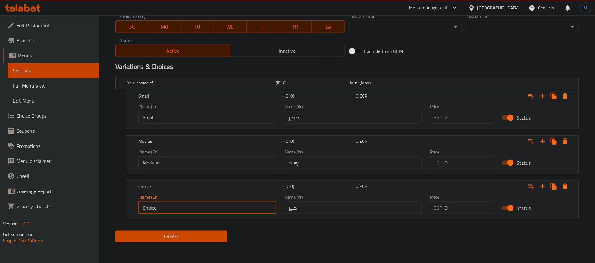
click at [215, 206] on input "Choice" at bounding box center [207, 208] width 138 height 13
click at [215, 207] on input "text" at bounding box center [207, 208] width 138 height 13
type input "Large"
click at [463, 119] on input "0" at bounding box center [470, 117] width 50 height 13
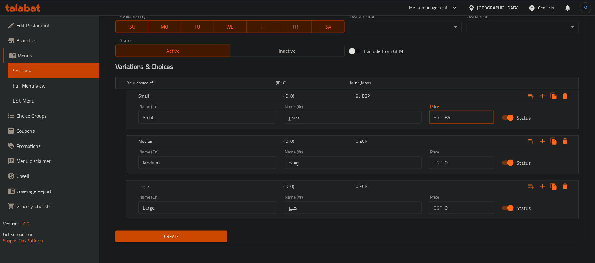
type input "85"
drag, startPoint x: 455, startPoint y: 155, endPoint x: 456, endPoint y: 159, distance: 4.5
click at [456, 158] on div "Price EGP 0 Price" at bounding box center [461, 159] width 65 height 19
click at [458, 163] on input "0" at bounding box center [470, 162] width 50 height 13
type input "110"
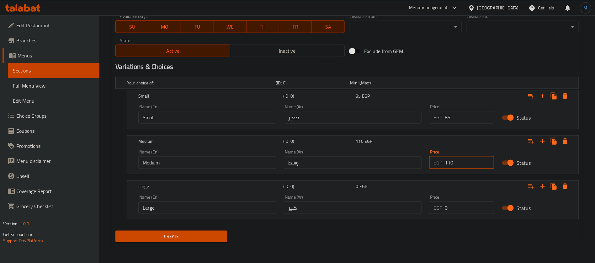
click at [465, 208] on input "0" at bounding box center [470, 208] width 50 height 13
type input "130"
click at [353, 233] on div "Create" at bounding box center [347, 236] width 469 height 17
click at [192, 233] on span "Create" at bounding box center [172, 237] width 102 height 8
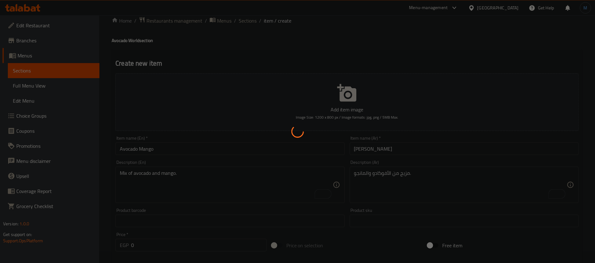
scroll to position [0, 0]
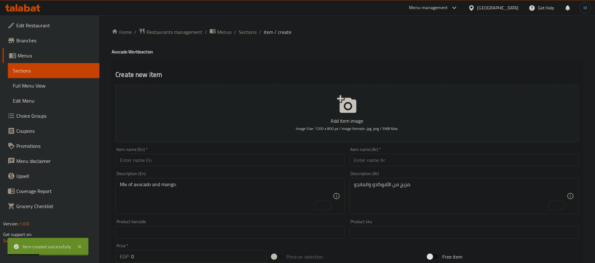
click at [408, 169] on div "Description (Ar) مزيج من الأفوكادو والمانجو. Description (Ar)" at bounding box center [464, 193] width 234 height 48
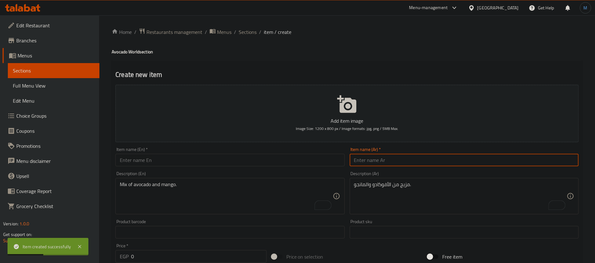
click at [407, 165] on input "text" at bounding box center [464, 160] width 229 height 13
paste input "افوكادو عسل"
type input "افوكادو عسل"
click at [238, 163] on input "text" at bounding box center [230, 160] width 229 height 13
paste input "Avocado honey"
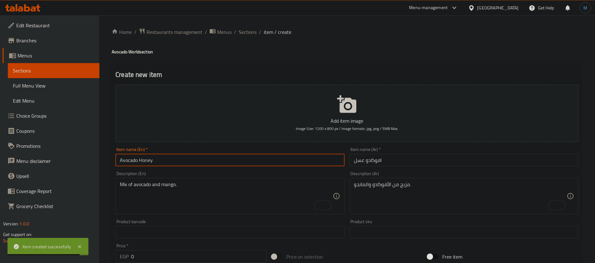
type input "Avocado Honey"
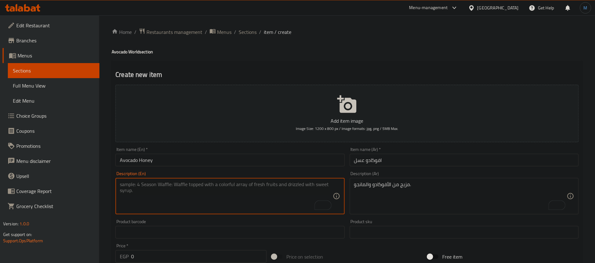
click at [230, 196] on textarea "To enrich screen reader interactions, please activate Accessibility in Grammarl…" at bounding box center [226, 196] width 213 height 30
paste textarea "Ripe Avocado drizzled with Honey"
type textarea "Ripe Avocado drizzled with Honey"
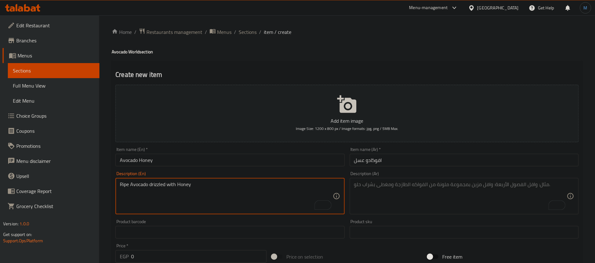
paste textarea "أفوكادو ناضجة دريزلد بعسل"
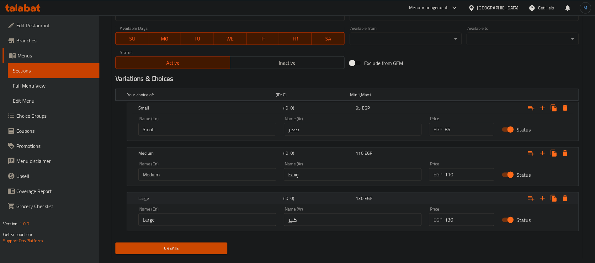
scroll to position [293, 0]
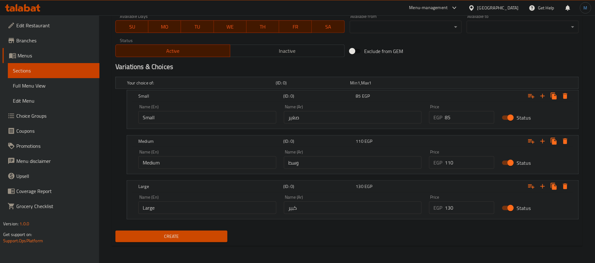
type textarea "أفوكادو ناضجة دريزلد بعسل"
click at [205, 234] on span "Create" at bounding box center [172, 237] width 102 height 8
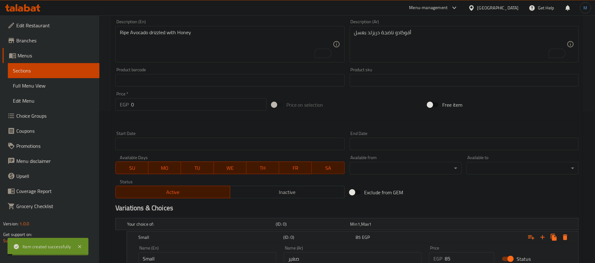
scroll to position [11, 0]
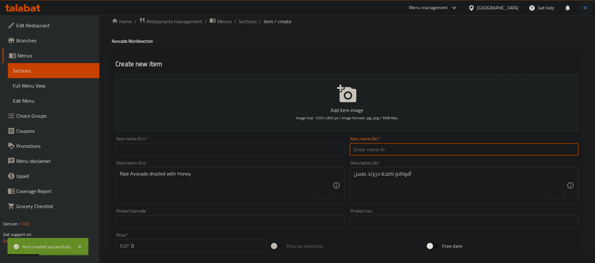
click at [374, 149] on input "text" at bounding box center [464, 149] width 229 height 13
paste input "افوكادو كاجو"
type input "افوكادو كاجو"
click at [214, 156] on div "Item name (En)   * Item name (En) *" at bounding box center [230, 146] width 234 height 24
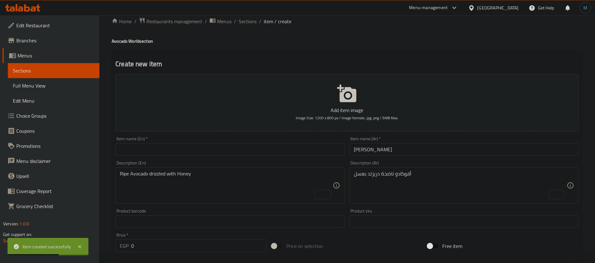
paste input "Avocado cashew"
click at [214, 154] on input "text" at bounding box center [230, 149] width 229 height 13
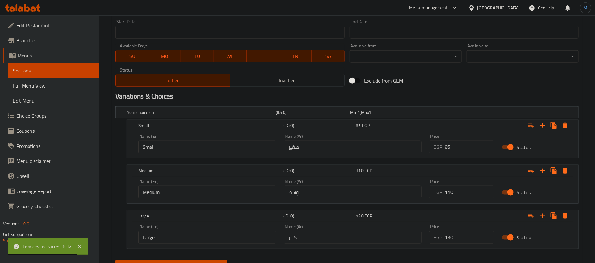
scroll to position [293, 0]
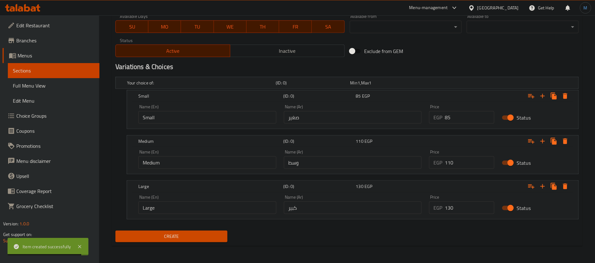
type input "Avocado Cashew"
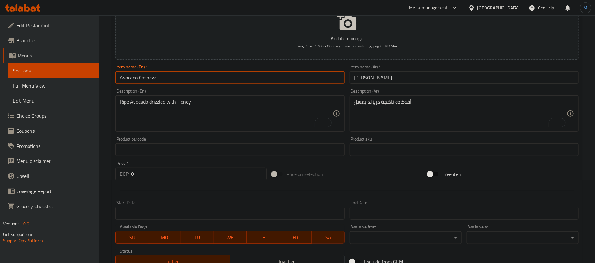
scroll to position [58, 0]
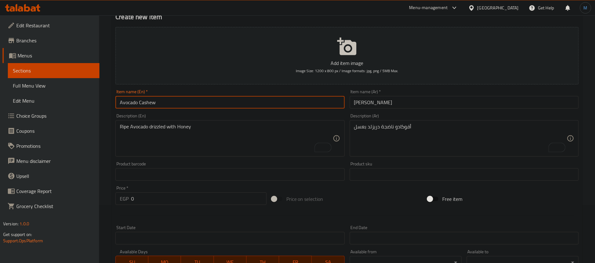
click at [265, 130] on textarea "Ripe Avocado drizzled with Honey" at bounding box center [226, 139] width 213 height 30
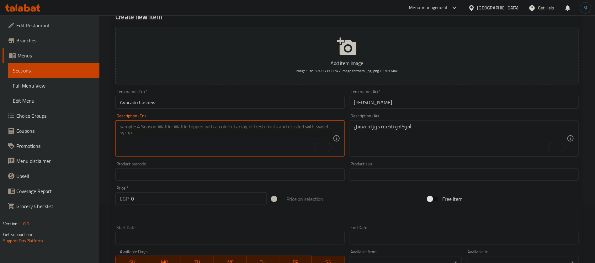
paste textarea "Dish with avocado and cashews."
type textarea "Dish with avocado and cashews."
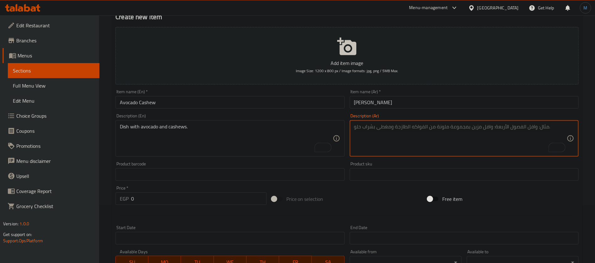
click at [400, 132] on textarea "To enrich screen reader interactions, please activate Accessibility in Grammarl…" at bounding box center [460, 139] width 213 height 30
paste textarea "طبق مع الأفوكادو والكاجو."
type textarea "طبق مع الأفوكادو والكاجو."
click at [302, 110] on div "Item name (En)   * Avocado Cashew Item name (En) *" at bounding box center [230, 99] width 234 height 24
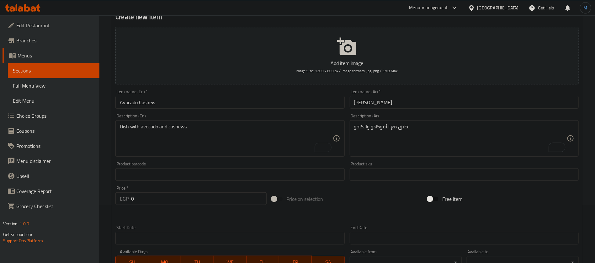
click at [302, 107] on input "Avocado Cashew" at bounding box center [230, 102] width 229 height 13
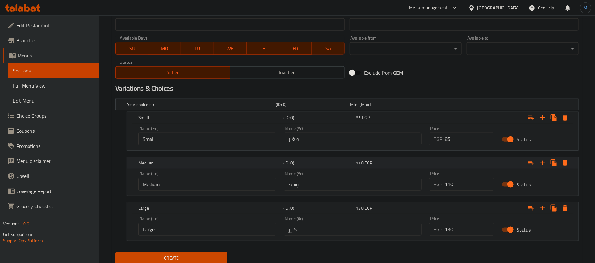
scroll to position [293, 0]
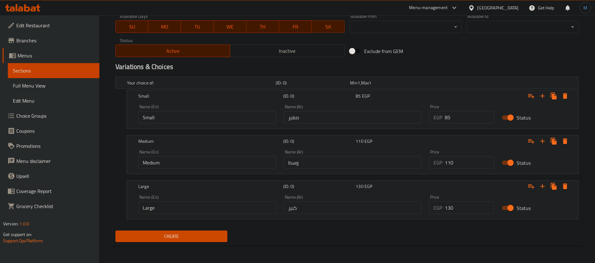
click at [463, 120] on input "85" at bounding box center [470, 117] width 50 height 13
type input "110"
click at [459, 159] on input "0" at bounding box center [470, 162] width 50 height 13
type input "130"
click at [466, 201] on div "Price EGP 130 Price" at bounding box center [461, 204] width 65 height 19
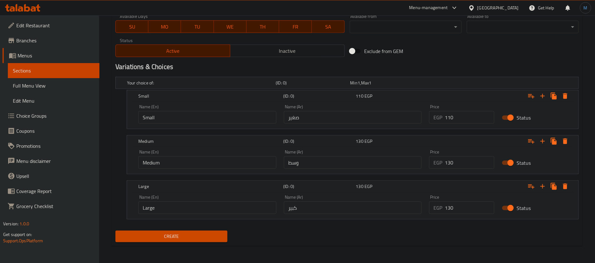
click at [466, 206] on input "130" at bounding box center [470, 208] width 50 height 13
type input "155"
click at [116, 231] on button "Create" at bounding box center [172, 237] width 112 height 12
click at [433, 56] on div "Exclude from GEM" at bounding box center [425, 51] width 156 height 17
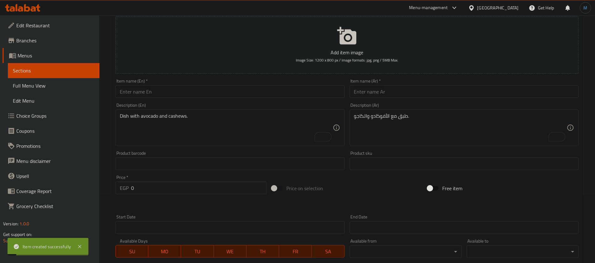
scroll to position [0, 0]
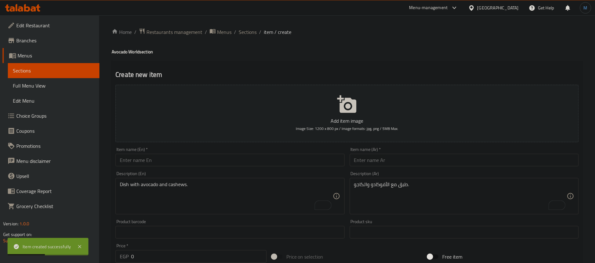
click at [445, 169] on div "Description (Ar) طبق مع الأفوكادو والكاجو. Description (Ar)" at bounding box center [464, 193] width 234 height 48
click at [444, 166] on input "text" at bounding box center [464, 160] width 229 height 13
paste input "افوكادو كيوي"
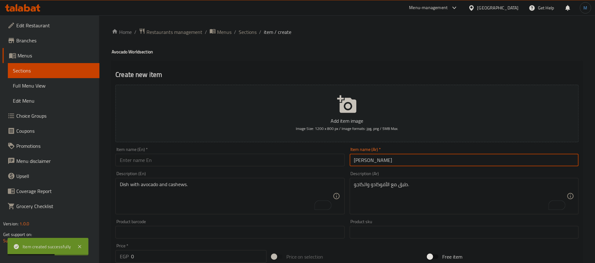
type input "افوكادو كيوي"
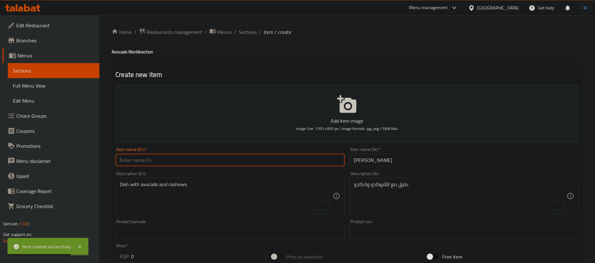
click at [218, 158] on input "text" at bounding box center [230, 160] width 229 height 13
paste input "Avocado Kiwi"
type input "Avocado Kiwi"
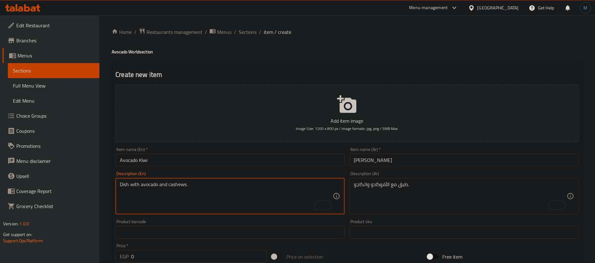
click at [205, 183] on textarea "Dish with avocado and cashews." at bounding box center [226, 196] width 213 height 30
paste textarea "Dish featuring avocado and kiwi."
type textarea "Dish featuring avocado and kiwi."
click at [416, 177] on div "Description (Ar) طبق مع الأفوكادو والكاجو. Description (Ar)" at bounding box center [464, 192] width 229 height 43
click at [412, 185] on textarea "طبق مع الأفوكادو والكاجو." at bounding box center [460, 196] width 213 height 30
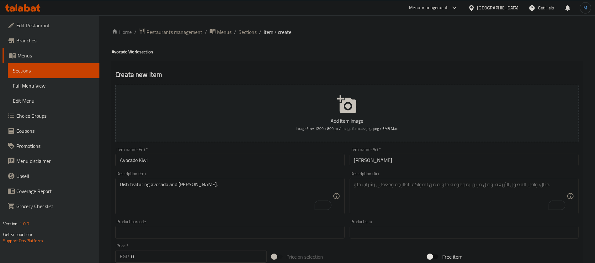
paste textarea "طبق يضم الأفوكادو والكيوي."
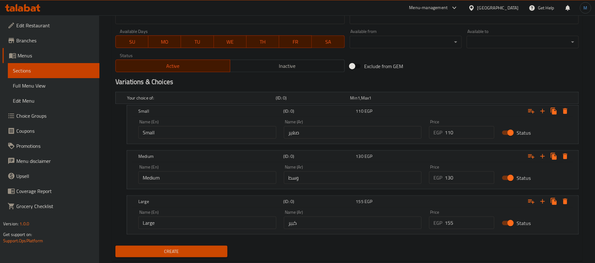
scroll to position [293, 0]
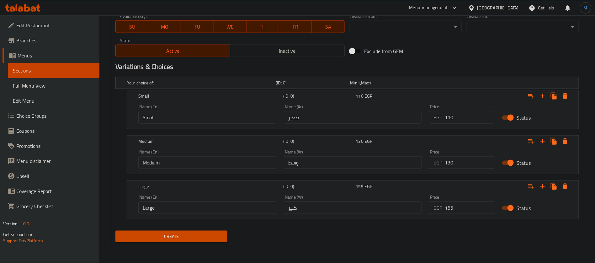
type textarea "طبق يضم الأفوكادو والكيوي."
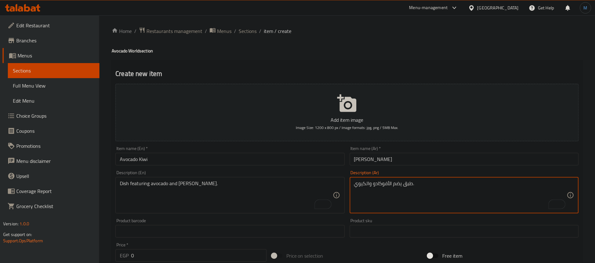
scroll to position [0, 0]
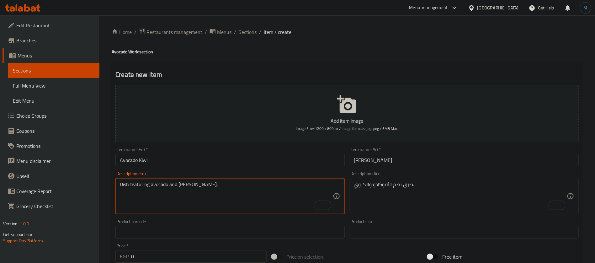
paste textarea "Blend juice of avocado, kiwi and honey"
type textarea "Blend juice of avocado, kiwi and honey"
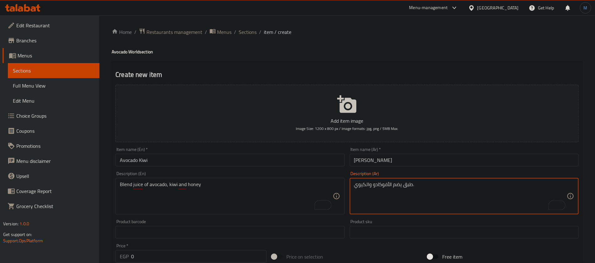
paste textarea "مزيج عصير الأفوكادو، كيوي والعسل"
type textarea "مزيج عصير الأفوكادو، كيوي والعسل"
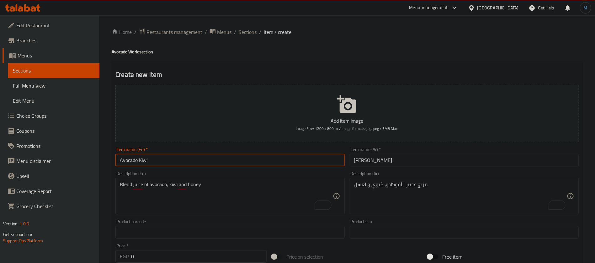
click at [249, 164] on input "Avocado Kiwi" at bounding box center [230, 160] width 229 height 13
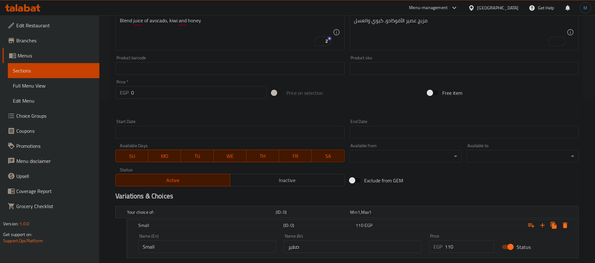
scroll to position [235, 0]
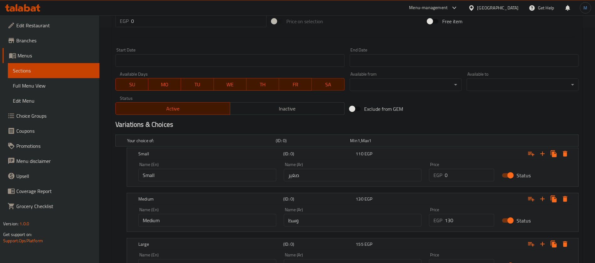
click at [468, 173] on input "0" at bounding box center [470, 175] width 50 height 13
type input "85"
click at [474, 220] on input "0" at bounding box center [470, 220] width 50 height 13
type input "110"
click at [419, 107] on div "Exclude from GEM" at bounding box center [425, 108] width 156 height 17
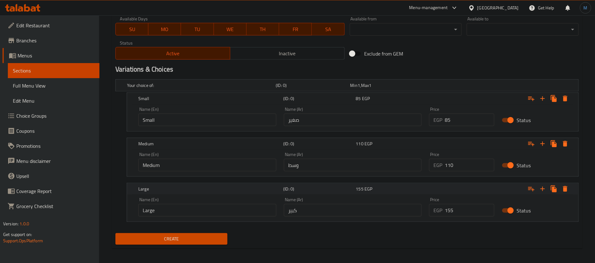
scroll to position [293, 0]
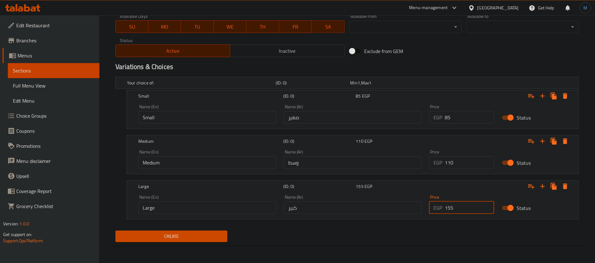
click at [464, 205] on input "155" at bounding box center [470, 208] width 50 height 13
type input "130"
click at [181, 237] on span "Create" at bounding box center [172, 237] width 102 height 8
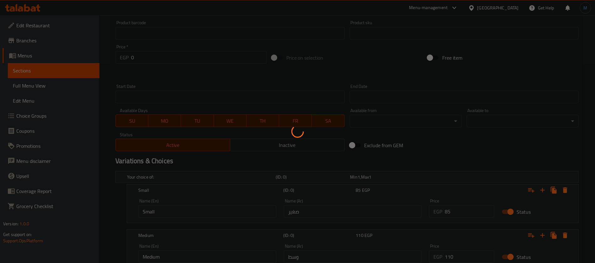
scroll to position [58, 0]
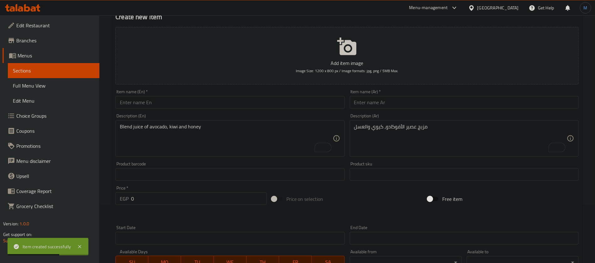
paste input "افوكادو بلح"
click at [401, 99] on input "text" at bounding box center [464, 102] width 229 height 13
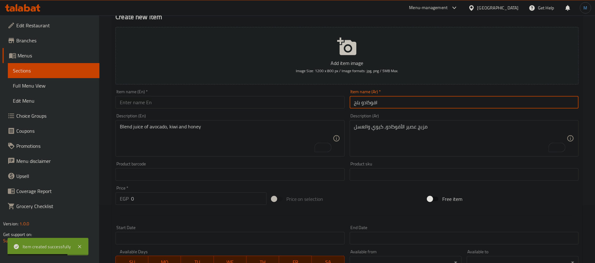
type input "افوكادو بلح"
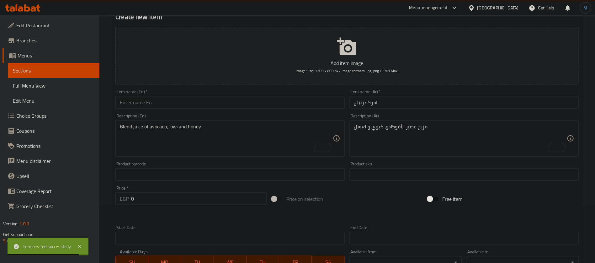
click at [254, 111] on div "Description (En) Blend juice of avocado, kiwi and honey Description (En)" at bounding box center [230, 135] width 234 height 48
click at [253, 109] on div "Item name (En)   * Item name (En) *" at bounding box center [230, 99] width 234 height 24
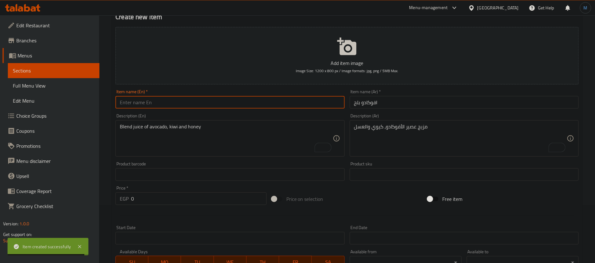
click at [252, 103] on input "text" at bounding box center [230, 102] width 229 height 13
paste input "Avocado dates"
type input "Avocado Dates"
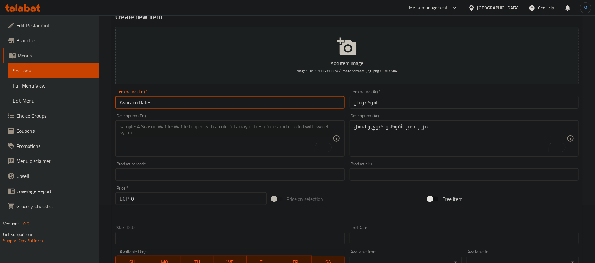
click at [276, 140] on textarea "To enrich screen reader interactions, please activate Accessibility in Grammarl…" at bounding box center [226, 139] width 213 height 30
paste textarea "Avocado with dates and honey"
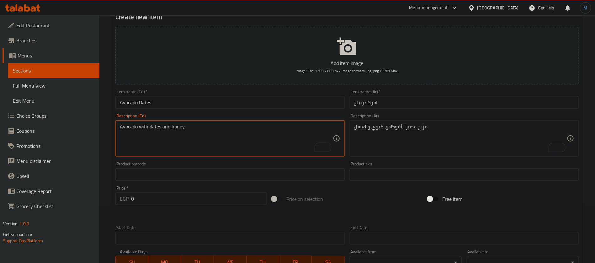
type textarea "Avocado with dates and honey"
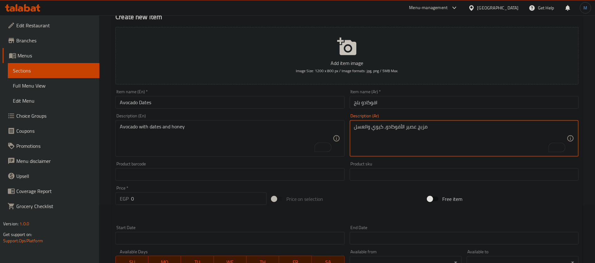
click at [413, 126] on textarea "مزيج عصير الأفوكادو، كيوي والعسل" at bounding box center [460, 139] width 213 height 30
paste textarea "أفوكادو بالتمر والعسل"
type textarea "أفوكادو بالتمر والعسل"
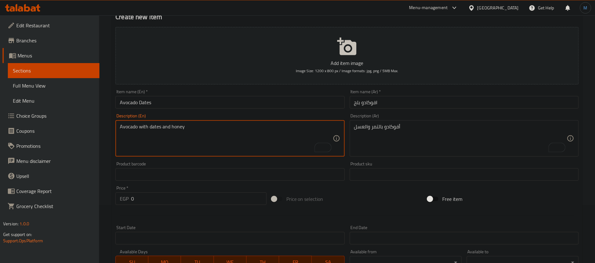
paste textarea "Blend juice of avocado,"
type textarea "Blend juice of avocado, dates and honey"
click at [432, 122] on div "أفوكادو بالتمر والعسل Description (Ar)" at bounding box center [464, 138] width 229 height 36
paste textarea "مزيج عصير الأفوكادو،"
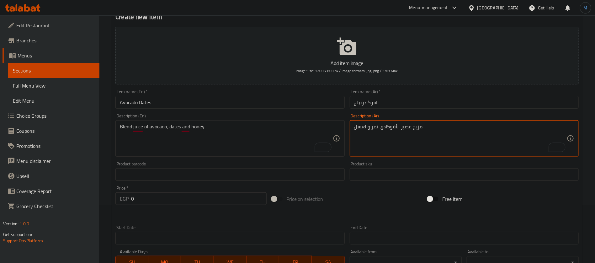
type textarea "مزيج عصير الأفوكادو، تمر والعسل"
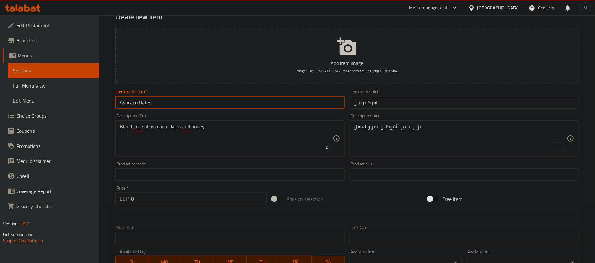
click at [290, 105] on input "Avocado Dates" at bounding box center [230, 102] width 229 height 13
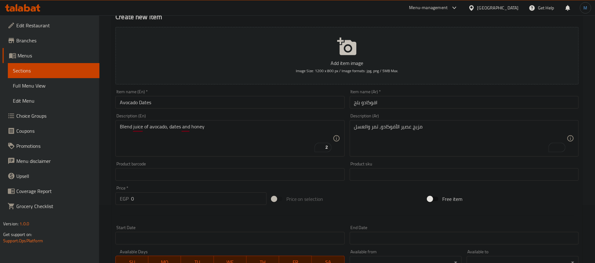
click at [245, 99] on input "Avocado Dates" at bounding box center [230, 102] width 229 height 13
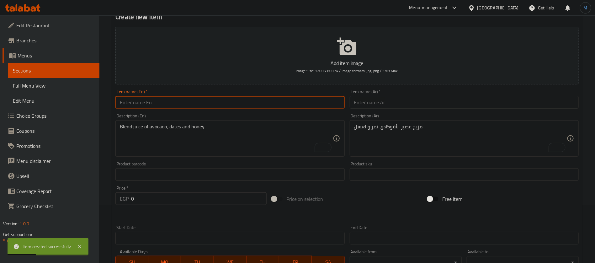
click at [411, 95] on div "Item name (Ar)   * Item name (Ar) *" at bounding box center [464, 98] width 229 height 19
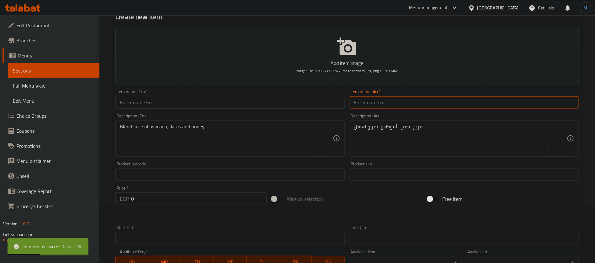
click at [411, 103] on input "text" at bounding box center [464, 102] width 229 height 13
paste input "افوكادو موز"
type input "افوكادو موز"
click at [269, 108] on input "text" at bounding box center [230, 102] width 229 height 13
paste input "Avocado banana"
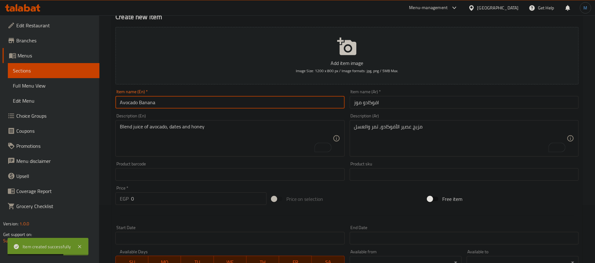
type input "Avocado Banana"
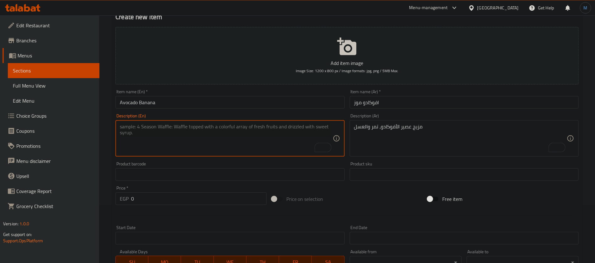
click at [263, 143] on textarea "To enrich screen reader interactions, please activate Accessibility in Grammarl…" at bounding box center [226, 139] width 213 height 30
paste textarea "Blend juice of avocado, banana and honey"
type textarea "Blend juice of avocado, banana and honey"
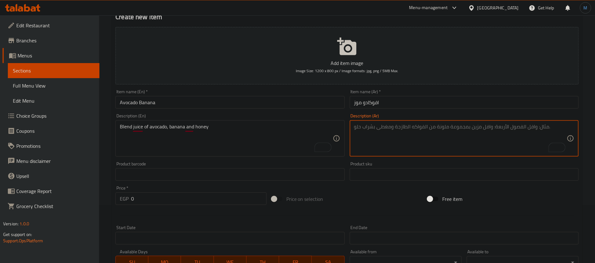
click at [369, 127] on textarea "To enrich screen reader interactions, please activate Accessibility in Grammarl…" at bounding box center [460, 139] width 213 height 30
paste textarea "مزيج عصير الأفوكادو، الموز والعسل"
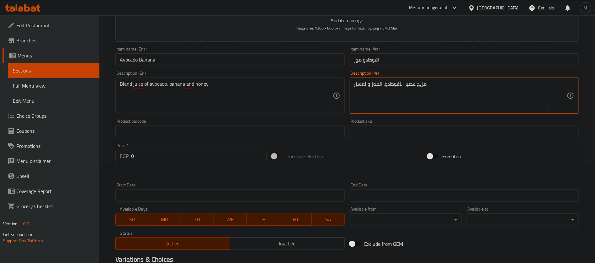
scroll to position [105, 0]
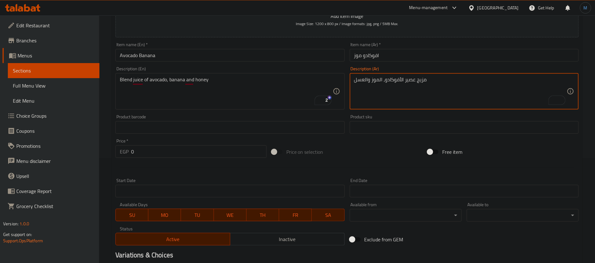
type textarea "مزيج عصير الأفوكادو، الموز والعسل"
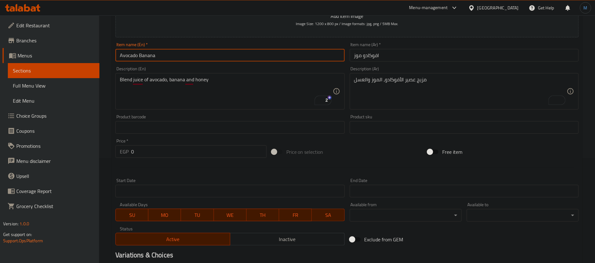
click at [213, 52] on input "Avocado Banana" at bounding box center [230, 55] width 229 height 13
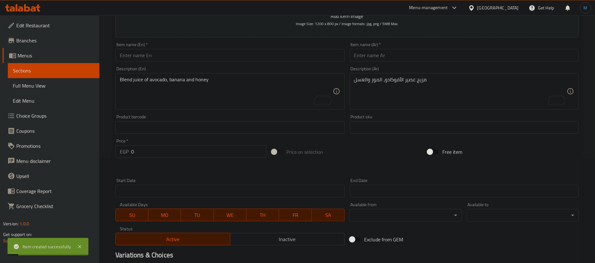
click at [270, 101] on textarea "Blend juice of avocado, banana and honey" at bounding box center [226, 92] width 213 height 30
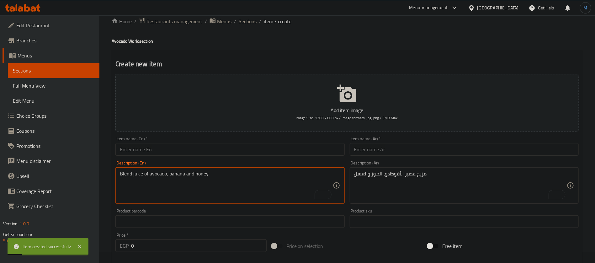
scroll to position [0, 0]
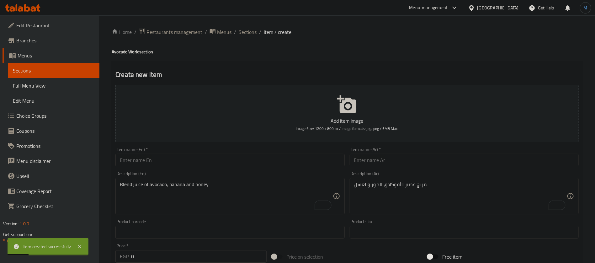
click at [243, 35] on span "Sections" at bounding box center [248, 32] width 18 height 8
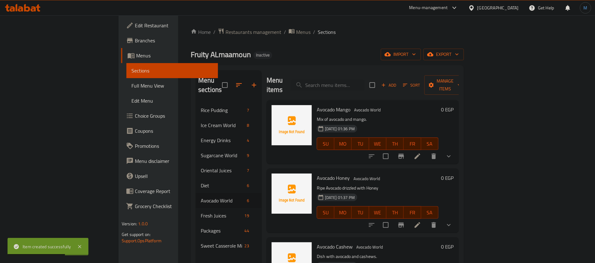
click at [317, 105] on span "Avocado Mango" at bounding box center [334, 109] width 34 height 9
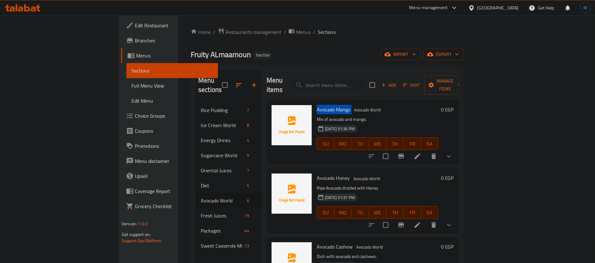
click at [422, 153] on icon at bounding box center [418, 157] width 8 height 8
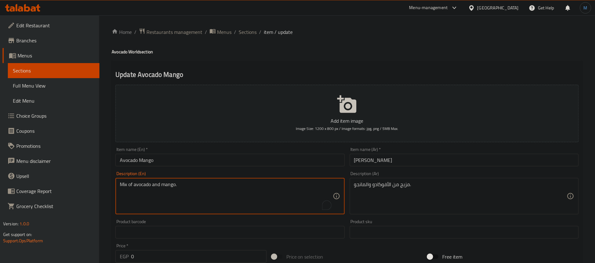
paste textarea "A refreshing juice blend"
type textarea "A refreshing juice blend of avocado and mango."
paste textarea "عصير منعش مصنوع من الأفوكادو والمانجو"
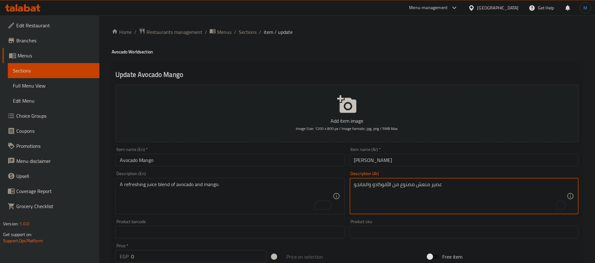
type textarea "عصير منعش مصنوع من الأفوكادو والمانجو"
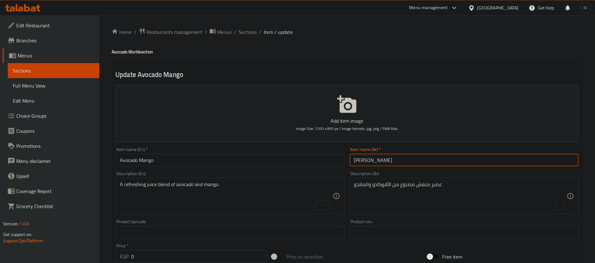
click at [405, 162] on input "افوكادو مانجو" at bounding box center [464, 160] width 229 height 13
click at [240, 35] on span "Sections" at bounding box center [248, 32] width 18 height 8
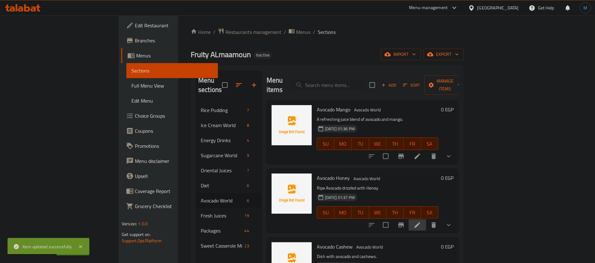
click at [427, 219] on li at bounding box center [418, 224] width 18 height 11
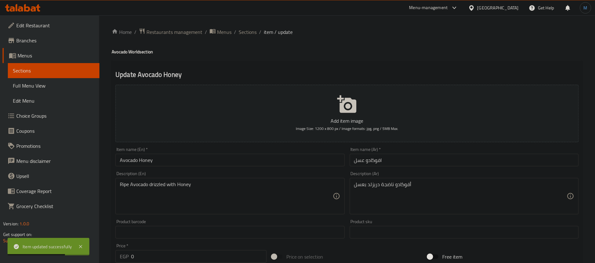
click at [197, 158] on input "Avocado Honey" at bounding box center [230, 160] width 229 height 13
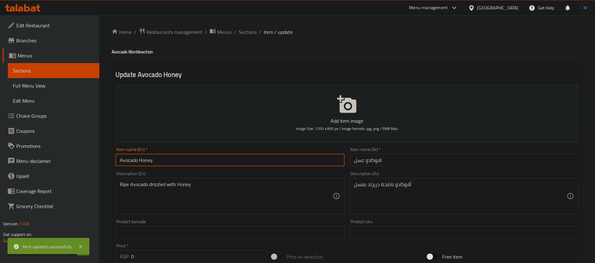
click at [141, 158] on input "Avocado Honey" at bounding box center [230, 160] width 229 height 13
click at [247, 29] on span "Sections" at bounding box center [248, 32] width 18 height 8
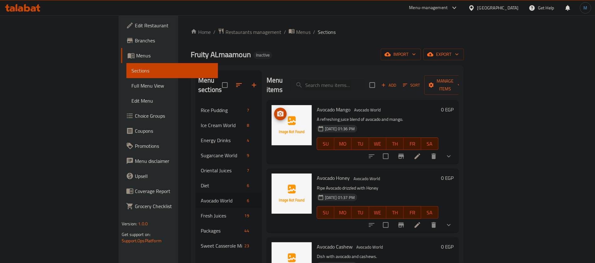
click at [272, 131] on img at bounding box center [292, 125] width 40 height 40
click at [250, 81] on icon "button" at bounding box center [254, 85] width 8 height 8
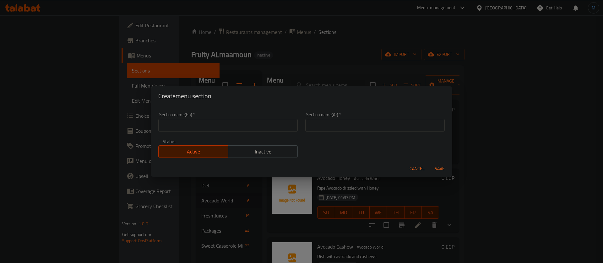
click at [349, 133] on div "Section name(Ar)   * Section name(Ar) *" at bounding box center [374, 122] width 147 height 27
click at [344, 127] on input "text" at bounding box center [374, 125] width 139 height 13
type input "عالم المانجو"
click at [257, 128] on input "text" at bounding box center [227, 125] width 139 height 13
type input "Mango World"
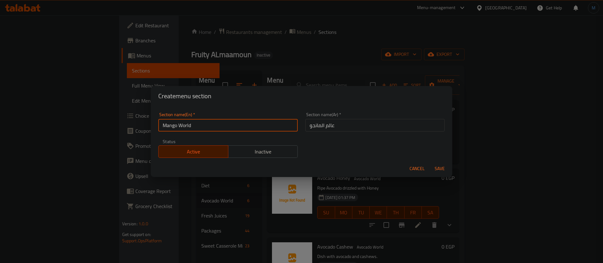
click at [429, 163] on button "Save" at bounding box center [439, 169] width 20 height 12
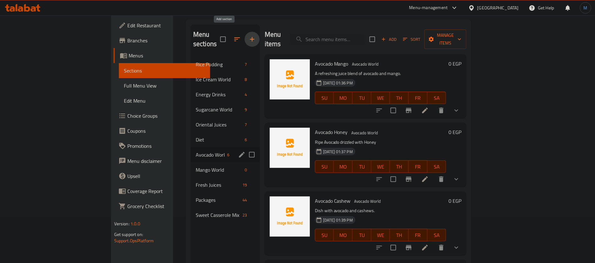
scroll to position [47, 0]
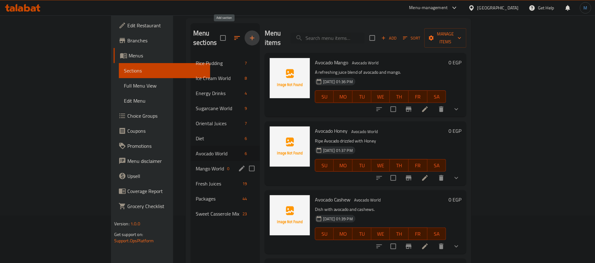
click at [191, 165] on div "Mango World 0" at bounding box center [225, 168] width 69 height 15
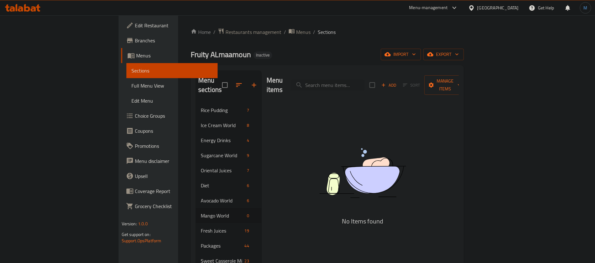
click at [459, 72] on div "Menu items Add Sort Manage items" at bounding box center [363, 85] width 192 height 30
click at [399, 80] on button "Add" at bounding box center [389, 85] width 20 height 10
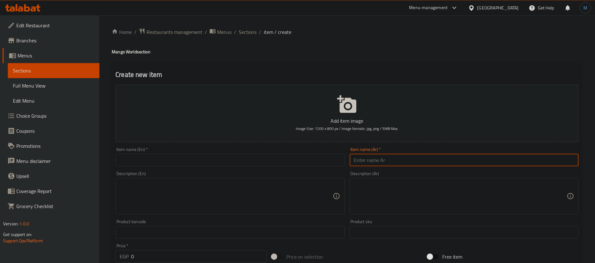
click at [439, 154] on input "text" at bounding box center [464, 160] width 229 height 13
paste input "مانجو"
type input "مانجو"
click at [281, 159] on input "text" at bounding box center [230, 160] width 229 height 13
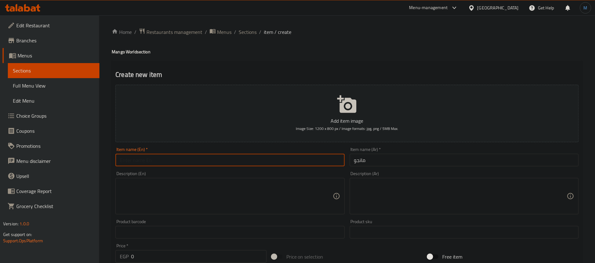
paste input "mango"
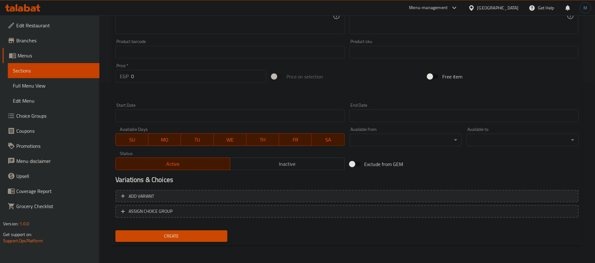
type input "Mango"
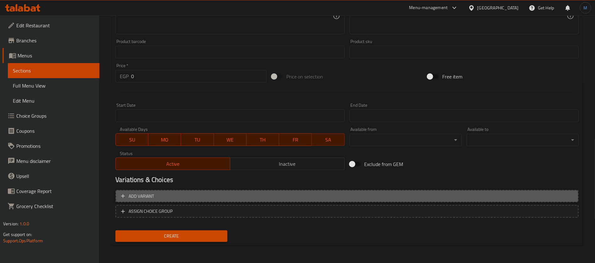
click at [519, 192] on button "Add variant" at bounding box center [348, 196] width 464 height 13
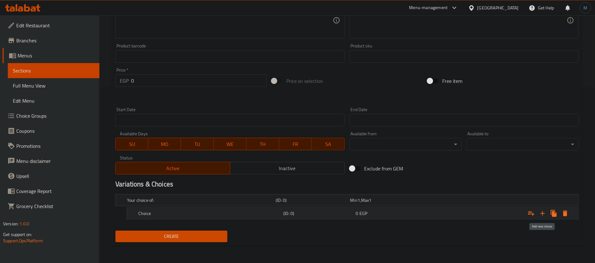
click at [541, 211] on icon "Expand" at bounding box center [543, 214] width 8 height 8
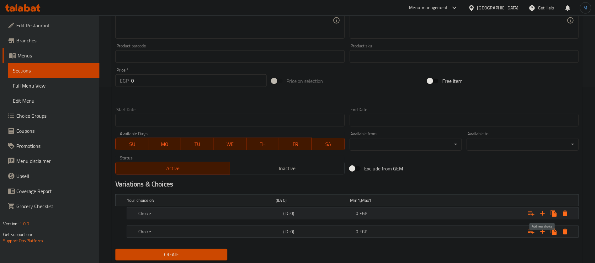
click at [541, 211] on icon "Expand" at bounding box center [543, 214] width 8 height 8
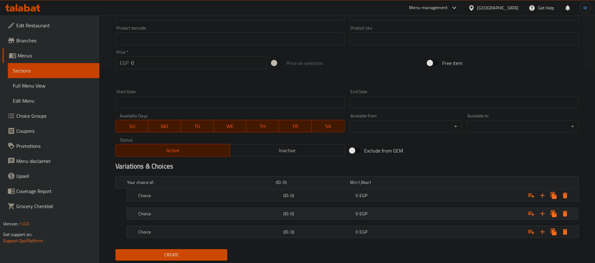
scroll to position [212, 0]
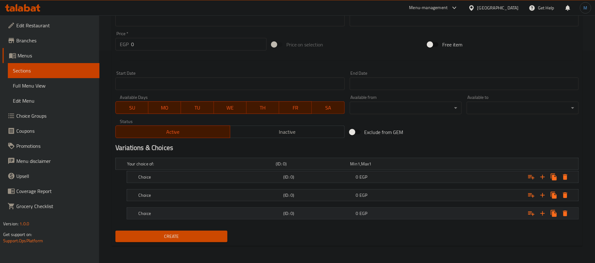
click at [394, 167] on div "0 EGP" at bounding box center [387, 164] width 72 height 6
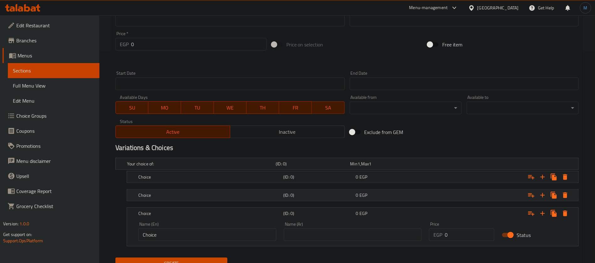
click at [390, 168] on div "0 EGP" at bounding box center [386, 163] width 74 height 9
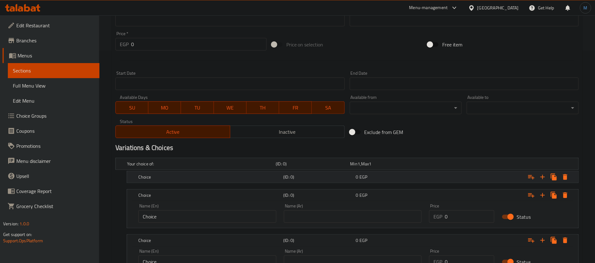
click at [385, 167] on div "0 EGP" at bounding box center [387, 164] width 72 height 6
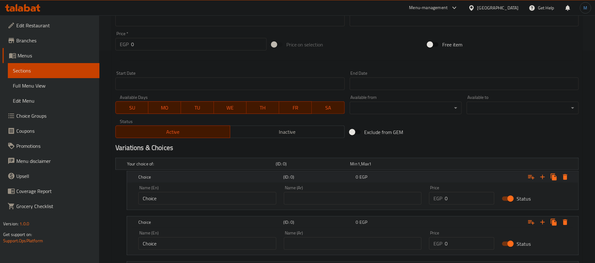
scroll to position [291, 0]
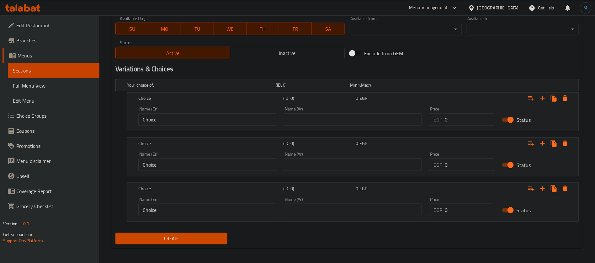
click at [369, 126] on input "text" at bounding box center [353, 119] width 138 height 13
type input "صغير"
click at [332, 163] on input "text" at bounding box center [353, 165] width 138 height 13
type input "وسط"
click at [337, 208] on input "text" at bounding box center [353, 210] width 138 height 13
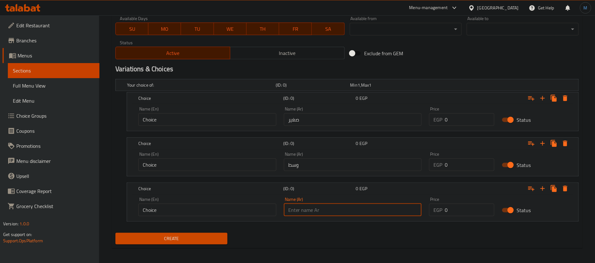
type input "كبير"
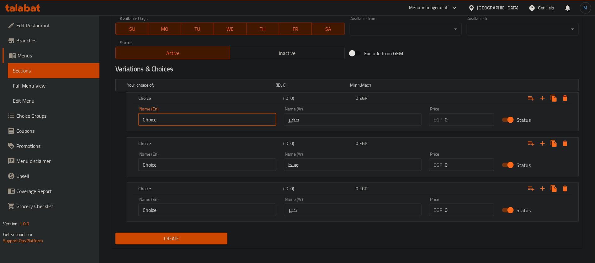
click at [251, 118] on input "Choice" at bounding box center [207, 119] width 138 height 13
click at [230, 120] on input "text" at bounding box center [207, 119] width 138 height 13
type input "Small"
click at [196, 165] on input "Choice" at bounding box center [207, 165] width 138 height 13
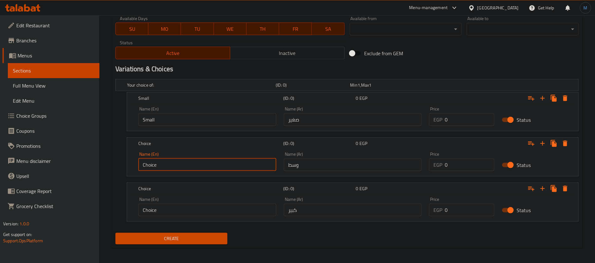
click at [196, 165] on input "Choice" at bounding box center [207, 165] width 138 height 13
click at [196, 165] on input "text" at bounding box center [207, 165] width 138 height 13
type input "Medium"
click at [226, 210] on input "Choice" at bounding box center [207, 210] width 138 height 13
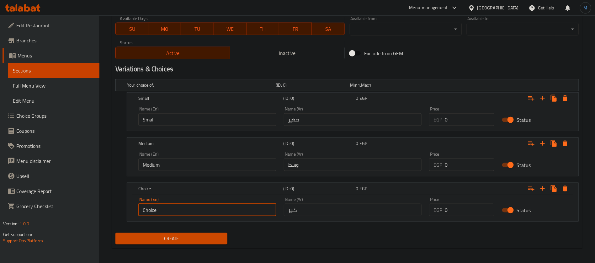
click at [226, 210] on input "Choice" at bounding box center [207, 210] width 138 height 13
click at [224, 211] on input "text" at bounding box center [207, 210] width 138 height 13
type input "Large"
click at [465, 122] on input "0" at bounding box center [470, 119] width 50 height 13
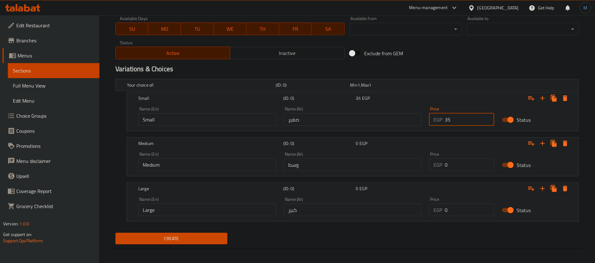
type input "35"
click at [474, 168] on input "0" at bounding box center [470, 165] width 50 height 13
type input "50"
click at [457, 214] on input "0" at bounding box center [470, 210] width 50 height 13
type input "60"
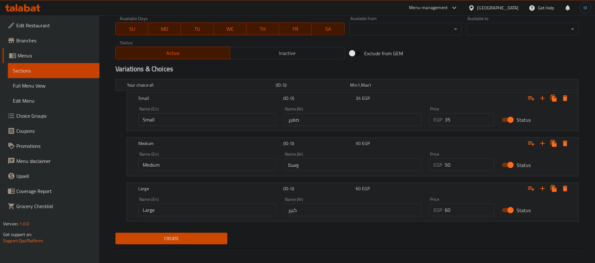
click at [450, 48] on div "Exclude from GEM" at bounding box center [425, 53] width 156 height 17
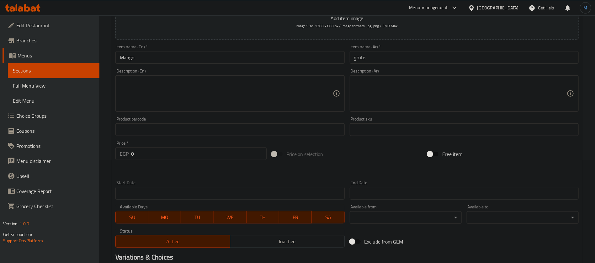
scroll to position [0, 0]
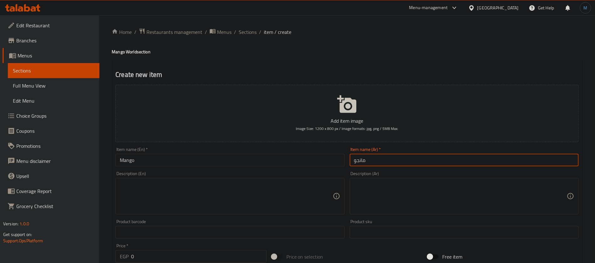
click at [366, 163] on input "مانجو" at bounding box center [464, 160] width 229 height 13
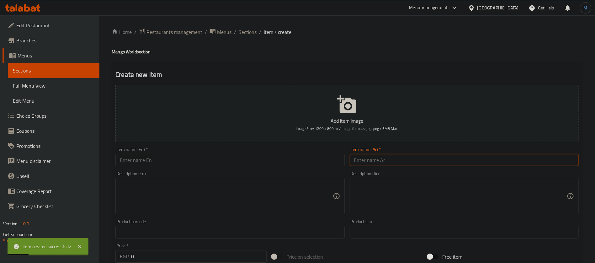
paste input "مانجو بالموز"
type input "مانجو بالموز"
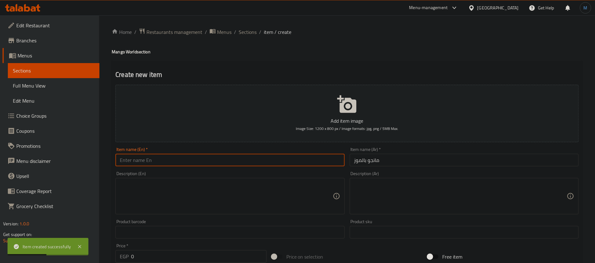
click at [192, 160] on input "text" at bounding box center [230, 160] width 229 height 13
paste input "Mango with banana"
type input "Mango with [PERSON_NAME]"
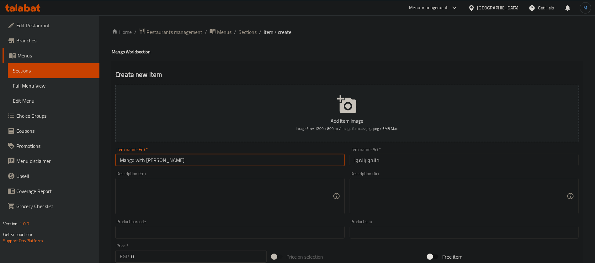
click at [206, 204] on textarea at bounding box center [226, 196] width 213 height 30
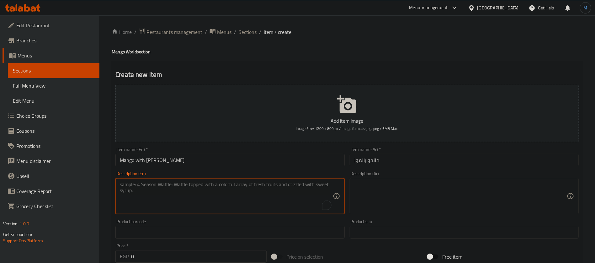
paste textarea "Pairing of mango and banana with sugar and water"
type textarea "Pairing of mango and banana with sugar and water"
click at [379, 201] on textarea at bounding box center [460, 196] width 213 height 30
paste textarea "مزيج من المانجو والموز مع السكر والماء"
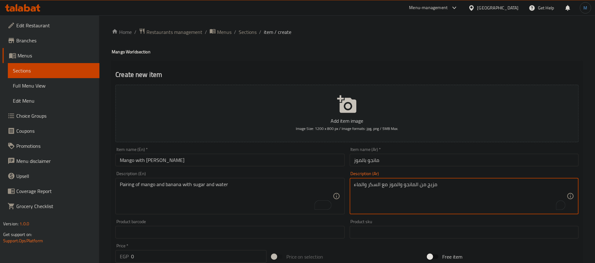
type textarea "مزيج من المانجو والموز مع السكر والماء"
click at [243, 163] on input "Mango with [PERSON_NAME]" at bounding box center [230, 160] width 229 height 13
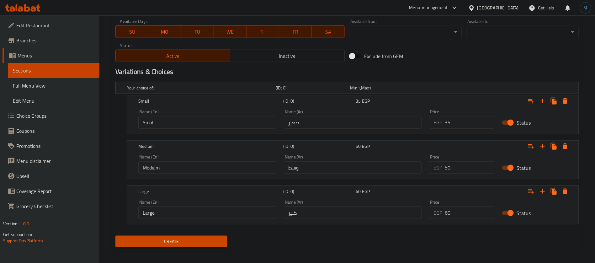
scroll to position [293, 0]
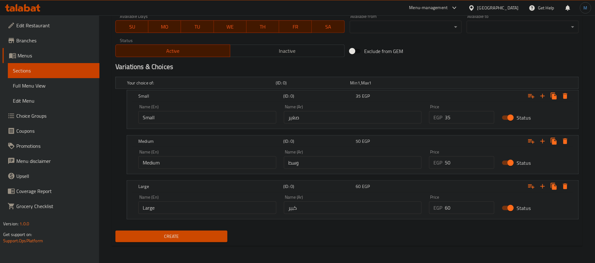
click at [353, 129] on div "Your choice of: (ID: 0) Min 1 , Max 1 Name (En) Your choice of: Name (En) Name …" at bounding box center [347, 151] width 469 height 154
click at [454, 120] on input "35" at bounding box center [470, 117] width 50 height 13
type input "50"
click at [460, 162] on input "0" at bounding box center [470, 162] width 50 height 13
type input "60"
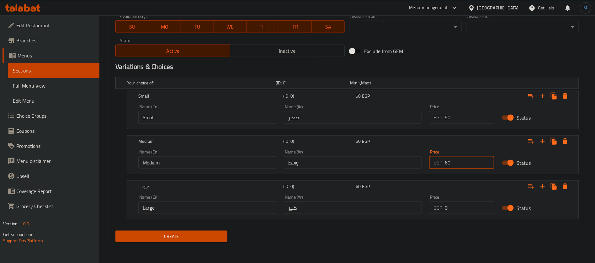
click at [468, 210] on input "0" at bounding box center [470, 208] width 50 height 13
type input "70"
click at [116, 231] on button "Create" at bounding box center [172, 237] width 112 height 12
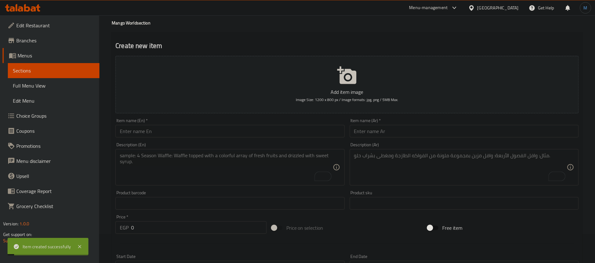
scroll to position [0, 0]
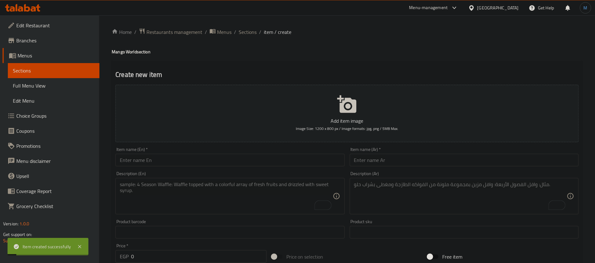
type input "0"
click at [423, 158] on input "text" at bounding box center [464, 160] width 229 height 13
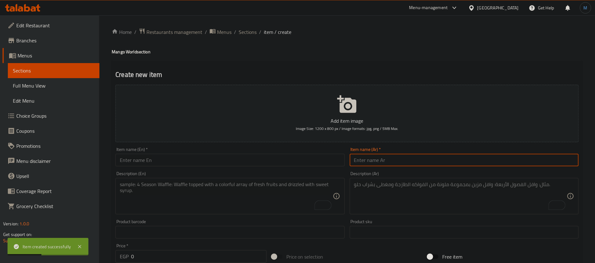
type input "ك"
type input "مانجو بالتفاح"
drag, startPoint x: 245, startPoint y: 153, endPoint x: 250, endPoint y: 157, distance: 5.7
click at [250, 157] on div "Item name (En)   * Item name (En) *" at bounding box center [230, 156] width 229 height 19
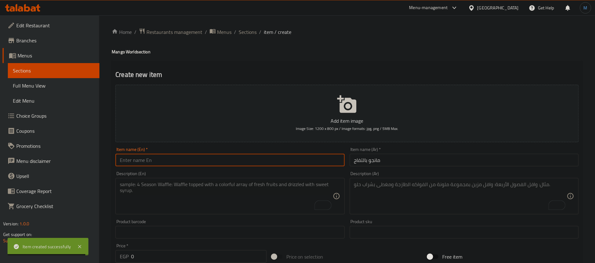
click at [250, 157] on input "text" at bounding box center [230, 160] width 229 height 13
paste input "Mango with apple"
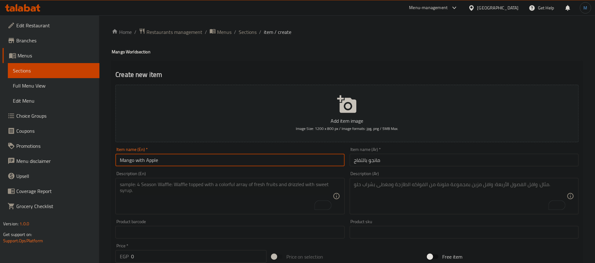
type input "Mango with Apple"
click at [293, 201] on textarea "To enrich screen reader interactions, please activate Accessibility in Grammarl…" at bounding box center [226, 196] width 213 height 30
paste textarea "Juice made with a combination of mango and apple."
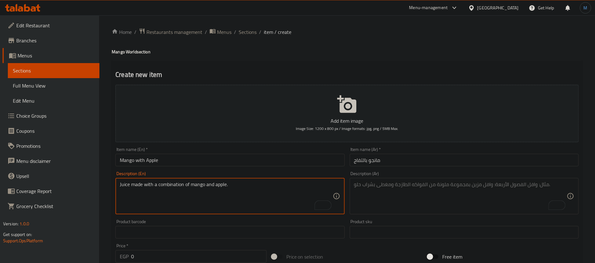
type textarea "Juice made with a combination of mango and apple."
drag, startPoint x: 394, startPoint y: 176, endPoint x: 395, endPoint y: 183, distance: 6.8
click at [394, 177] on div "Description (Ar) Description (Ar)" at bounding box center [464, 192] width 229 height 43
click at [395, 183] on textarea "To enrich screen reader interactions, please activate Accessibility in Grammarl…" at bounding box center [460, 196] width 213 height 30
paste textarea "عصير مصنوع من مزيج من المانجو والتفاح."
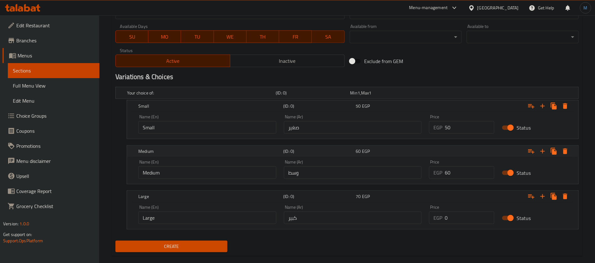
scroll to position [293, 0]
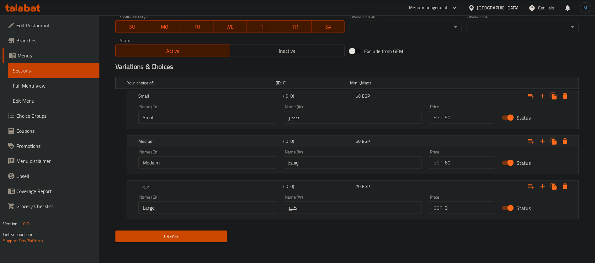
type textarea "عصير مصنوع من مزيج من المانجو والتفاح."
click at [176, 240] on button "Create" at bounding box center [172, 237] width 112 height 12
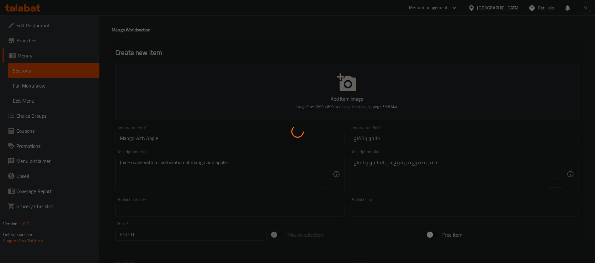
scroll to position [0, 0]
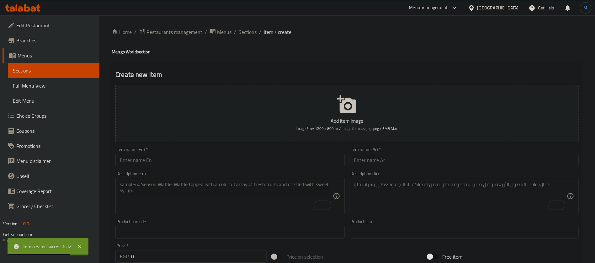
click at [413, 151] on div "Item name (Ar)   * Item name (Ar) *" at bounding box center [464, 156] width 229 height 19
click at [419, 157] on input "text" at bounding box center [464, 160] width 229 height 13
paste input "مانجو بالفراولة"
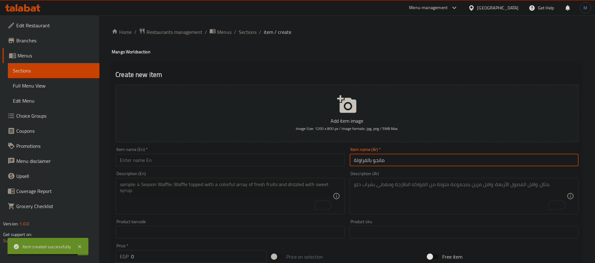
type input "مانجو بالفراولة"
click at [192, 162] on input "text" at bounding box center [230, 160] width 229 height 13
paste input "Mango with strawberries"
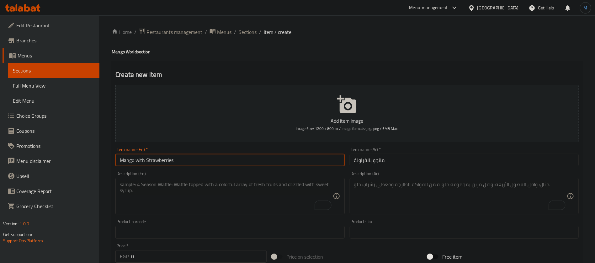
type input "Mango with Strawberries"
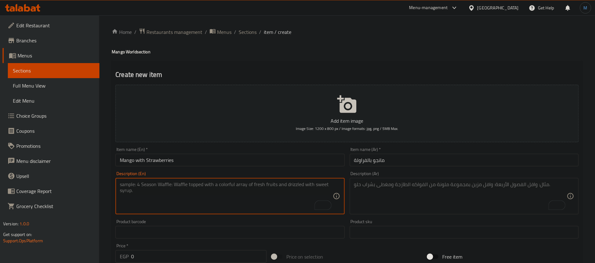
click at [257, 181] on textarea "To enrich screen reader interactions, please activate Accessibility in Grammarl…" at bounding box center [226, 196] width 213 height 30
paste textarea "Combination of mango and strawberry."
type textarea "Combination of mango and strawberry."
paste textarea "مزيج من المانجو والفراولة."
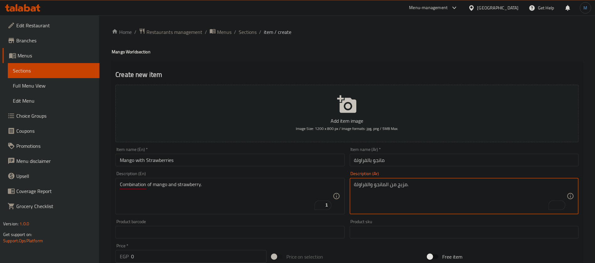
type textarea "مزيج من المانجو والفراولة."
click at [234, 168] on div "Item name (En)   * Mango with Strawberries Item name (En) *" at bounding box center [230, 157] width 234 height 24
click at [234, 163] on input "Mango with Strawberries" at bounding box center [230, 160] width 229 height 13
click at [275, 168] on div "Item name (En)   * Mango with Strawberries Item name (En) *" at bounding box center [230, 157] width 234 height 24
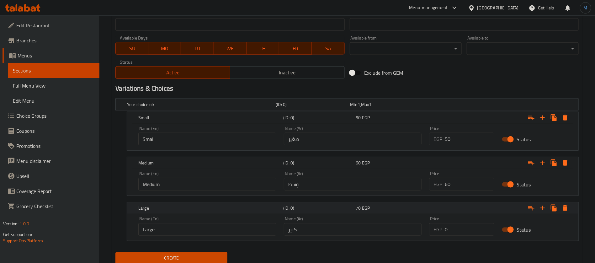
scroll to position [293, 0]
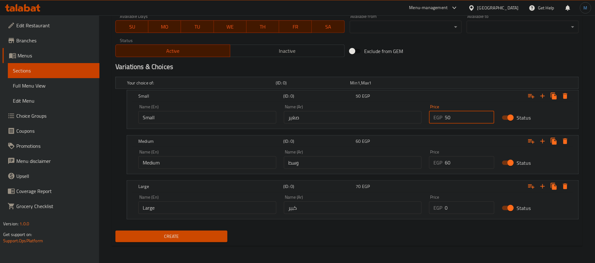
click at [467, 121] on input "50" at bounding box center [470, 117] width 50 height 13
type input "35"
click at [458, 160] on input "60" at bounding box center [470, 162] width 50 height 13
type input "50"
click at [465, 202] on input "0" at bounding box center [470, 208] width 50 height 13
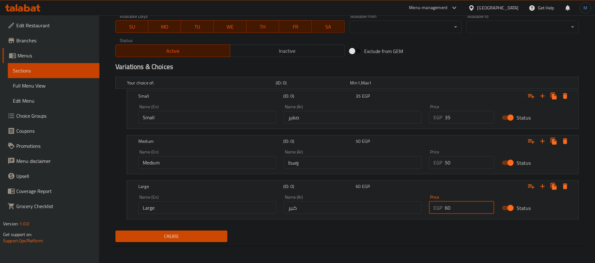
type input "60"
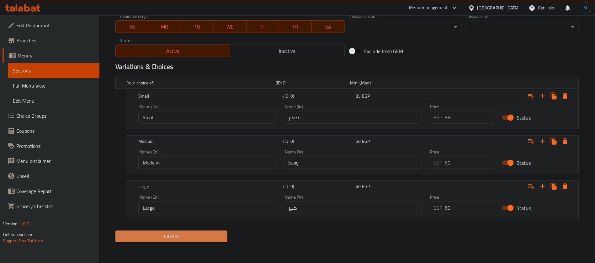
click at [220, 237] on span "Create" at bounding box center [172, 237] width 102 height 8
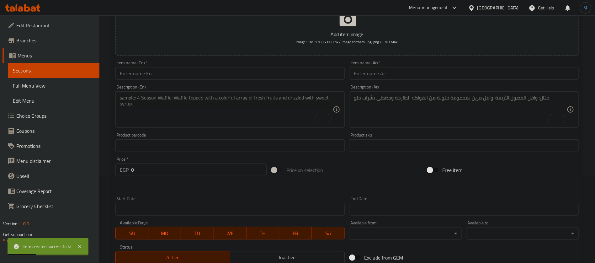
scroll to position [11, 0]
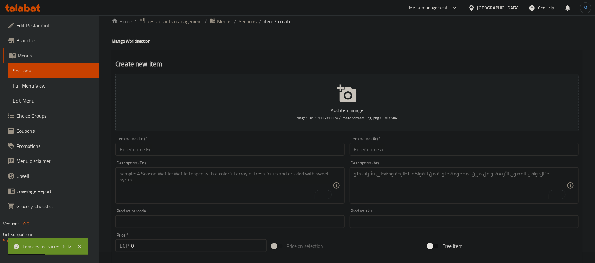
click at [214, 147] on input "text" at bounding box center [230, 149] width 229 height 13
paste input "Mango pieces"
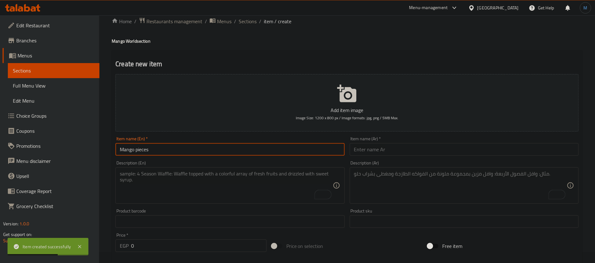
type input "Mango pieces"
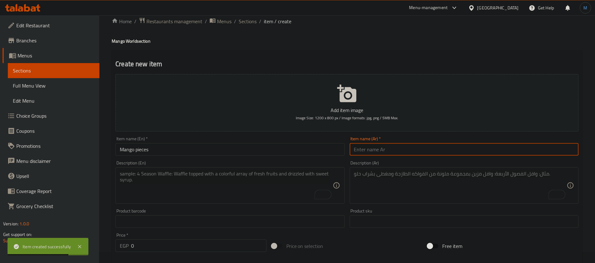
click at [383, 145] on input "text" at bounding box center [464, 149] width 229 height 13
paste input "مانجو قطع"
type input "مانجو قطع"
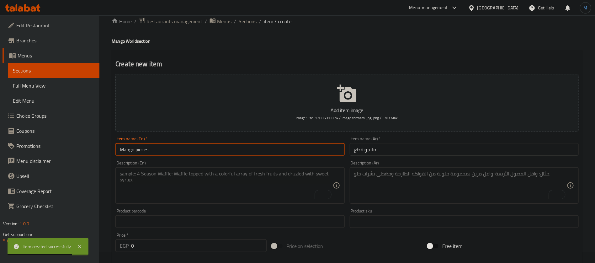
click at [235, 145] on input "Mango pieces" at bounding box center [230, 149] width 229 height 13
type input "Mango Pieces"
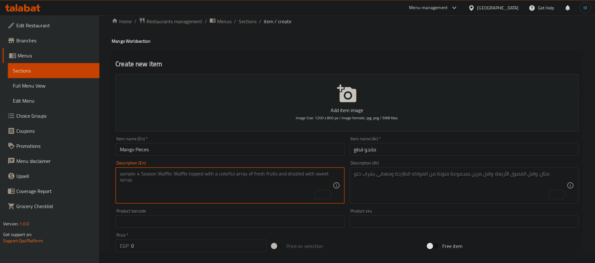
click at [267, 194] on textarea "To enrich screen reader interactions, please activate Accessibility in Grammarl…" at bounding box center [226, 186] width 213 height 30
paste textarea "Fresh mango pieces."
type textarea "Fresh mango pieces."
click at [382, 199] on textarea "To enrich screen reader interactions, please activate Accessibility in Grammarl…" at bounding box center [460, 186] width 213 height 30
paste textarea "قطع مانجو طازجة"
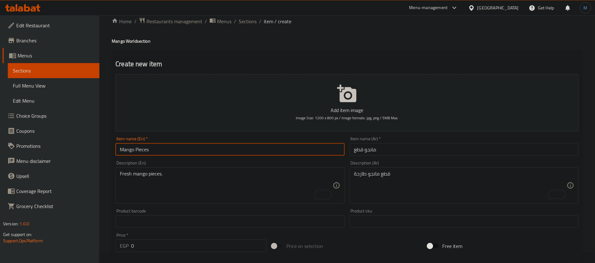
click at [241, 148] on input "Mango Pieces" at bounding box center [230, 149] width 229 height 13
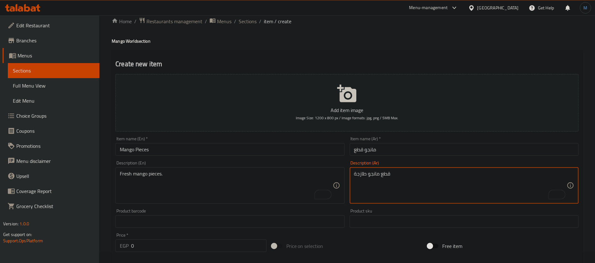
paste textarea "انجو عصير مع قطع مانجو"
type textarea "مانجو عصير مع قطع مانجو"
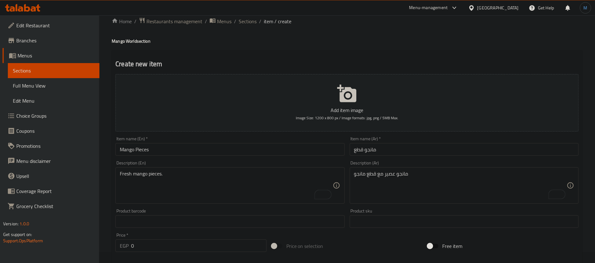
click at [230, 163] on div "Description (En) Fresh mango pieces. Description (En)" at bounding box center [230, 182] width 229 height 43
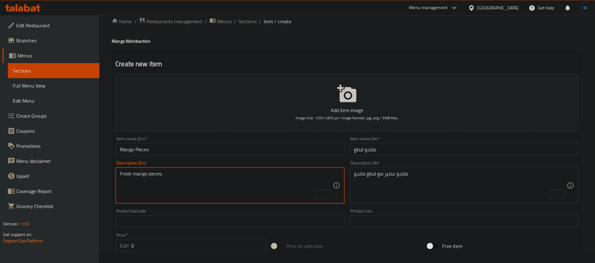
paste textarea "Mango juice with mango pieces"
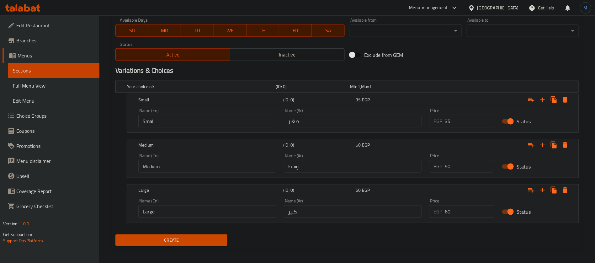
scroll to position [293, 0]
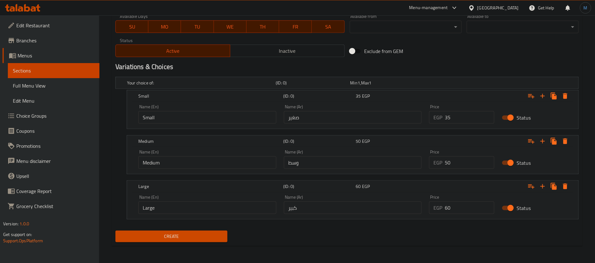
type textarea "Mango juice with mango pieces"
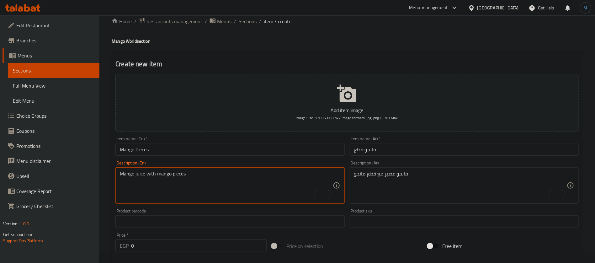
scroll to position [0, 0]
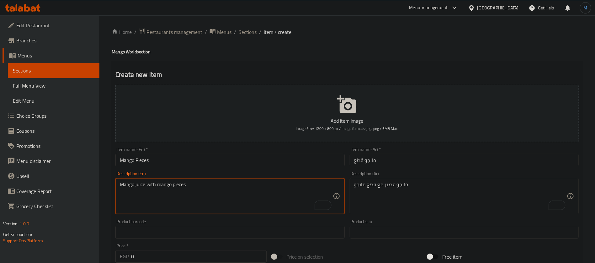
click at [206, 170] on div "Description (En) Mango juice with mango pieces Description (En)" at bounding box center [230, 193] width 234 height 48
click at [207, 160] on input "Mango Pieces" at bounding box center [230, 160] width 229 height 13
click at [239, 158] on input "Mango Pieces" at bounding box center [230, 160] width 229 height 13
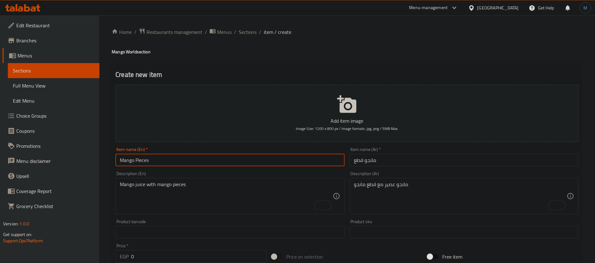
click at [358, 162] on input "مانجو قطع" at bounding box center [464, 160] width 229 height 13
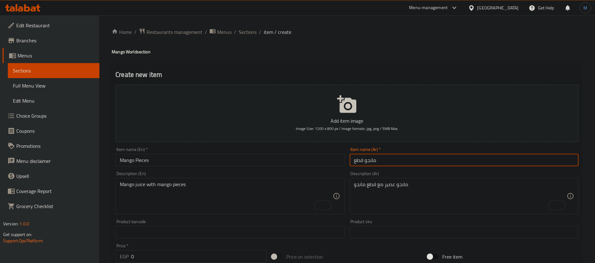
drag, startPoint x: 358, startPoint y: 162, endPoint x: 390, endPoint y: 167, distance: 31.8
click at [358, 162] on input "مانجو قطع" at bounding box center [464, 160] width 229 height 13
paste input "ل"
type input "مانجو بالبلح"
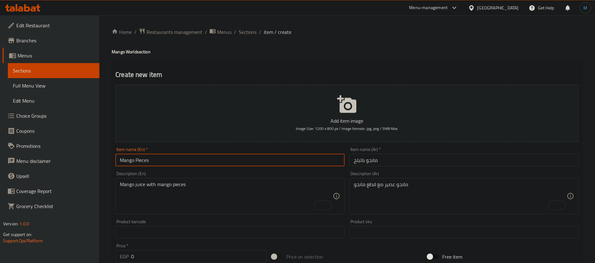
click at [200, 154] on input "Mango Pieces" at bounding box center [230, 160] width 229 height 13
paste input "with dat"
type input "Mango with dates"
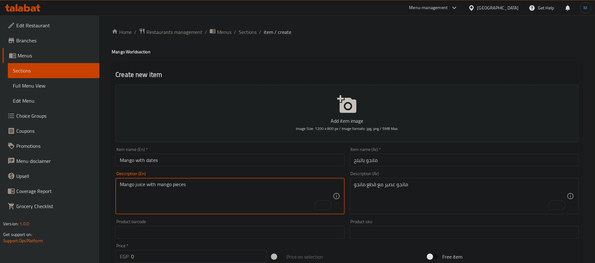
paste textarea "Juice blend of mango and dates."
type textarea "Juice blend of mango and dates."
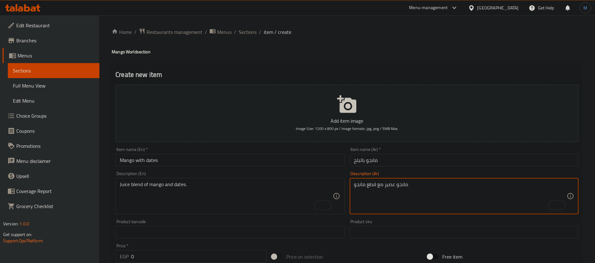
paste textarea "عصير مزيج من المانجو والتمر."
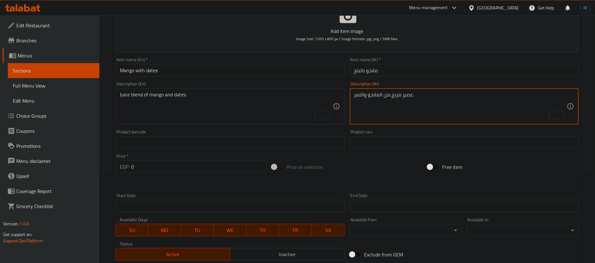
scroll to position [94, 0]
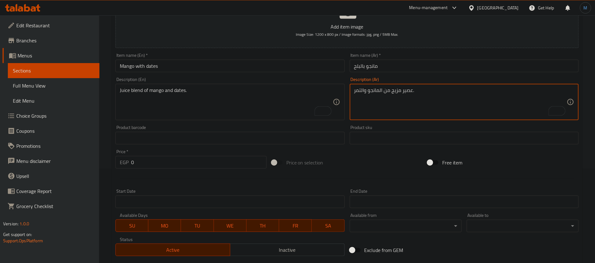
type textarea "عصير مزيج من المانجو والتمر."
click at [209, 67] on input "Mango with dates" at bounding box center [230, 66] width 229 height 13
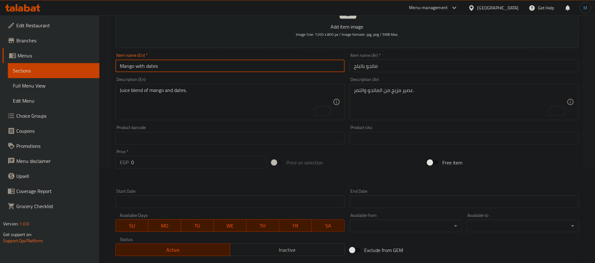
type input "Mango with Dates"
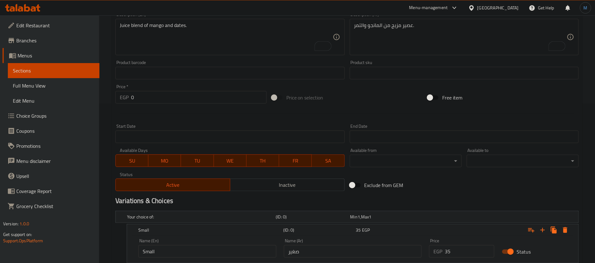
scroll to position [188, 0]
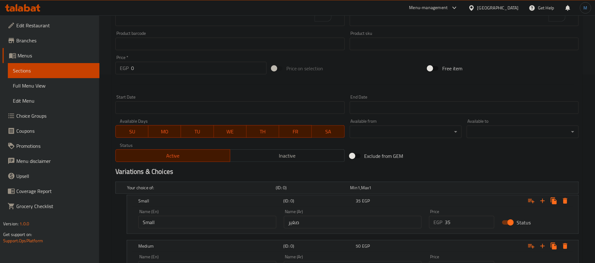
drag, startPoint x: 330, startPoint y: 164, endPoint x: 338, endPoint y: 175, distance: 14.3
click at [330, 164] on div "Add item image Image Size: 1200 x 800 px / Image formats: jpg, png / 5MB Max. I…" at bounding box center [347, 121] width 469 height 455
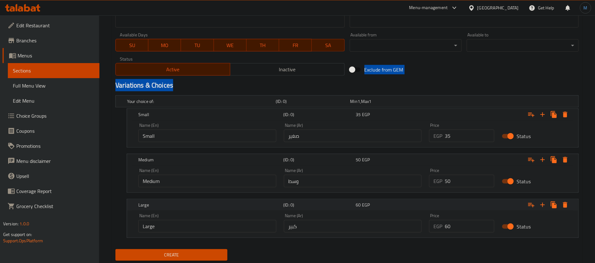
scroll to position [293, 0]
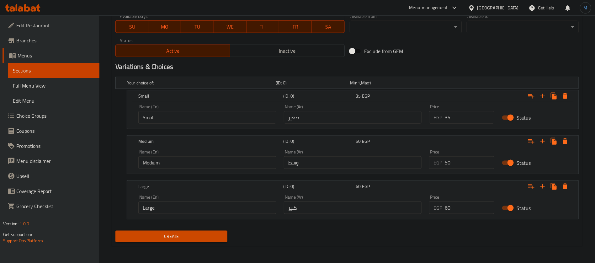
click at [462, 124] on div "Price EGP 35 Price" at bounding box center [462, 114] width 73 height 27
click at [463, 118] on input "0" at bounding box center [470, 117] width 50 height 13
type input "50"
click at [450, 160] on input "50" at bounding box center [470, 162] width 50 height 13
type input "60"
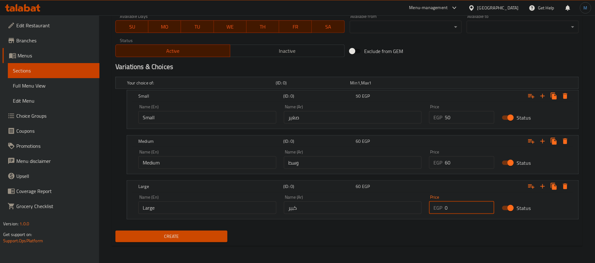
click at [461, 206] on input "0" at bounding box center [470, 208] width 50 height 13
type input "70"
click at [116, 231] on button "Create" at bounding box center [172, 237] width 112 height 12
type input "0"
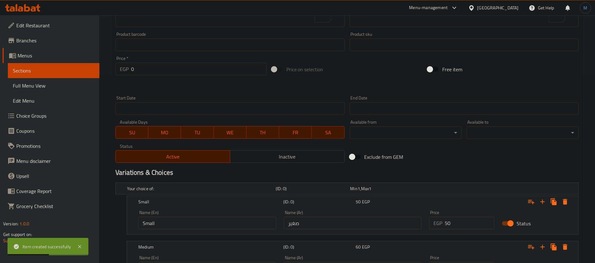
scroll to position [58, 0]
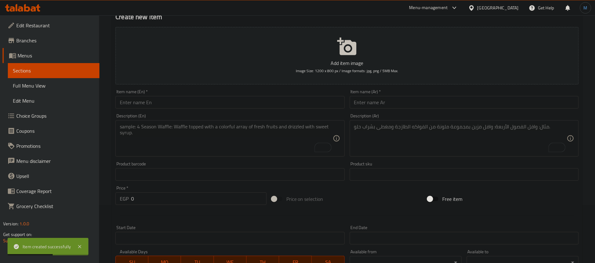
click at [404, 103] on input "text" at bounding box center [464, 102] width 229 height 13
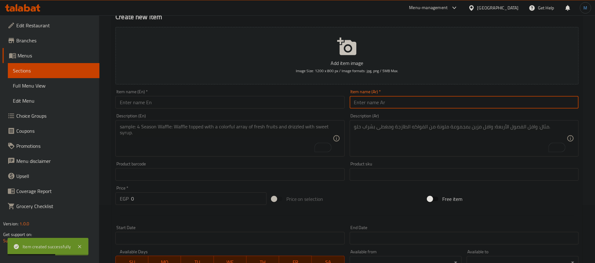
paste input "مانجو بالبندق"
type input "مانجو بالبندق"
click at [224, 102] on input "text" at bounding box center [230, 102] width 229 height 13
paste input "Mango with hazelnut"
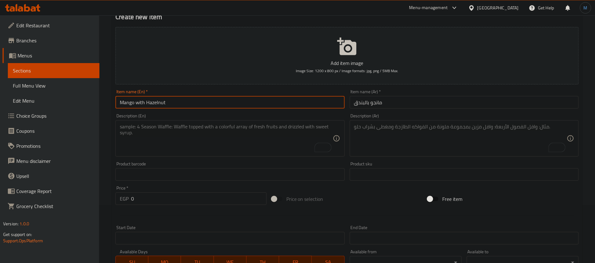
type input "Mango with Hazelnut"
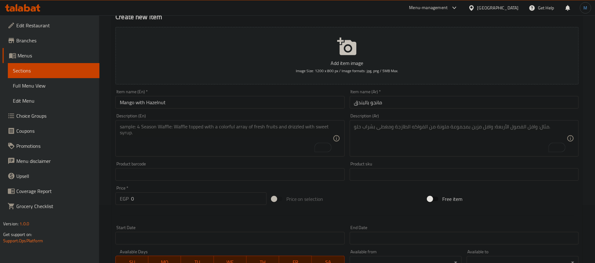
click at [211, 112] on div "Description (En) Description (En)" at bounding box center [230, 135] width 234 height 48
click at [210, 108] on input "Mango with Hazelnut" at bounding box center [230, 102] width 229 height 13
